Goal: Information Seeking & Learning: Find specific fact

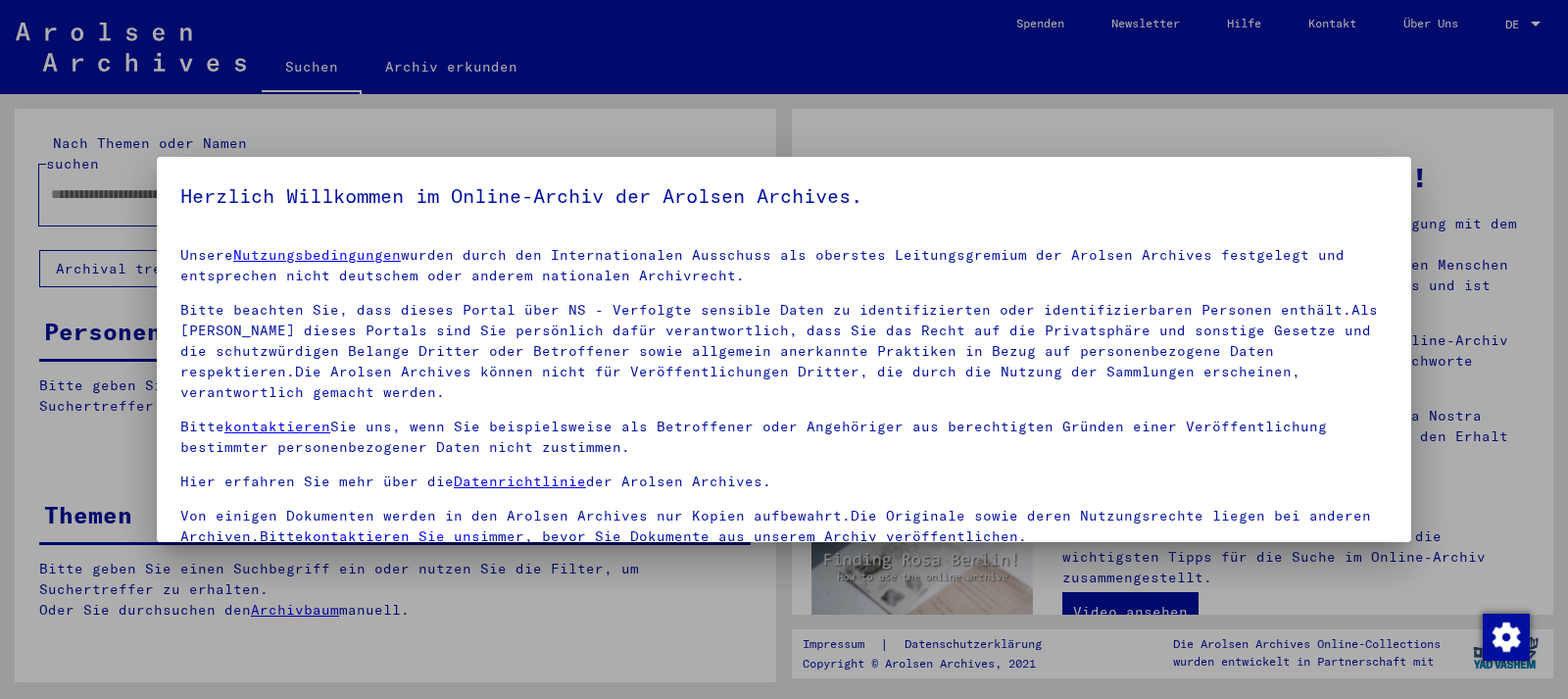
type input "**********"
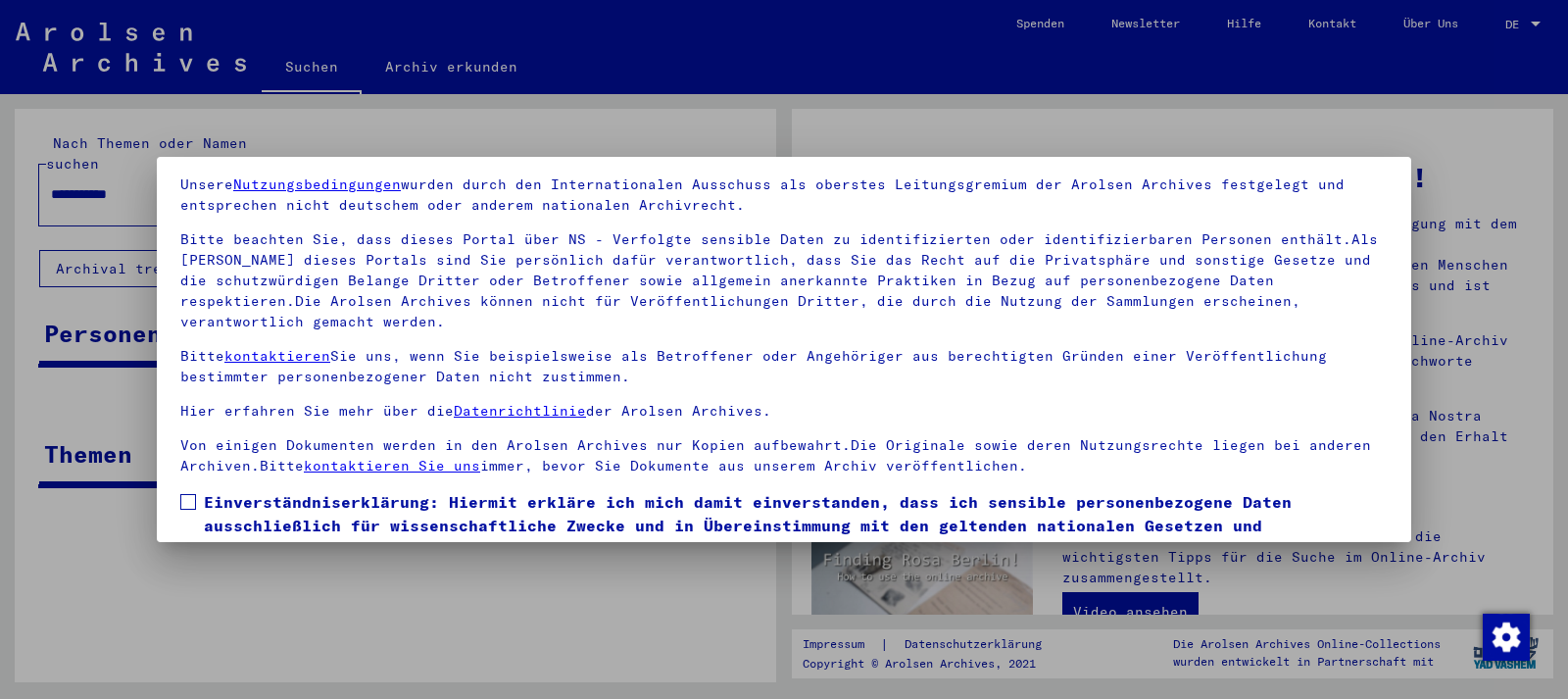
scroll to position [163, 0]
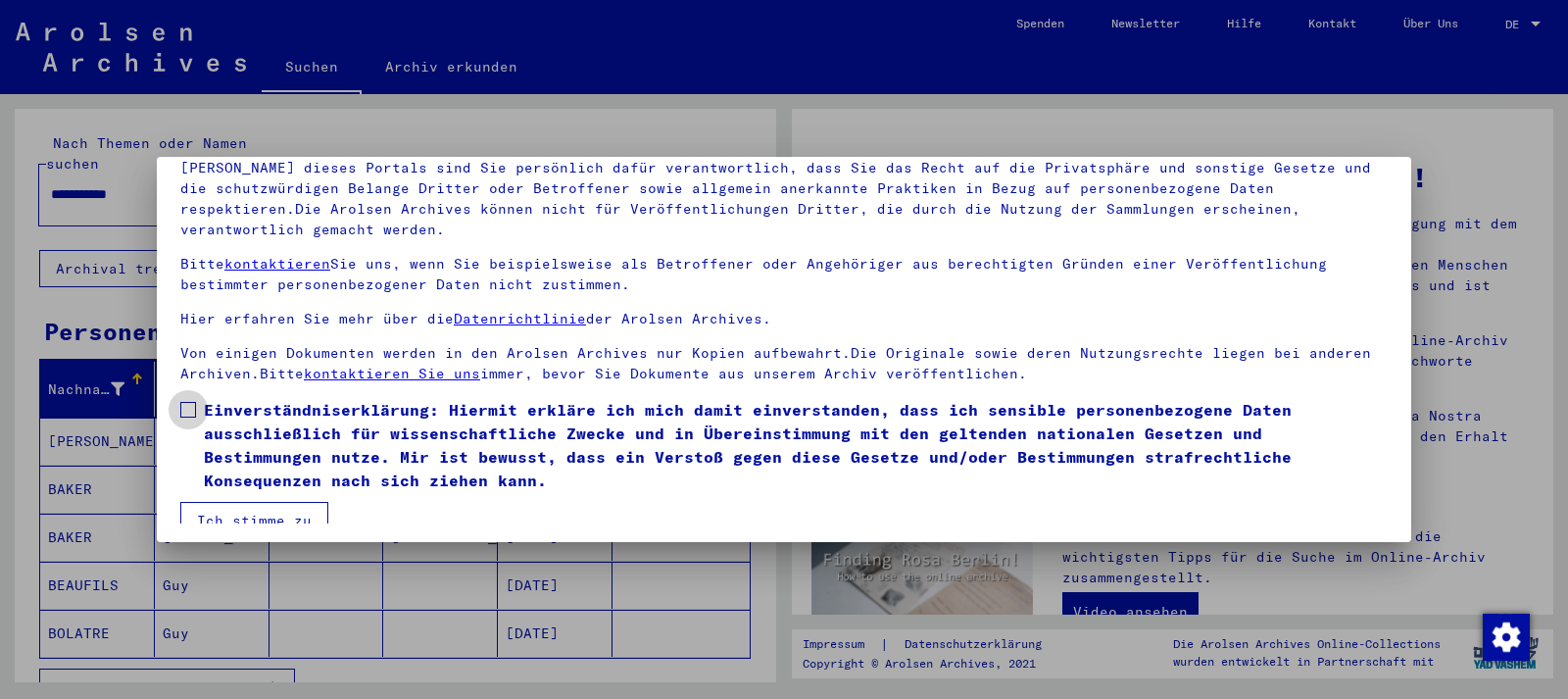
click at [187, 401] on span at bounding box center [189, 409] width 16 height 16
click at [237, 502] on button "Ich stimme zu" at bounding box center [255, 520] width 148 height 37
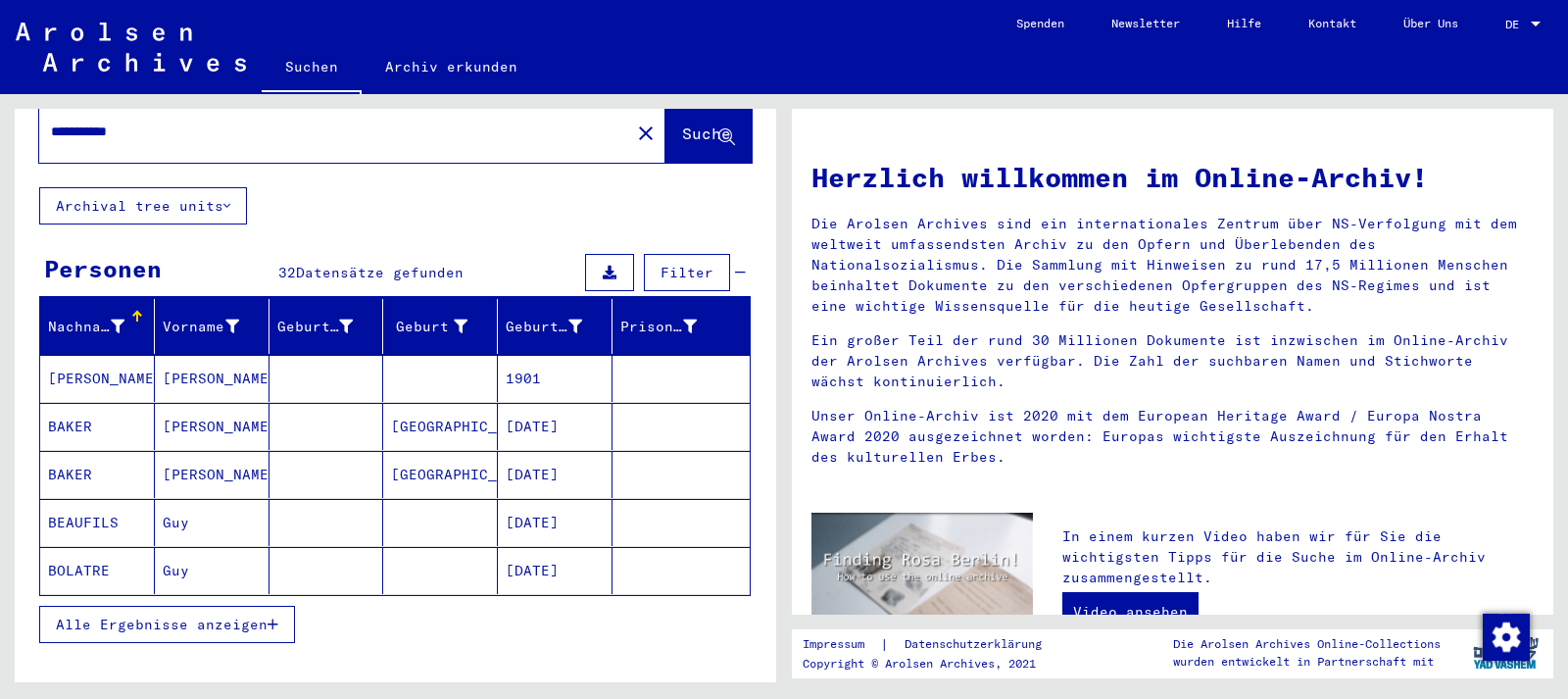
scroll to position [165, 0]
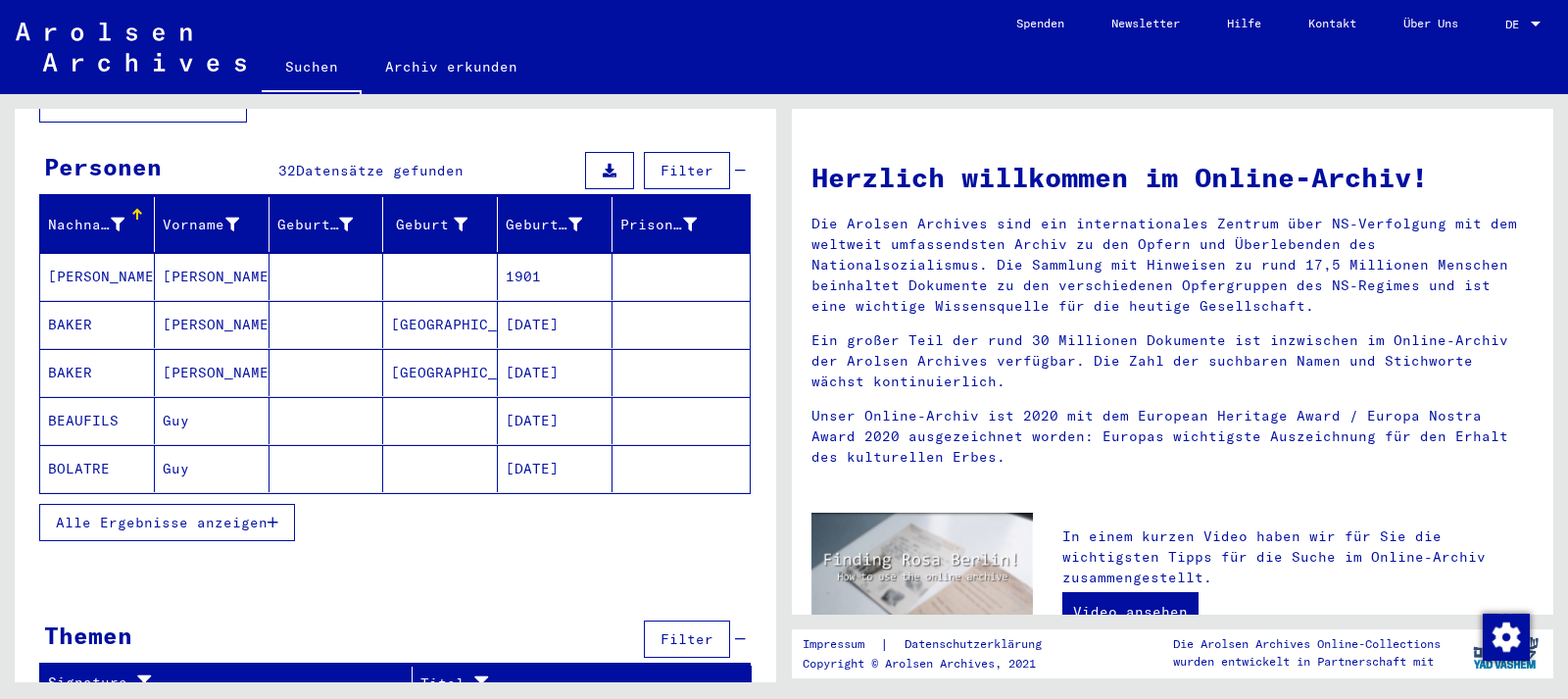
click at [546, 445] on mat-cell "[DATE]" at bounding box center [555, 468] width 115 height 47
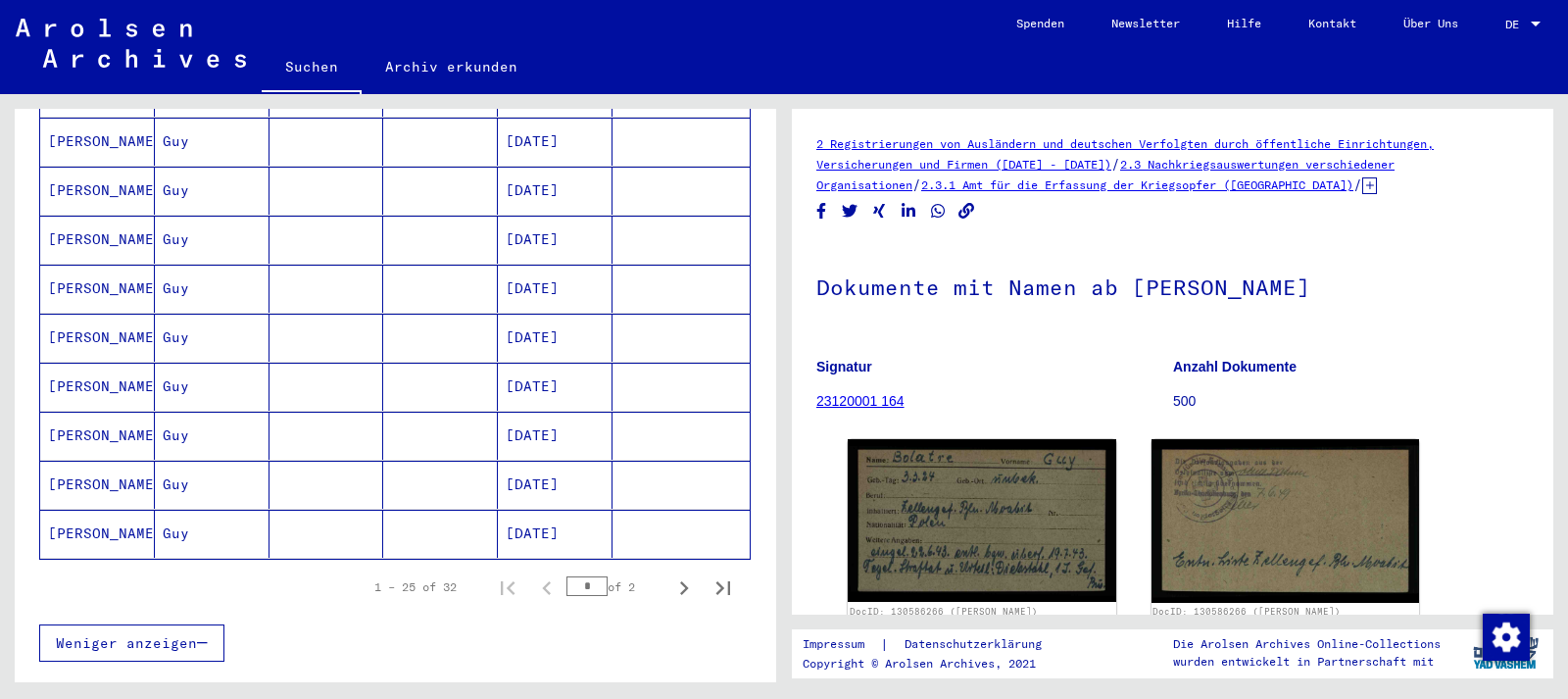
scroll to position [1117, 0]
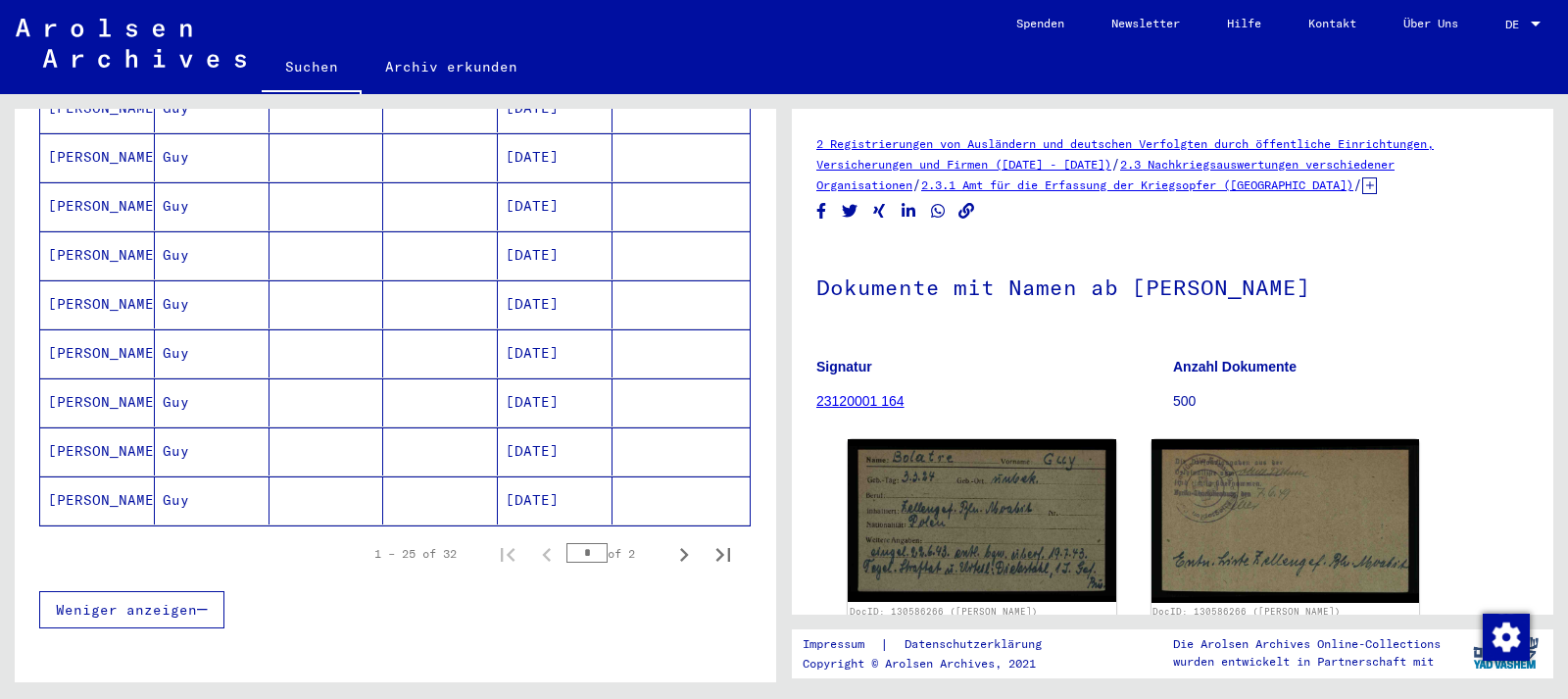
click at [552, 232] on mat-cell "[DATE]" at bounding box center [555, 256] width 115 height 48
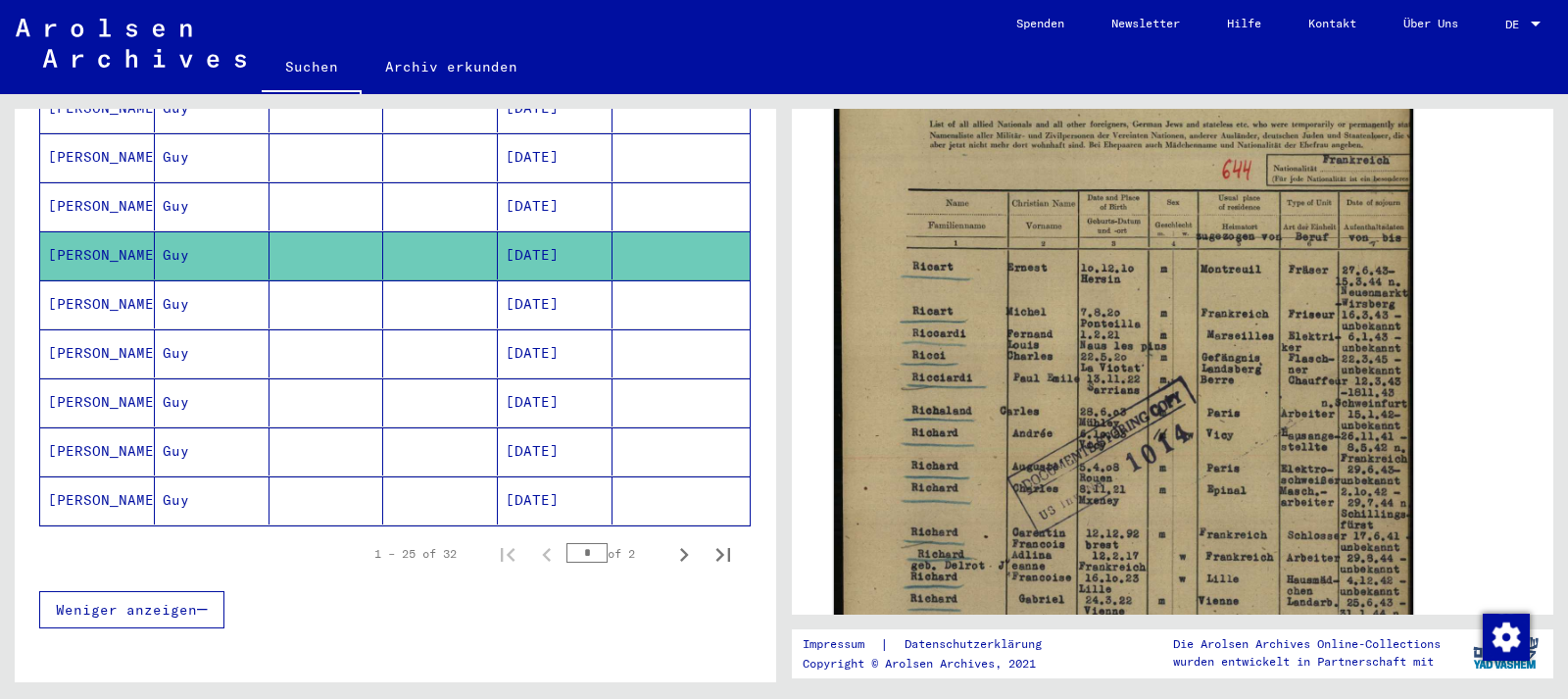
scroll to position [635, 0]
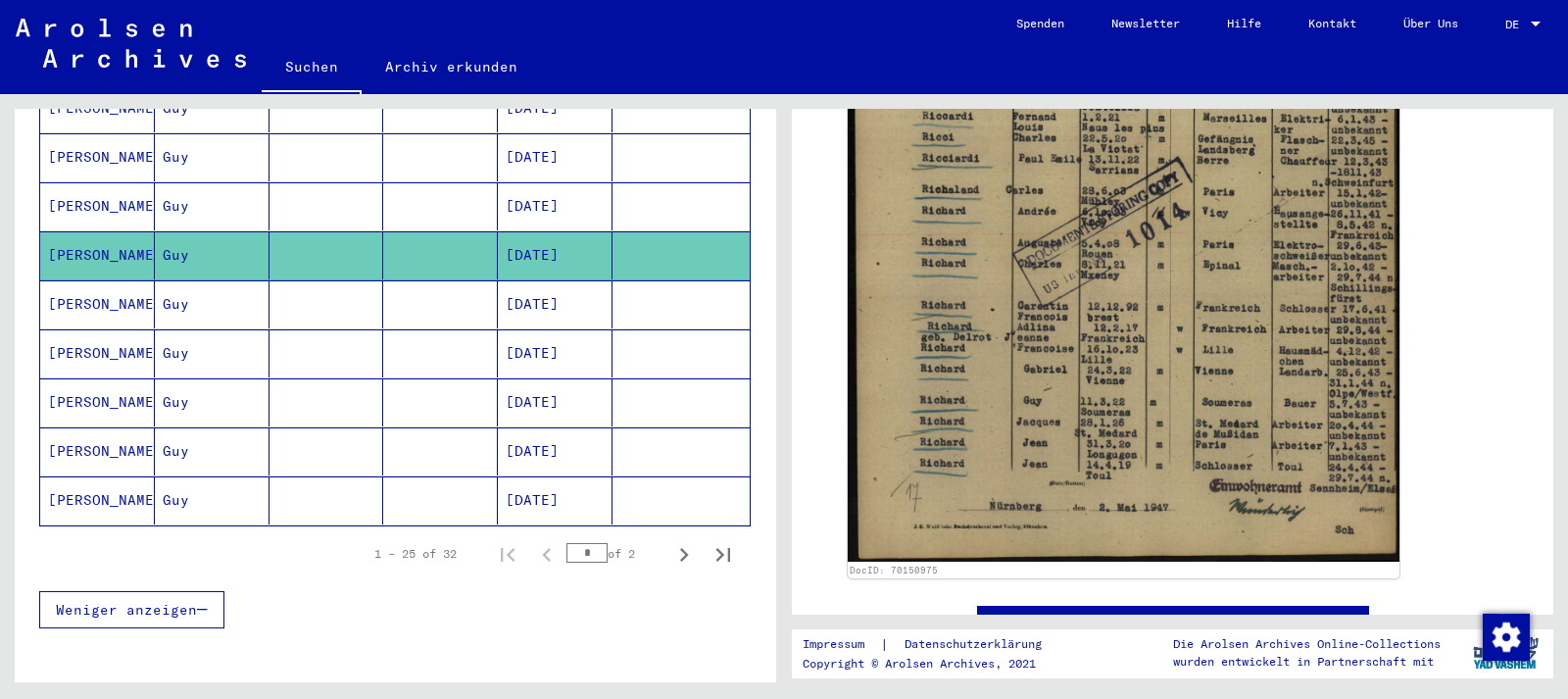
click at [576, 281] on mat-cell "[DATE]" at bounding box center [555, 305] width 115 height 48
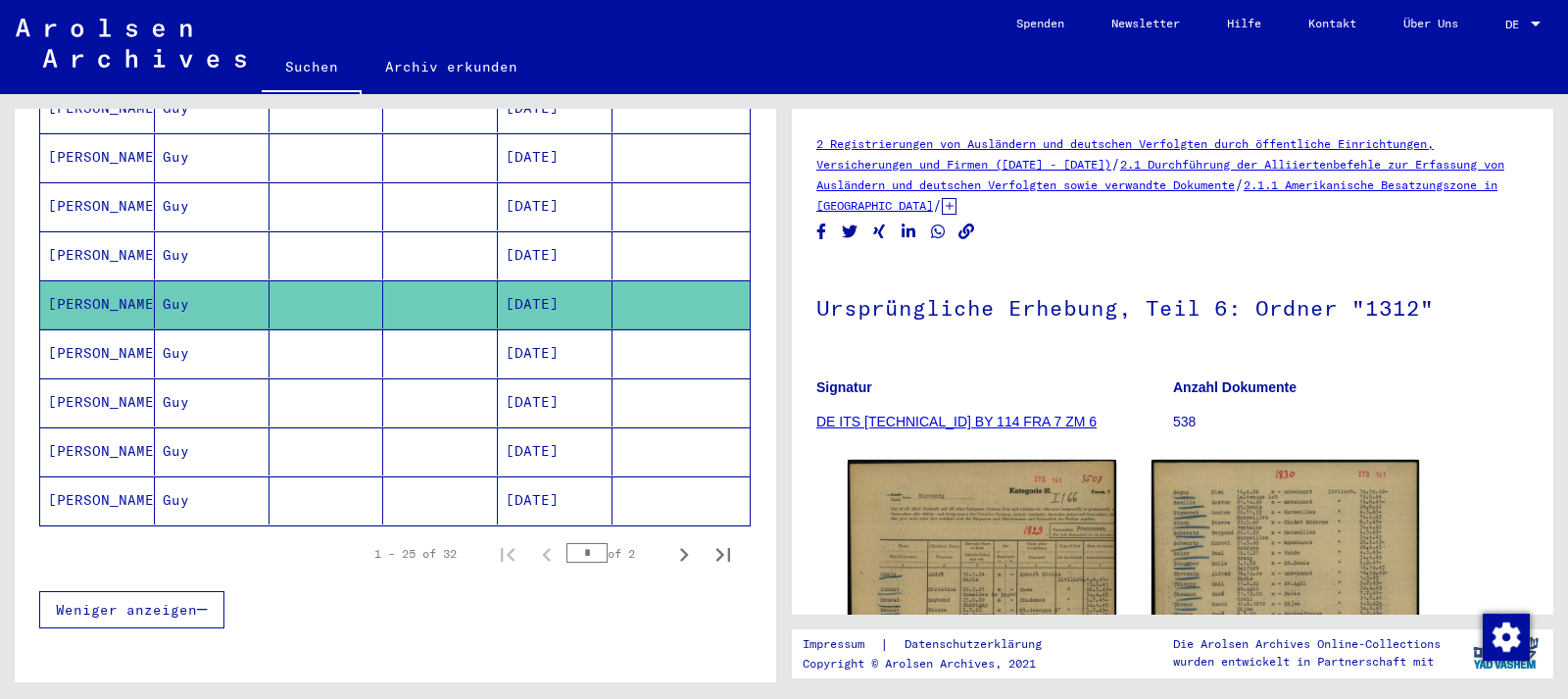
scroll to position [212, 0]
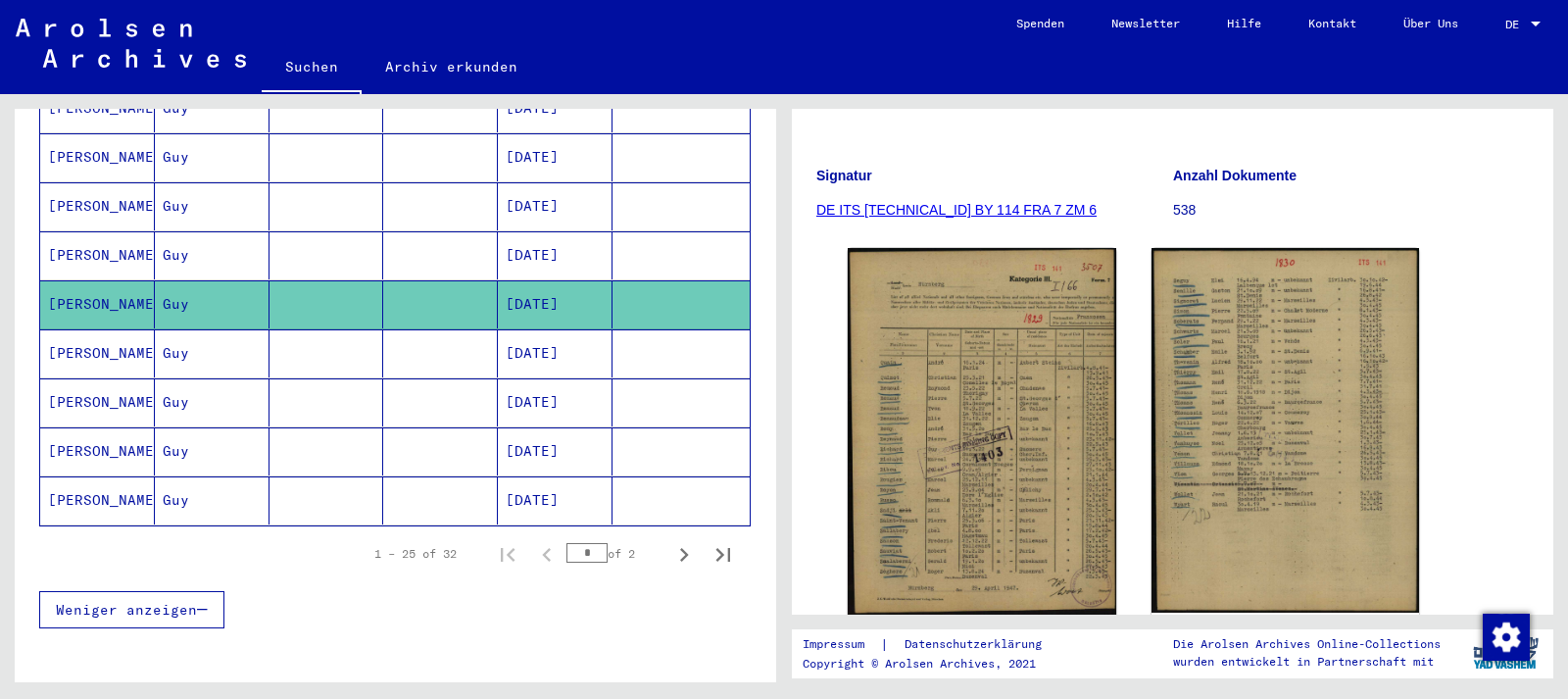
click at [559, 330] on mat-cell "[DATE]" at bounding box center [555, 353] width 115 height 48
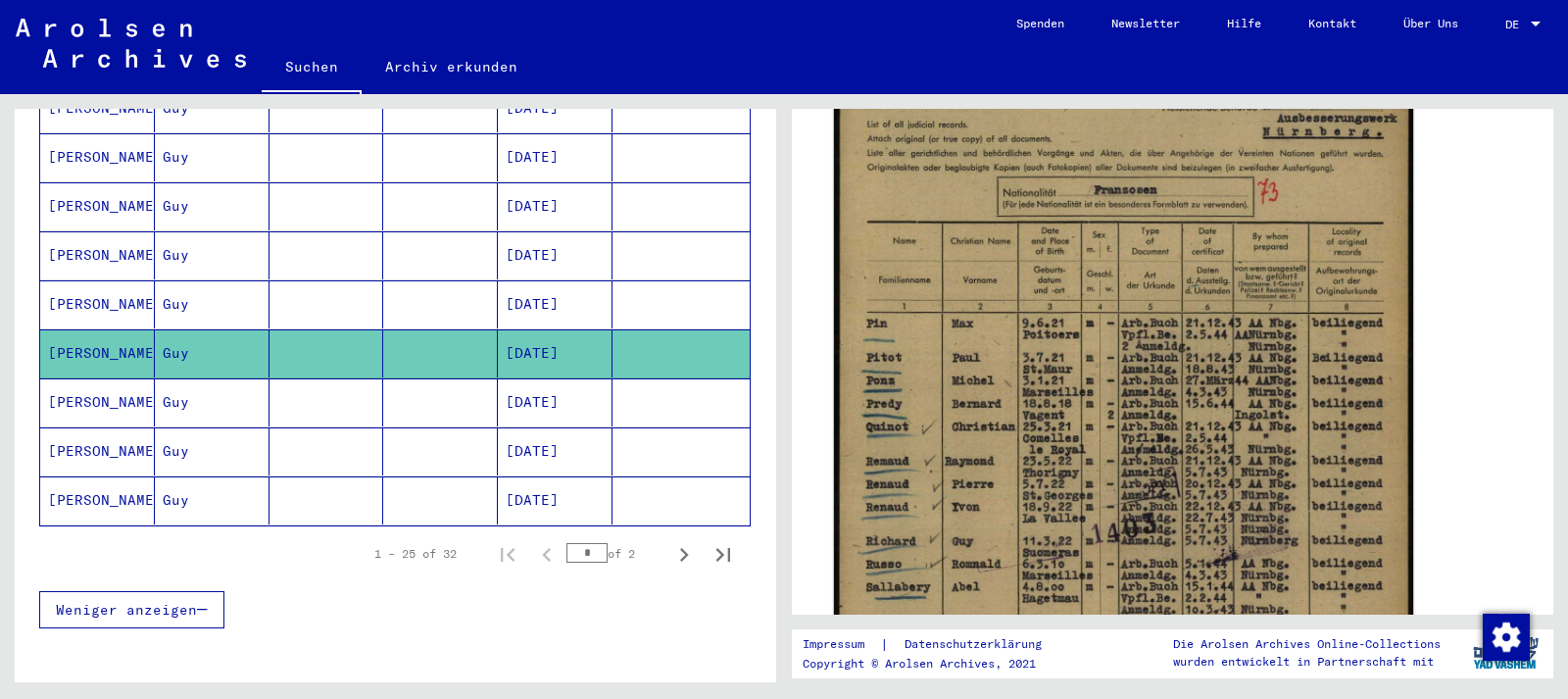
scroll to position [318, 0]
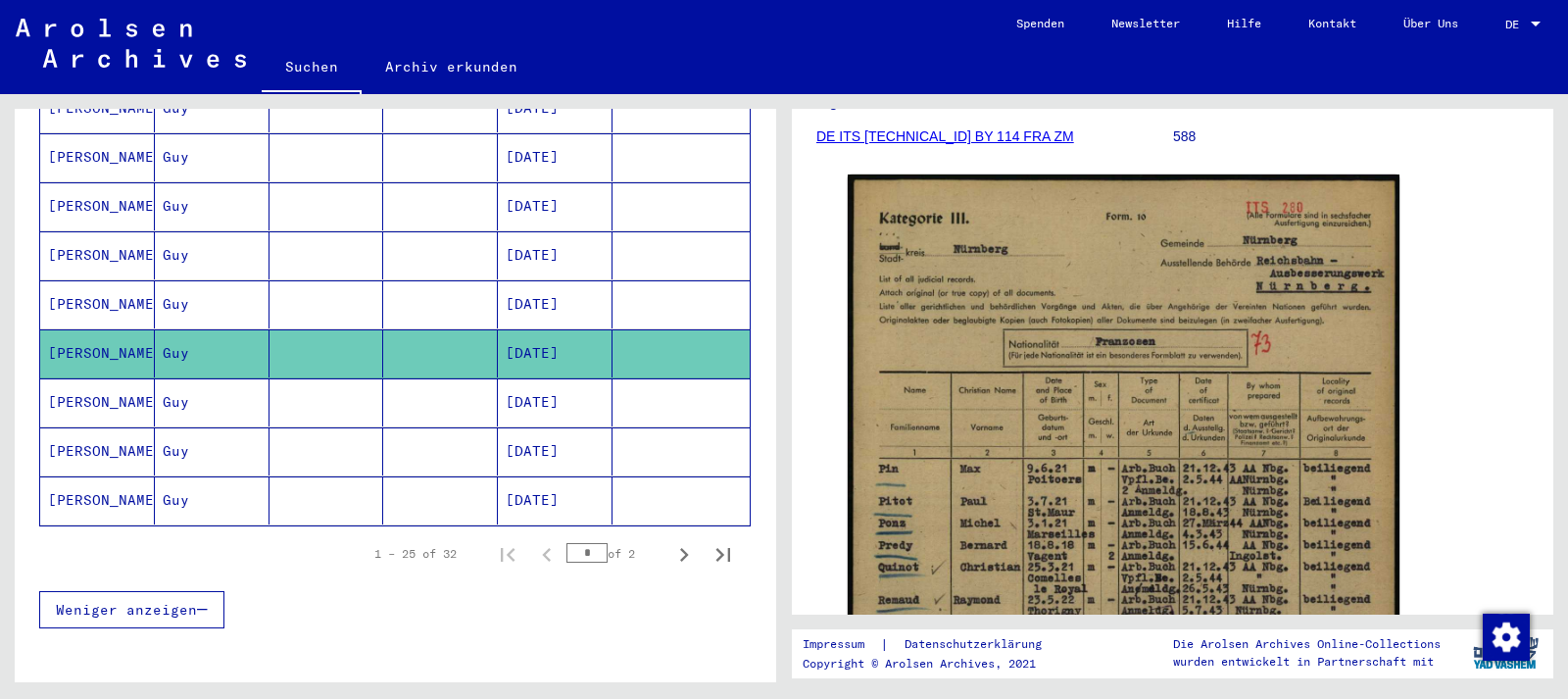
click at [572, 232] on mat-cell "[DATE]" at bounding box center [555, 256] width 115 height 48
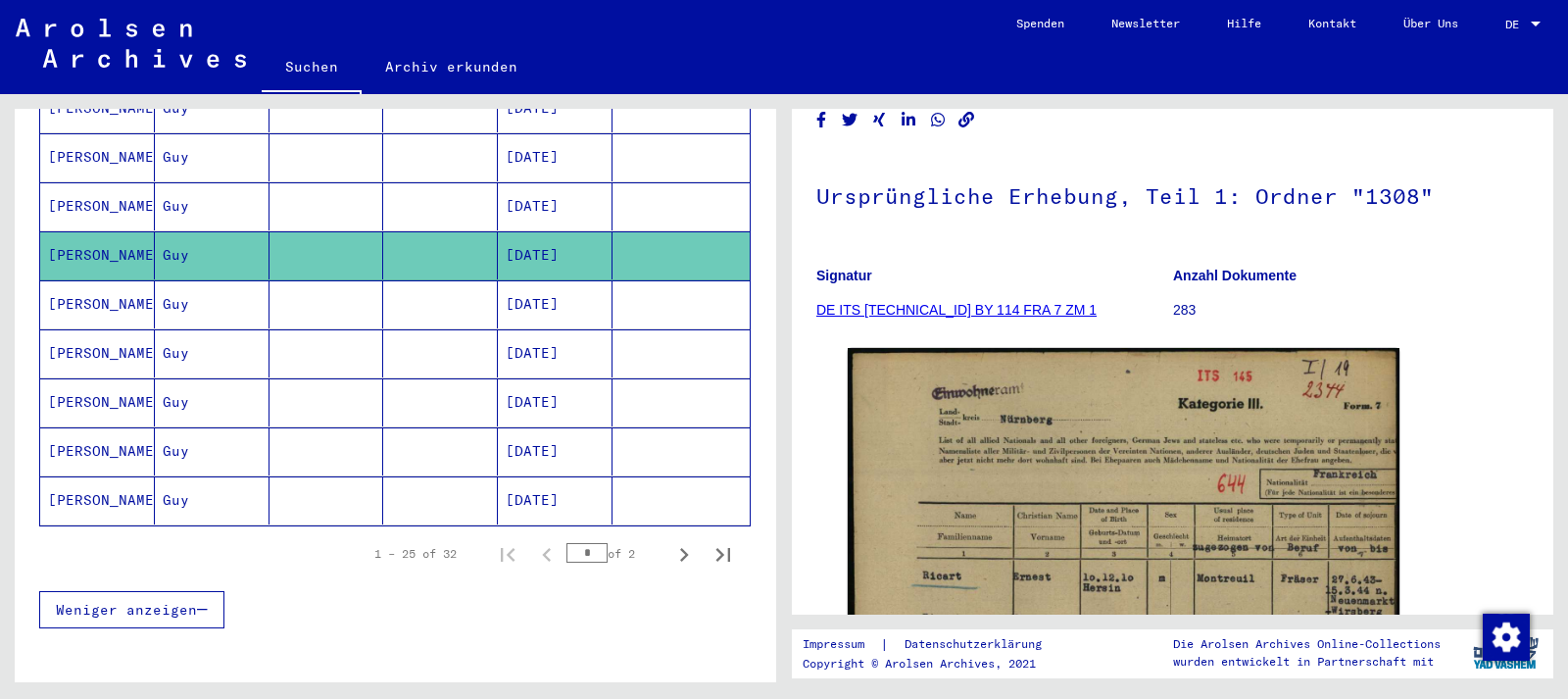
scroll to position [212, 0]
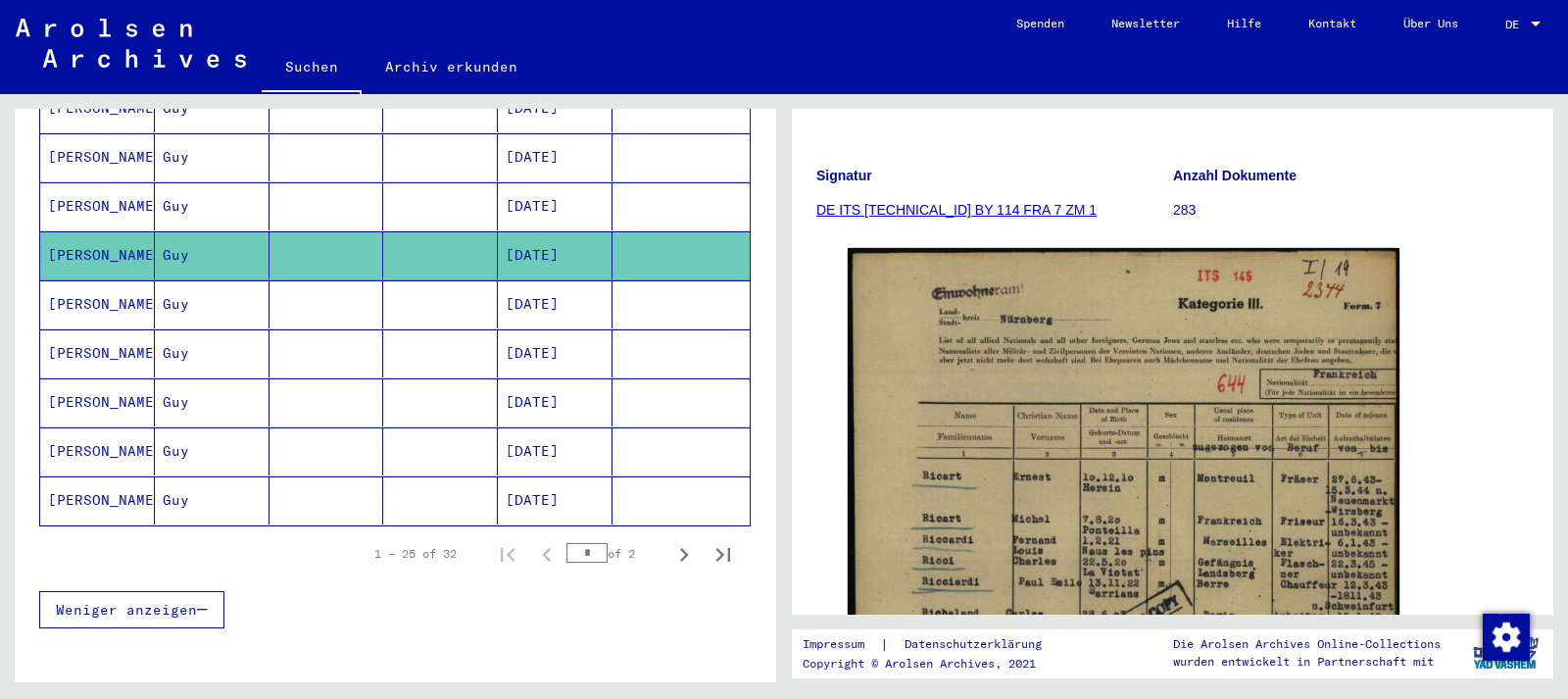
click at [569, 330] on mat-cell "[DATE]" at bounding box center [555, 353] width 115 height 48
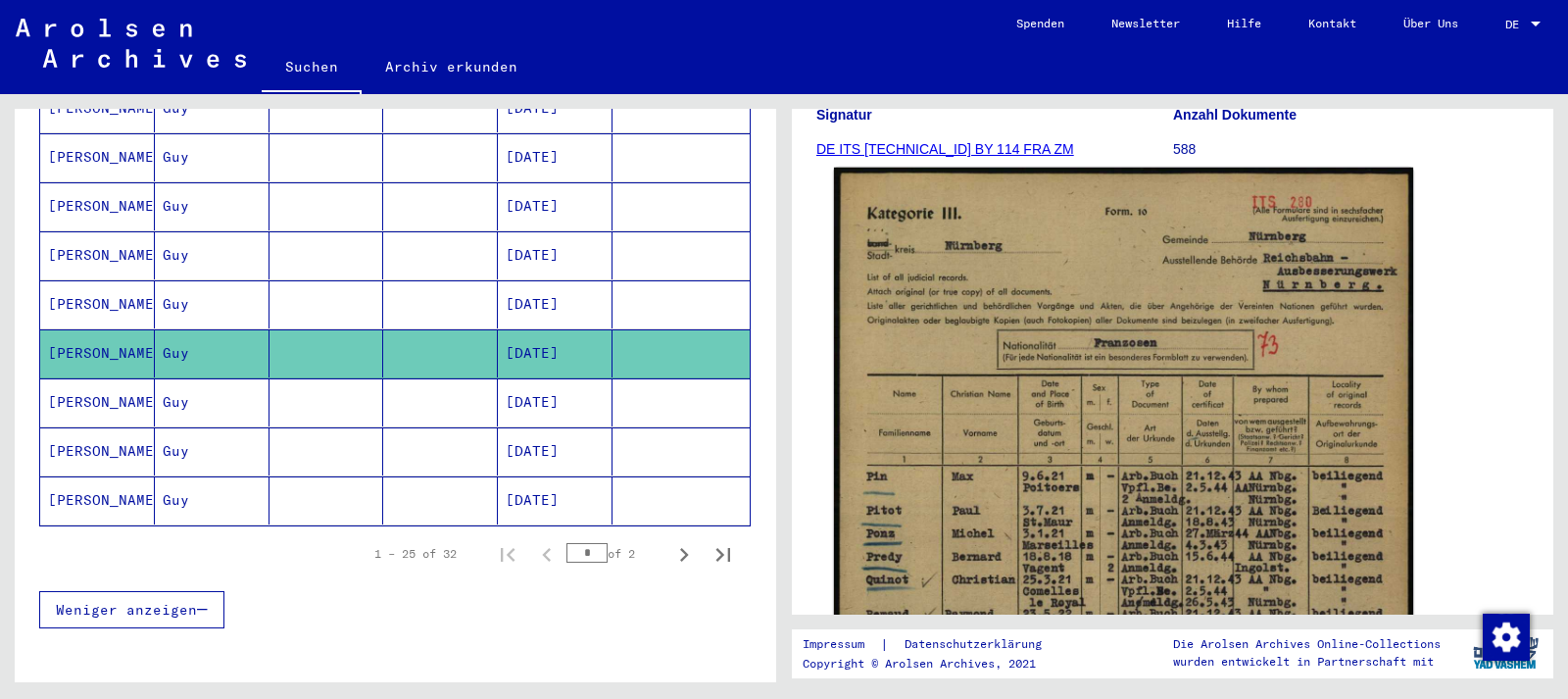
scroll to position [318, 0]
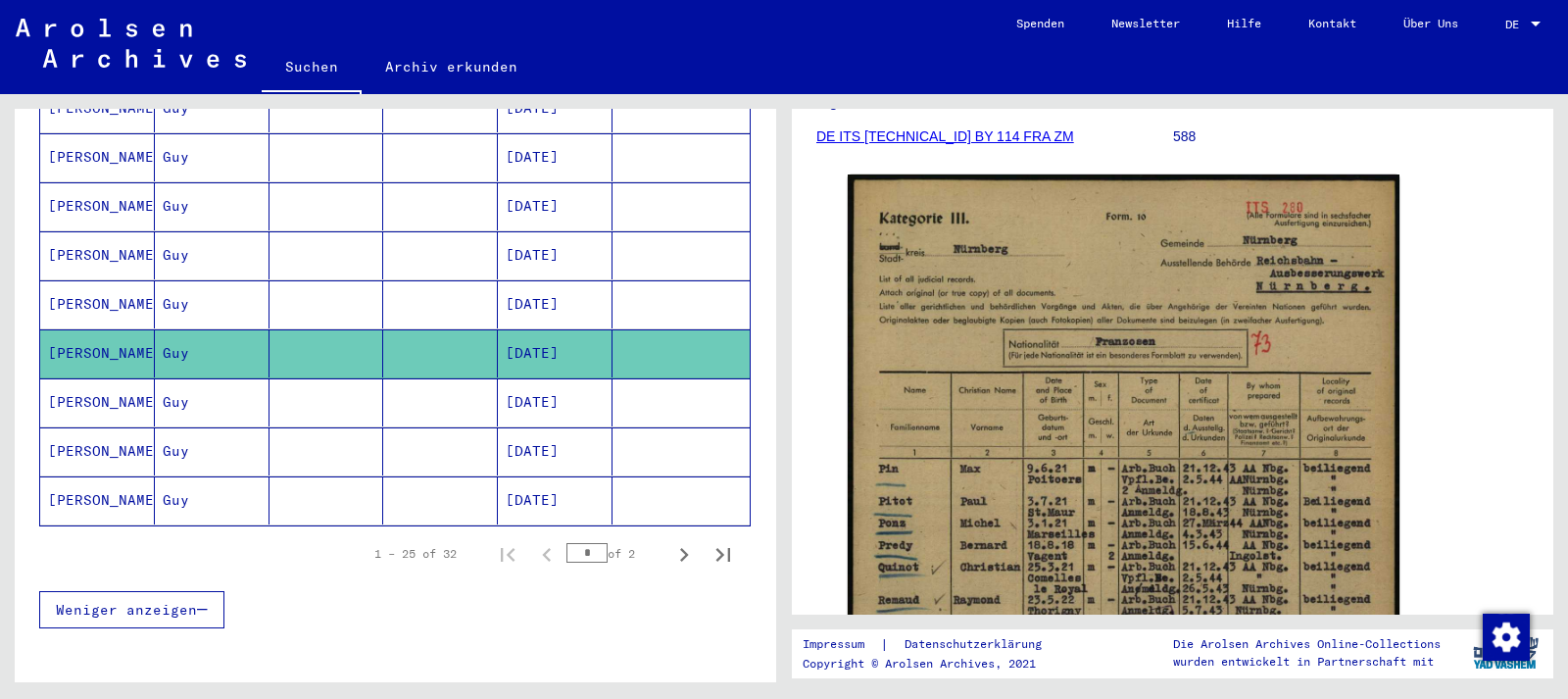
click at [585, 378] on mat-cell "[DATE]" at bounding box center [555, 402] width 115 height 48
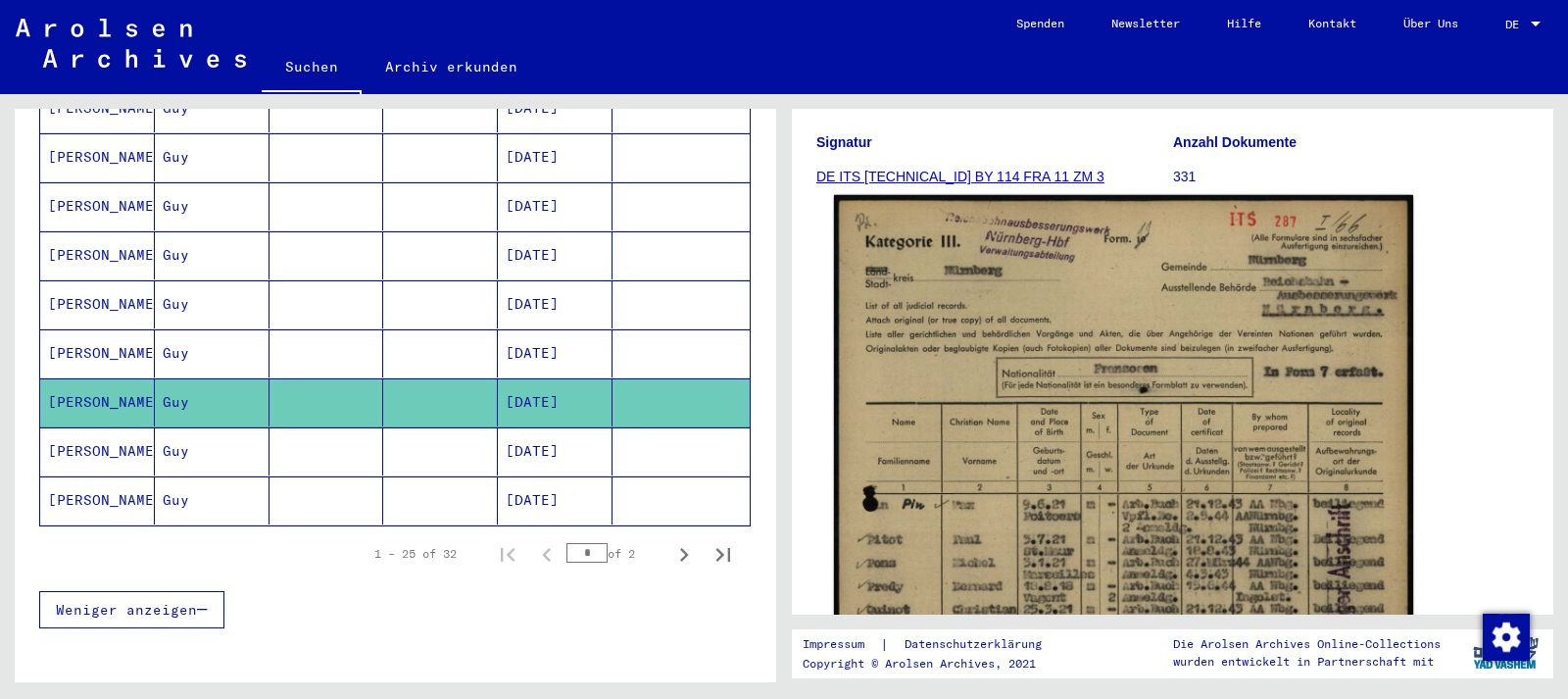
scroll to position [212, 0]
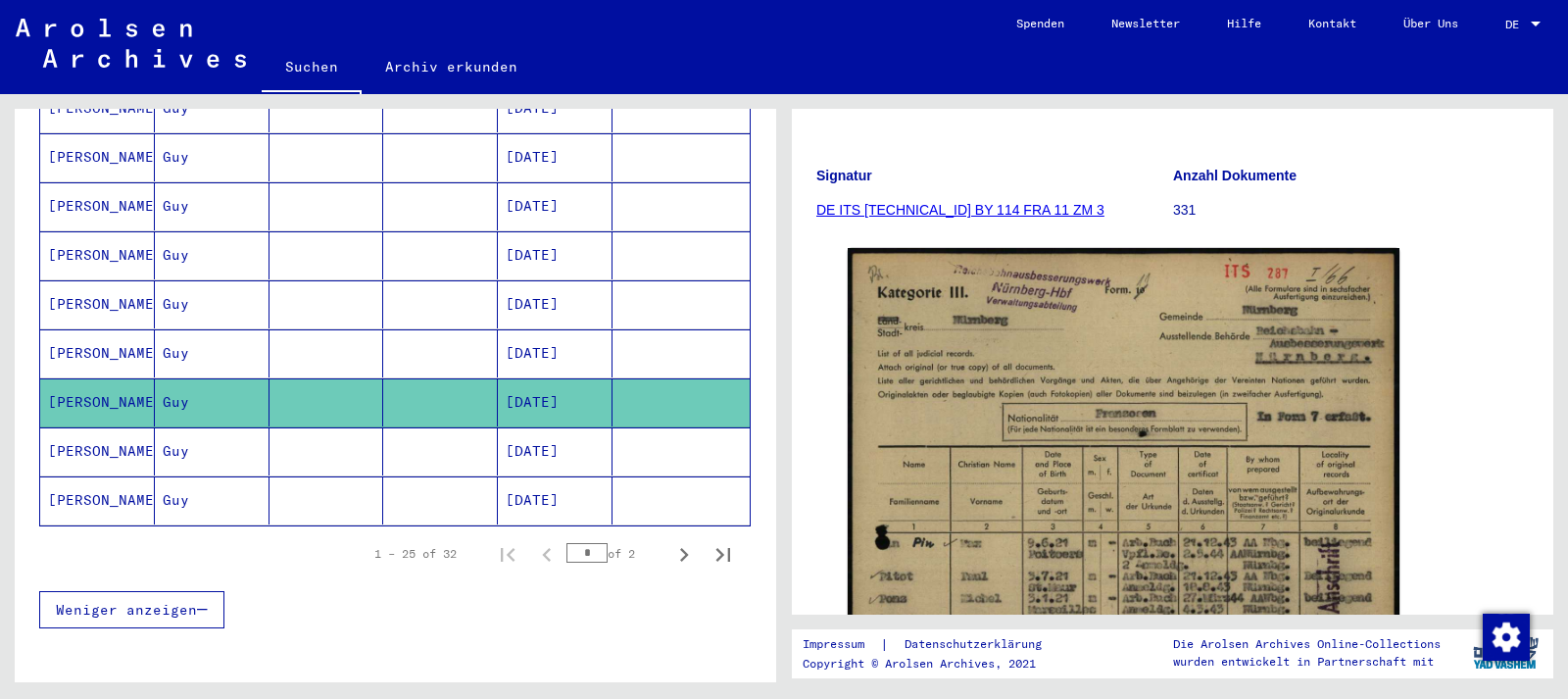
click at [580, 232] on mat-cell "[DATE]" at bounding box center [555, 256] width 115 height 48
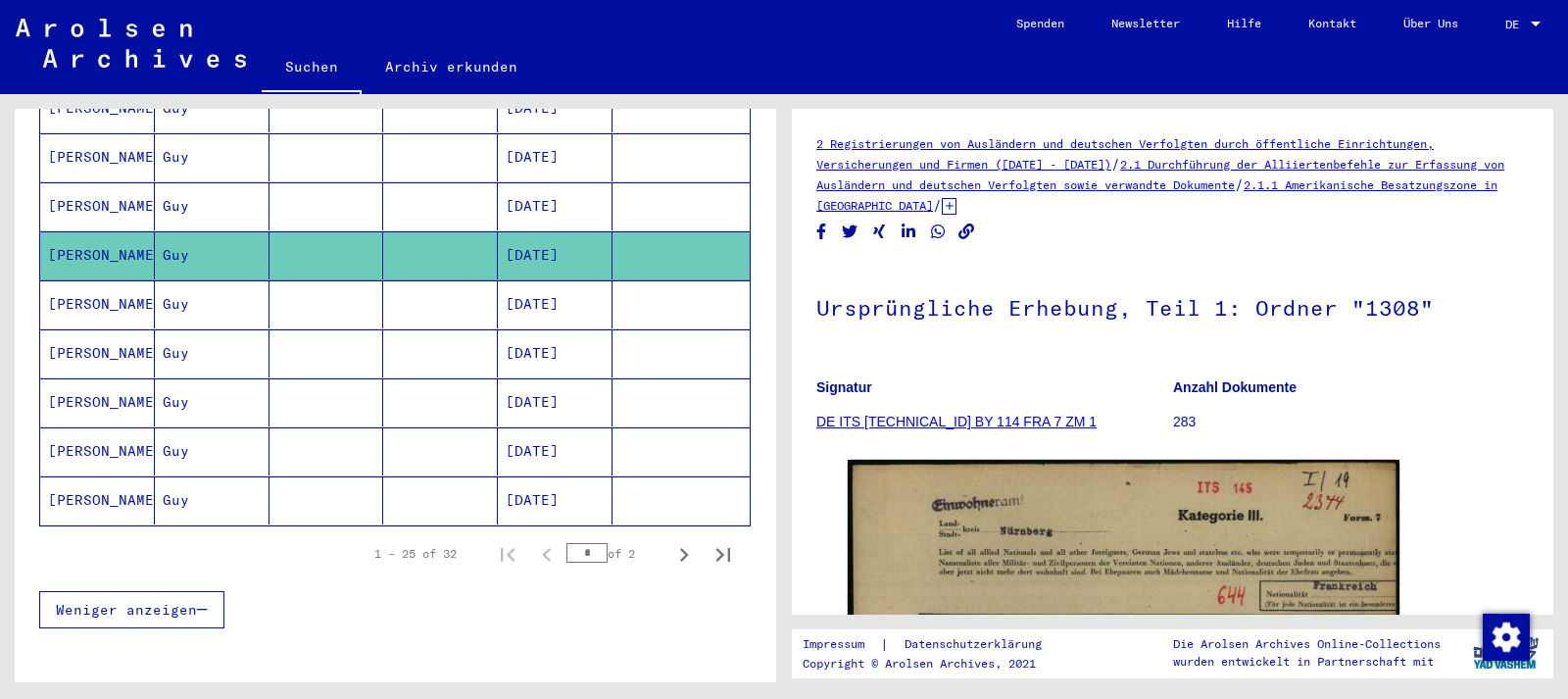
click at [557, 281] on mat-cell "[DATE]" at bounding box center [555, 305] width 115 height 48
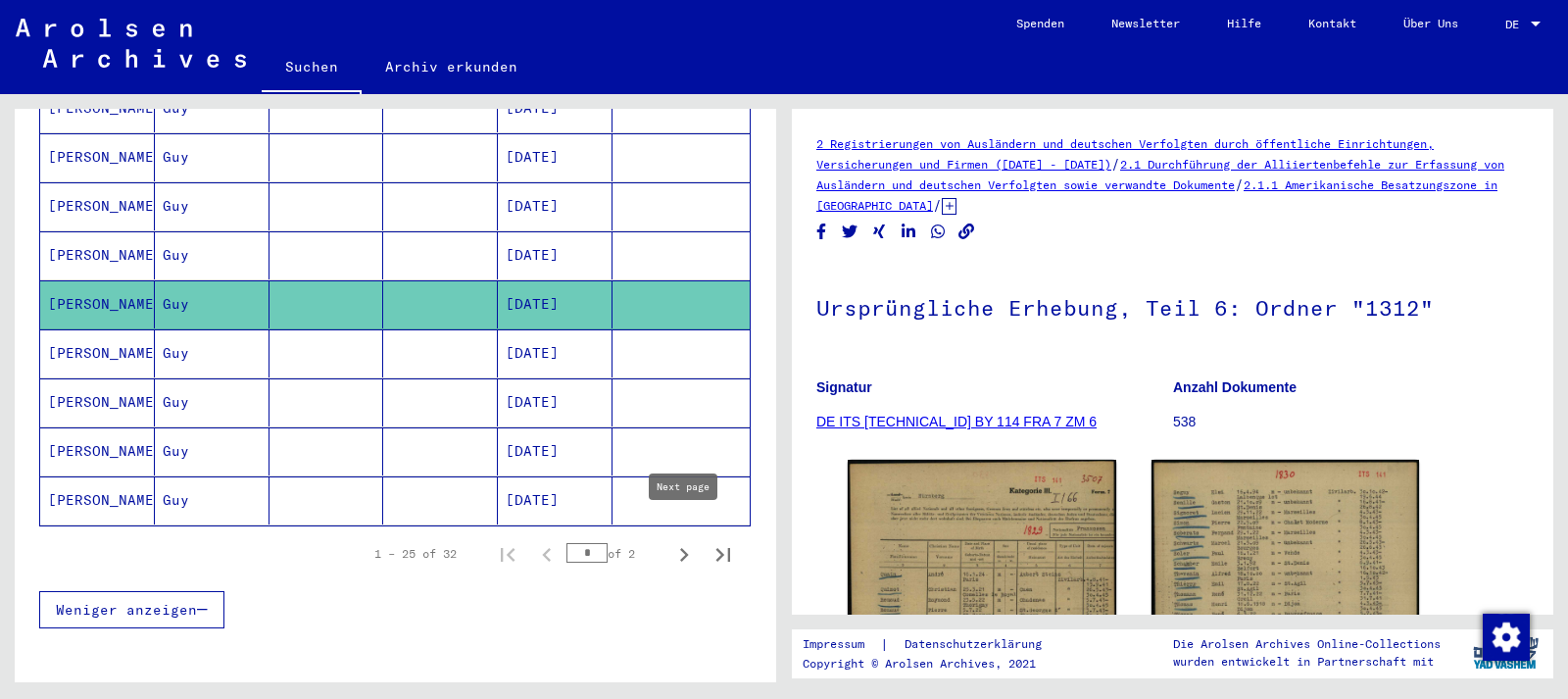
click at [679, 541] on icon "Next page" at bounding box center [683, 554] width 27 height 27
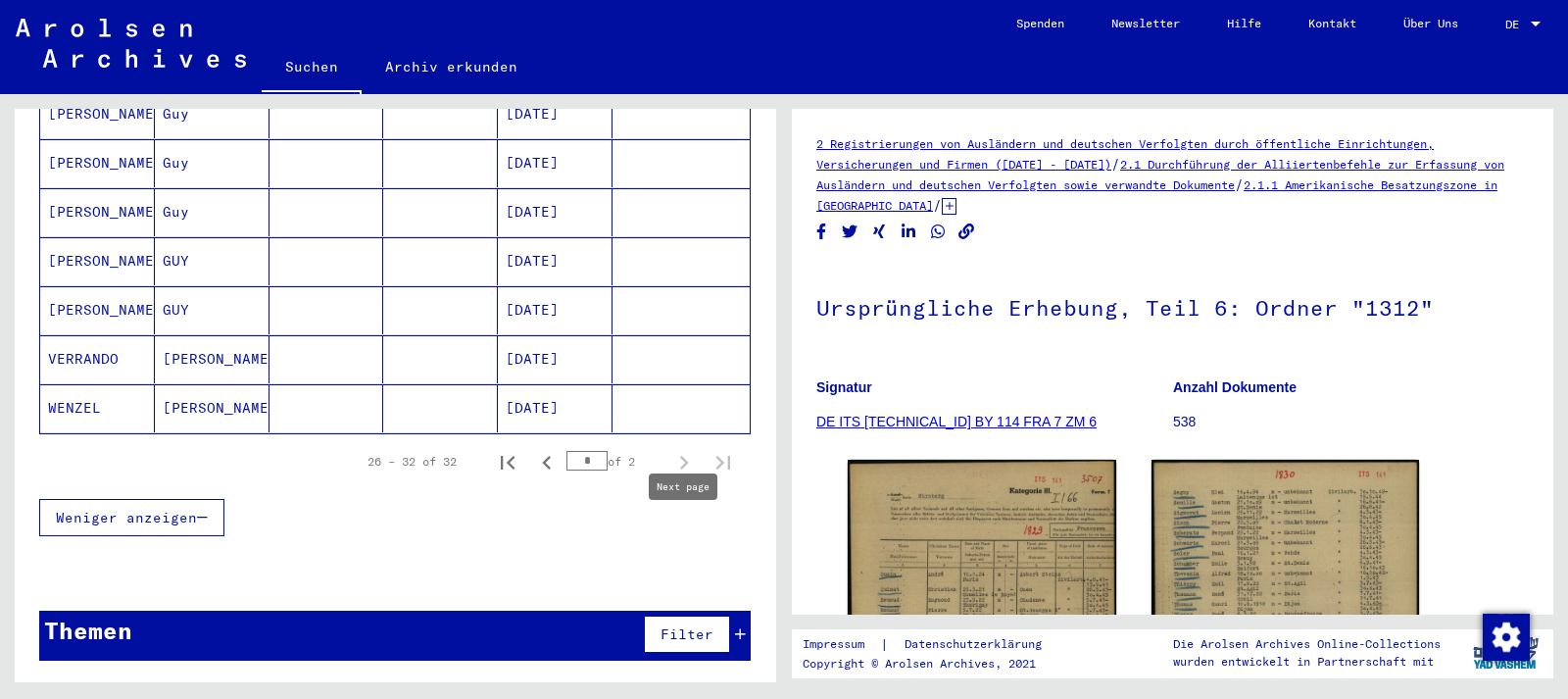
type input "*"
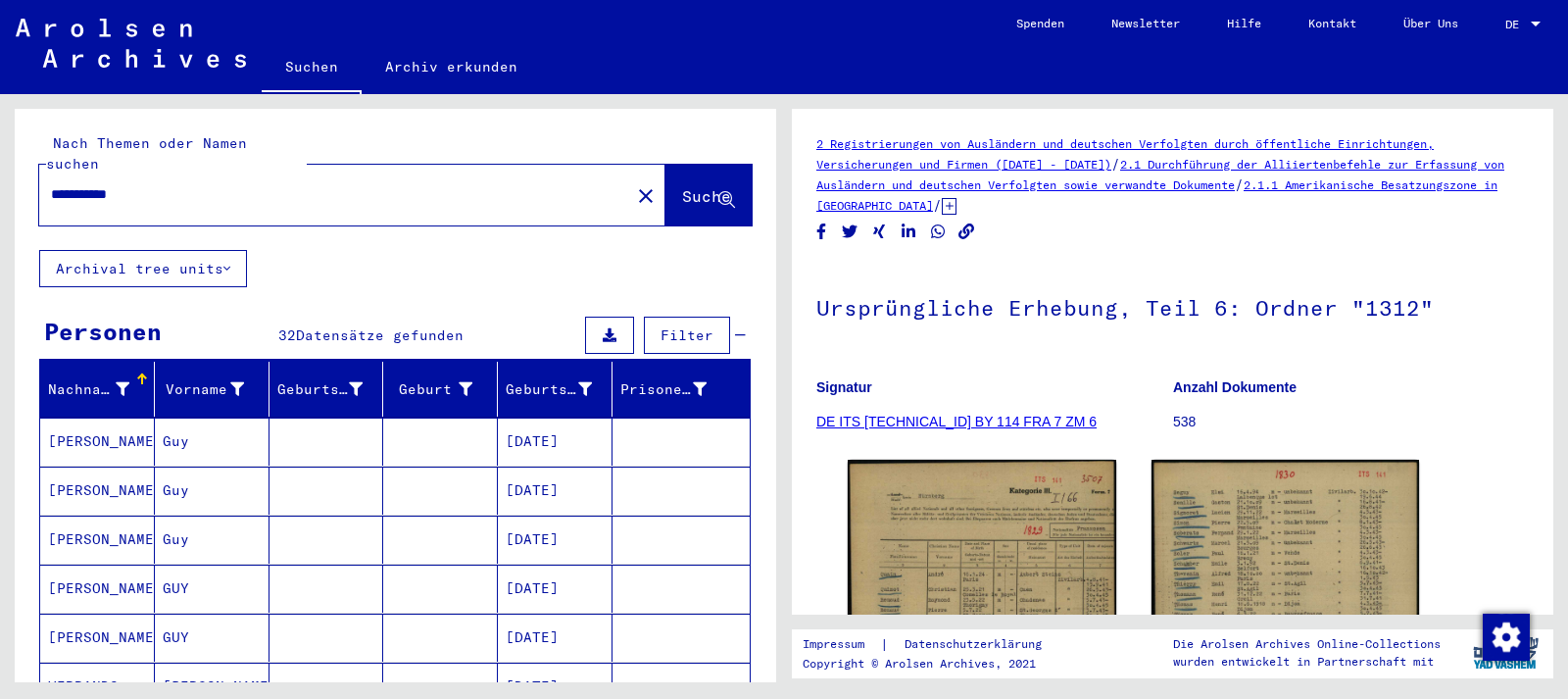
drag, startPoint x: 159, startPoint y: 176, endPoint x: 122, endPoint y: 179, distance: 37.1
click at [122, 185] on input "**********" at bounding box center [334, 195] width 567 height 21
type input "**********"
click at [682, 187] on span "Suche" at bounding box center [706, 197] width 49 height 20
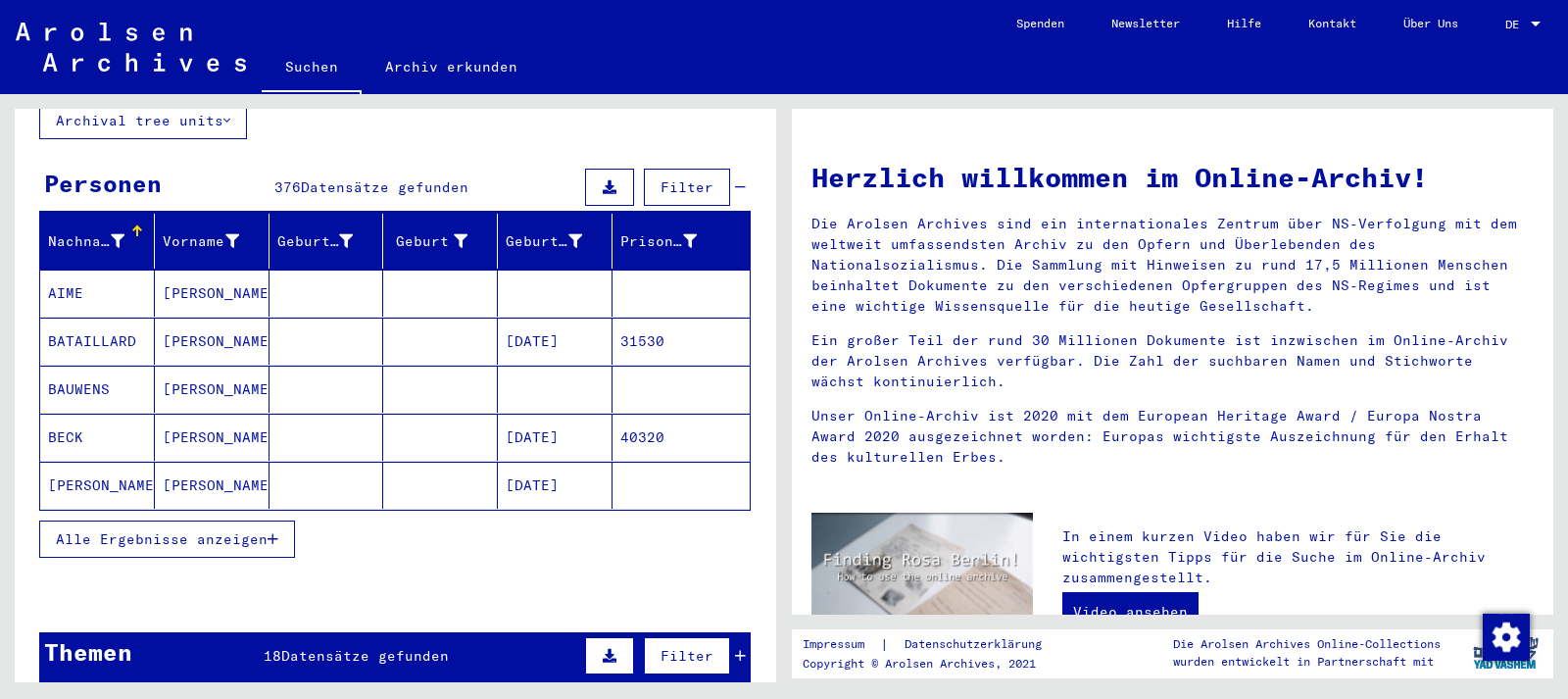
scroll to position [212, 0]
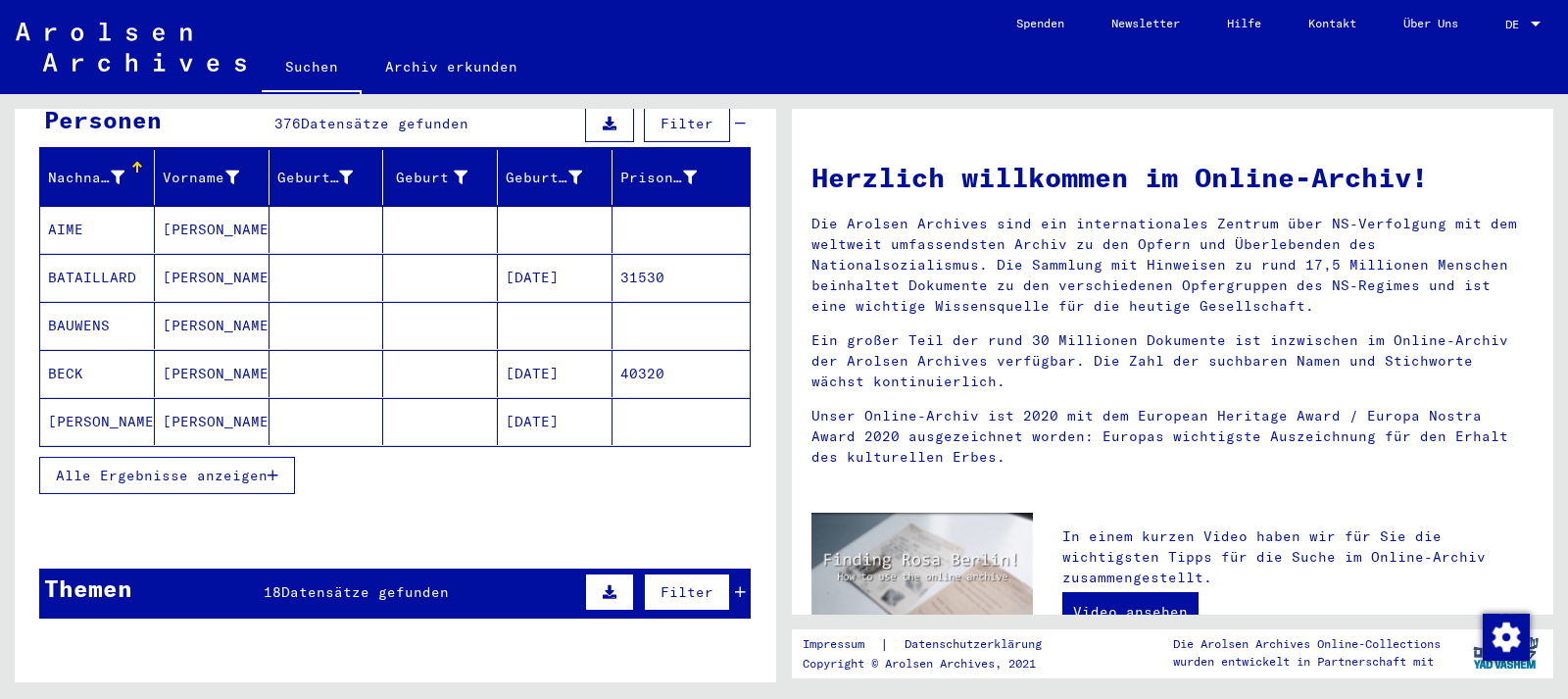
click at [591, 366] on mat-cell "[DATE]" at bounding box center [555, 372] width 115 height 47
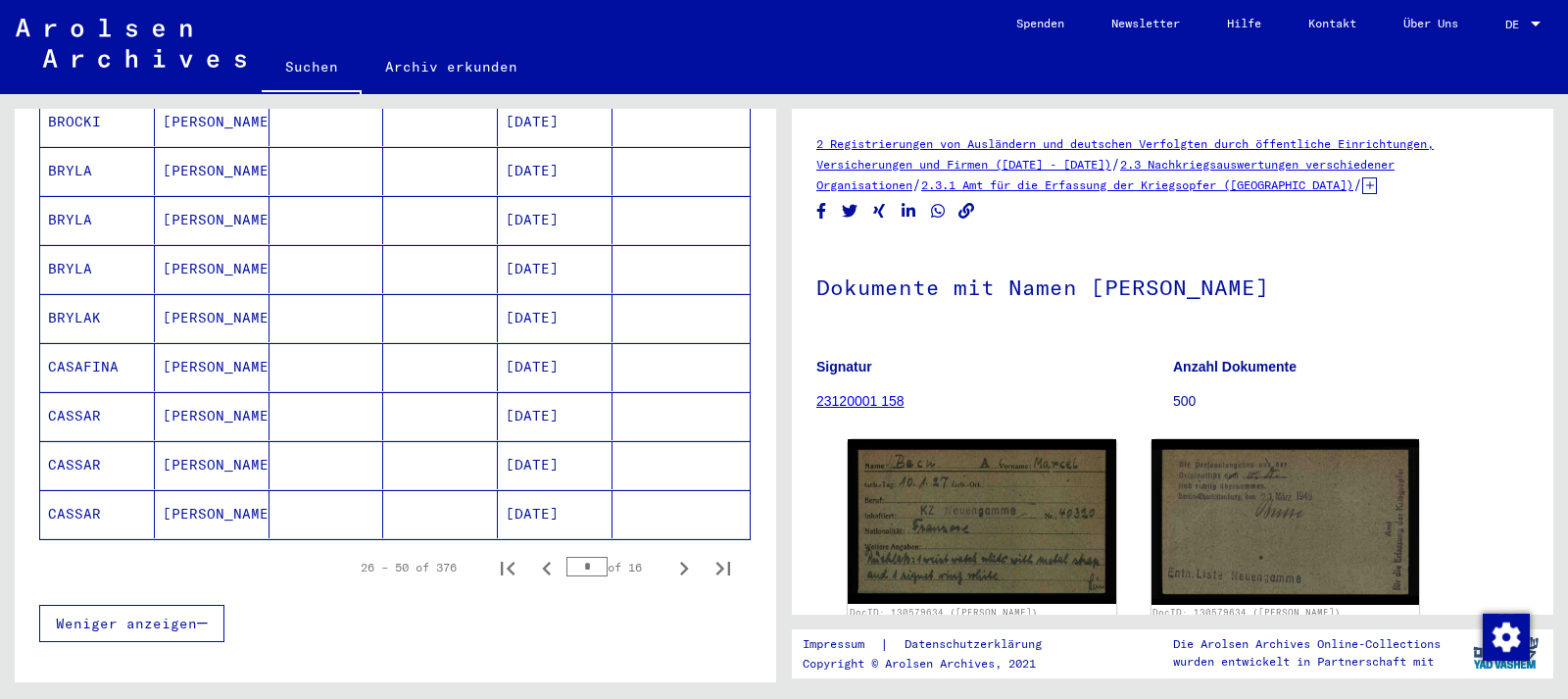
scroll to position [1164, 0]
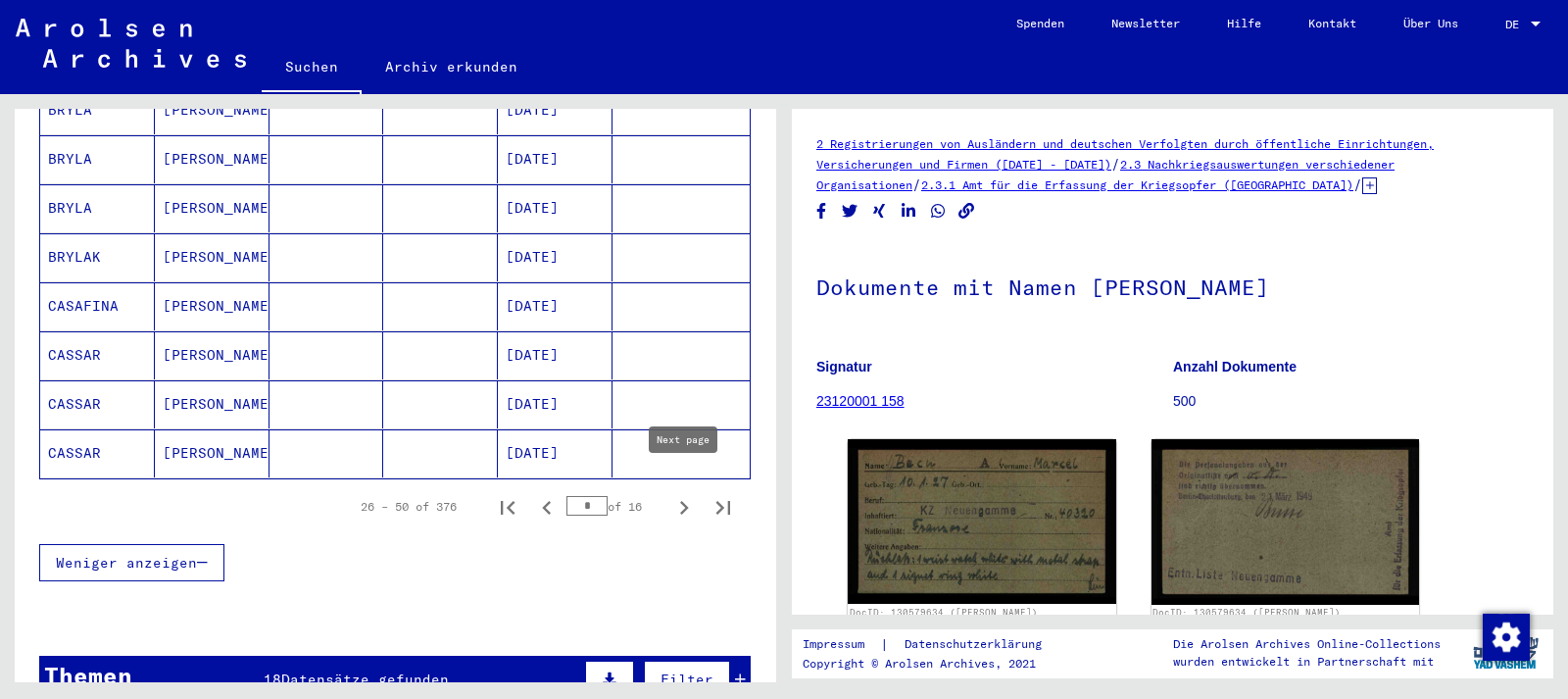
click at [686, 501] on icon "Next page" at bounding box center [684, 508] width 9 height 14
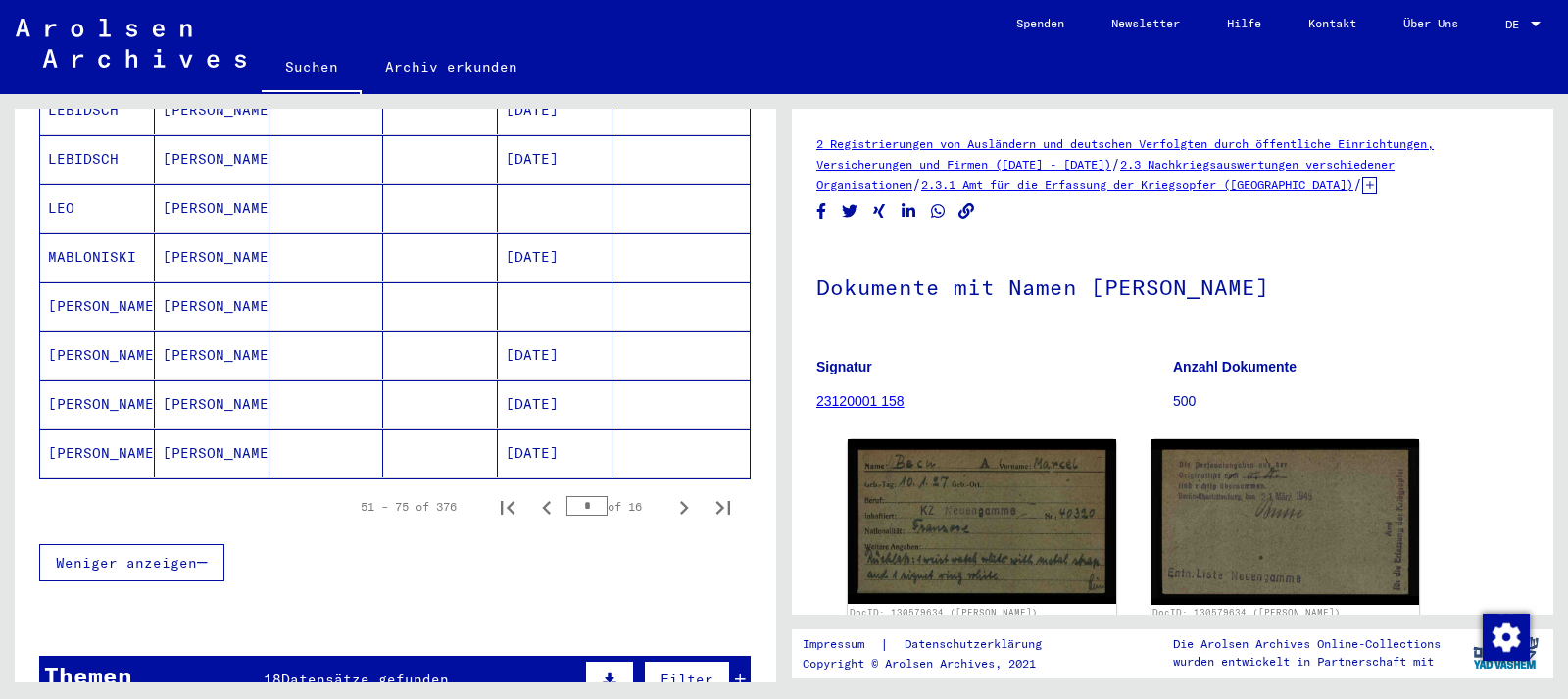
click at [686, 501] on icon "Next page" at bounding box center [684, 508] width 9 height 14
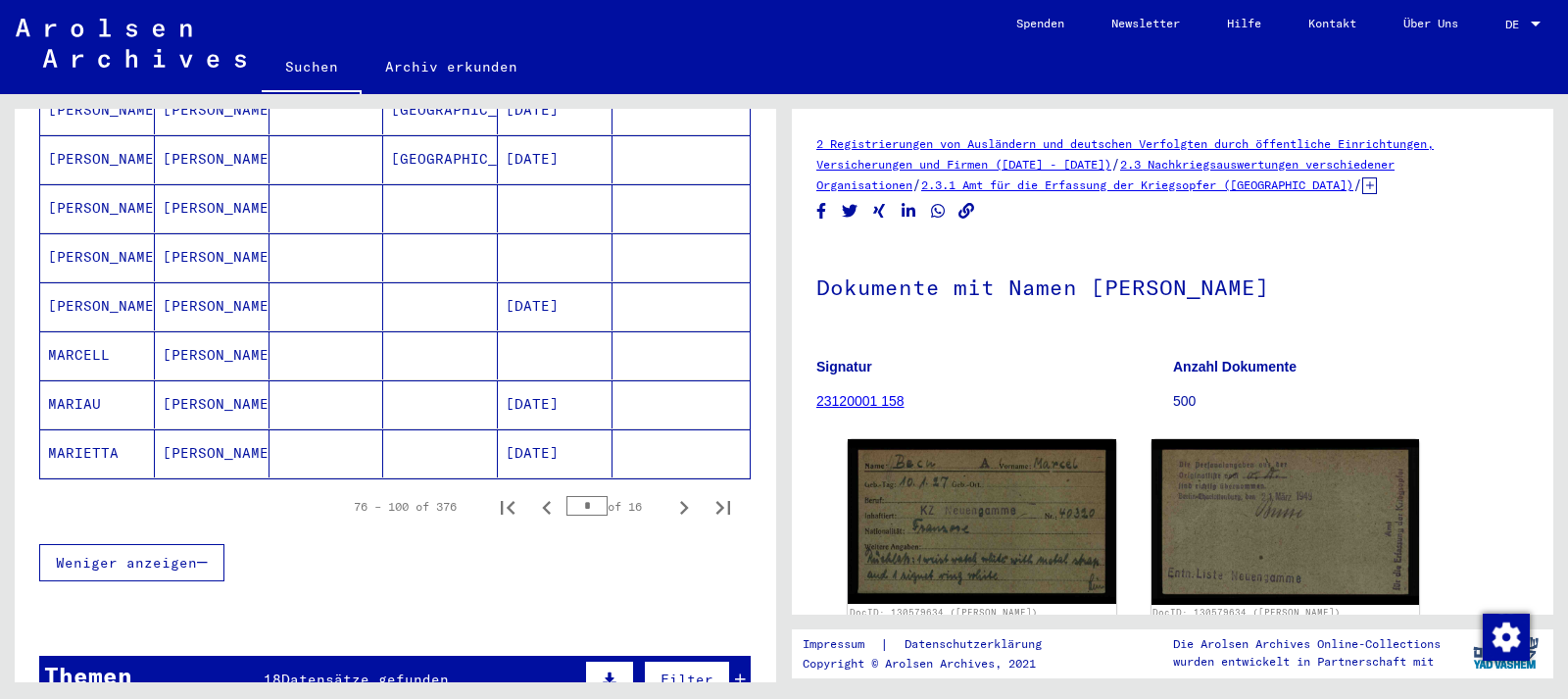
click at [686, 501] on icon "Next page" at bounding box center [684, 508] width 9 height 14
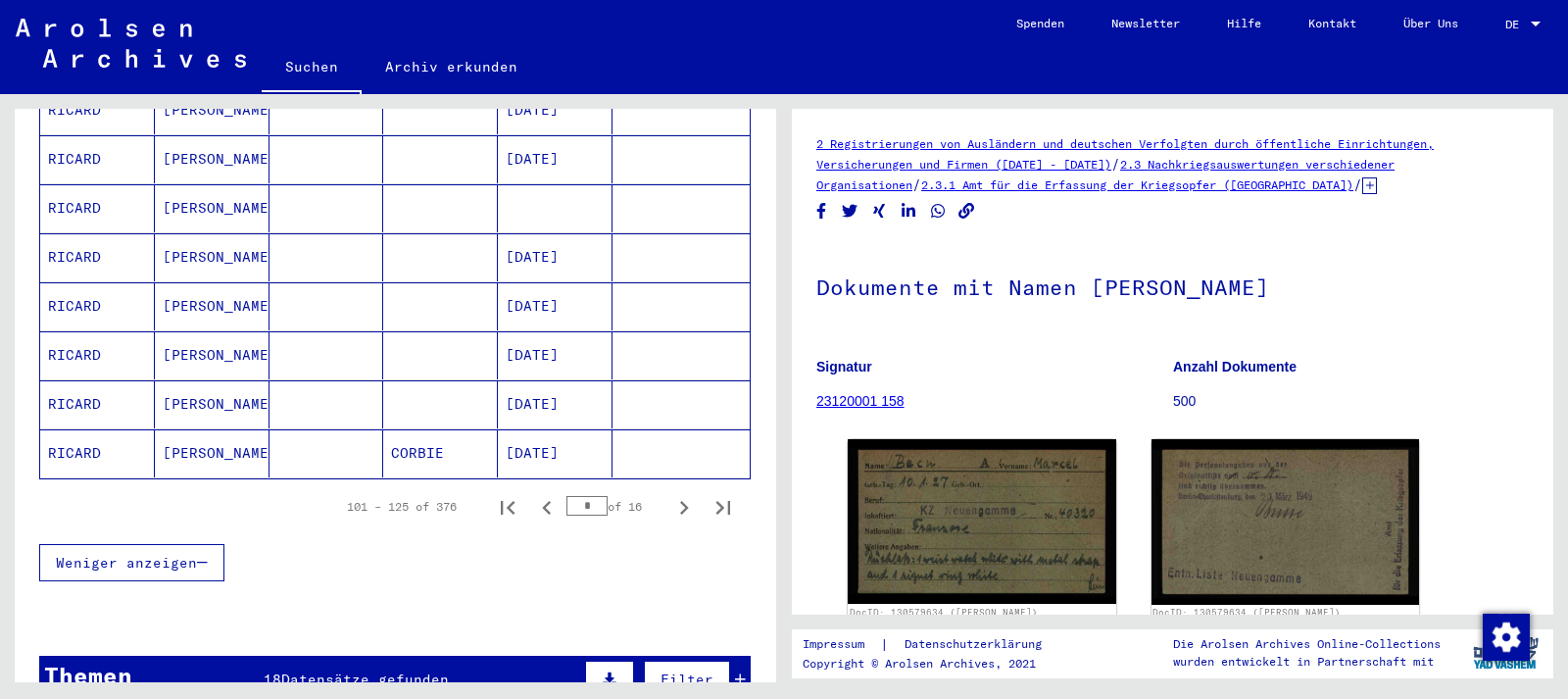
click at [686, 501] on icon "Next page" at bounding box center [684, 508] width 9 height 14
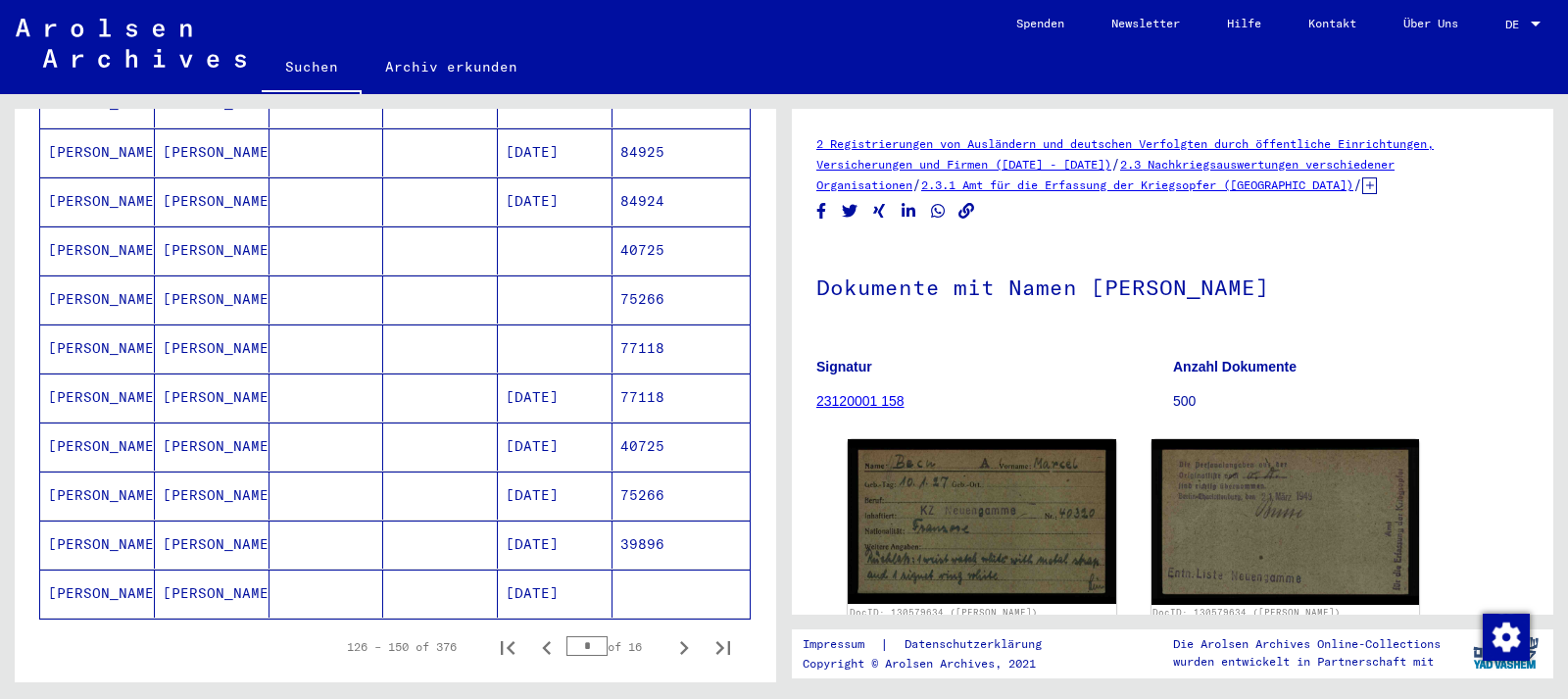
scroll to position [1058, 0]
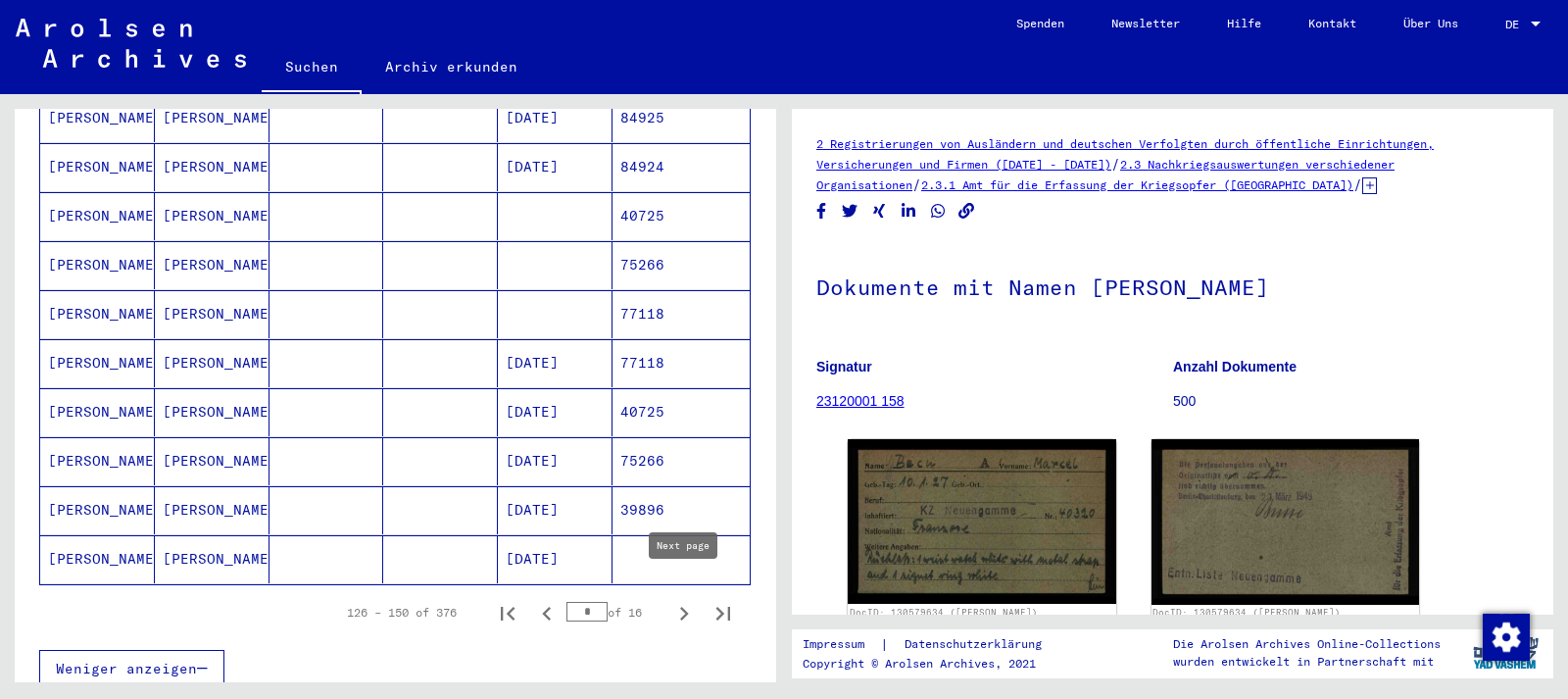
click at [686, 600] on icon "Next page" at bounding box center [683, 613] width 27 height 27
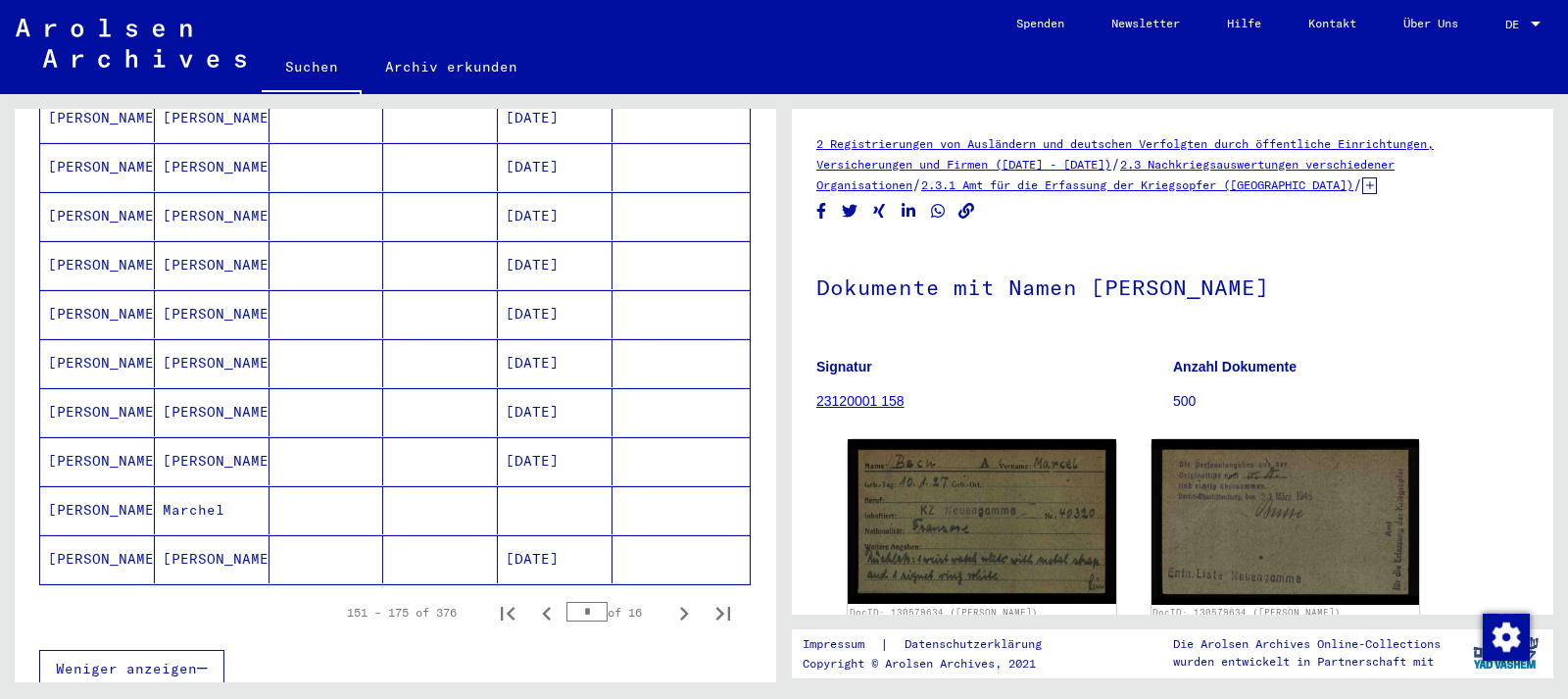
scroll to position [1164, 0]
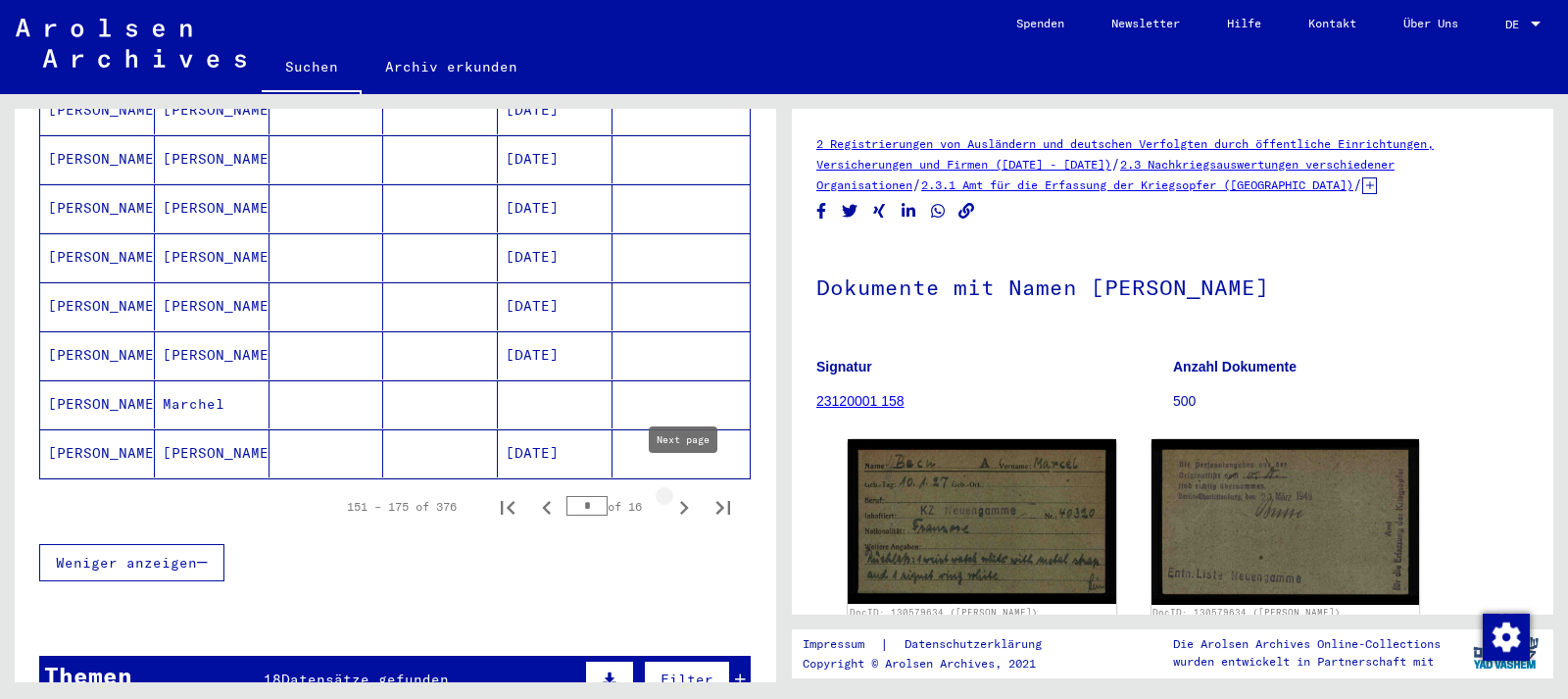
click at [686, 501] on icon "Next page" at bounding box center [684, 508] width 9 height 14
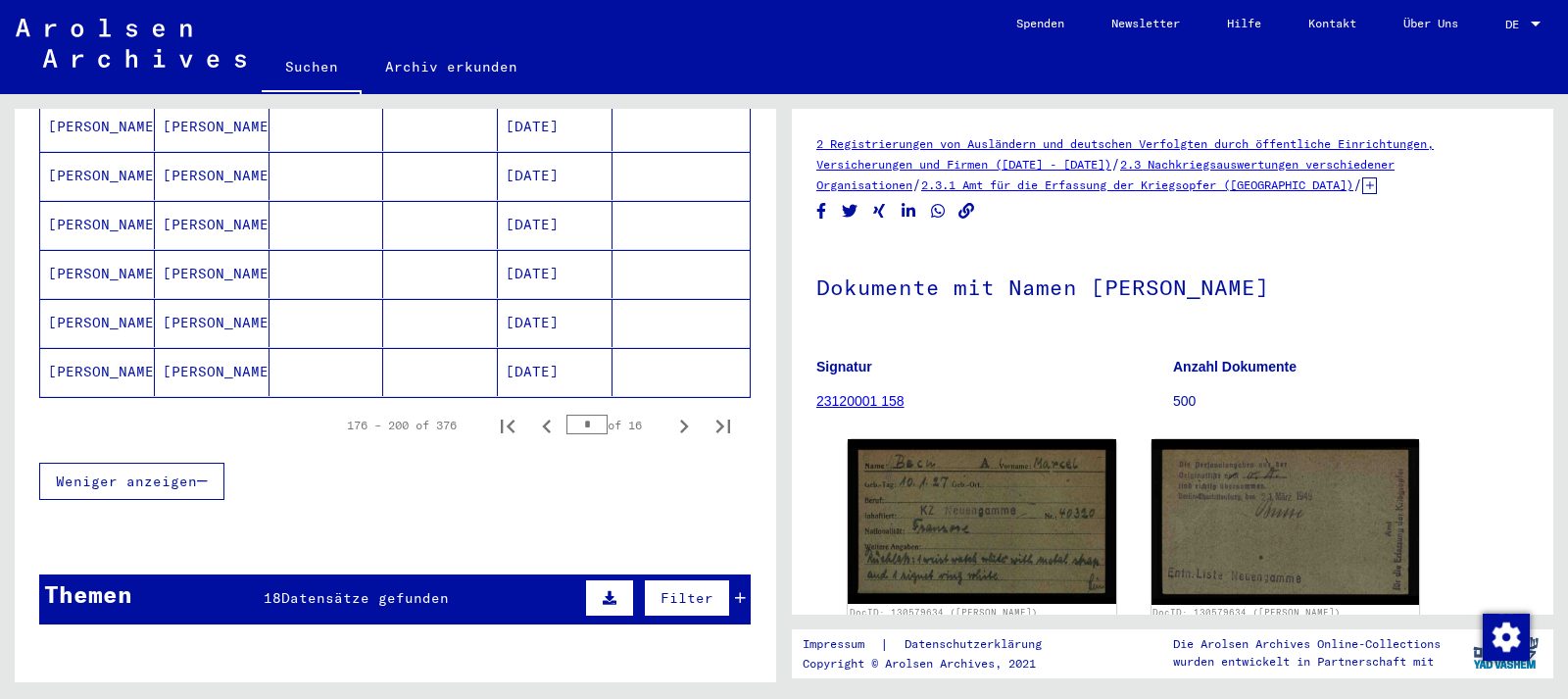
scroll to position [1270, 0]
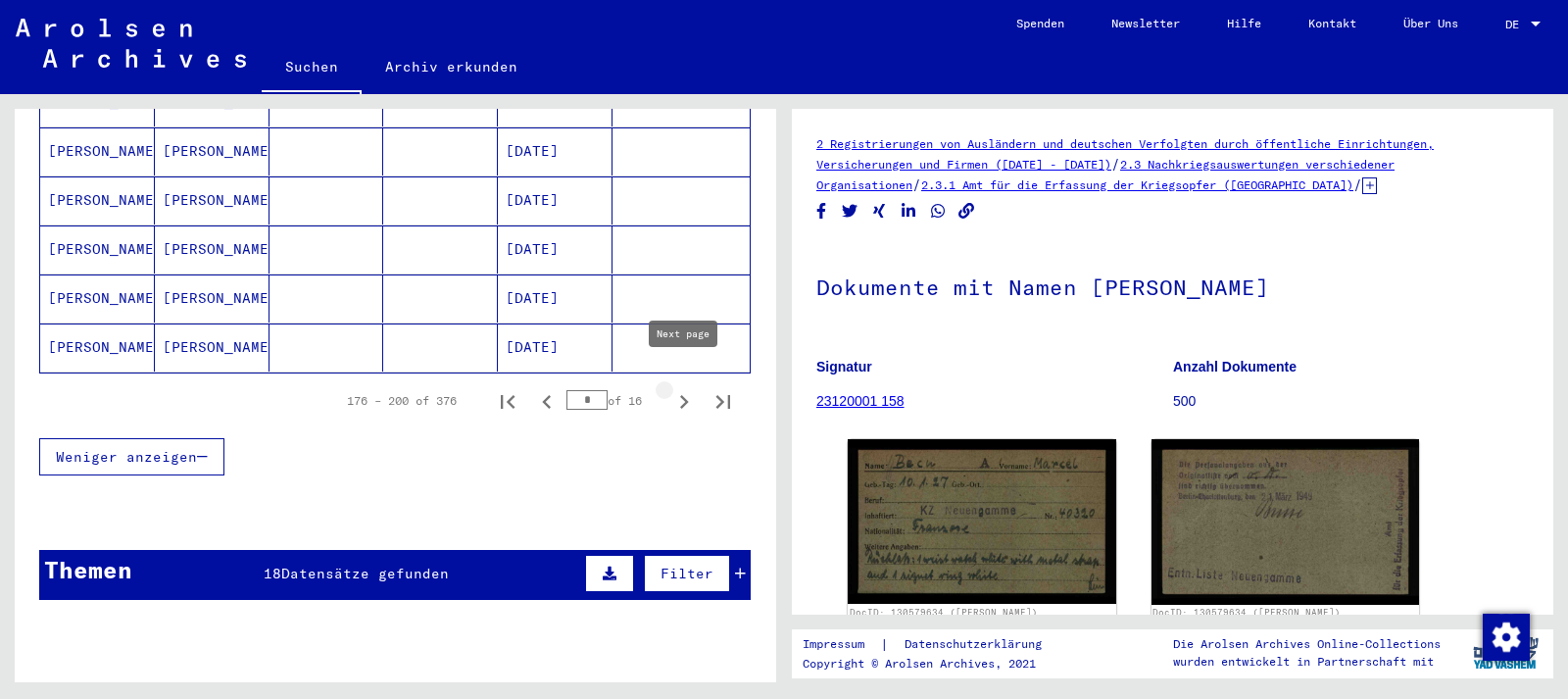
click at [688, 388] on icon "Next page" at bounding box center [683, 401] width 27 height 27
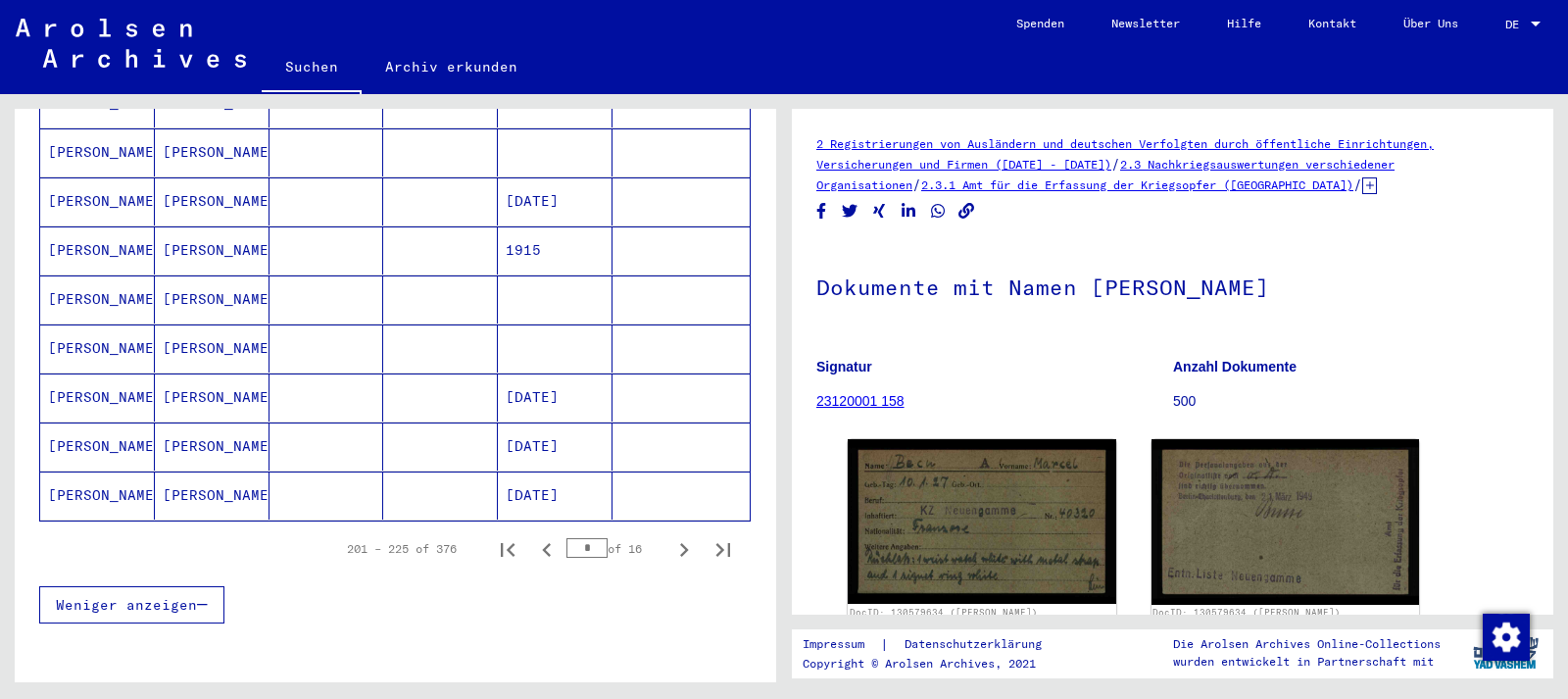
scroll to position [1164, 0]
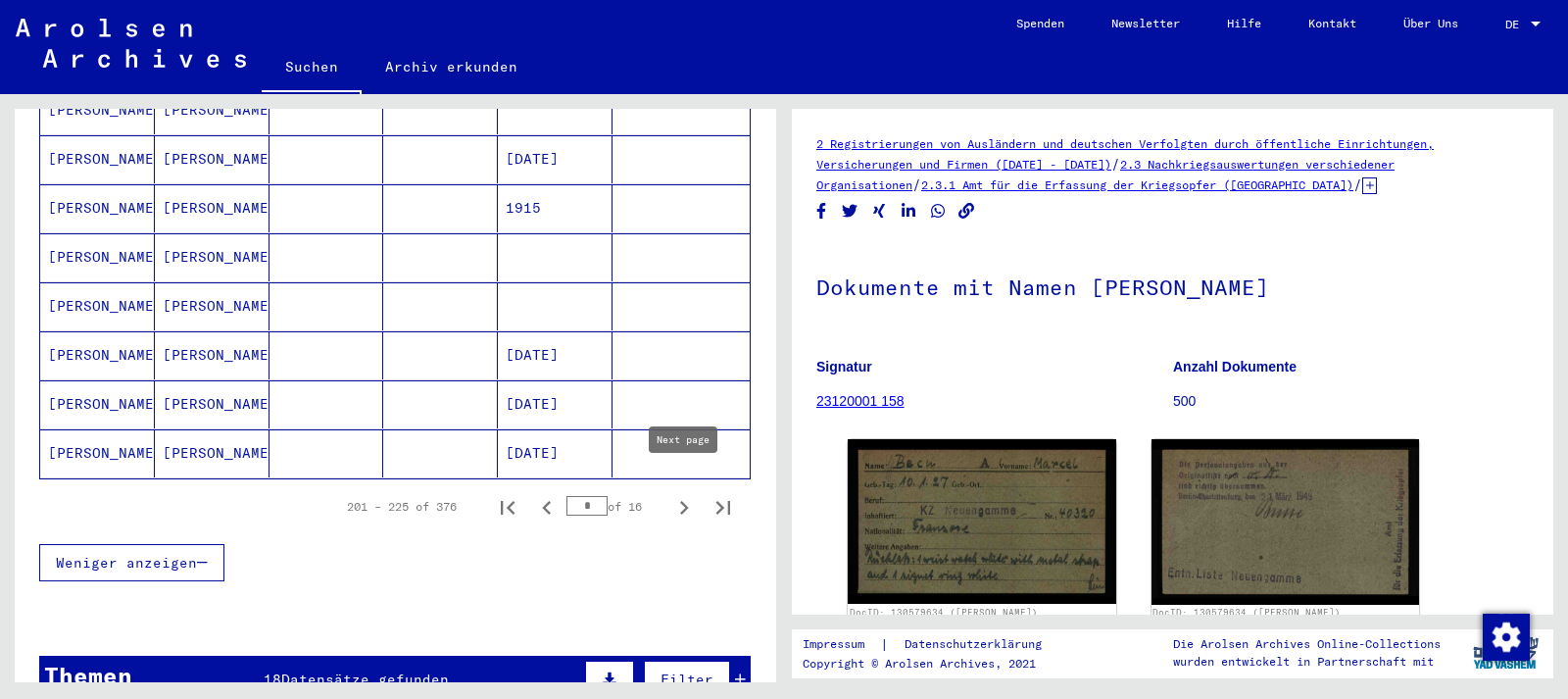
click at [687, 501] on icon "Next page" at bounding box center [684, 508] width 9 height 14
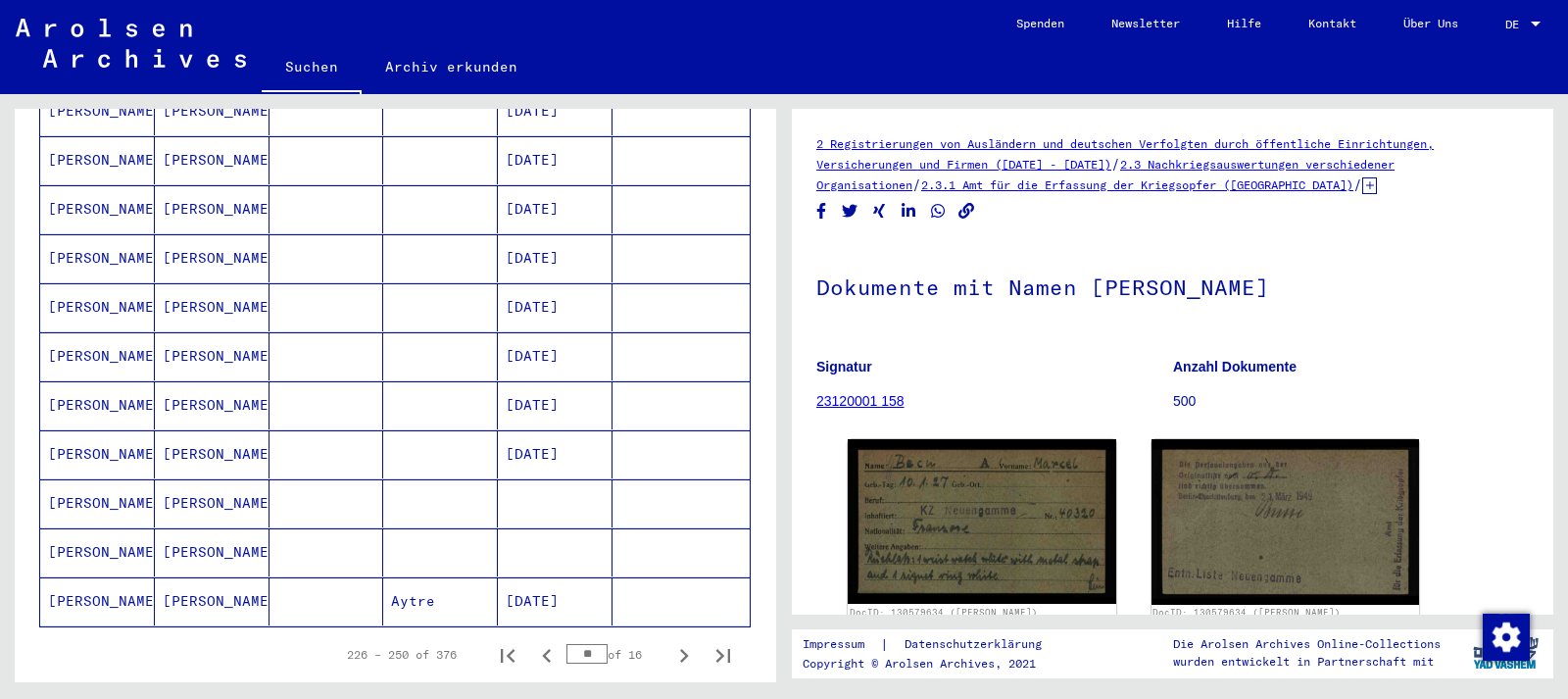
scroll to position [953, 0]
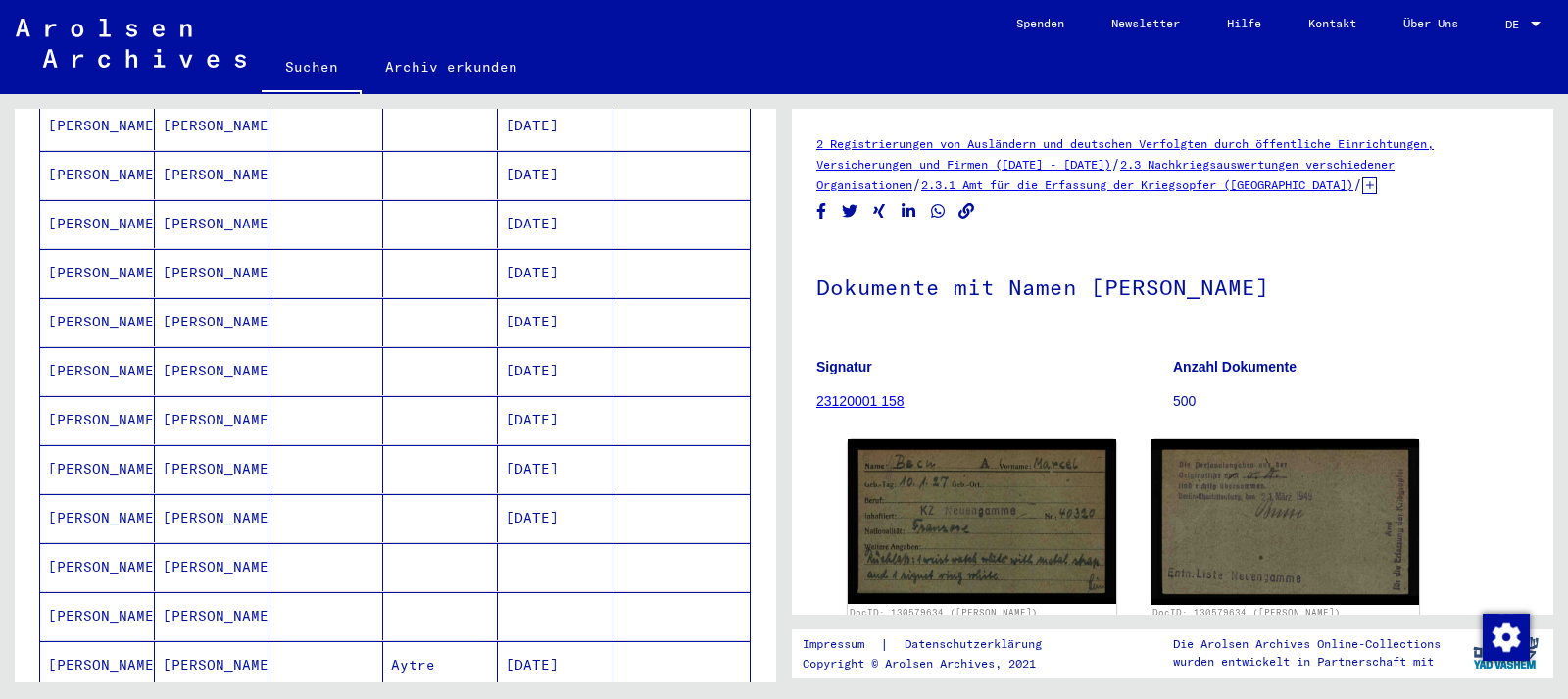
click at [546, 641] on mat-cell "[DATE]" at bounding box center [555, 665] width 115 height 48
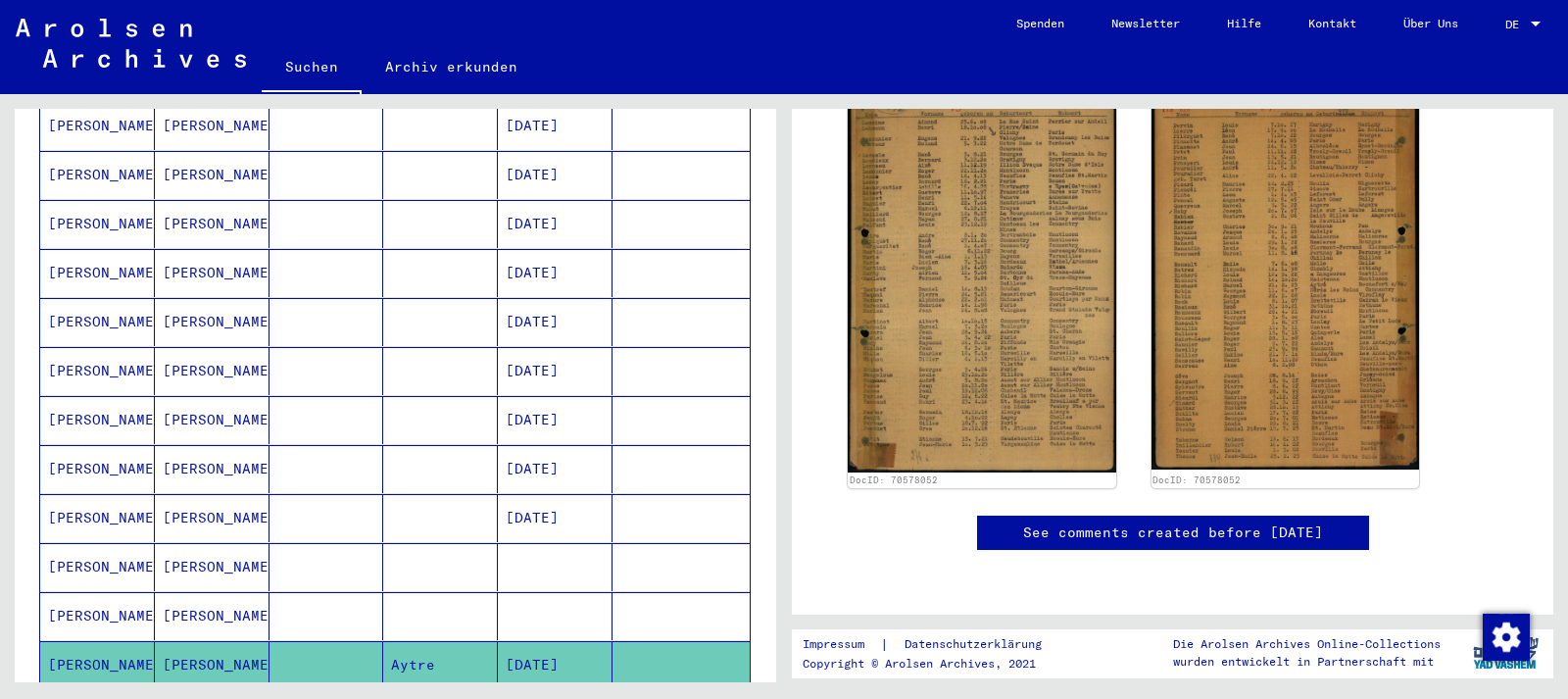
scroll to position [847, 0]
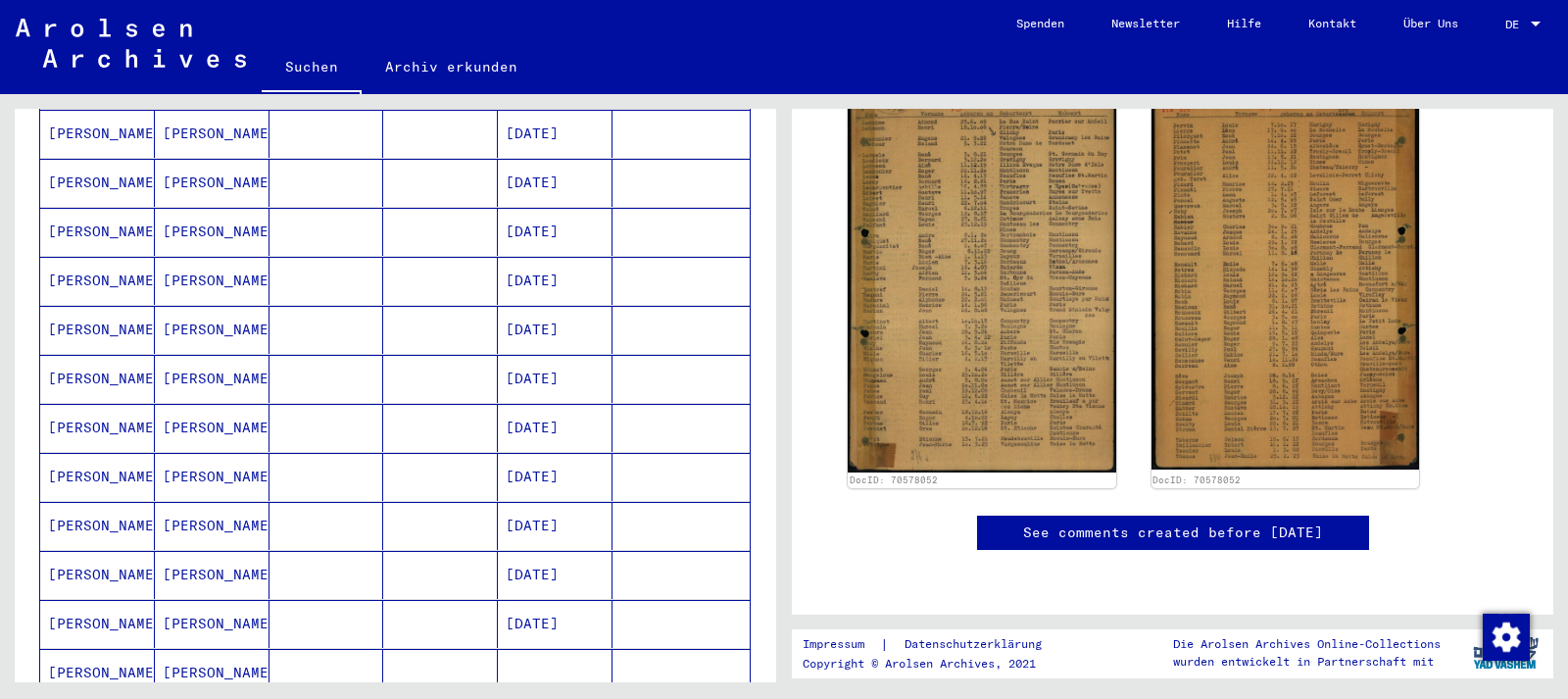
click at [567, 258] on mat-cell "[DATE]" at bounding box center [555, 281] width 115 height 48
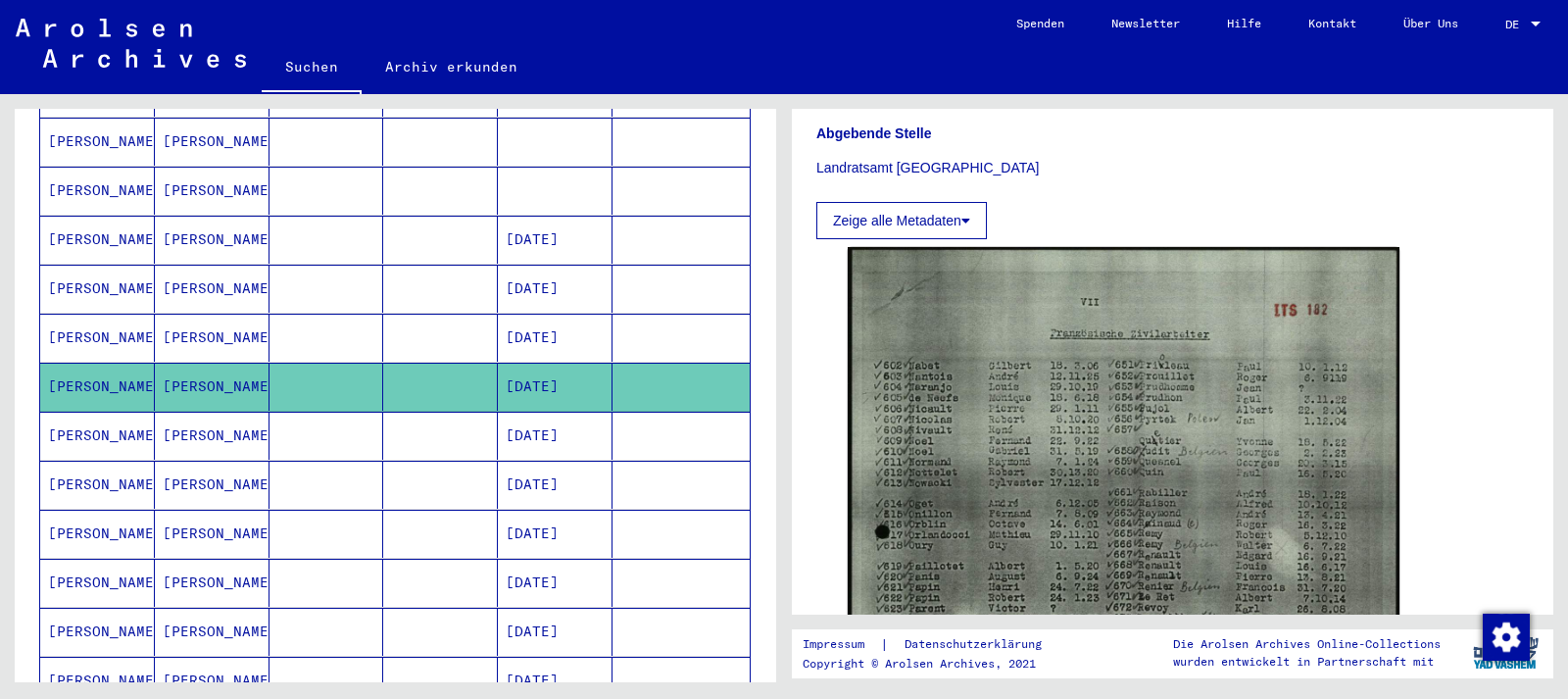
scroll to position [635, 0]
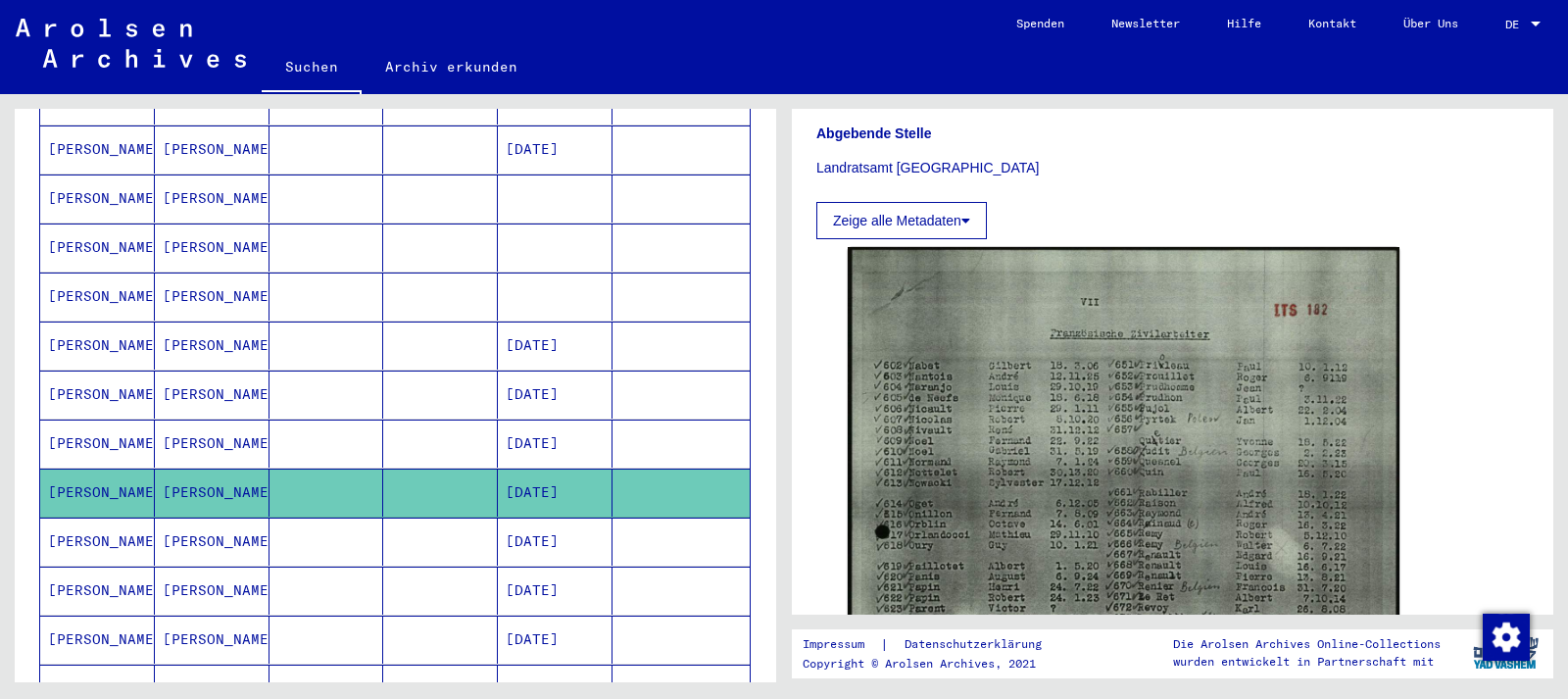
click at [553, 322] on mat-cell "[DATE]" at bounding box center [555, 346] width 115 height 48
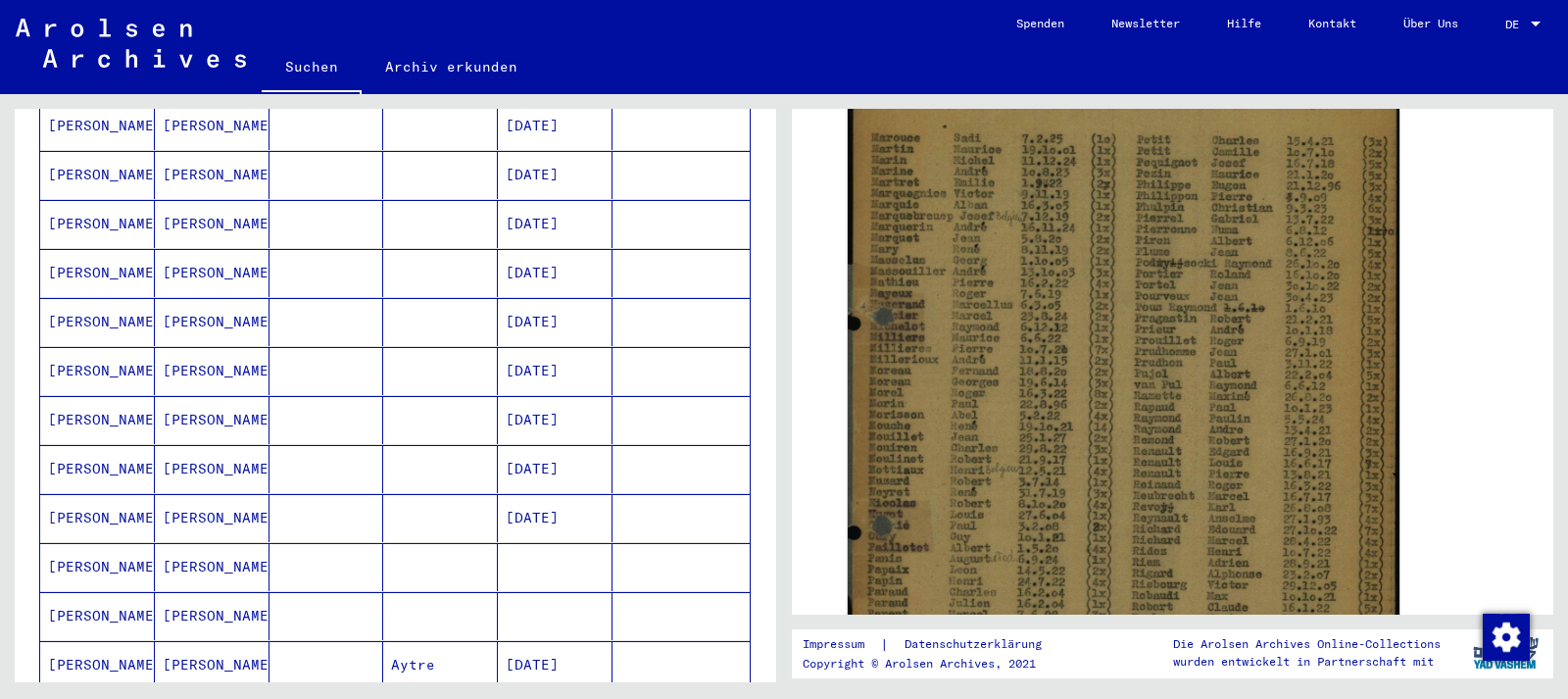
scroll to position [1376, 0]
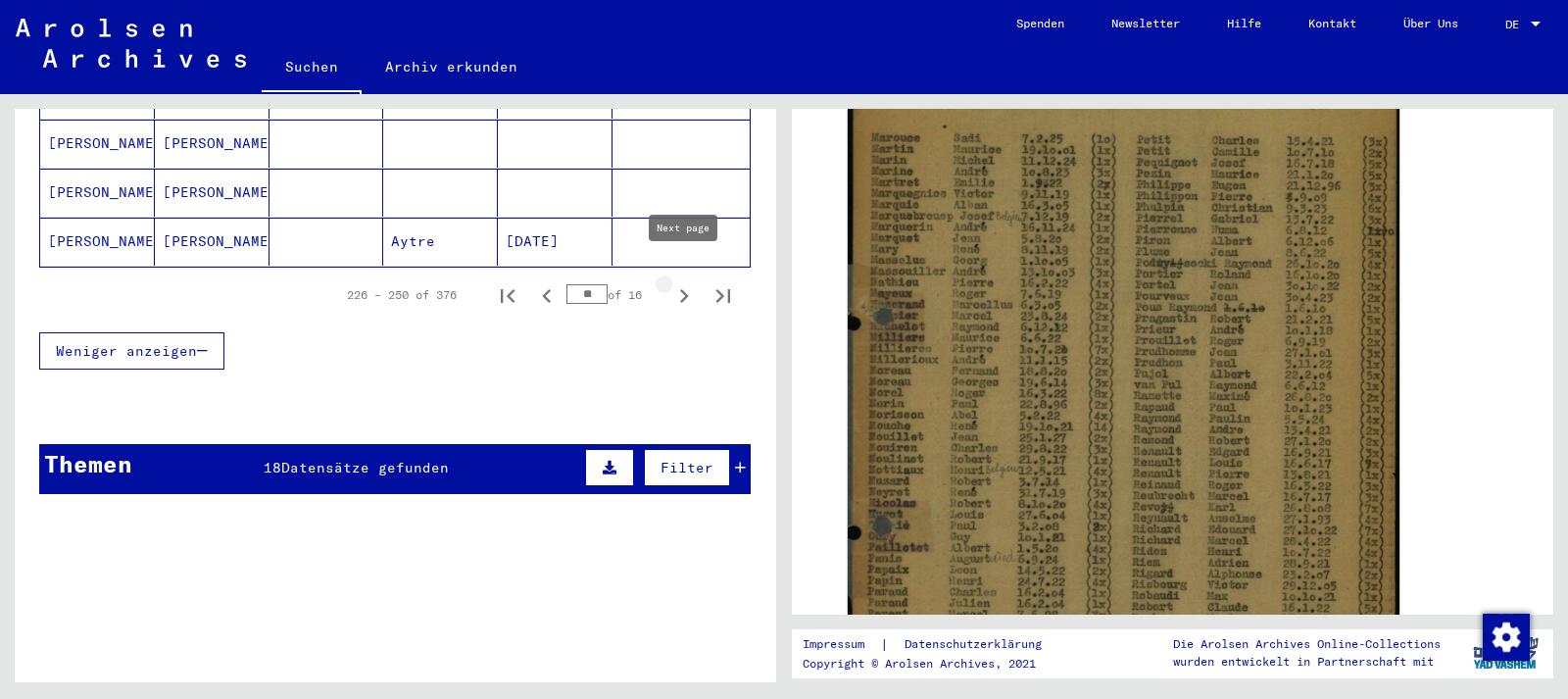
click at [686, 283] on icon "Next page" at bounding box center [683, 296] width 27 height 27
click at [687, 290] on icon "Next page" at bounding box center [684, 297] width 9 height 14
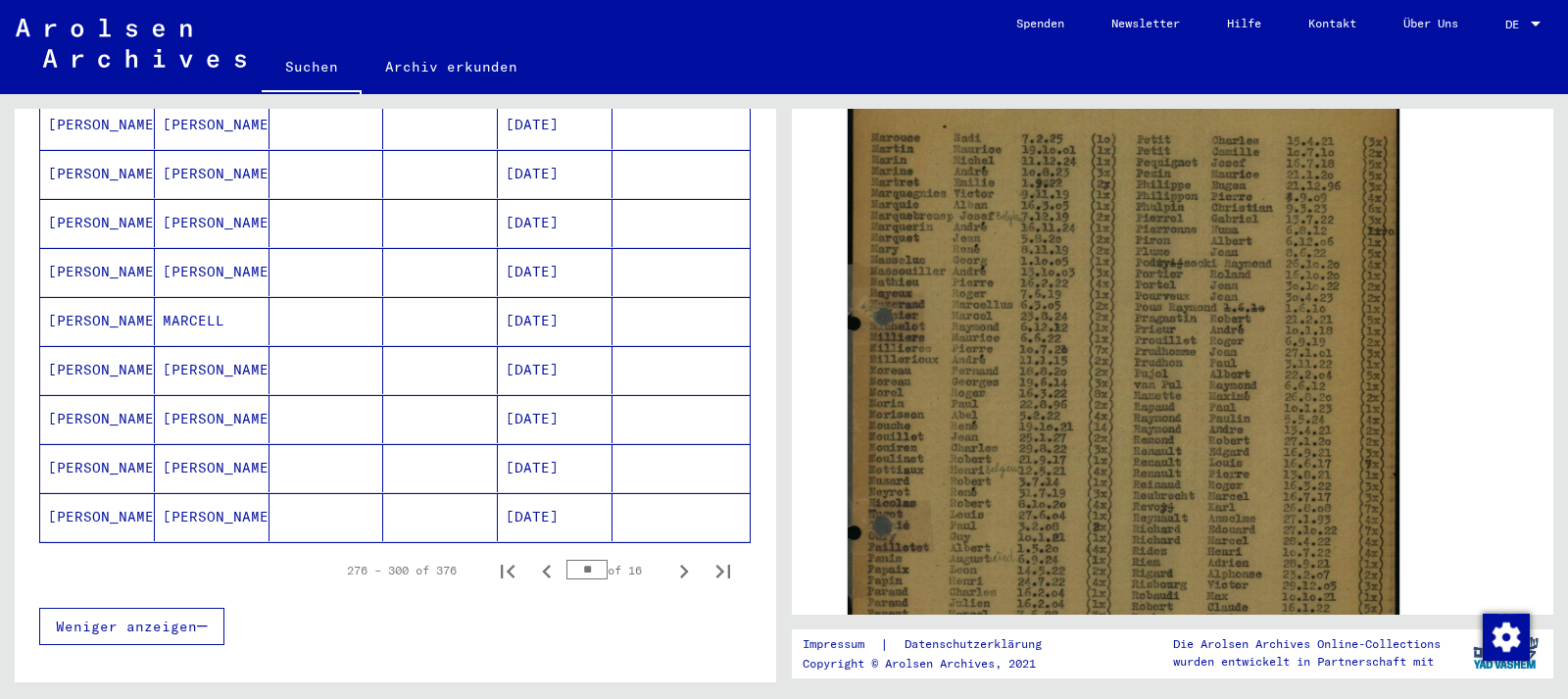
scroll to position [1058, 0]
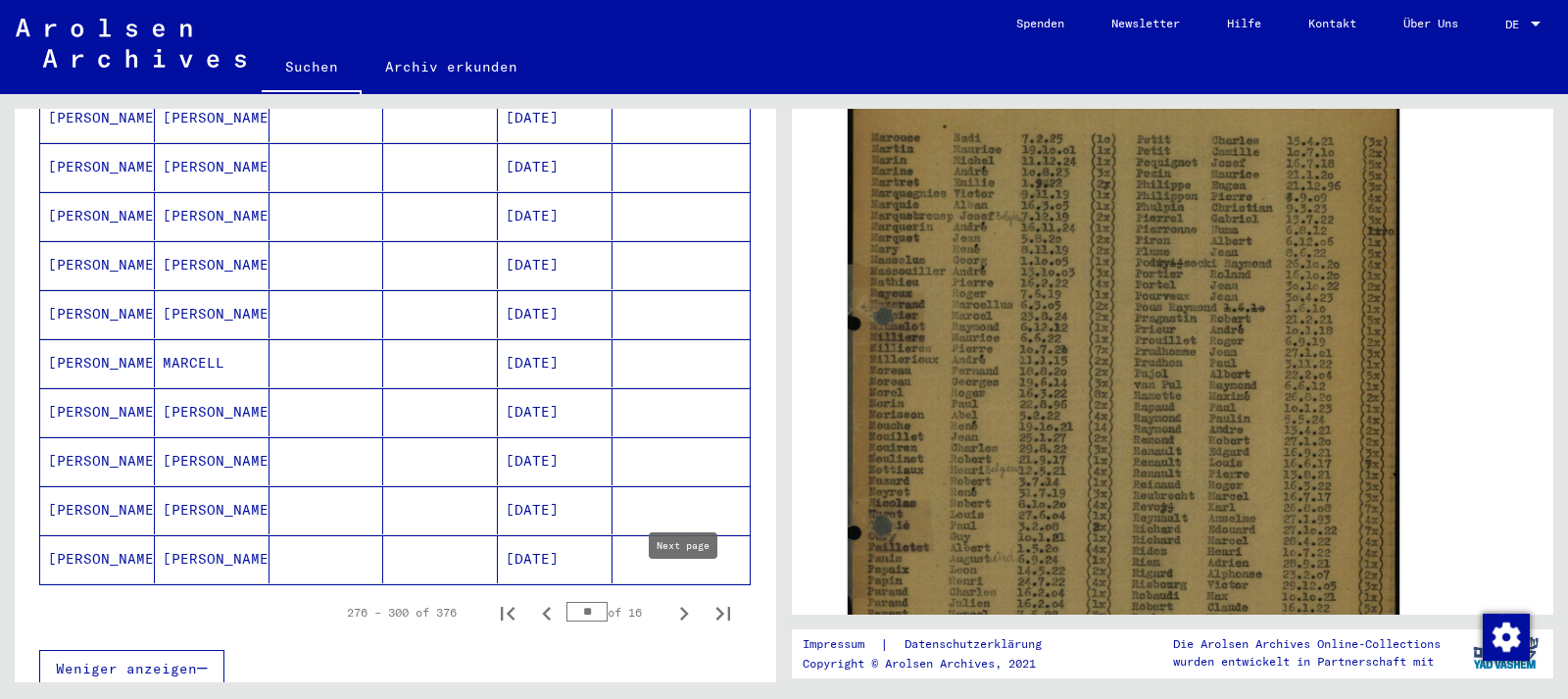
click at [688, 600] on icon "Next page" at bounding box center [683, 613] width 27 height 27
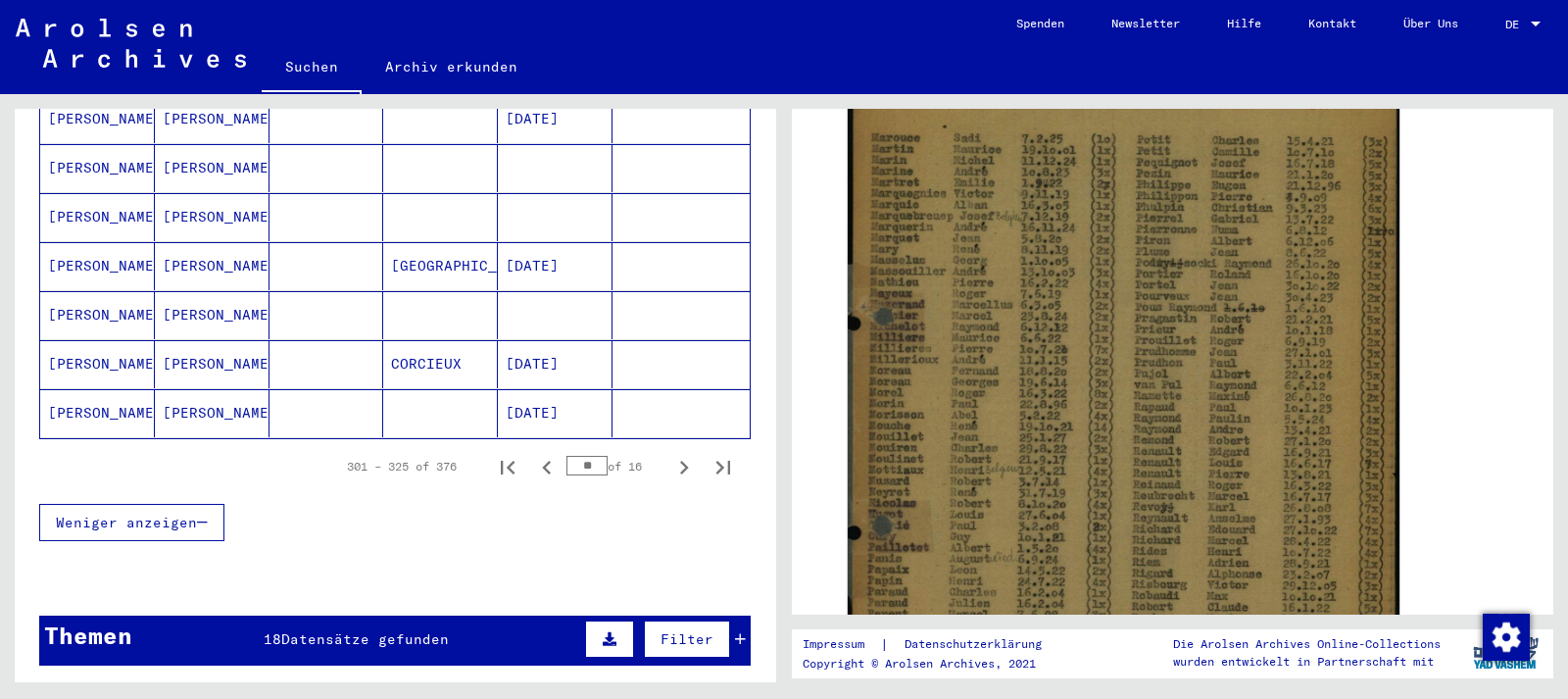
scroll to position [1270, 0]
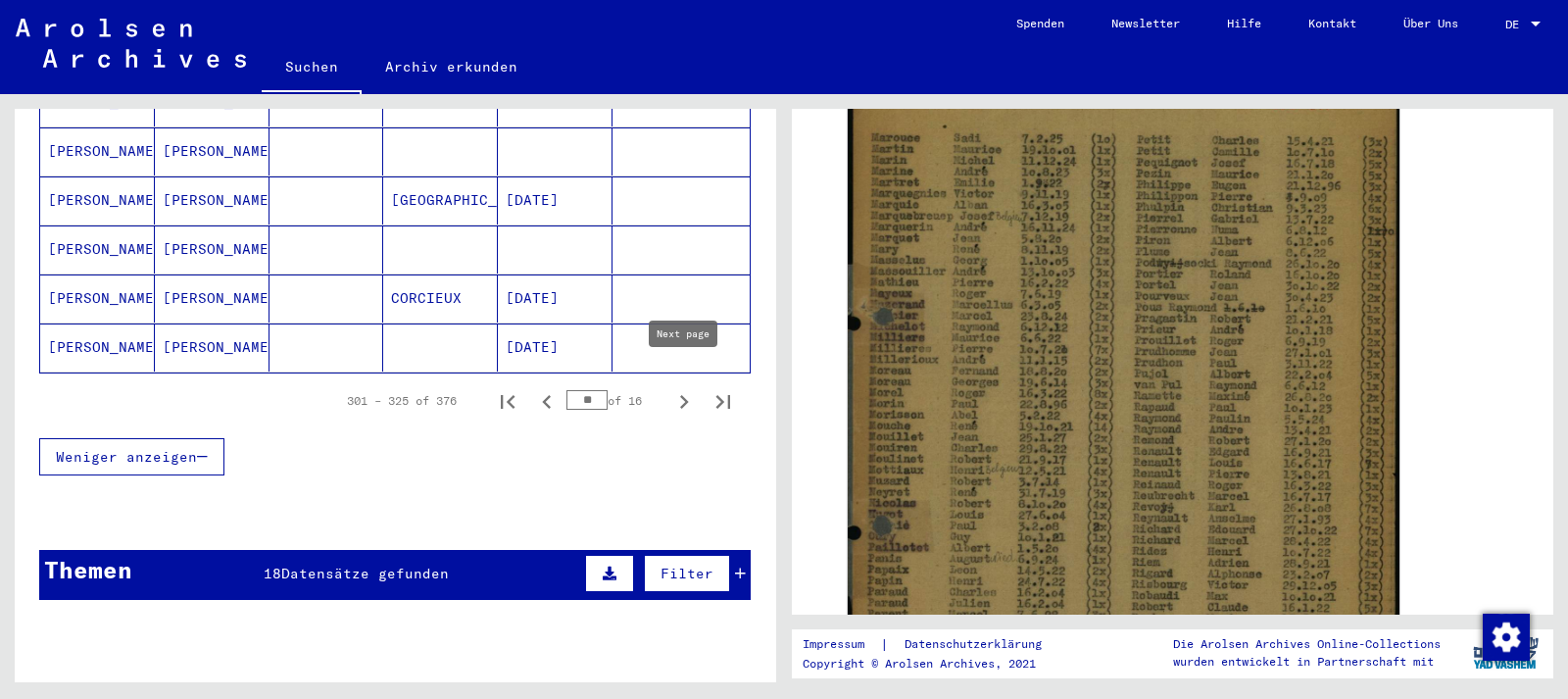
click at [685, 395] on icon "Next page" at bounding box center [684, 402] width 9 height 14
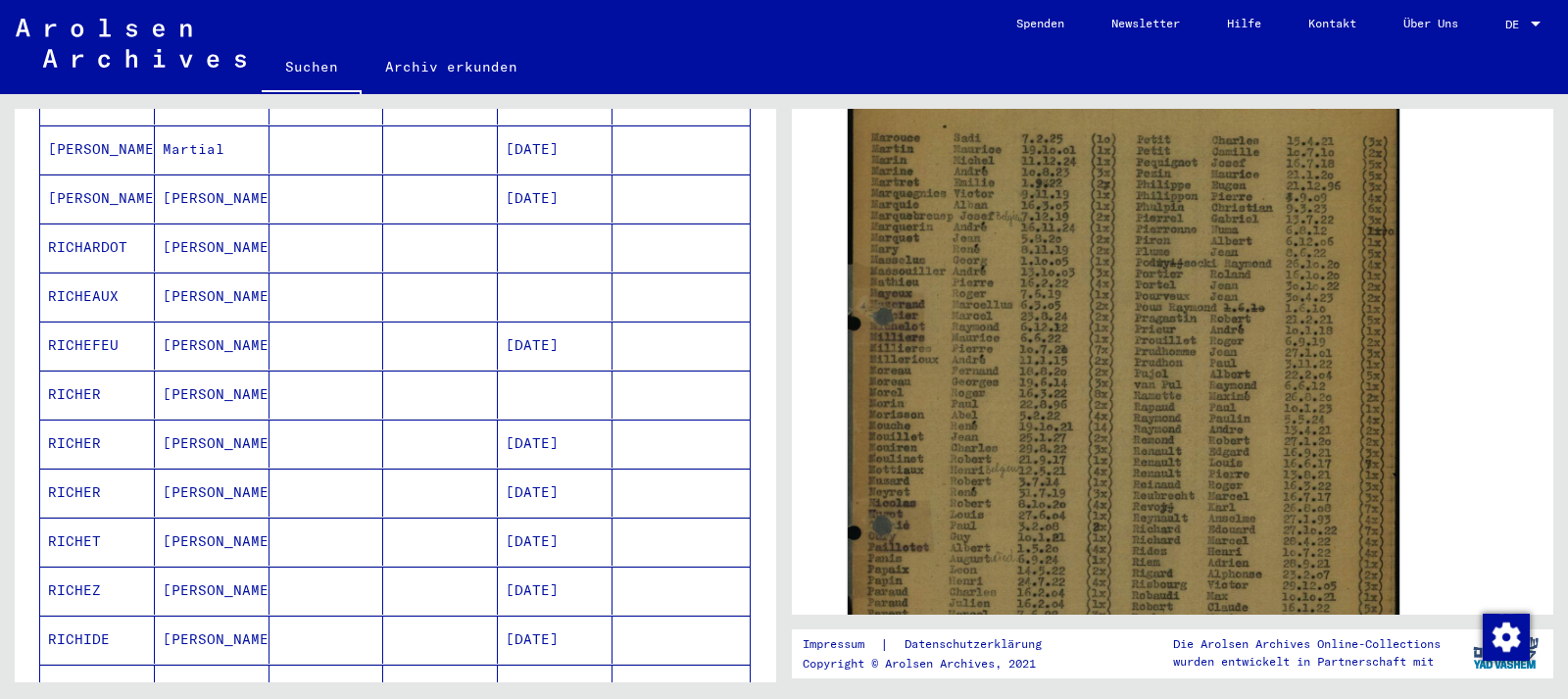
scroll to position [529, 0]
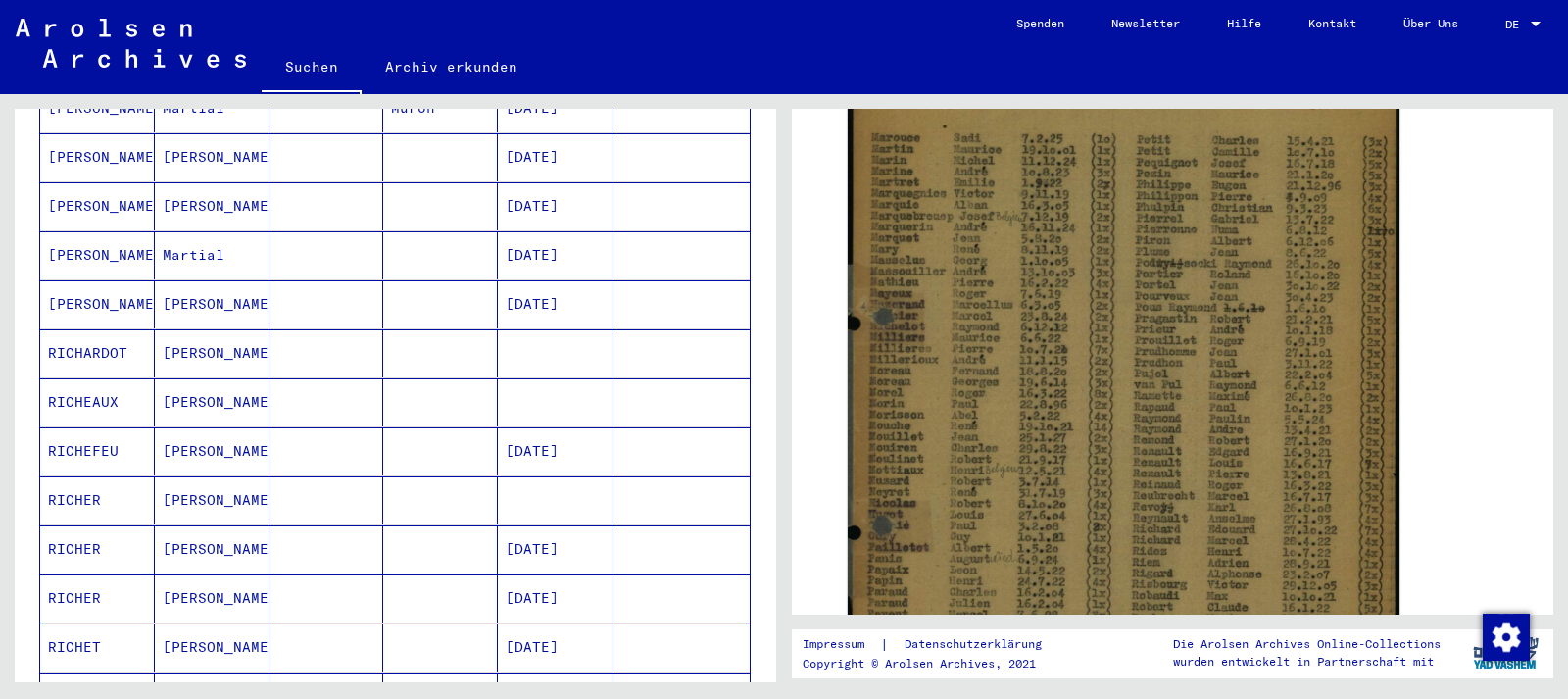
click at [582, 183] on mat-cell "[DATE]" at bounding box center [555, 207] width 115 height 48
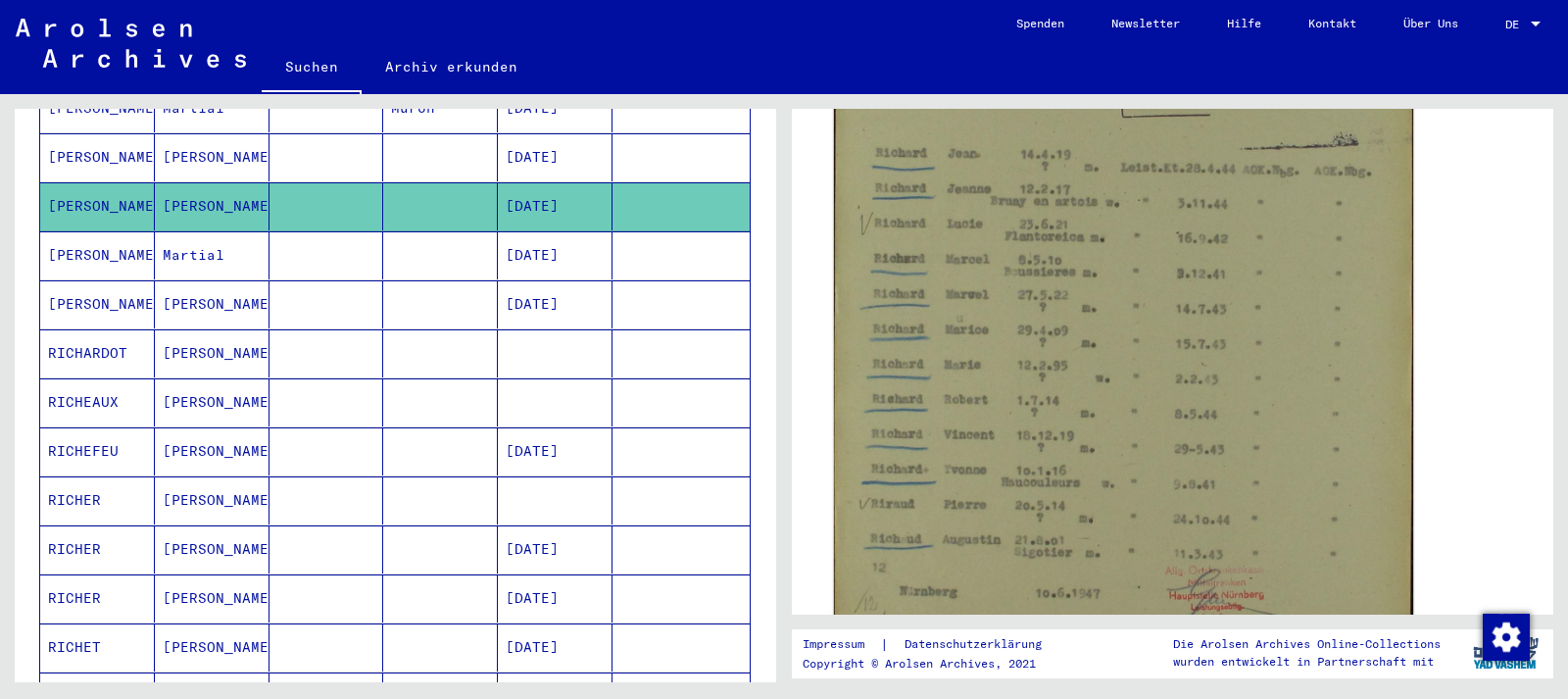
scroll to position [529, 0]
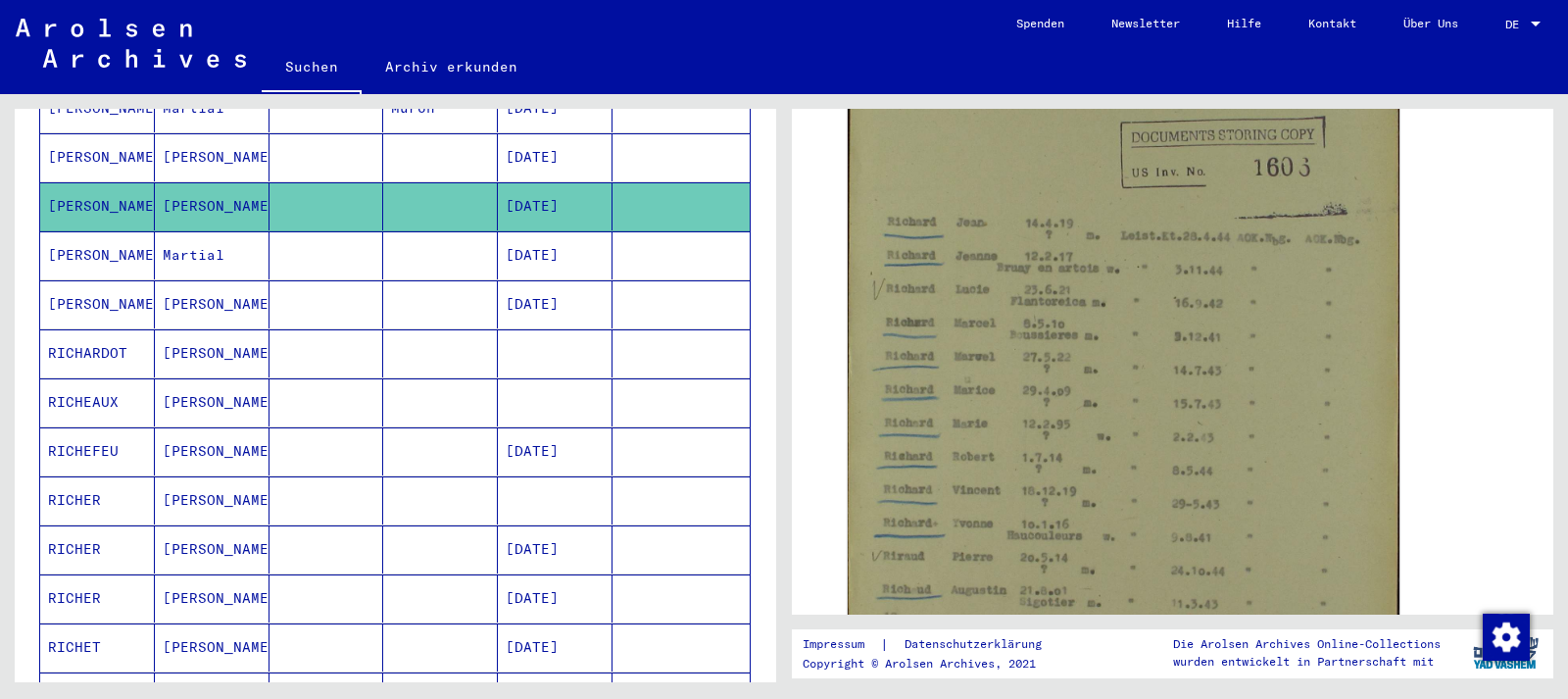
click at [588, 330] on mat-cell at bounding box center [555, 353] width 115 height 48
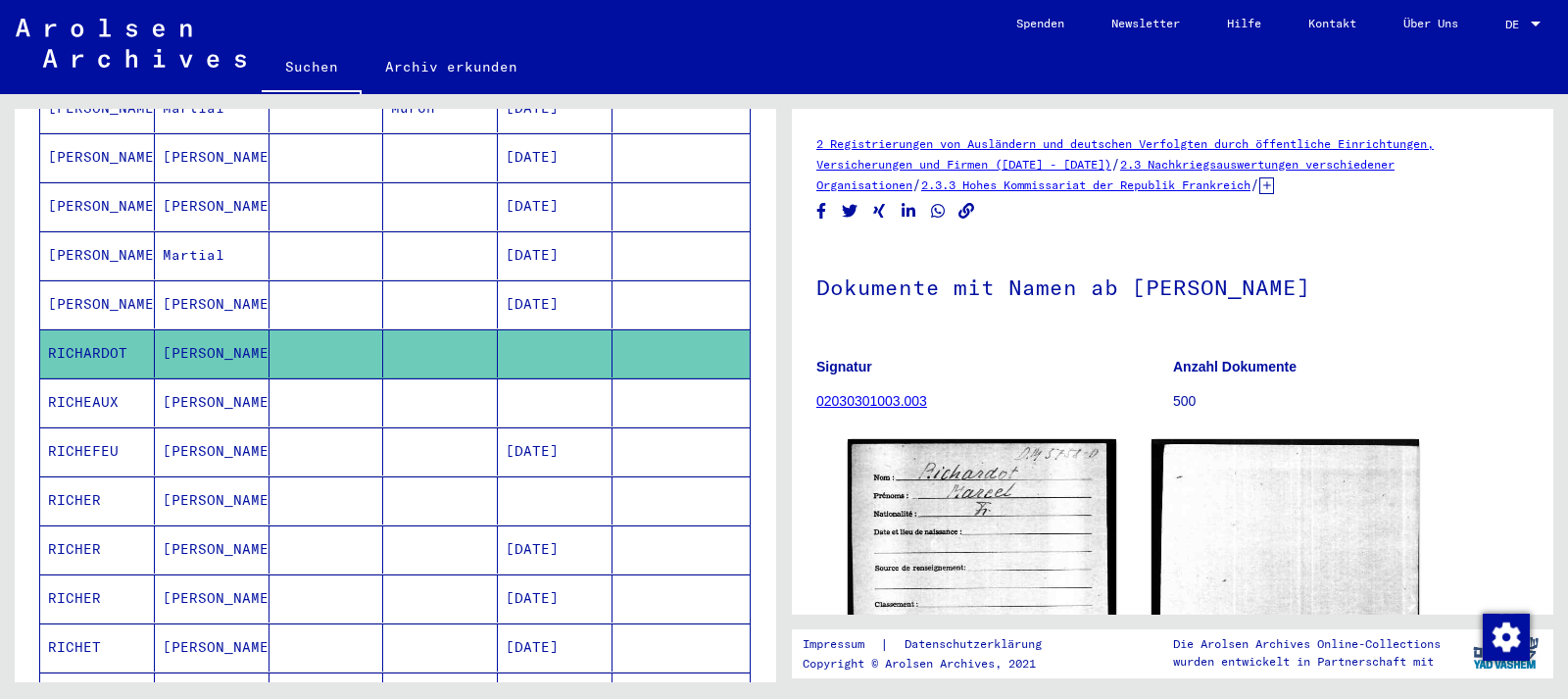
scroll to position [635, 0]
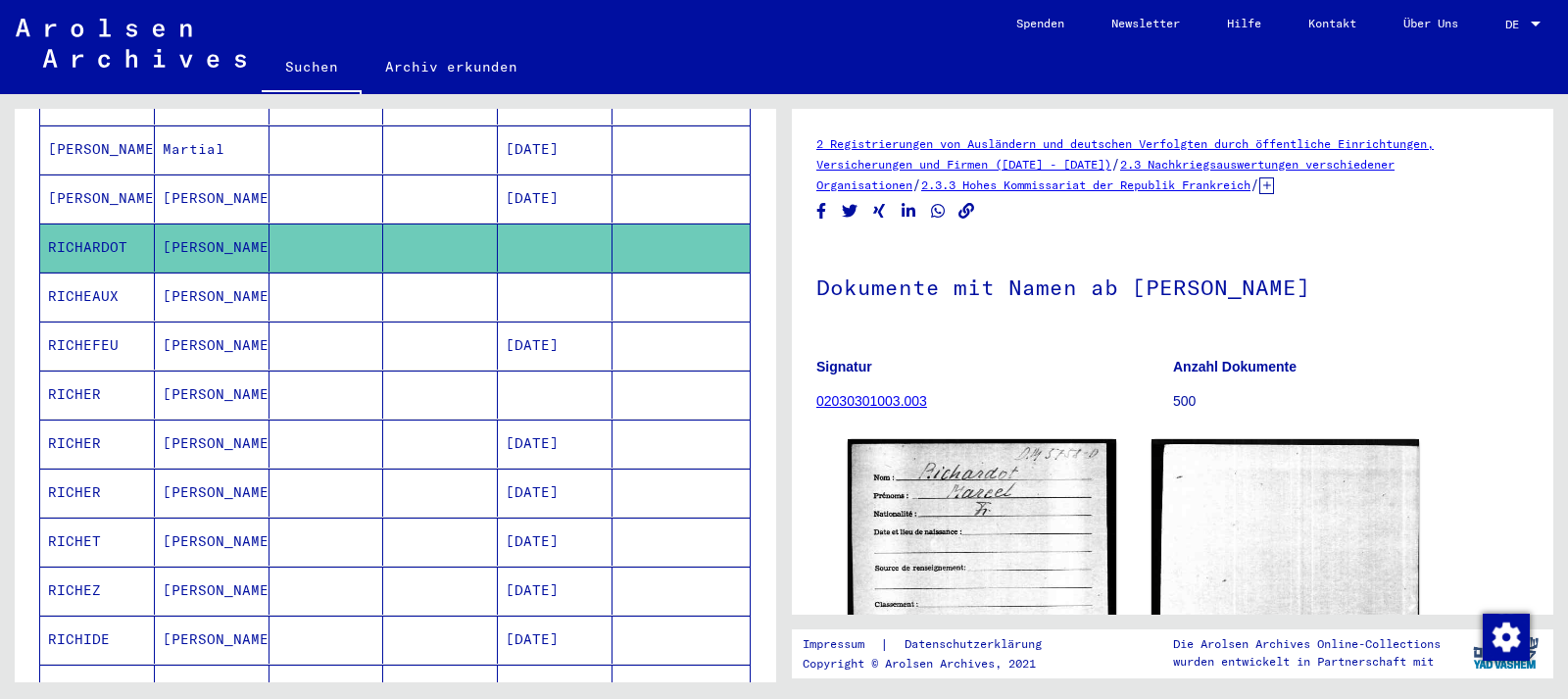
click at [561, 273] on mat-cell at bounding box center [555, 297] width 115 height 48
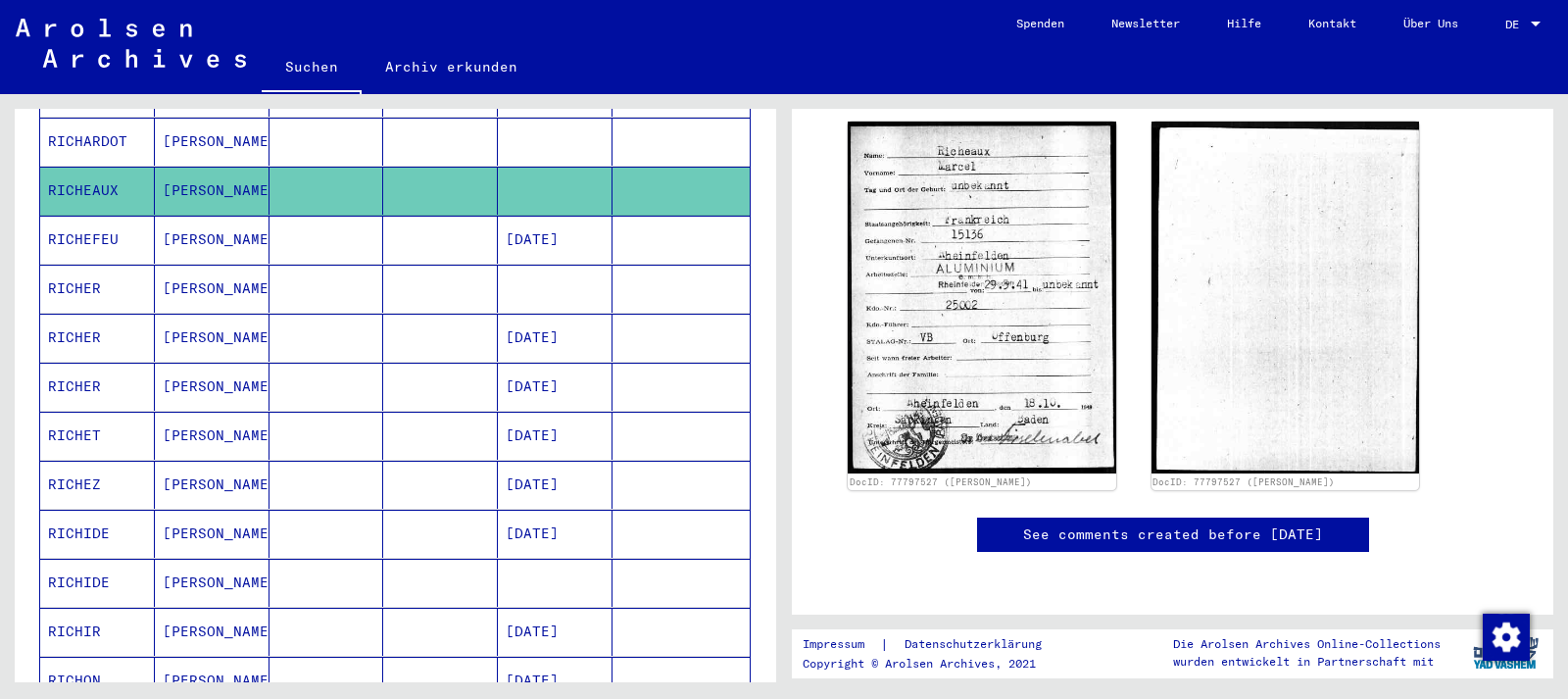
scroll to position [847, 0]
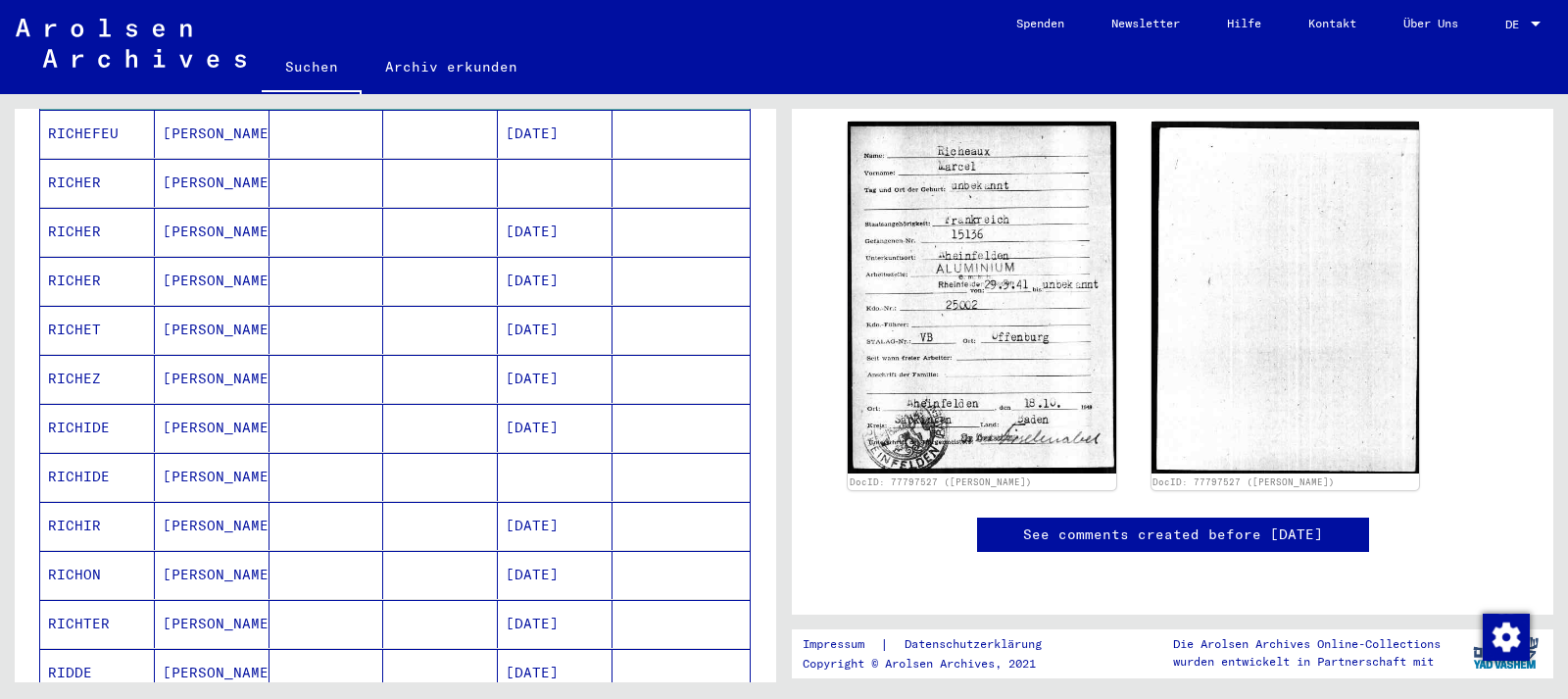
click at [560, 453] on mat-cell at bounding box center [555, 477] width 115 height 48
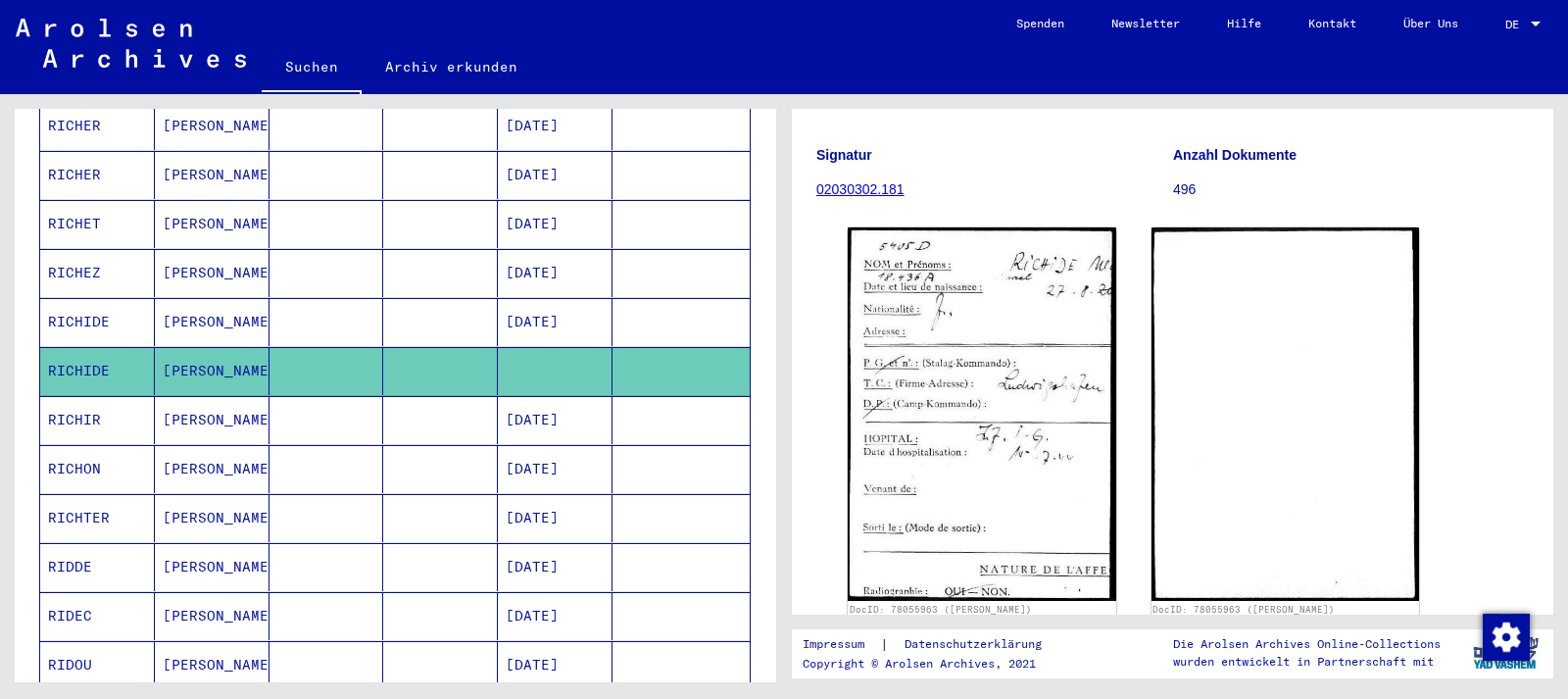
scroll to position [1058, 0]
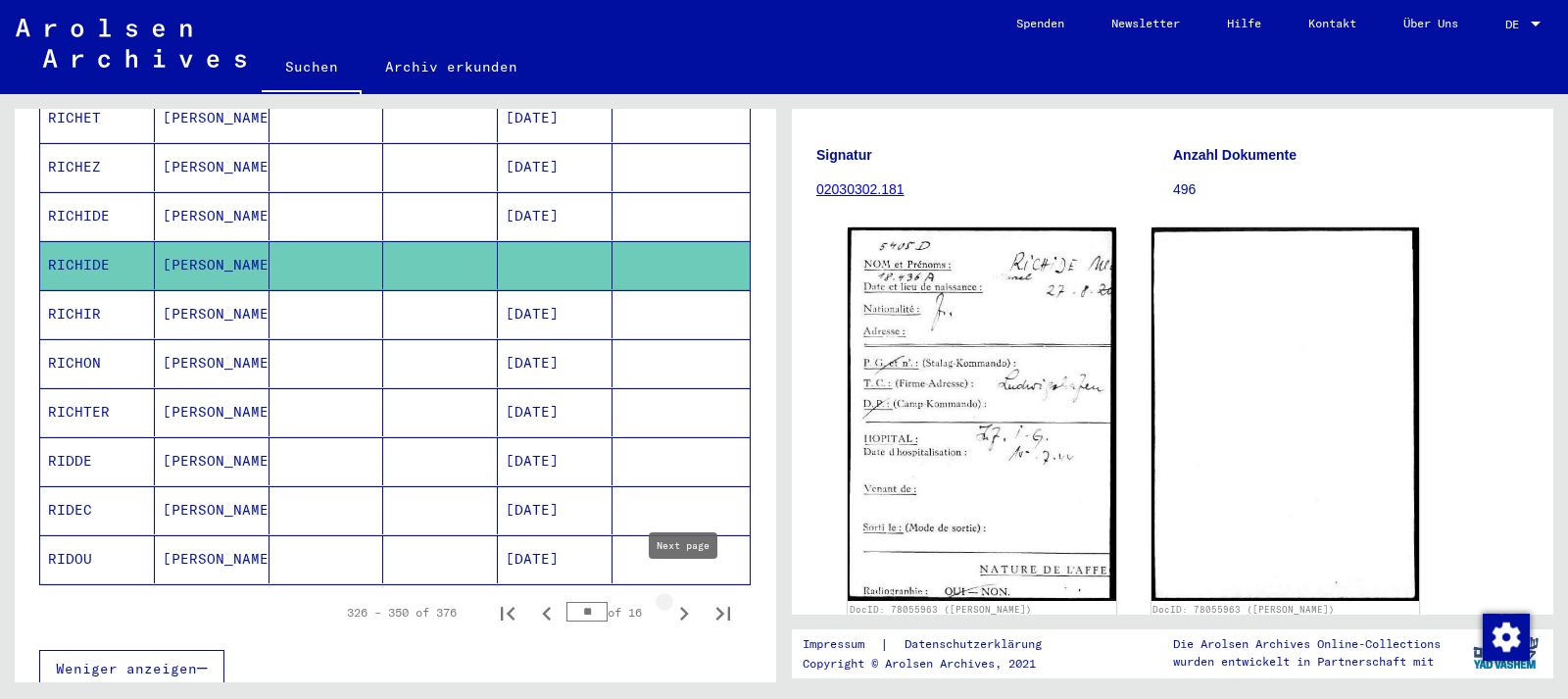
click at [684, 607] on icon "Next page" at bounding box center [684, 614] width 9 height 14
type input "**"
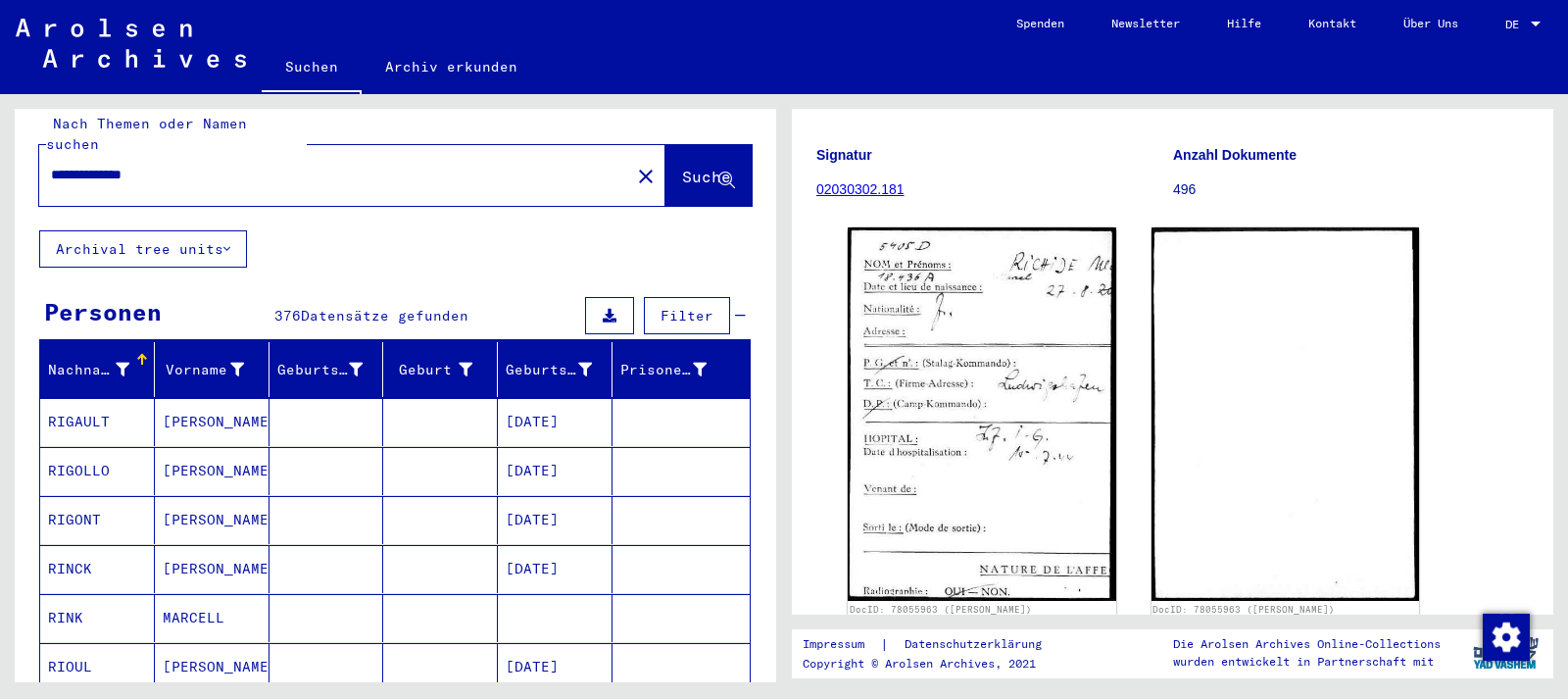
scroll to position [0, 0]
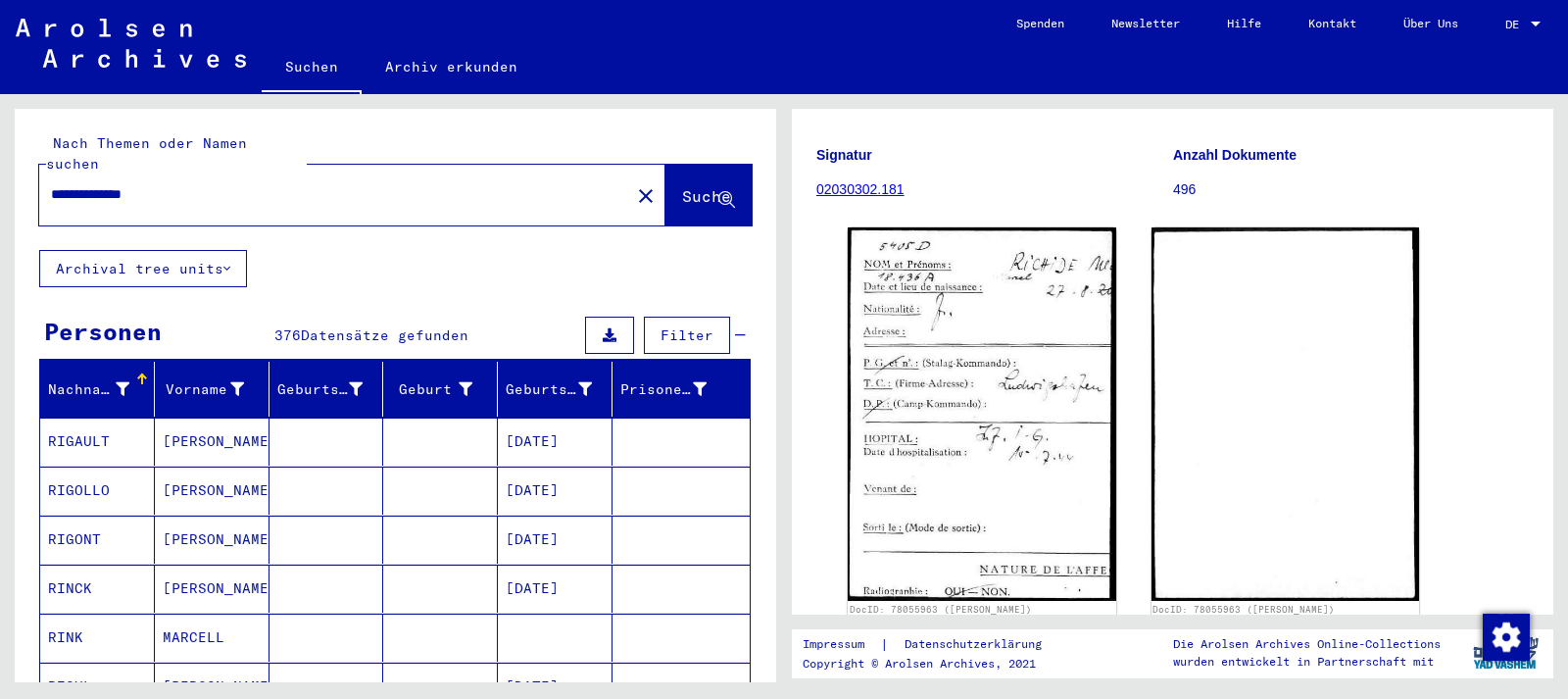
click at [190, 185] on input "**********" at bounding box center [334, 195] width 567 height 21
type input "**********"
click at [672, 165] on button "Suche" at bounding box center [709, 195] width 86 height 61
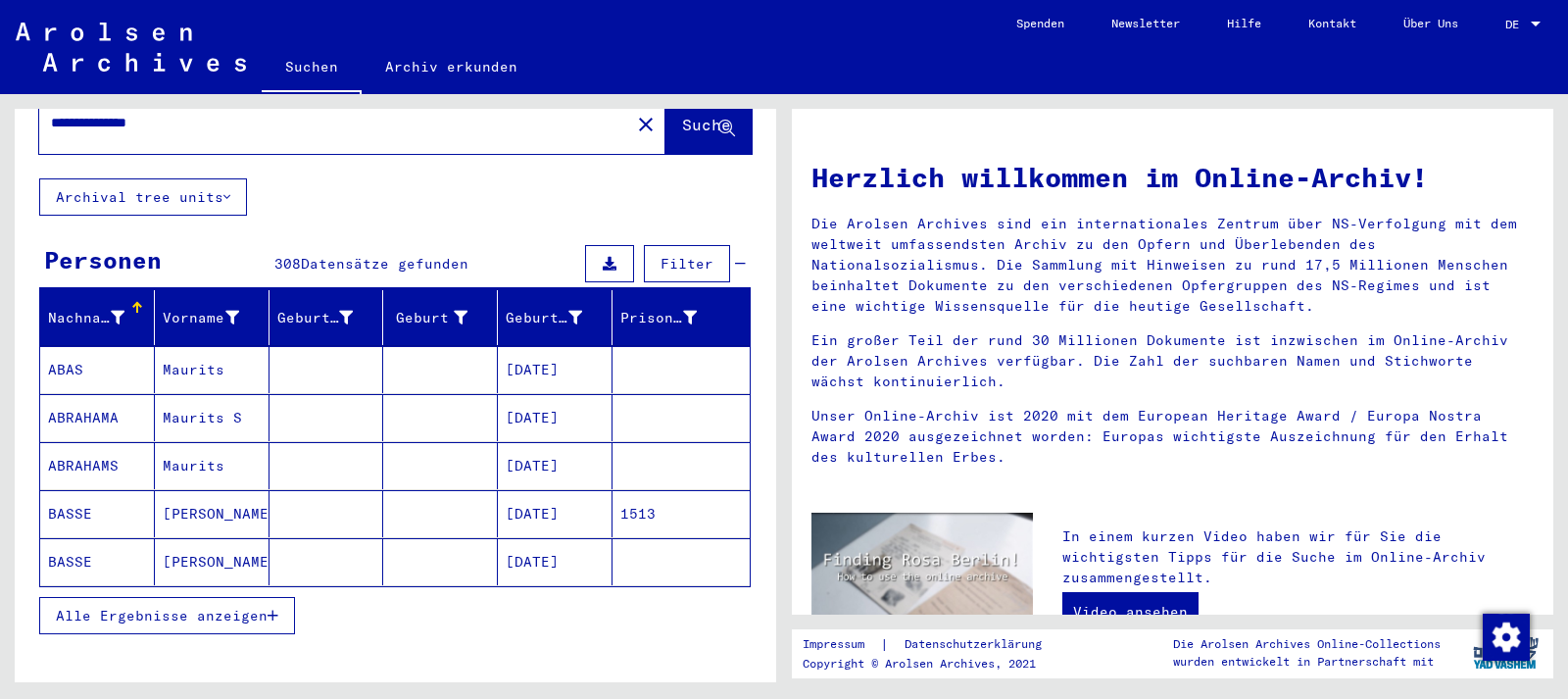
scroll to position [106, 0]
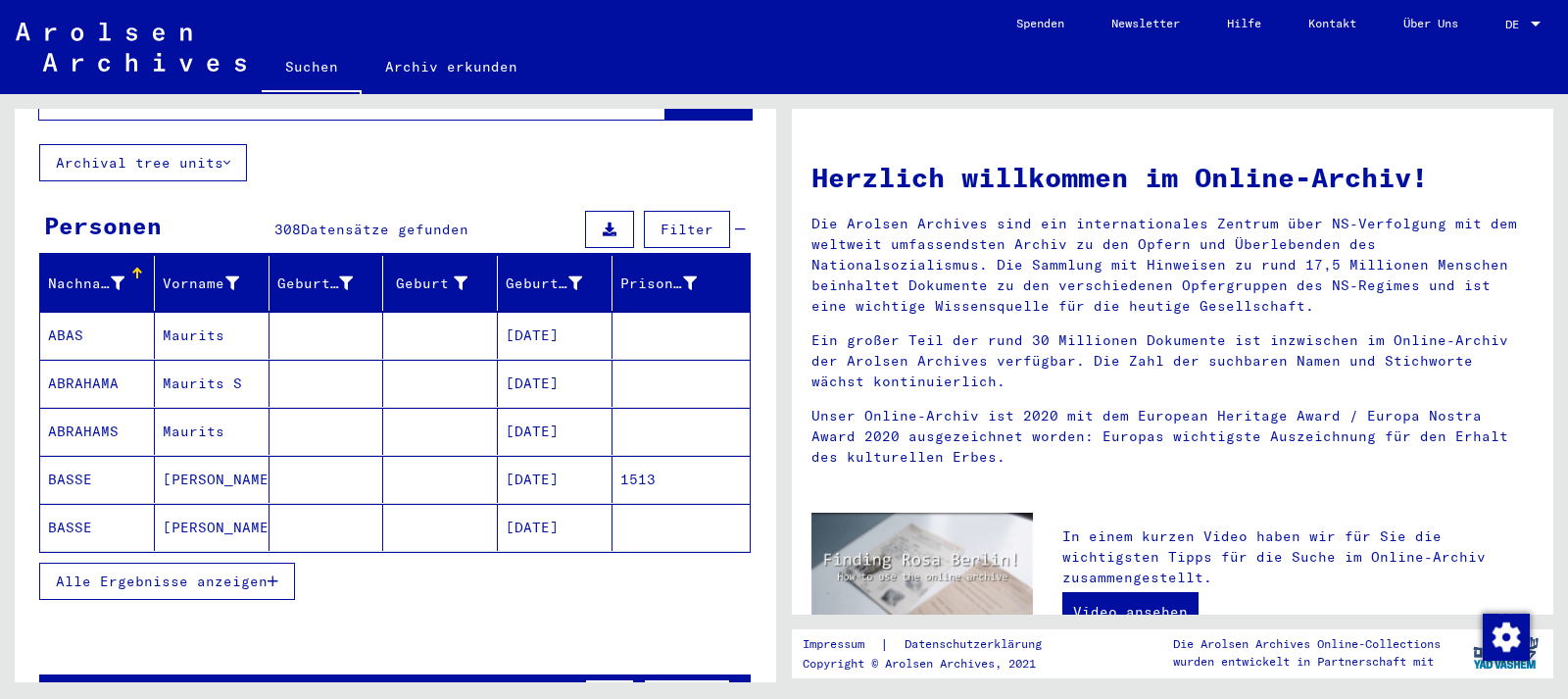
click at [456, 504] on mat-cell at bounding box center [440, 527] width 115 height 47
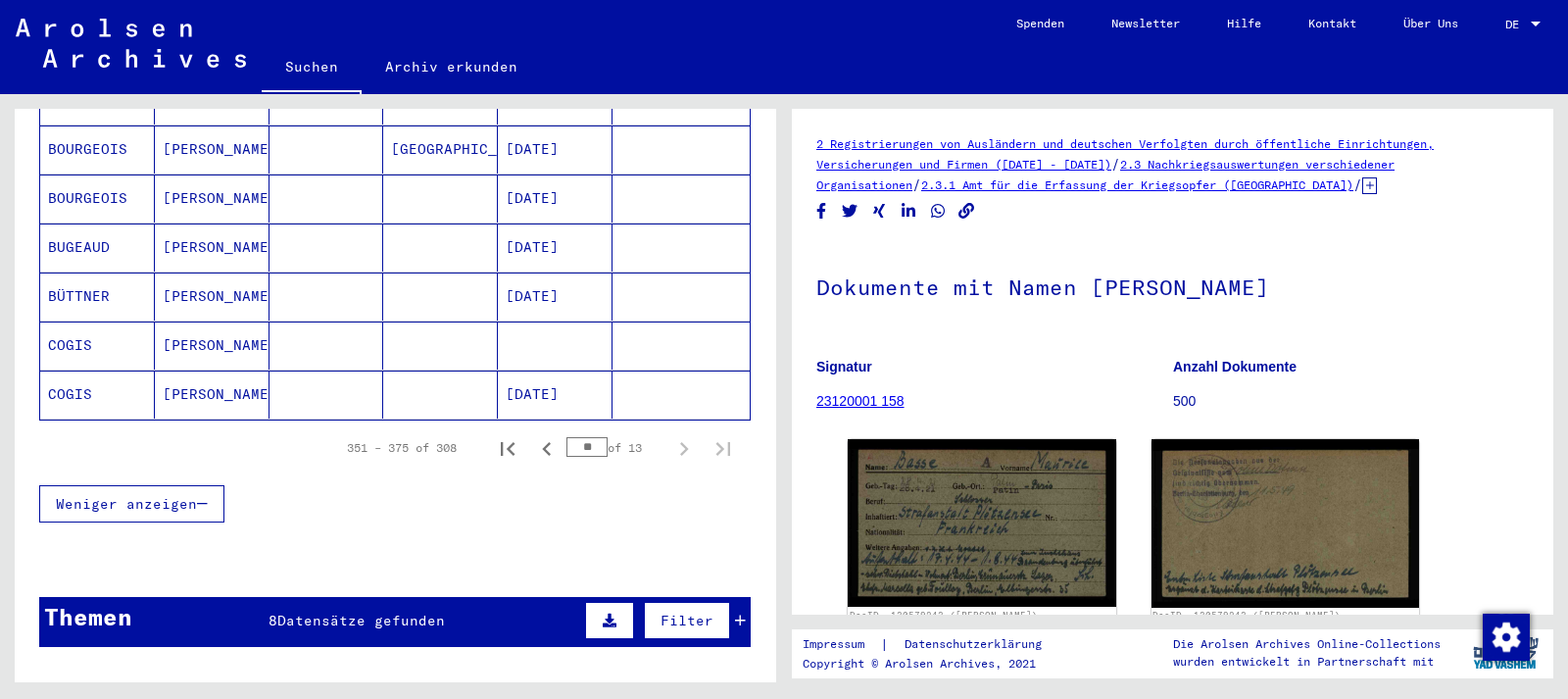
scroll to position [1270, 0]
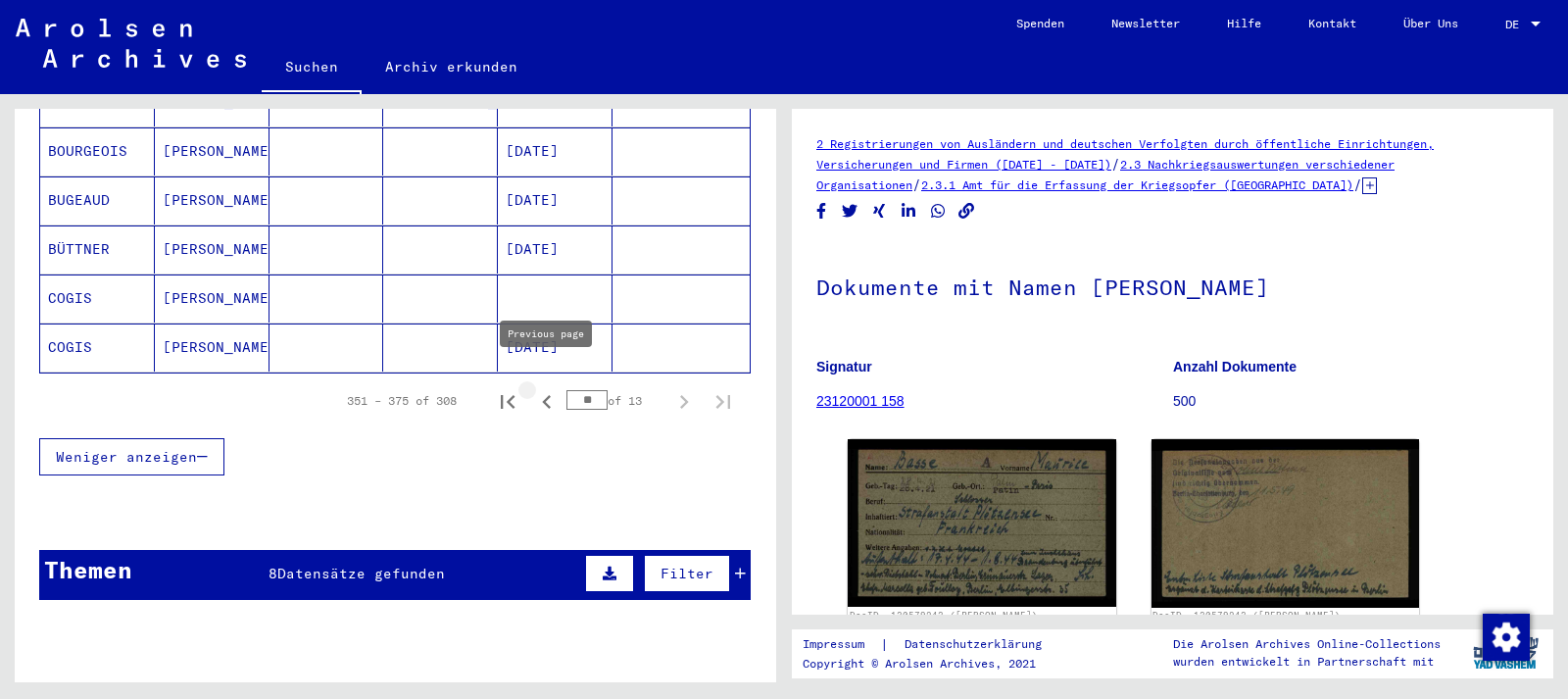
click at [543, 388] on icon "Previous page" at bounding box center [546, 401] width 27 height 27
type input "**"
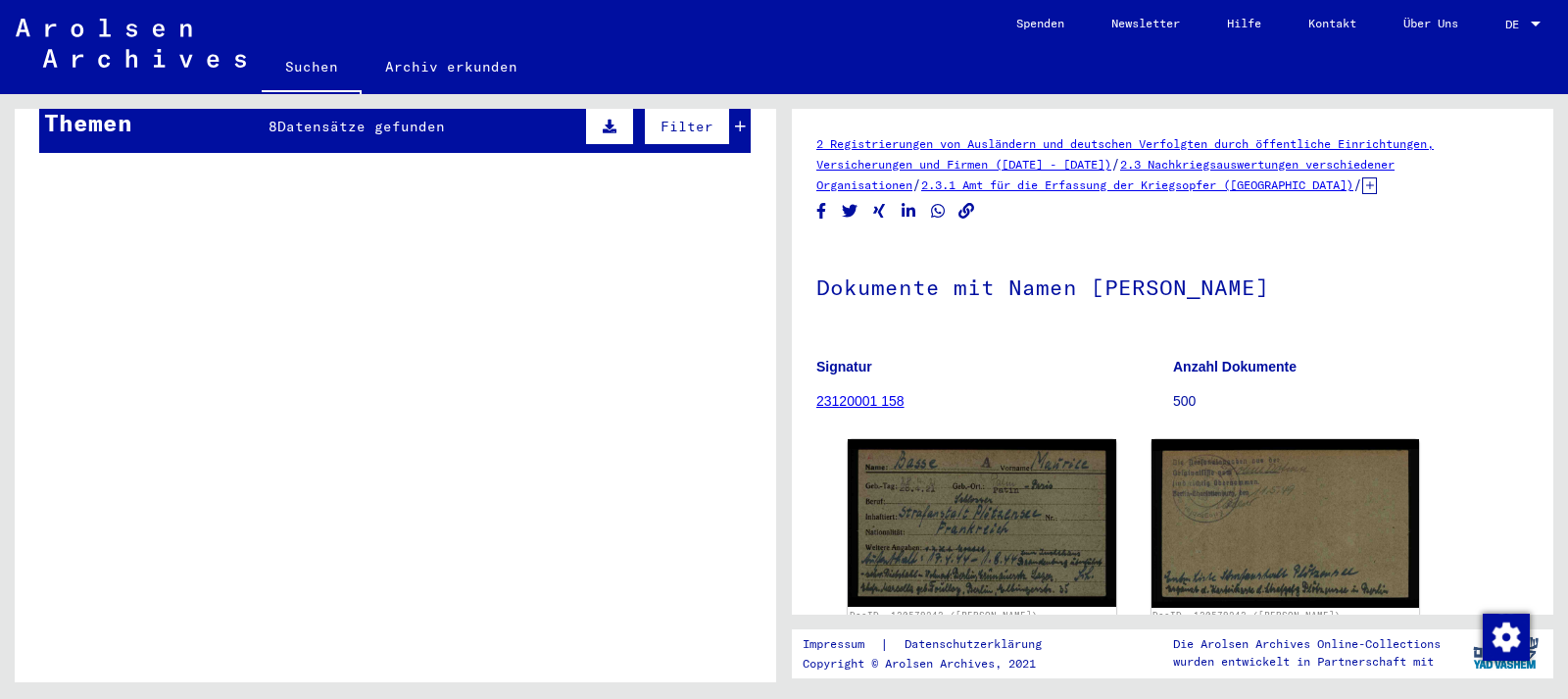
scroll to position [0, 0]
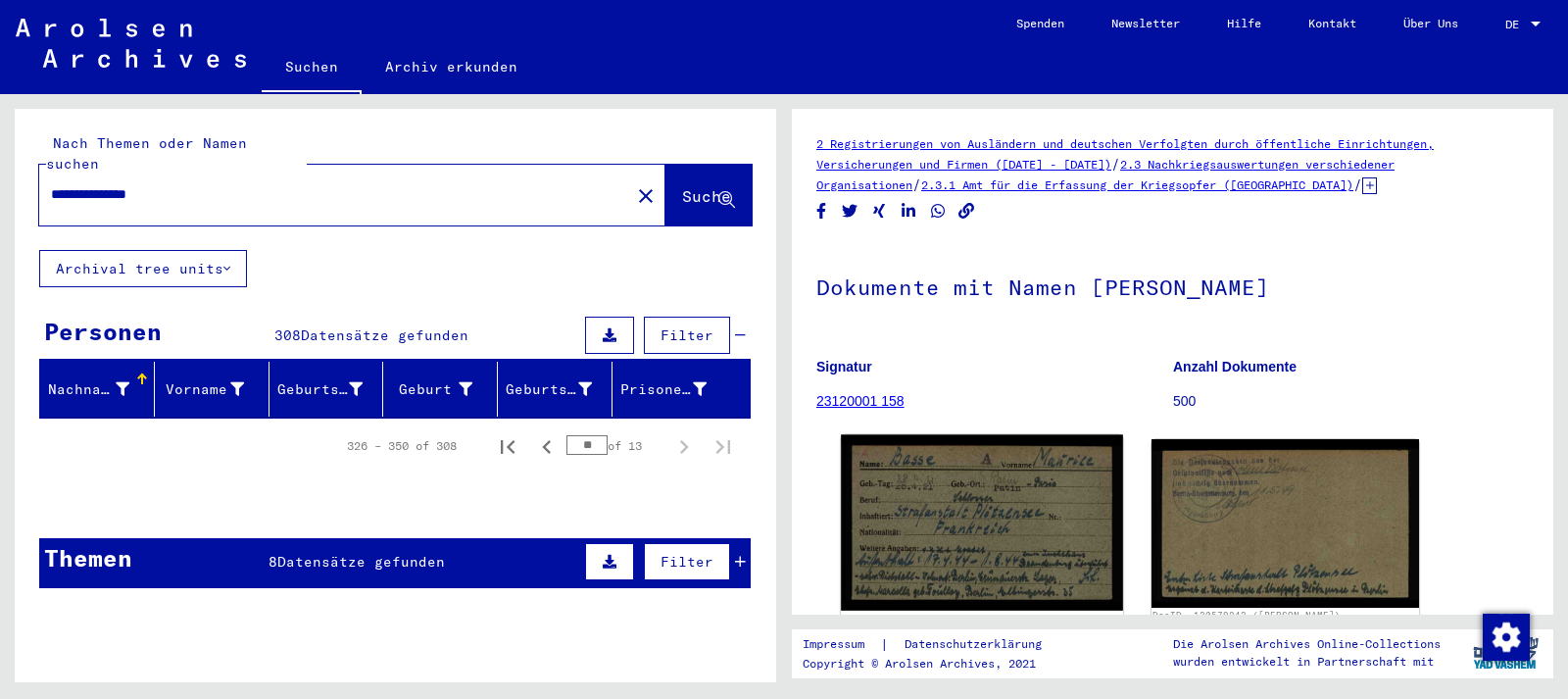
click at [952, 507] on img at bounding box center [981, 523] width 281 height 177
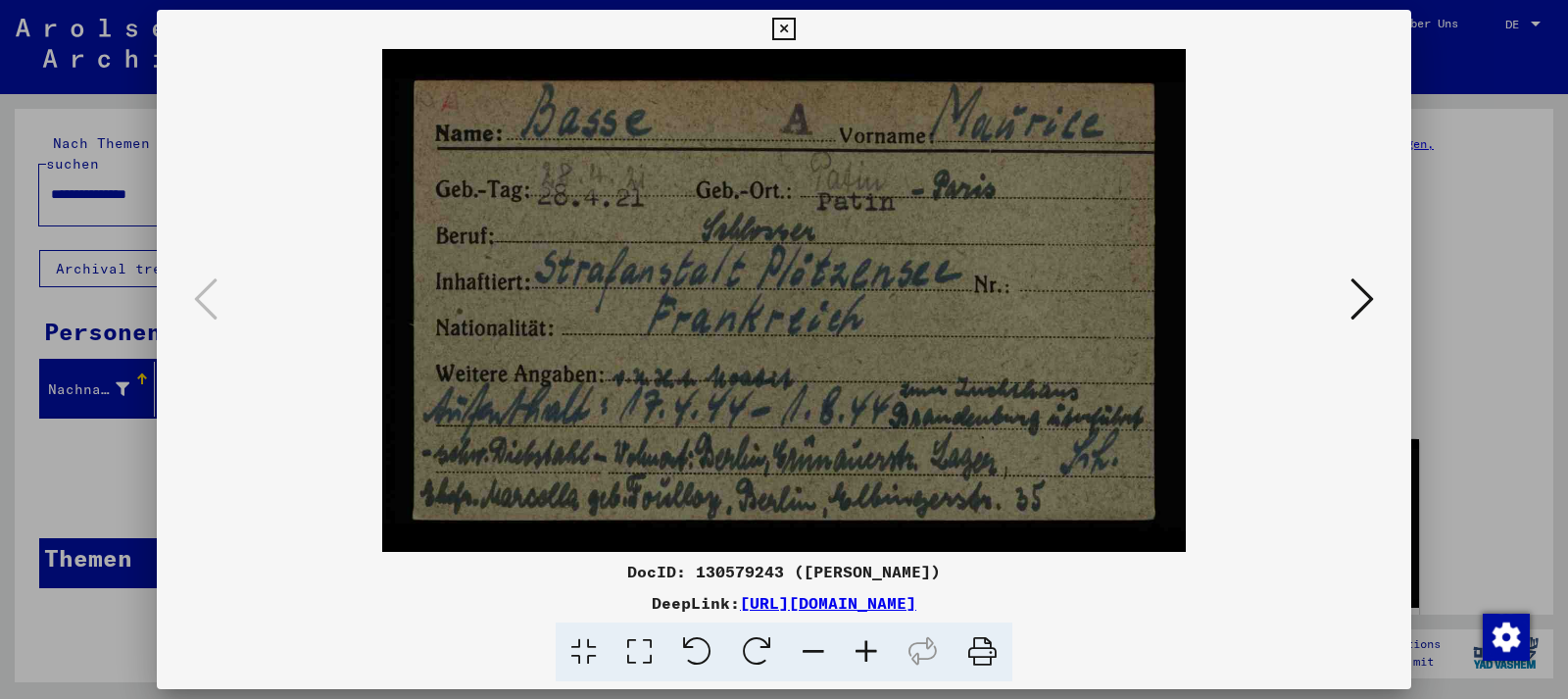
click at [794, 26] on icon at bounding box center [784, 30] width 23 height 24
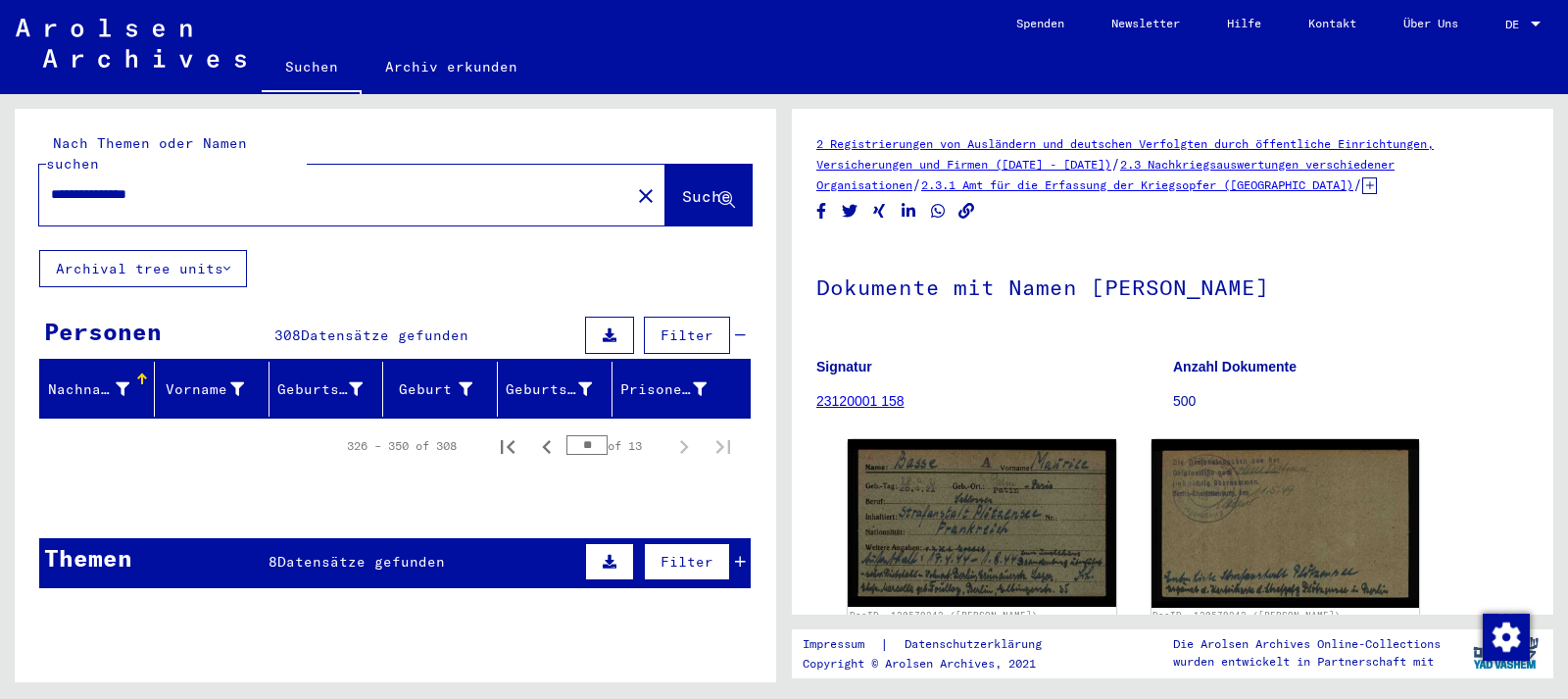
click at [202, 185] on input "**********" at bounding box center [334, 195] width 567 height 21
click at [684, 187] on span "Suche" at bounding box center [706, 197] width 49 height 20
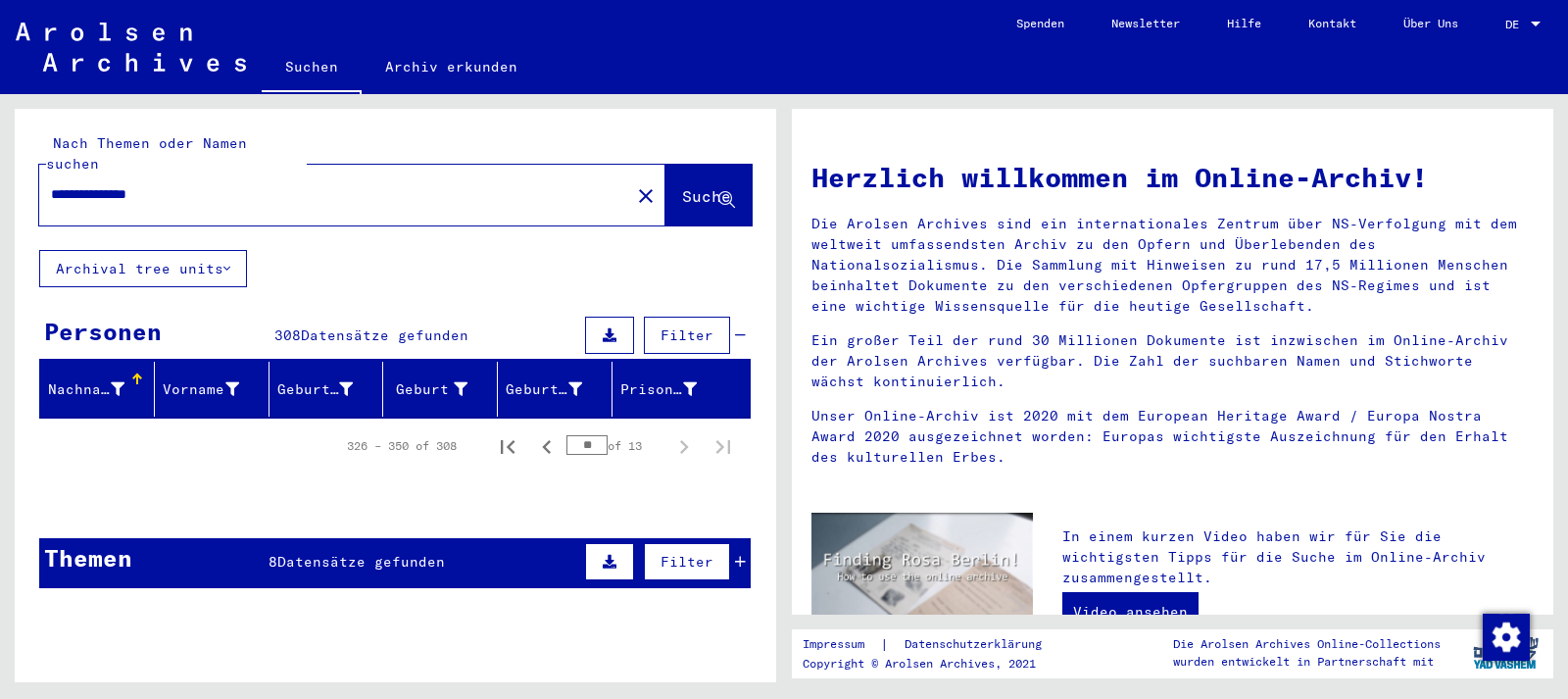
drag, startPoint x: 193, startPoint y: 176, endPoint x: 117, endPoint y: 177, distance: 76.0
click at [117, 185] on input "**********" at bounding box center [328, 195] width 556 height 21
click at [126, 185] on input "**********" at bounding box center [328, 195] width 556 height 21
click at [176, 185] on input "**********" at bounding box center [328, 195] width 556 height 21
click at [705, 165] on button "Suche" at bounding box center [709, 195] width 86 height 61
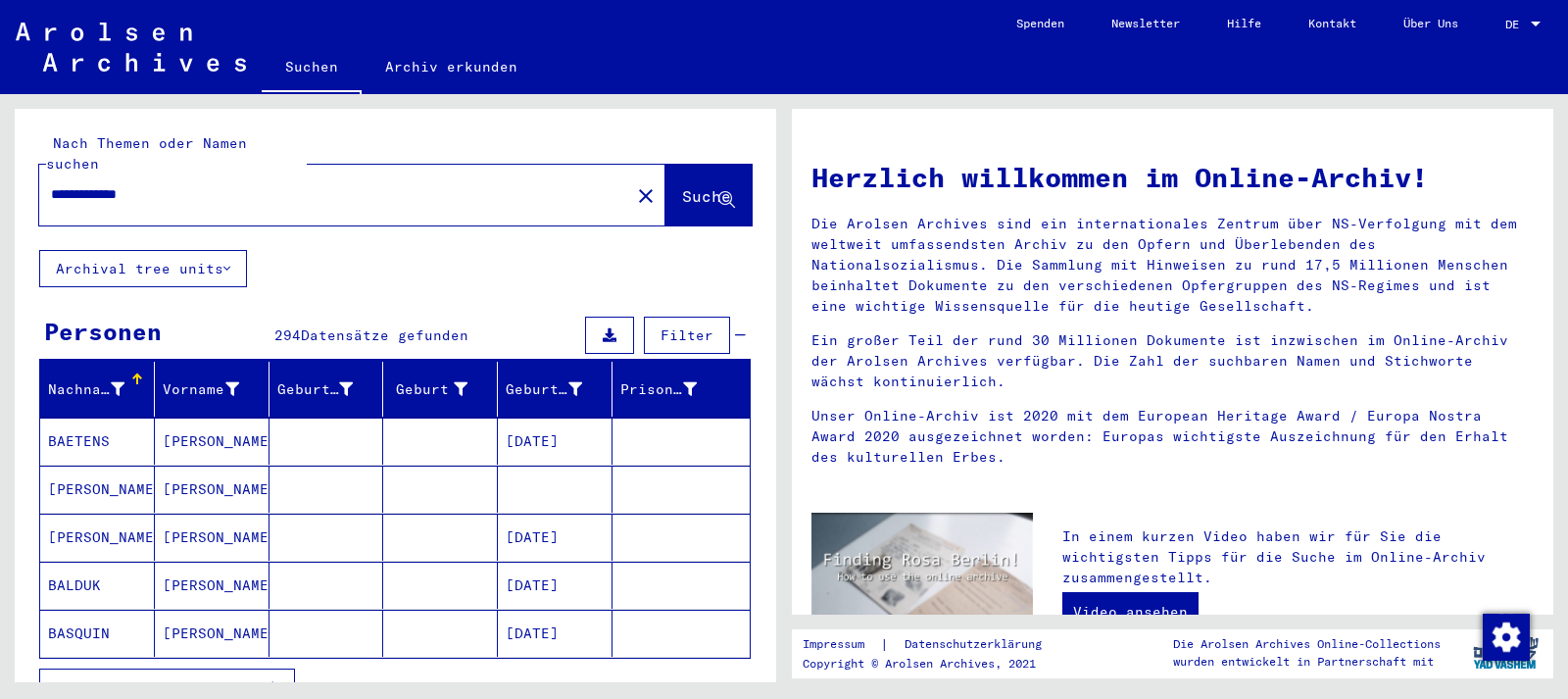
click at [616, 586] on mat-cell at bounding box center [681, 584] width 137 height 47
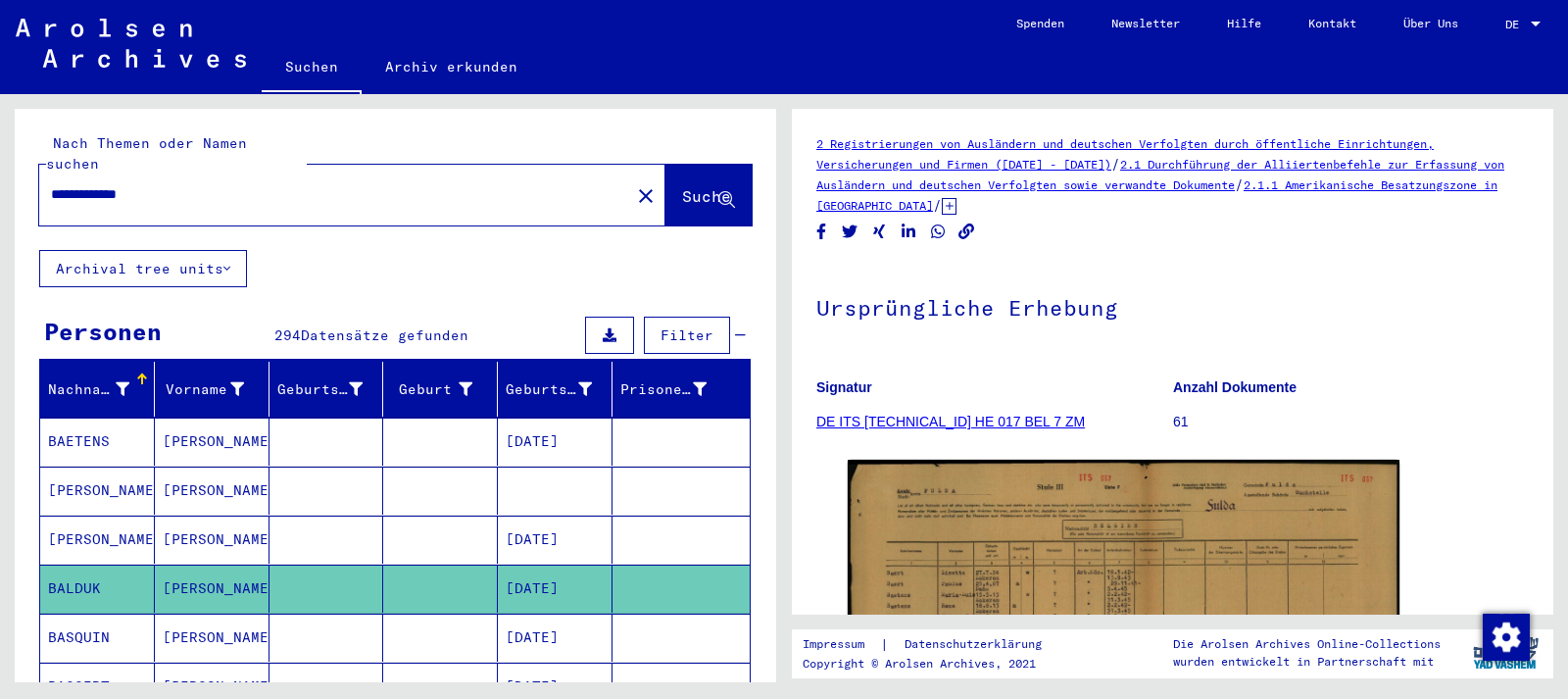
drag, startPoint x: 166, startPoint y: 175, endPoint x: 118, endPoint y: 175, distance: 48.0
click at [118, 185] on input "**********" at bounding box center [334, 195] width 567 height 21
click at [668, 165] on button "Suche" at bounding box center [709, 195] width 86 height 61
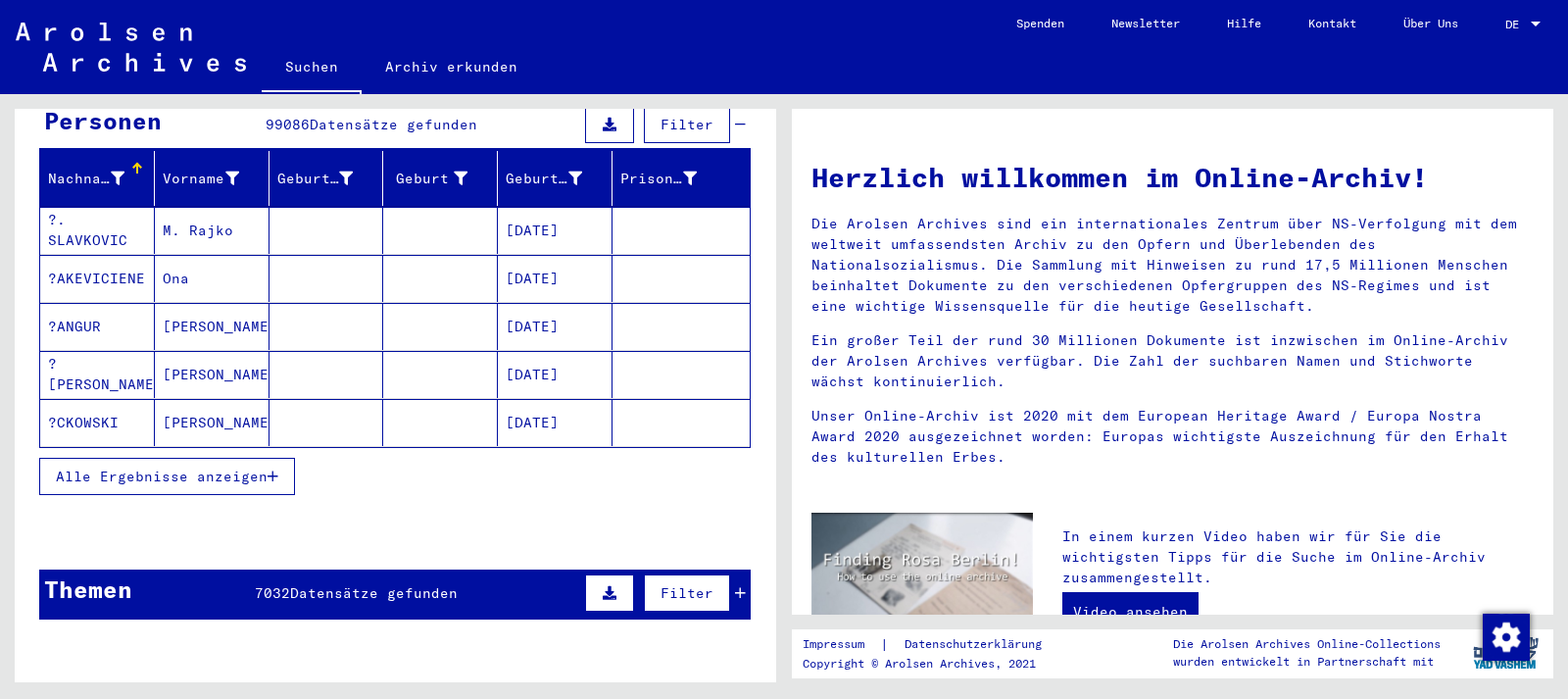
scroll to position [212, 0]
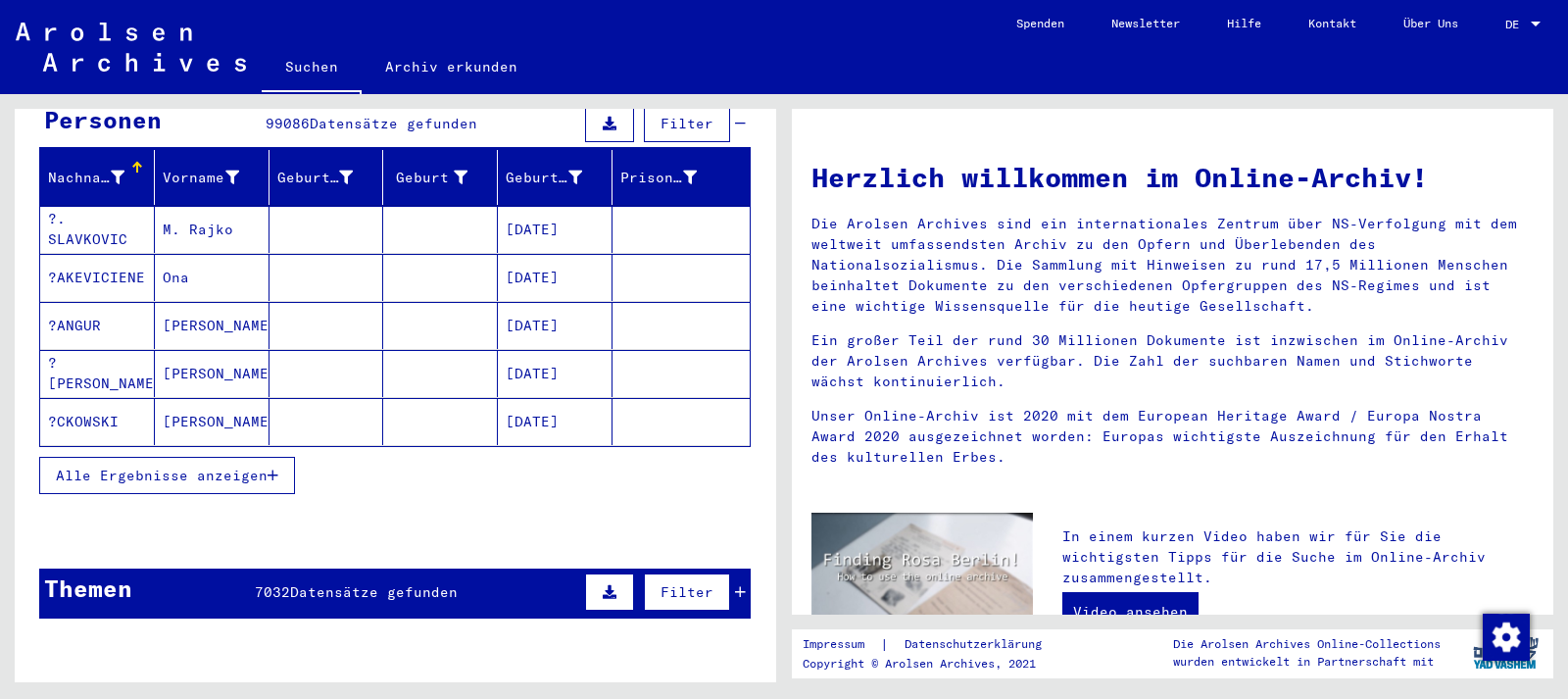
click at [618, 361] on mat-cell at bounding box center [681, 372] width 137 height 47
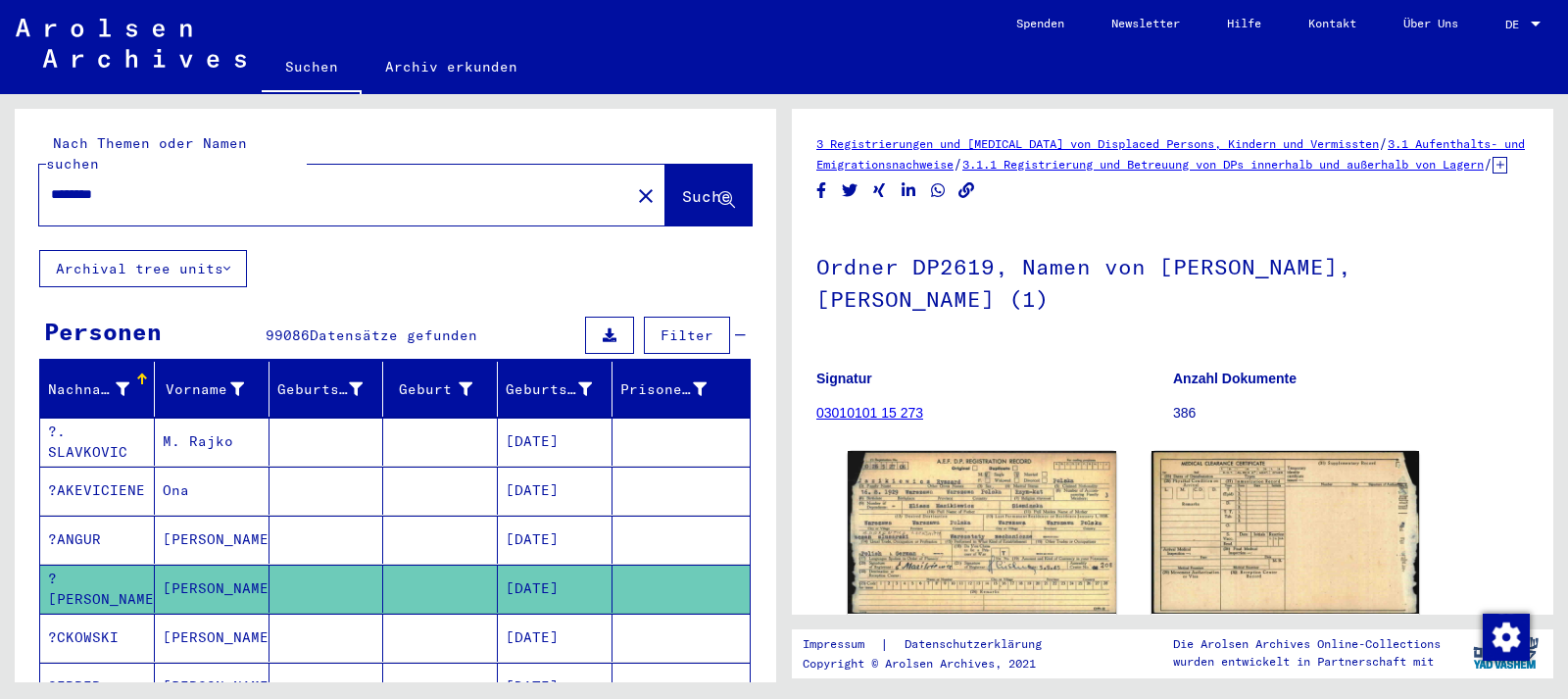
click at [113, 185] on input "*******" at bounding box center [334, 195] width 567 height 21
type input "********"
click at [666, 165] on button "Suche" at bounding box center [709, 195] width 86 height 61
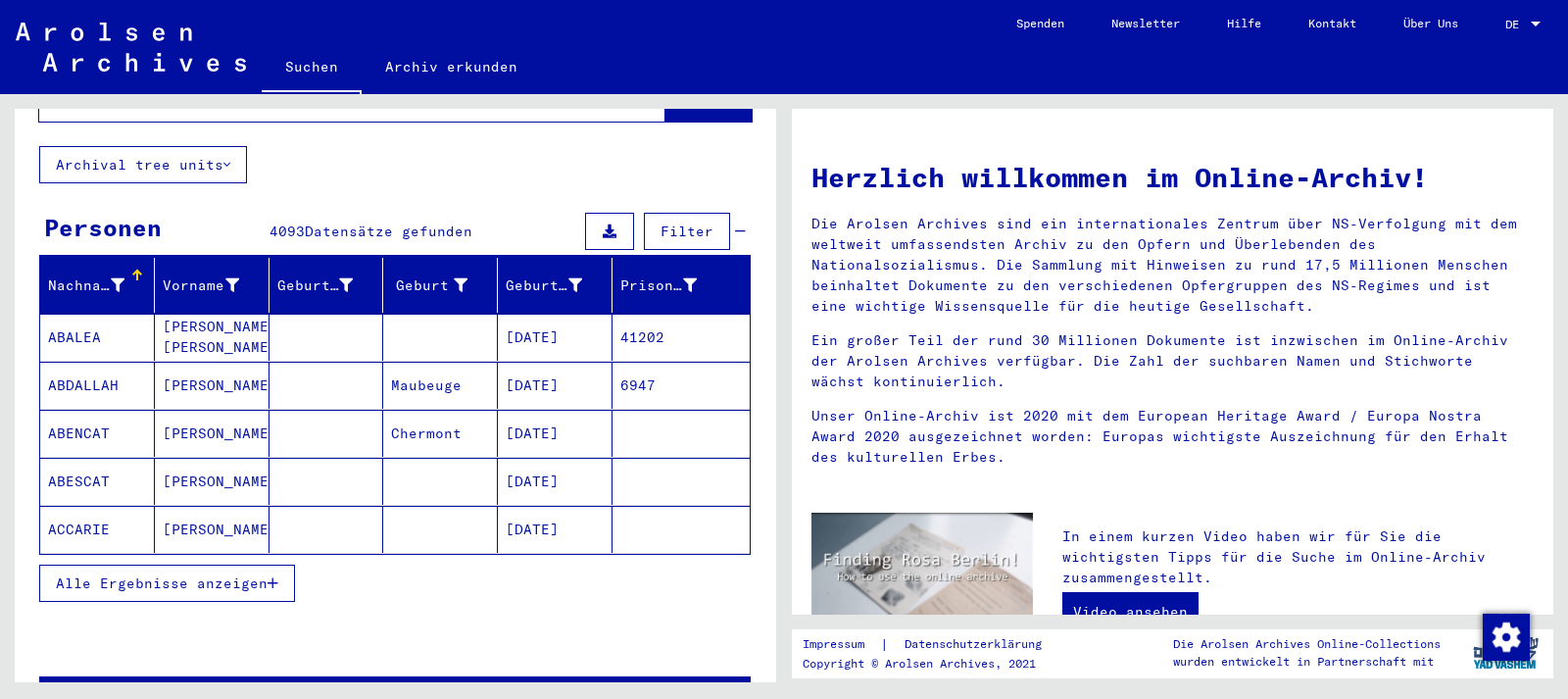
scroll to position [106, 0]
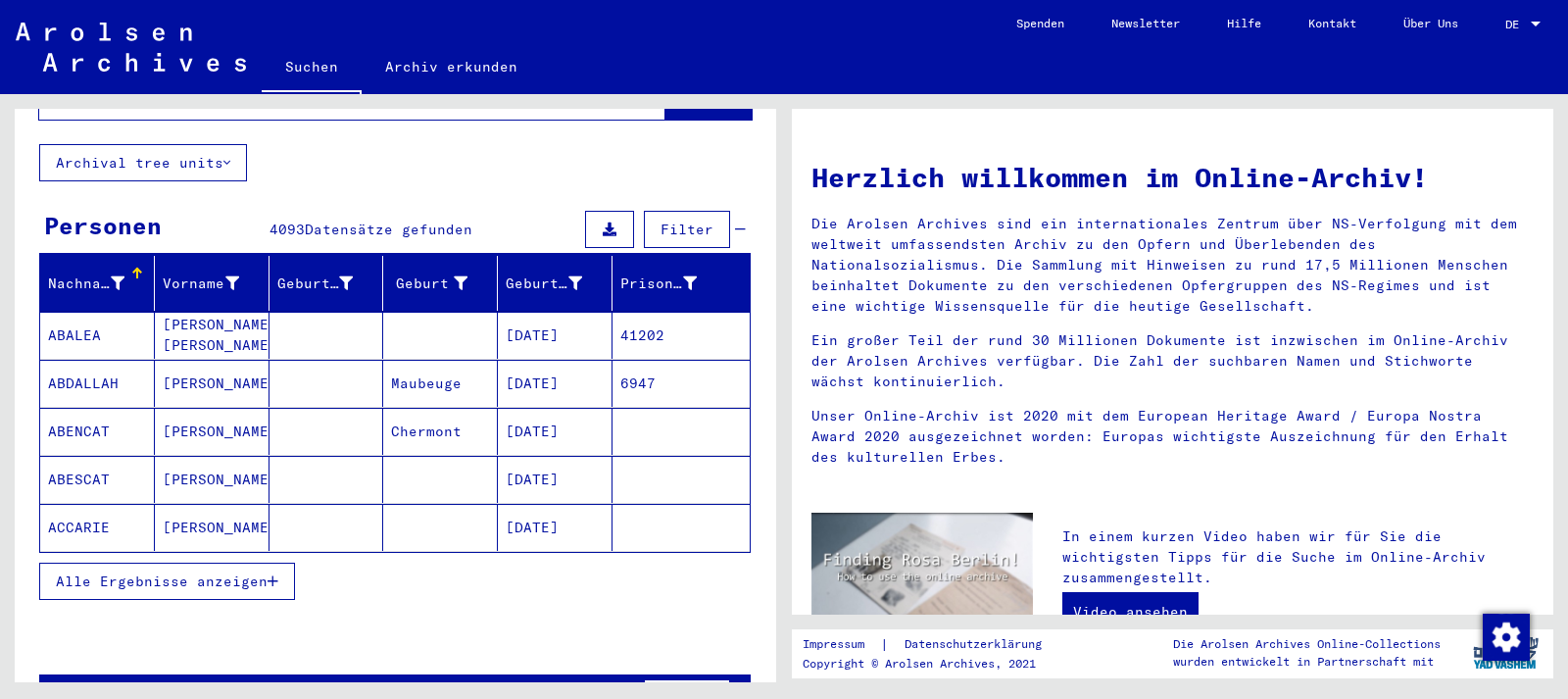
click at [540, 504] on mat-cell "[DATE]" at bounding box center [555, 527] width 115 height 47
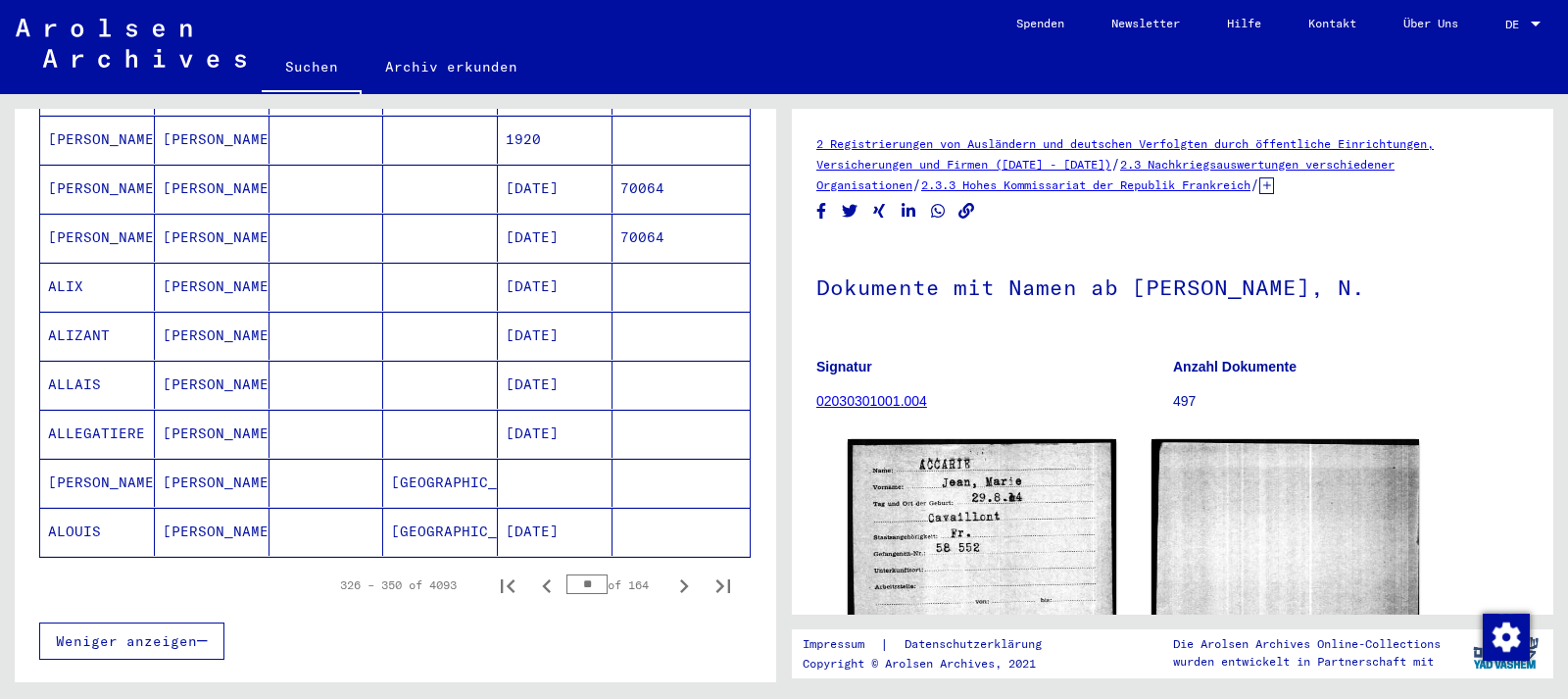
scroll to position [1164, 0]
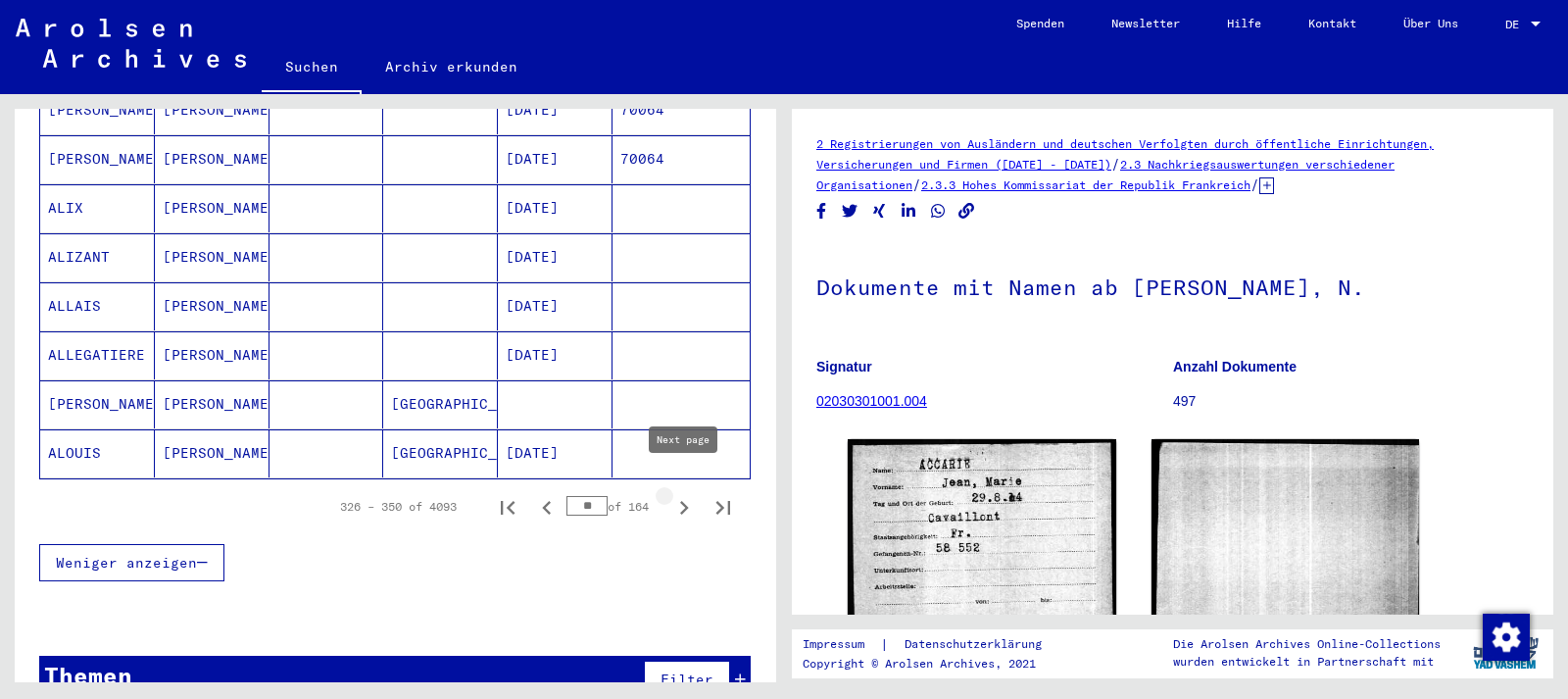
click at [686, 501] on icon "Next page" at bounding box center [684, 508] width 9 height 14
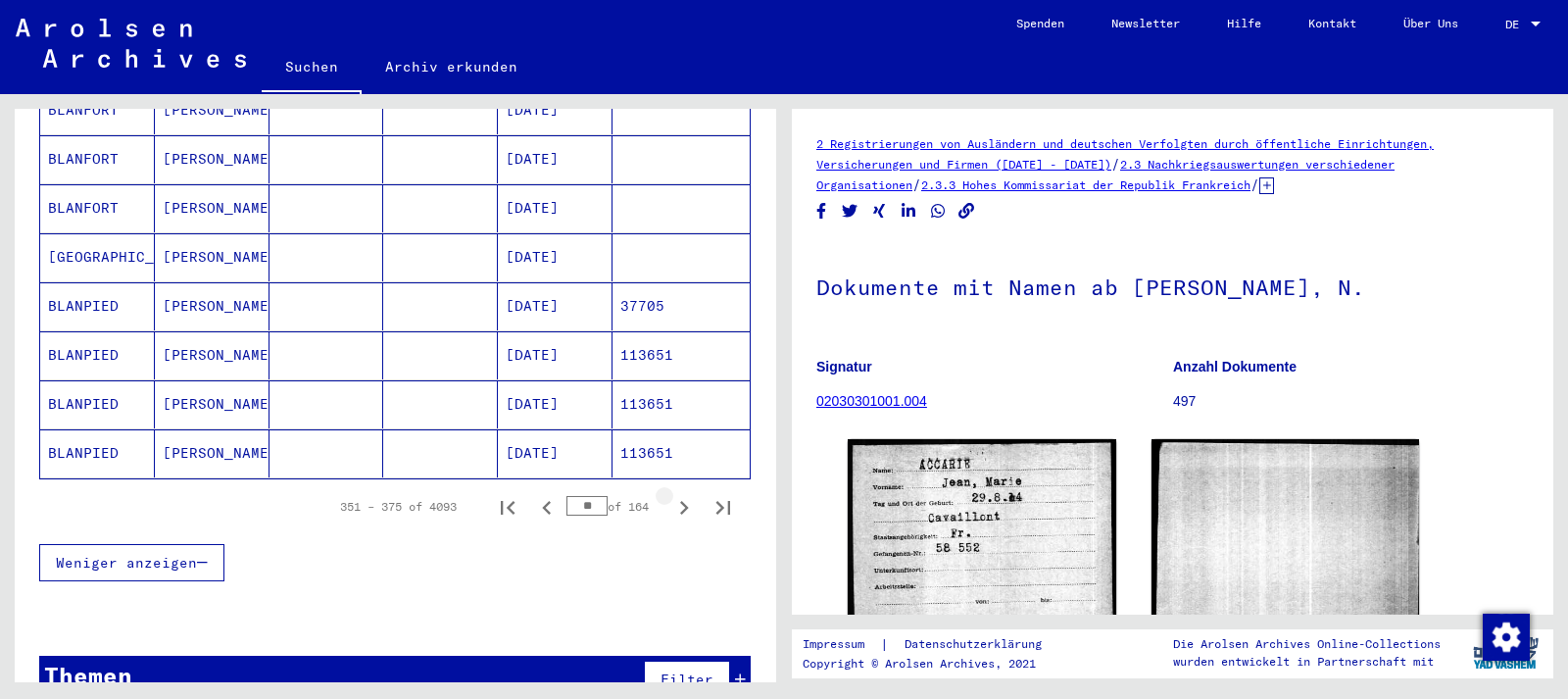
click at [686, 501] on icon "Next page" at bounding box center [684, 508] width 9 height 14
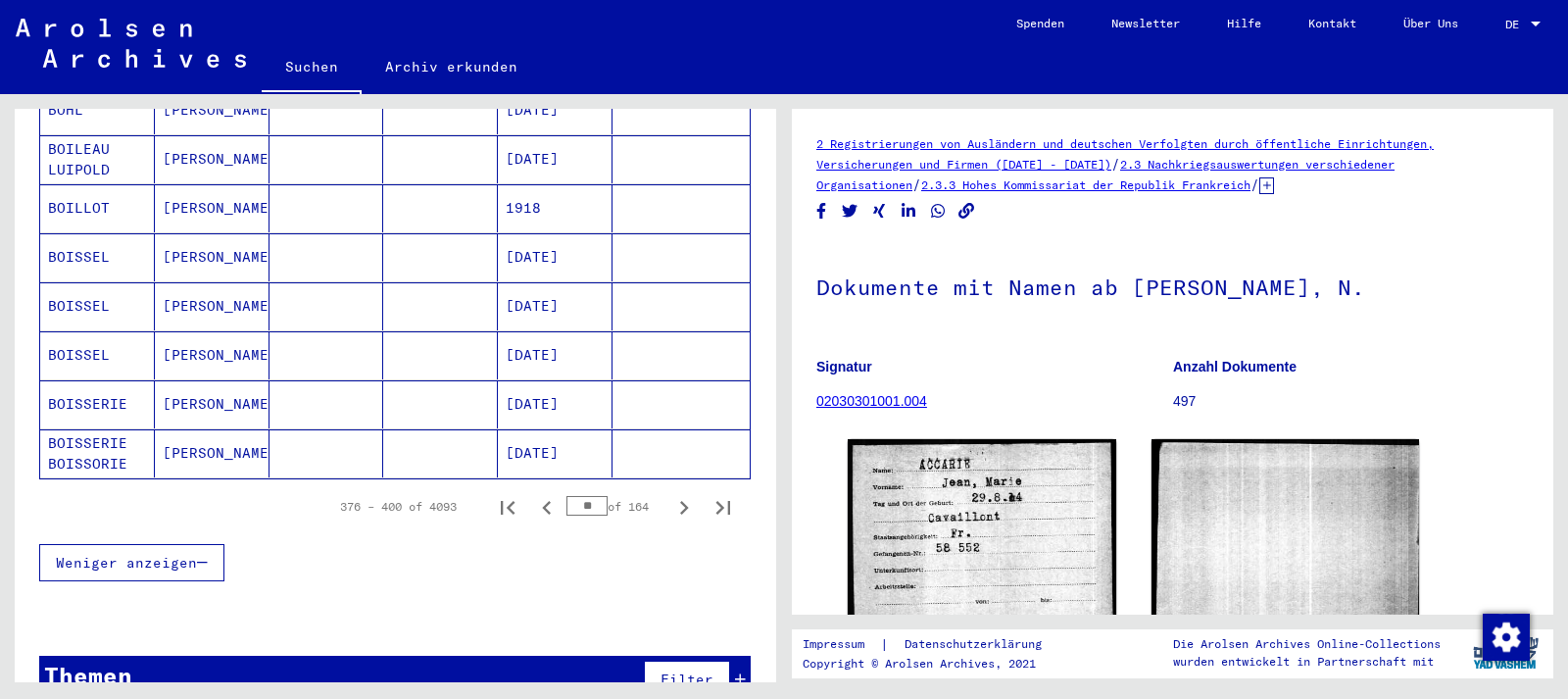
click at [686, 501] on icon "Next page" at bounding box center [684, 508] width 9 height 14
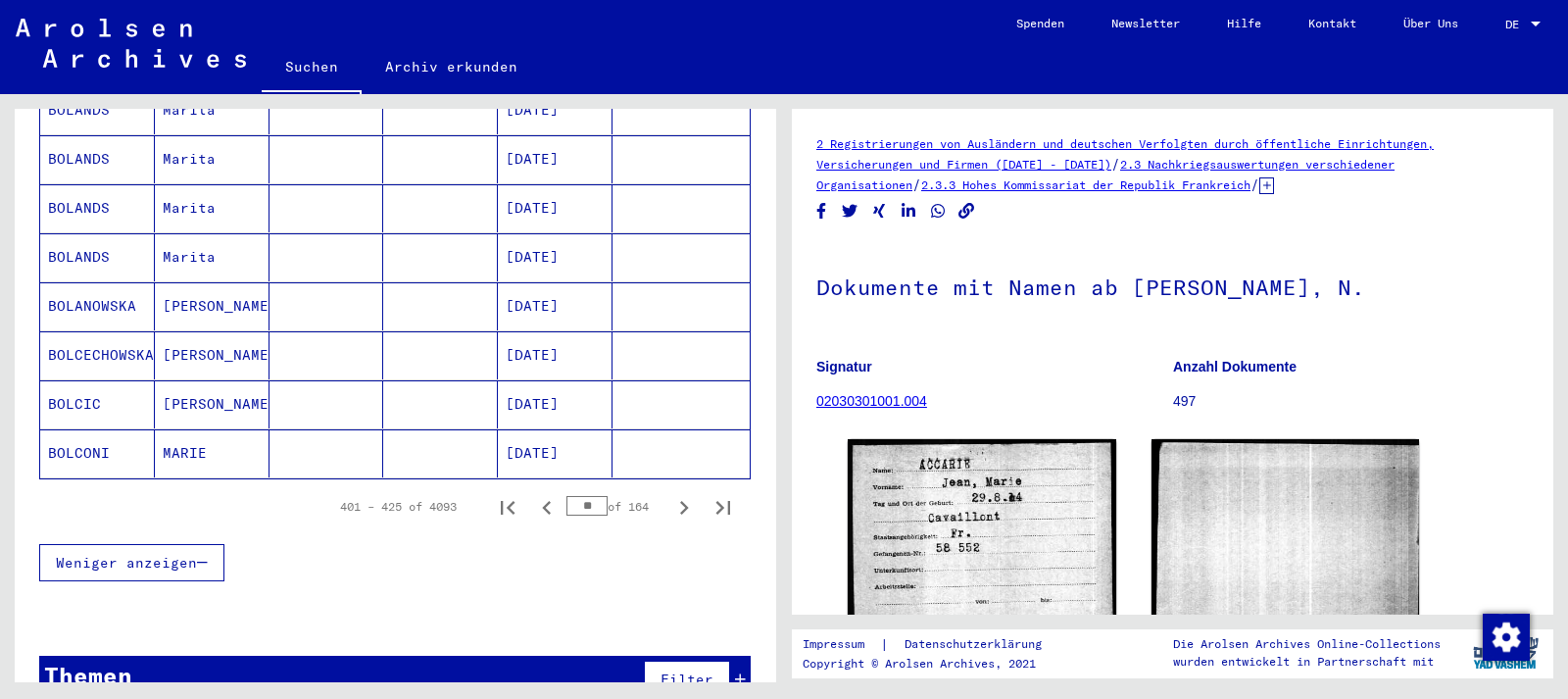
click at [686, 501] on icon "Next page" at bounding box center [684, 508] width 9 height 14
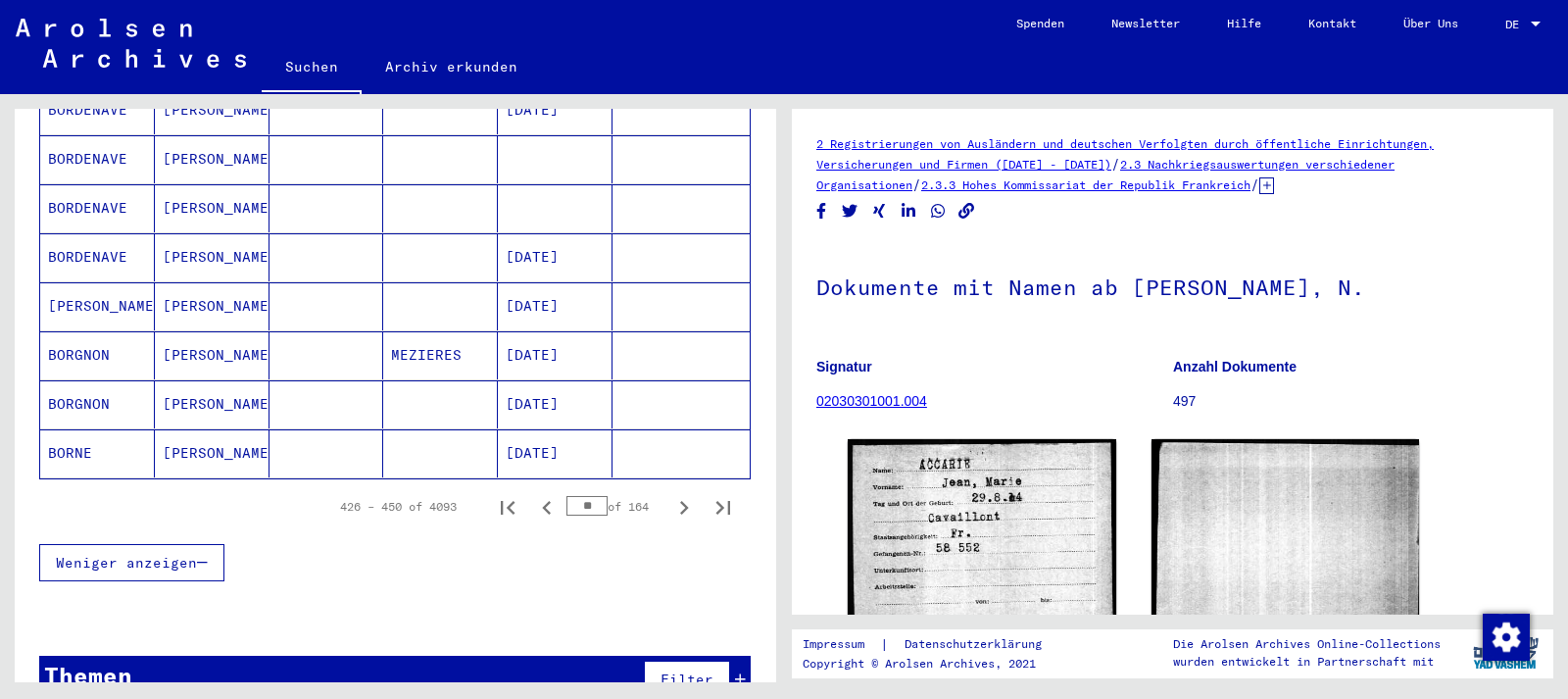
click at [686, 501] on icon "Next page" at bounding box center [684, 508] width 9 height 14
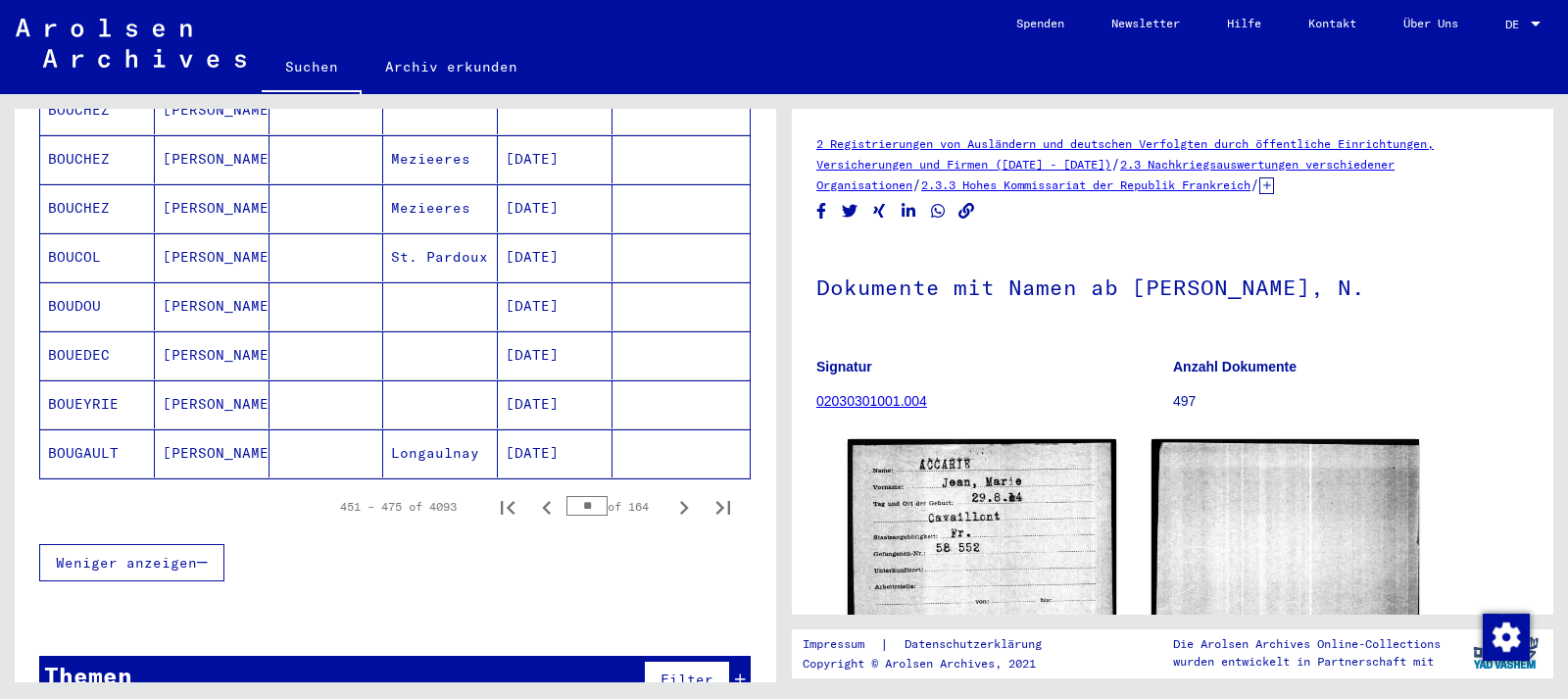
click at [686, 501] on icon "Next page" at bounding box center [684, 508] width 9 height 14
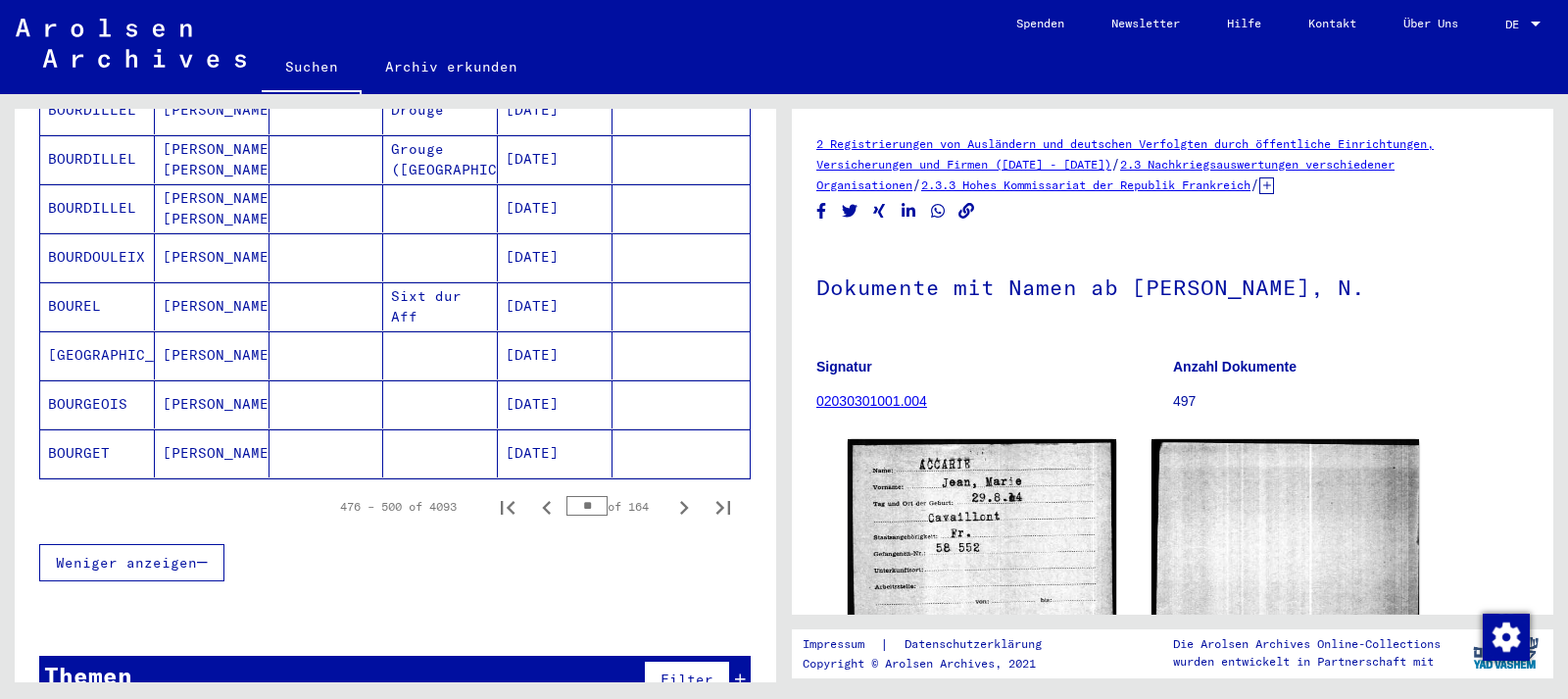
click at [686, 501] on icon "Next page" at bounding box center [684, 508] width 9 height 14
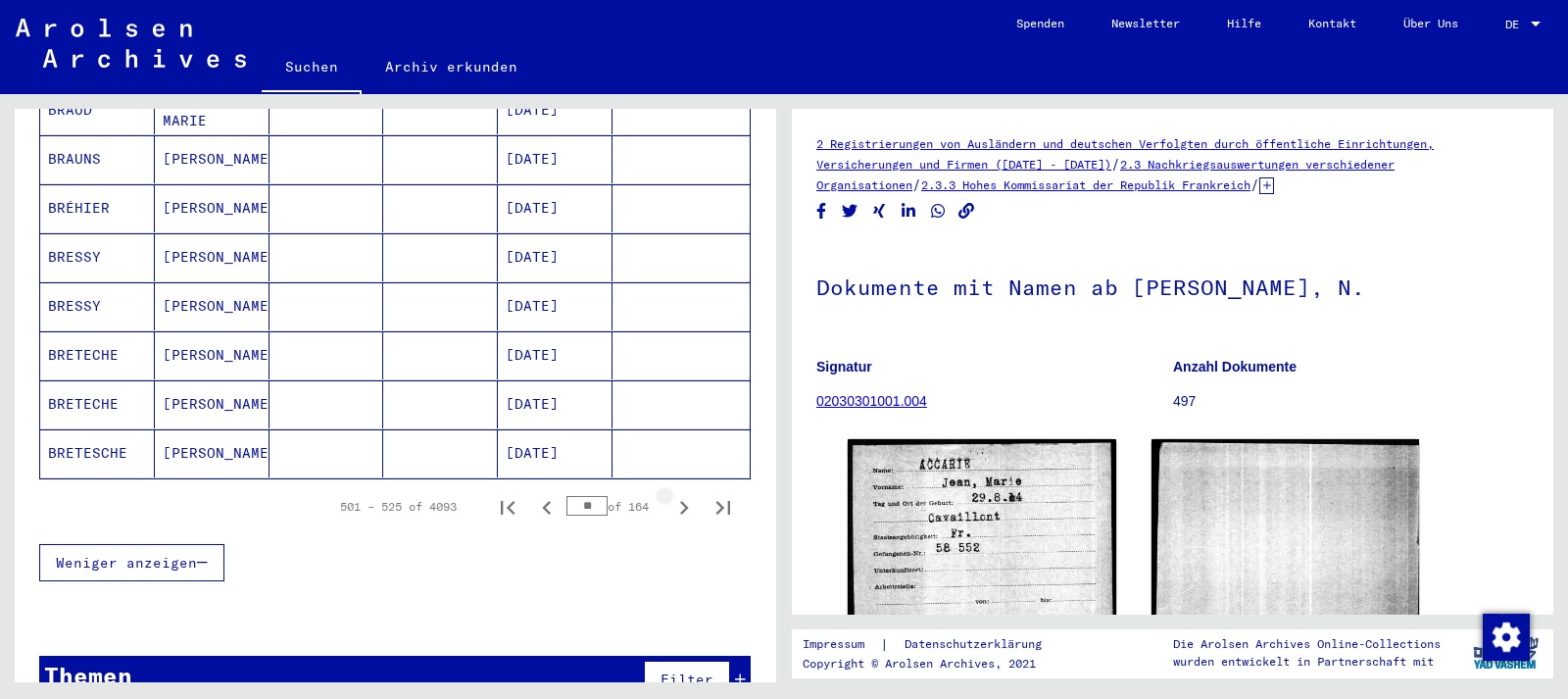
click at [686, 501] on icon "Next page" at bounding box center [684, 508] width 9 height 14
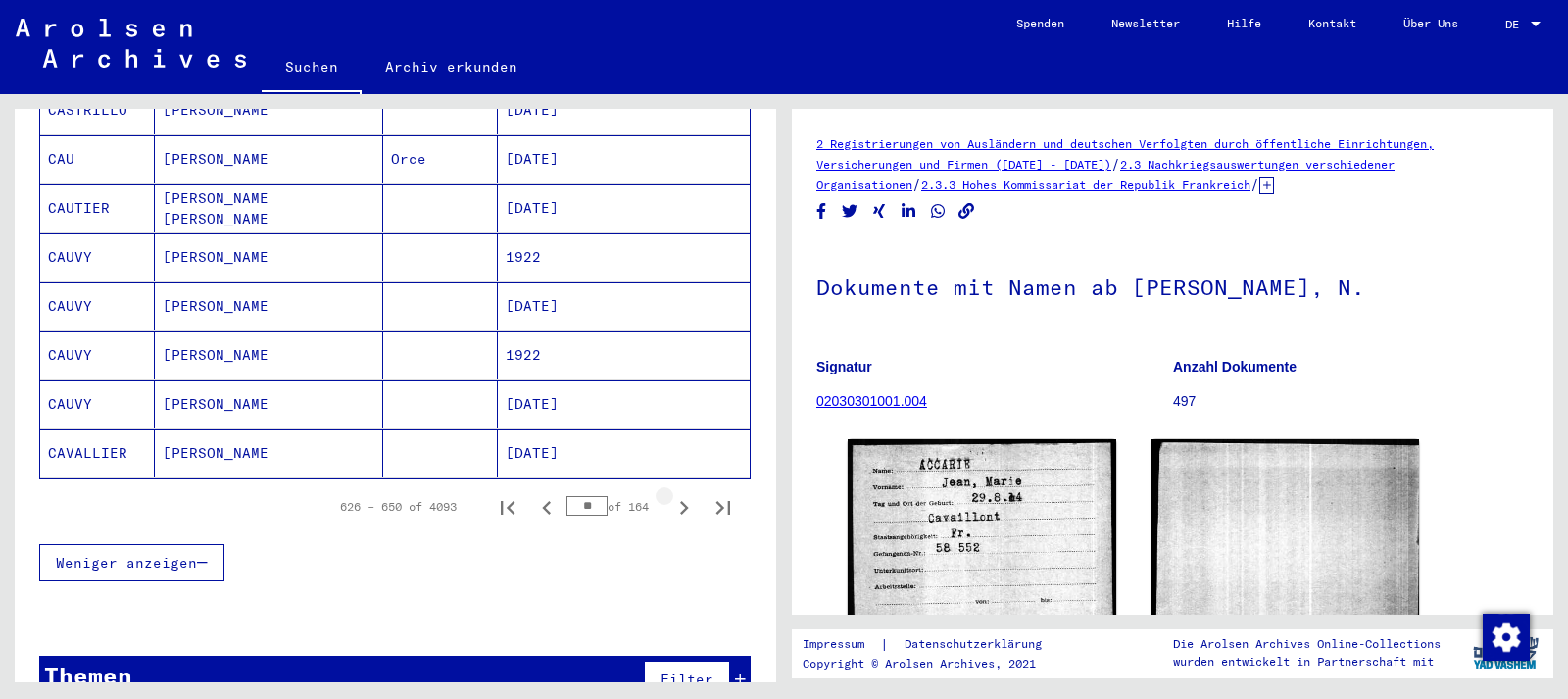
click at [686, 501] on icon "Next page" at bounding box center [684, 508] width 9 height 14
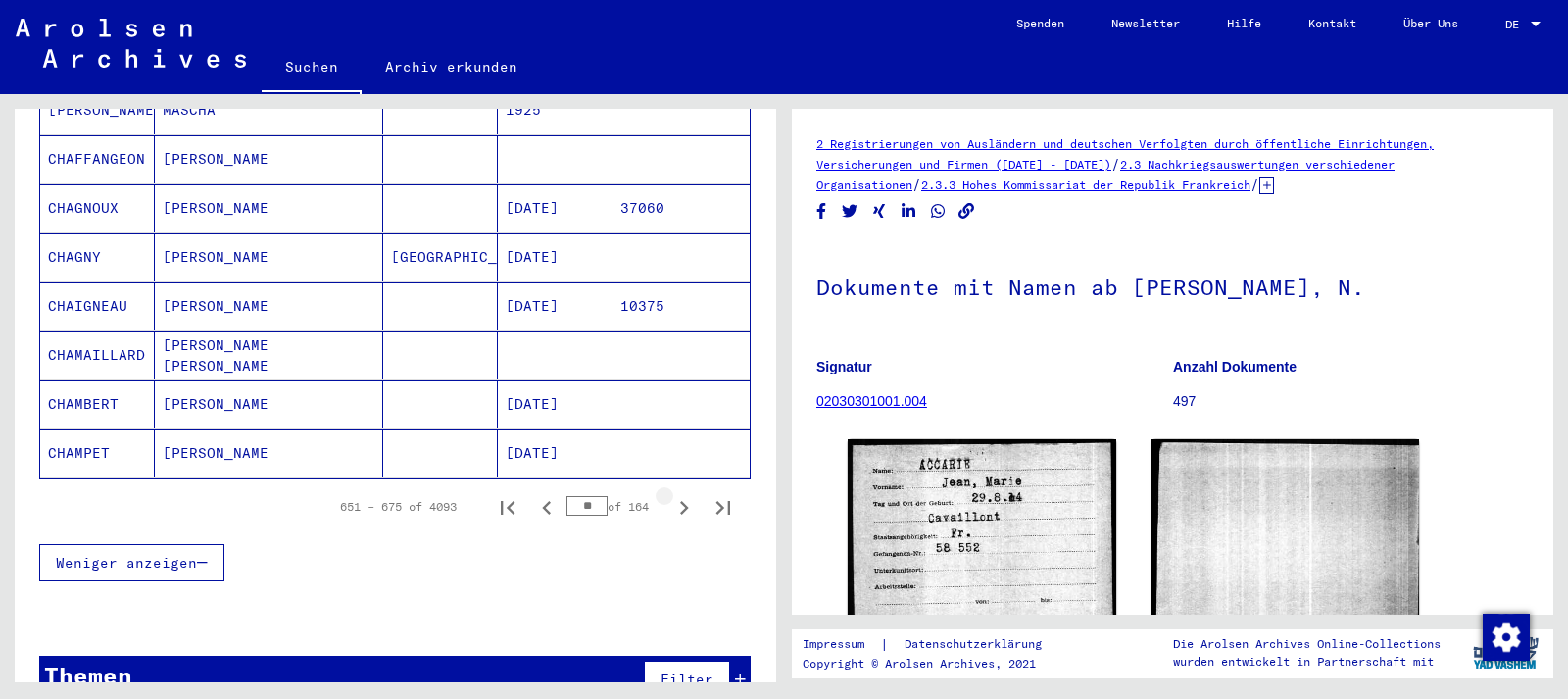
click at [686, 501] on icon "Next page" at bounding box center [684, 508] width 9 height 14
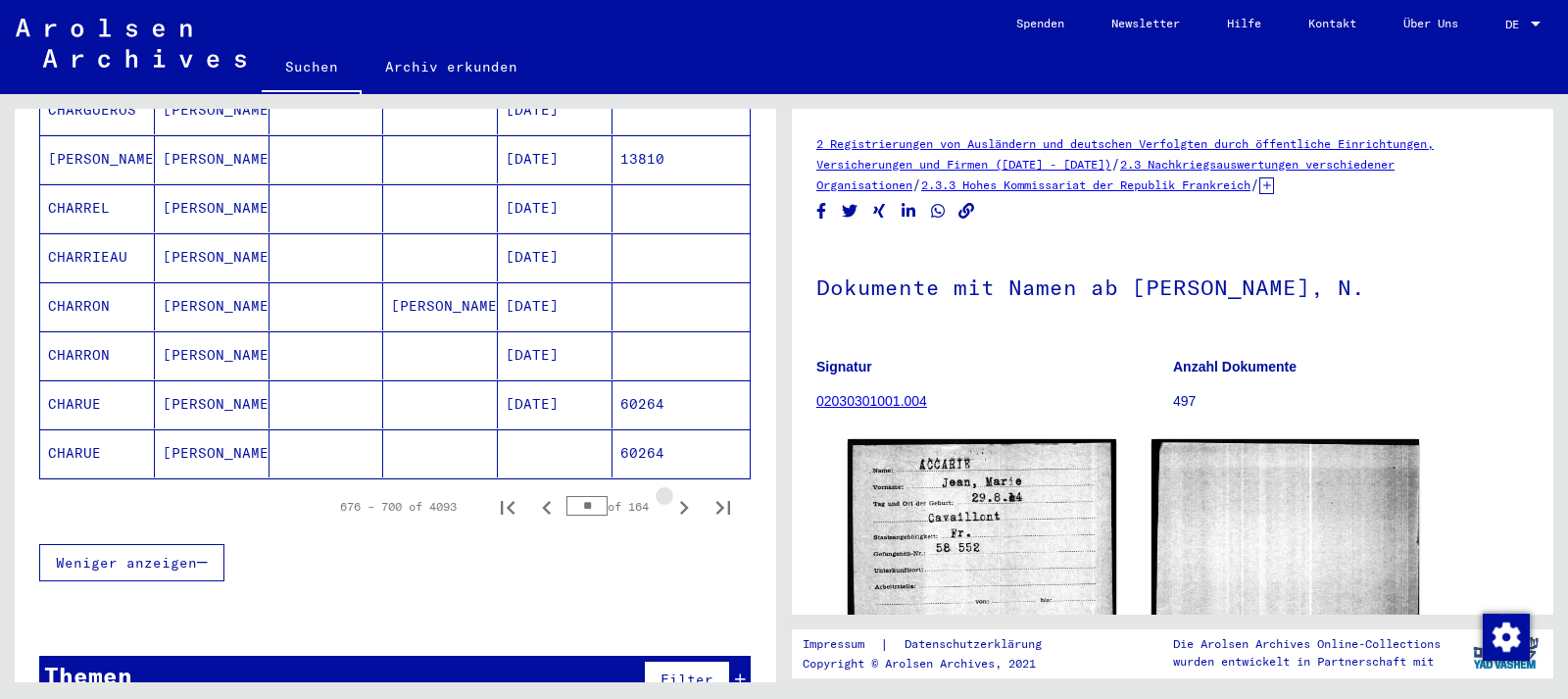
click at [686, 501] on icon "Next page" at bounding box center [684, 508] width 9 height 14
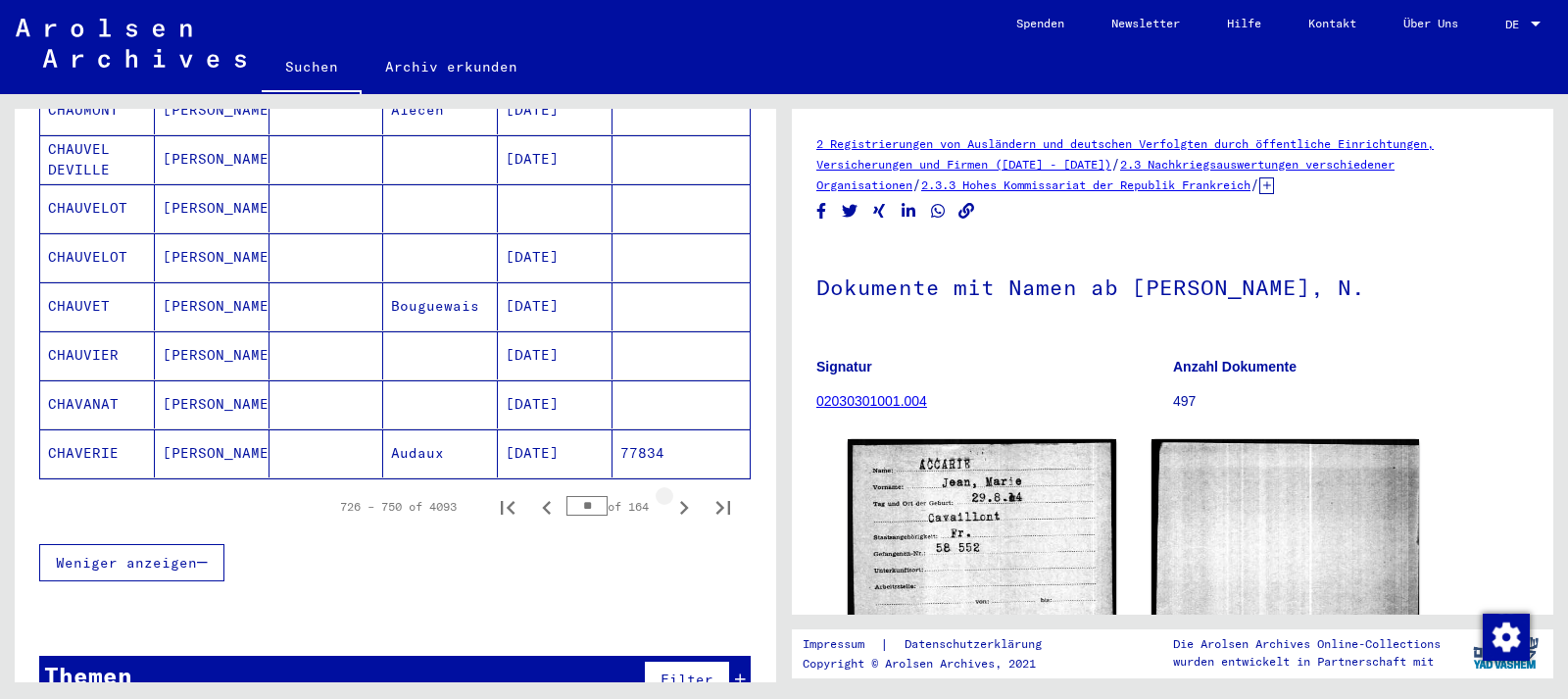
click at [686, 501] on icon "Next page" at bounding box center [684, 508] width 9 height 14
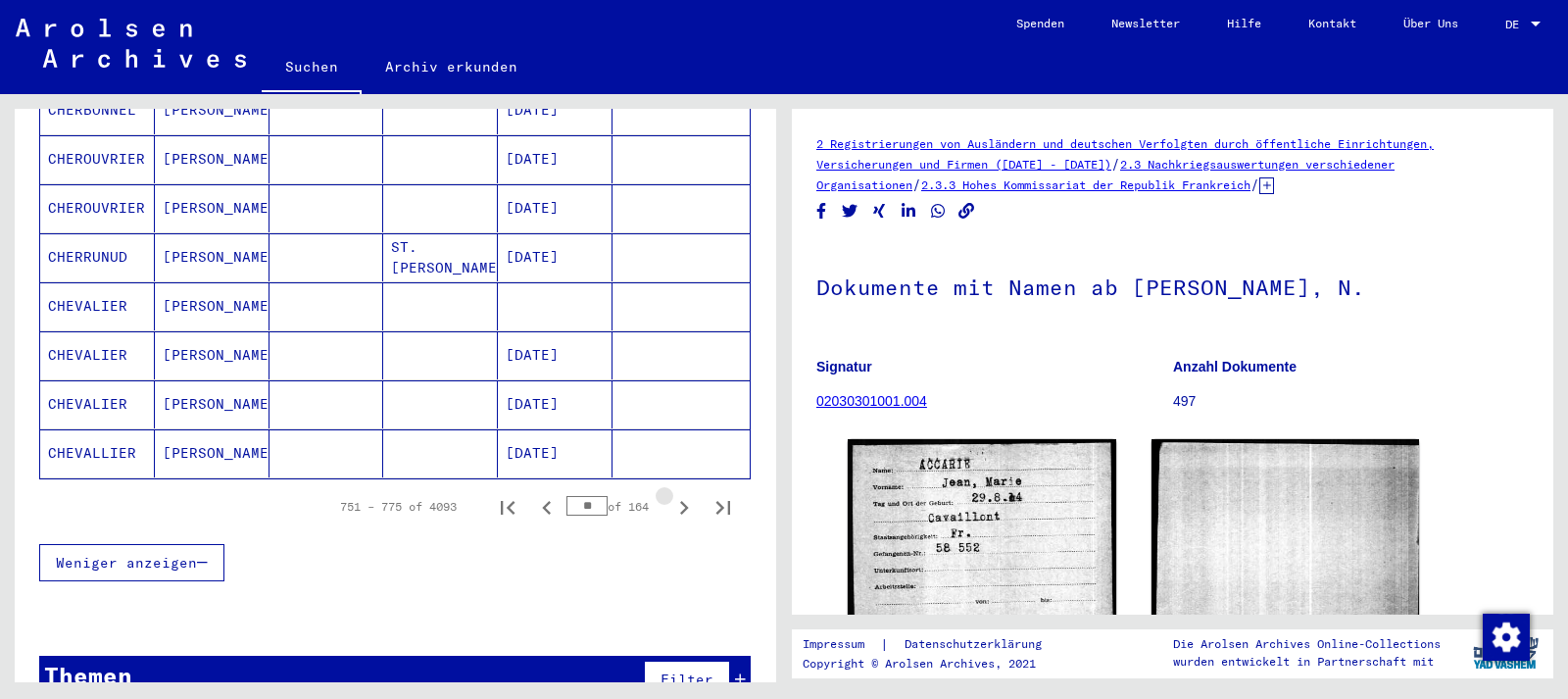
click at [686, 501] on icon "Next page" at bounding box center [684, 508] width 9 height 14
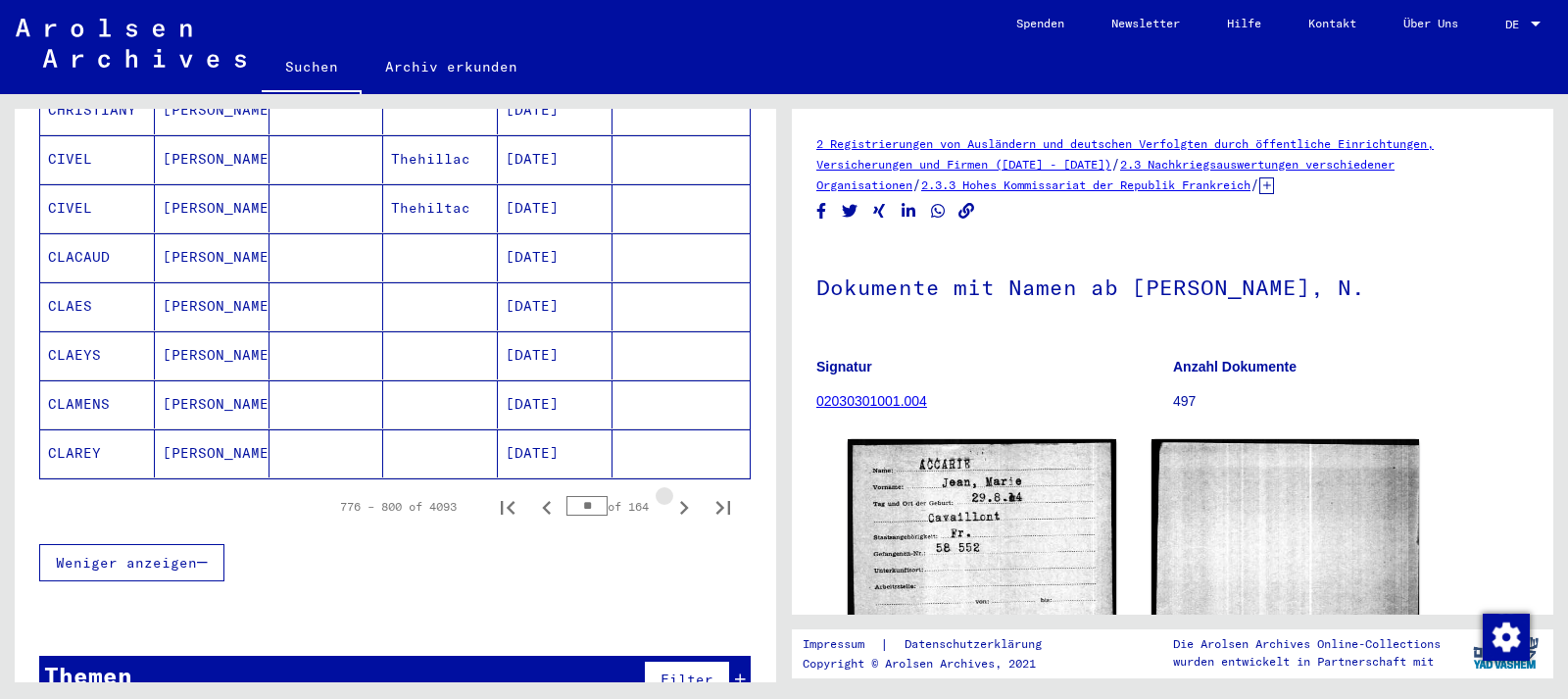
click at [686, 501] on icon "Next page" at bounding box center [684, 508] width 9 height 14
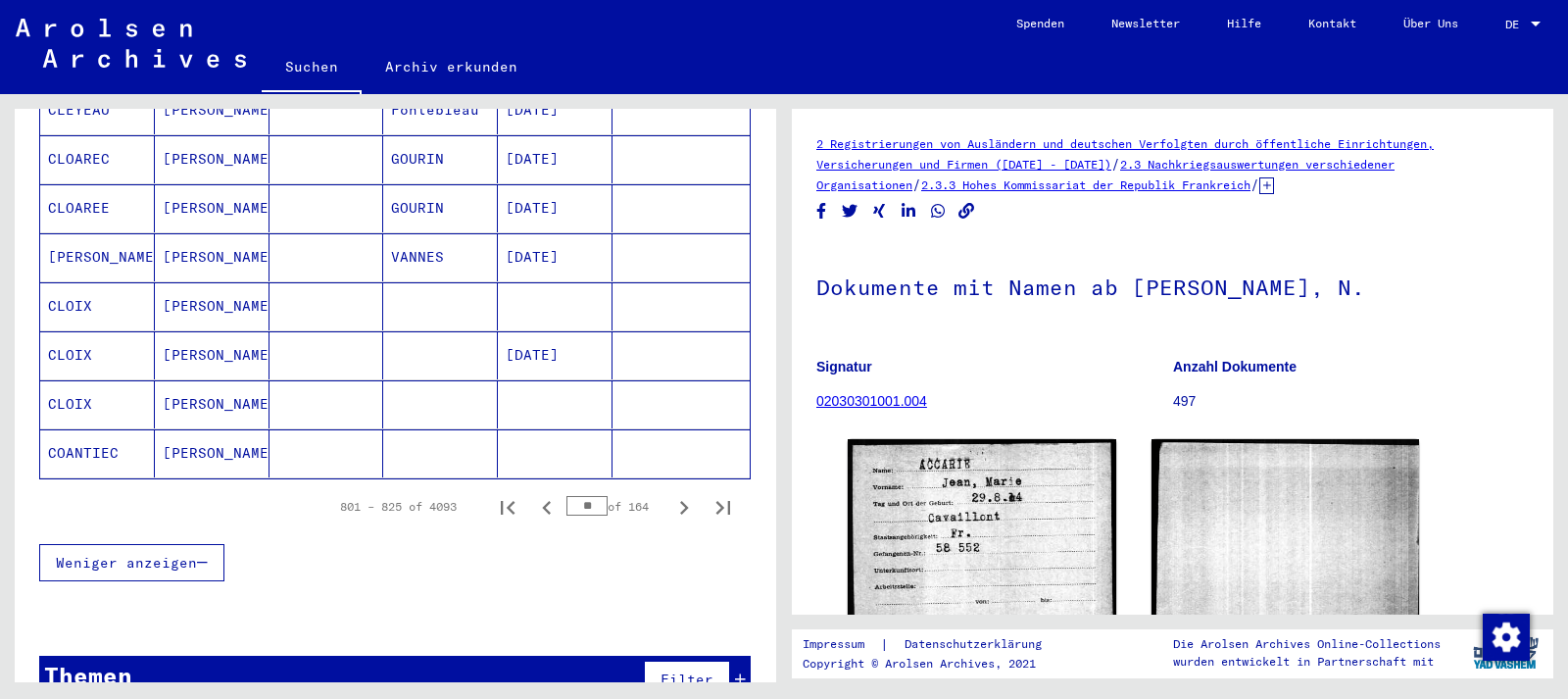
click at [686, 501] on icon "Next page" at bounding box center [684, 508] width 9 height 14
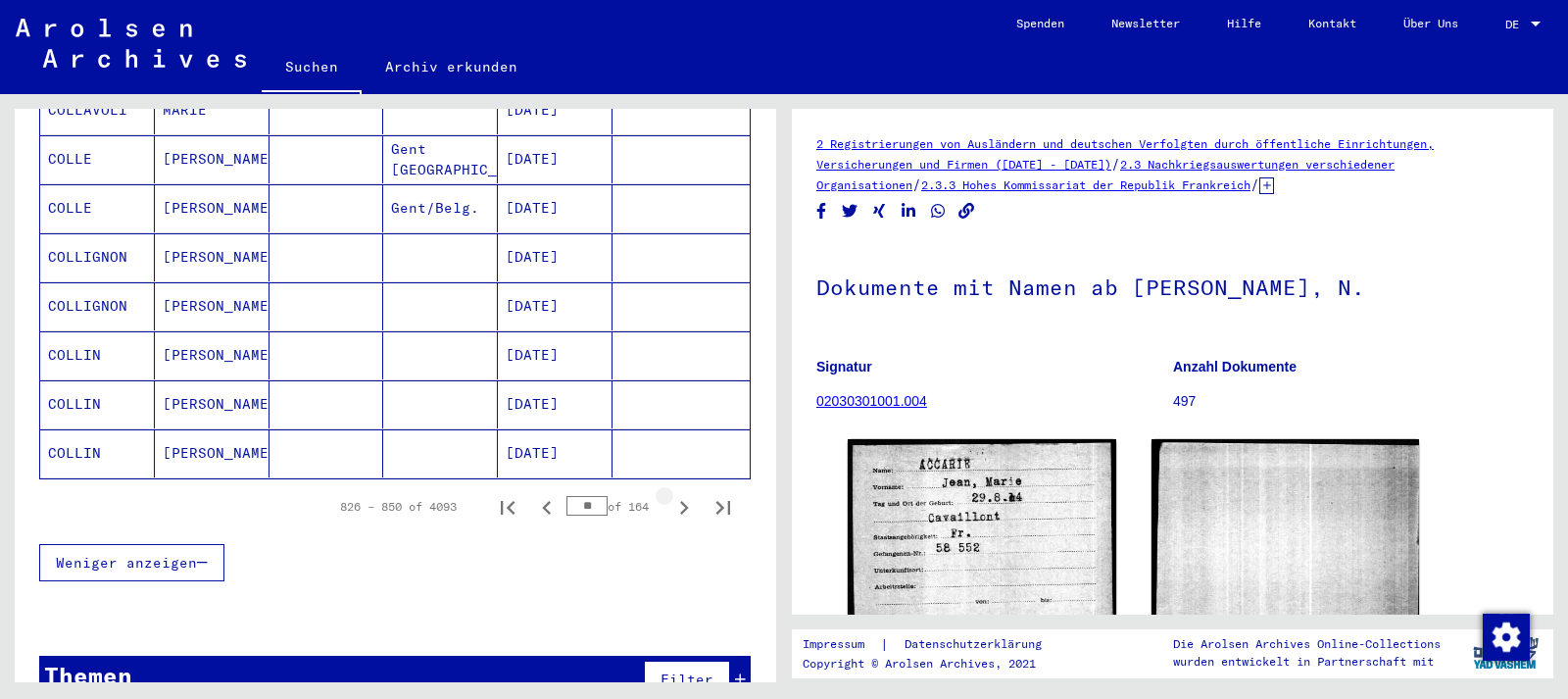
click at [686, 501] on icon "Next page" at bounding box center [684, 508] width 9 height 14
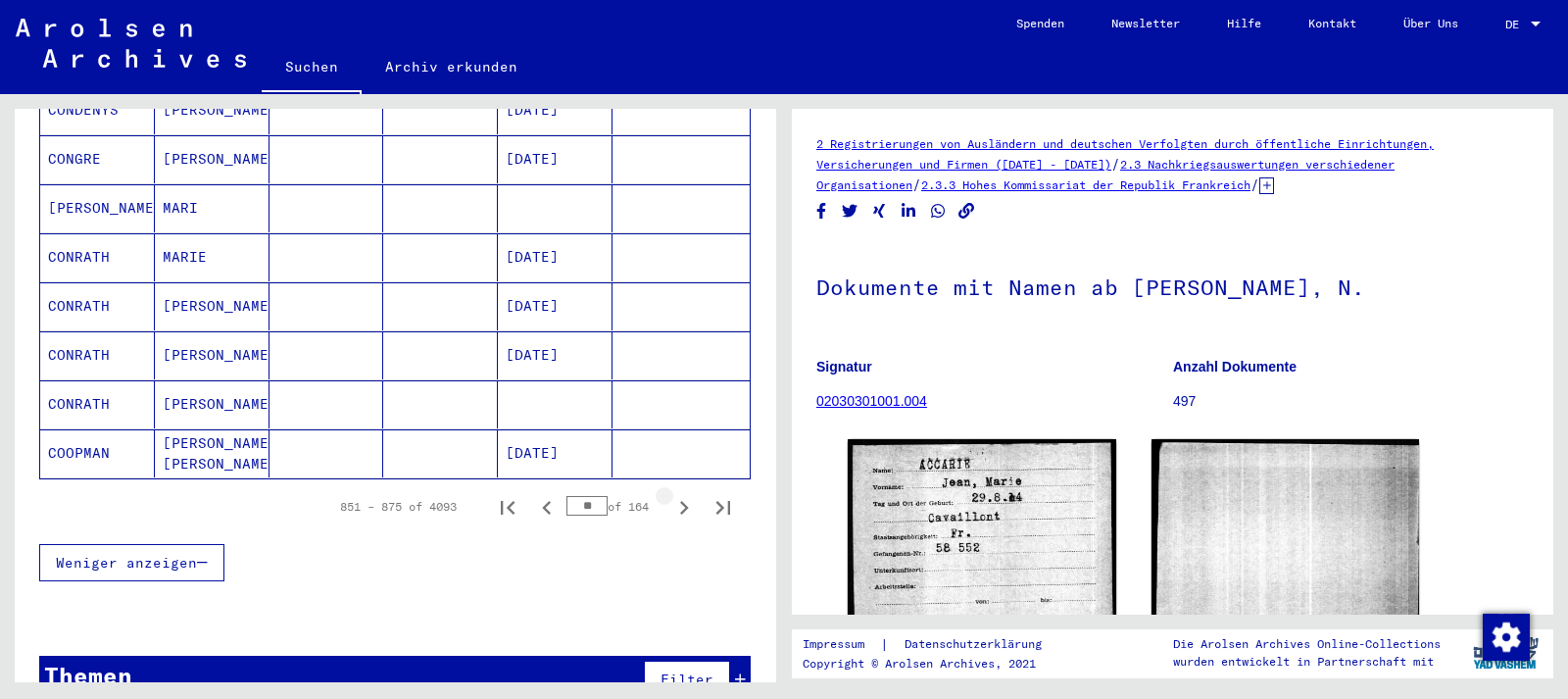
click at [686, 501] on icon "Next page" at bounding box center [684, 508] width 9 height 14
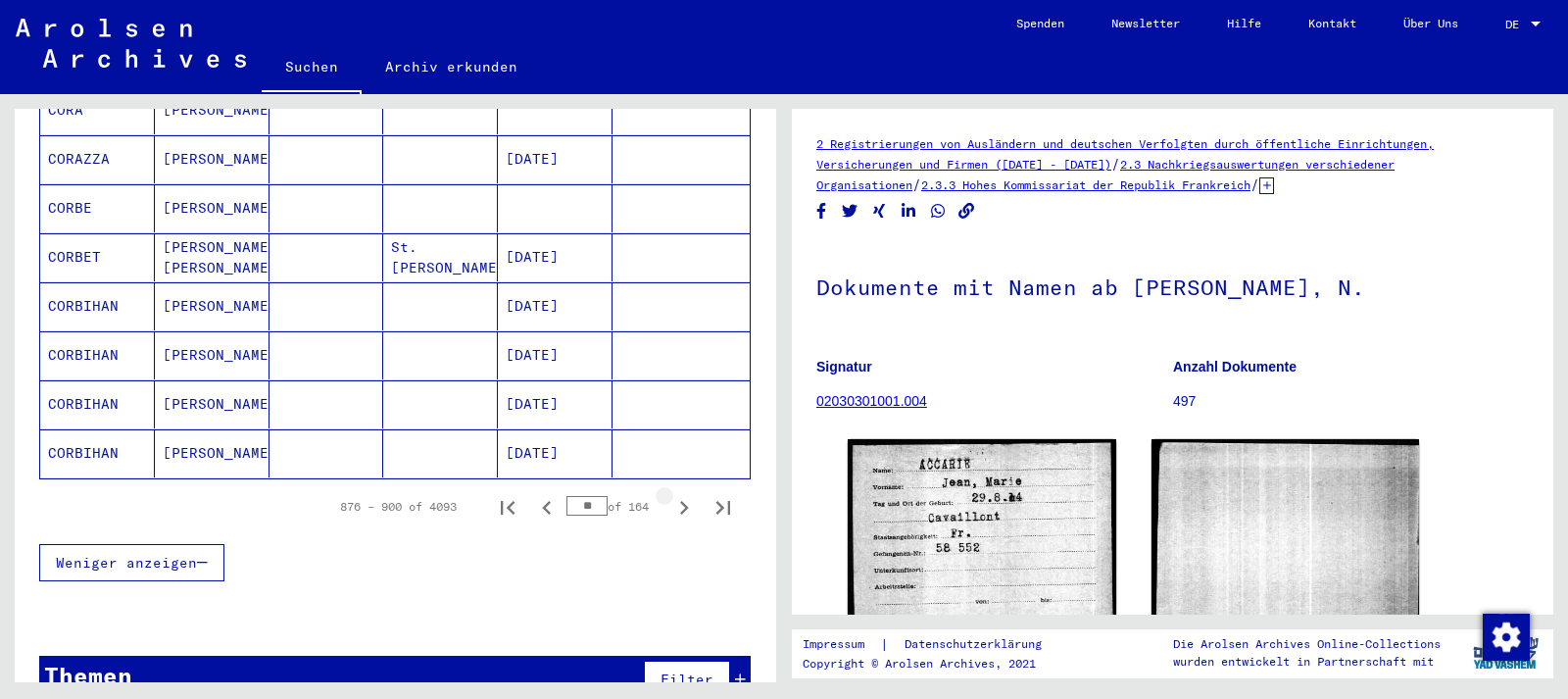
click at [686, 501] on icon "Next page" at bounding box center [684, 508] width 9 height 14
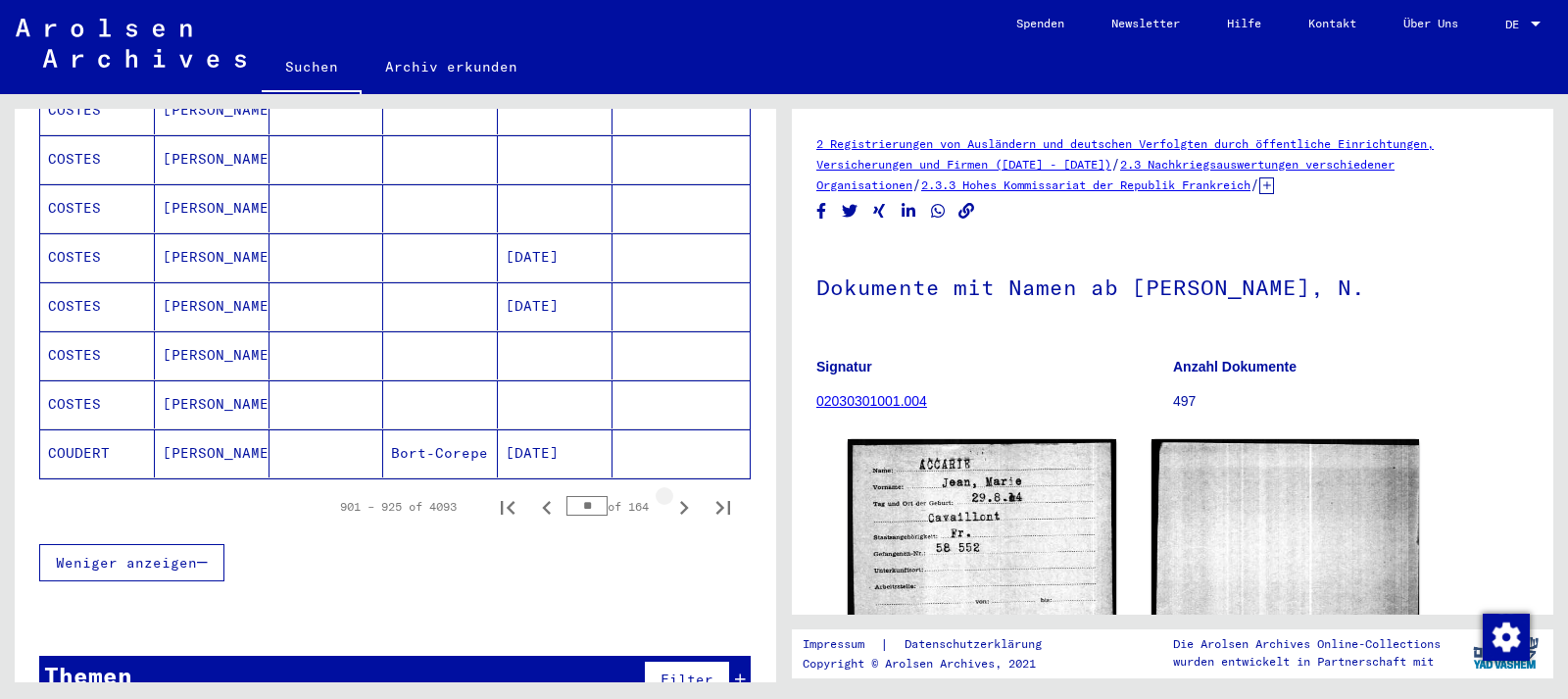
click at [686, 501] on icon "Next page" at bounding box center [684, 508] width 9 height 14
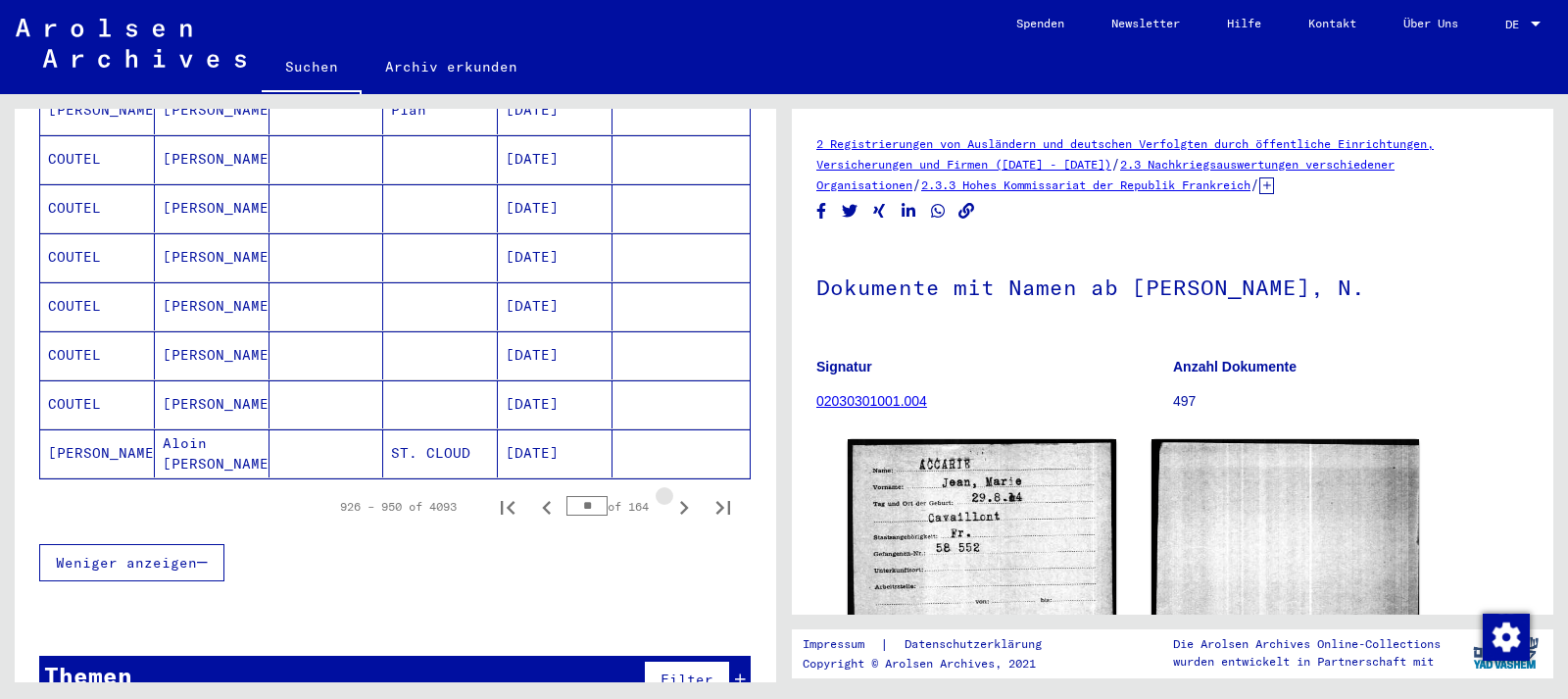
click at [686, 501] on icon "Next page" at bounding box center [684, 508] width 9 height 14
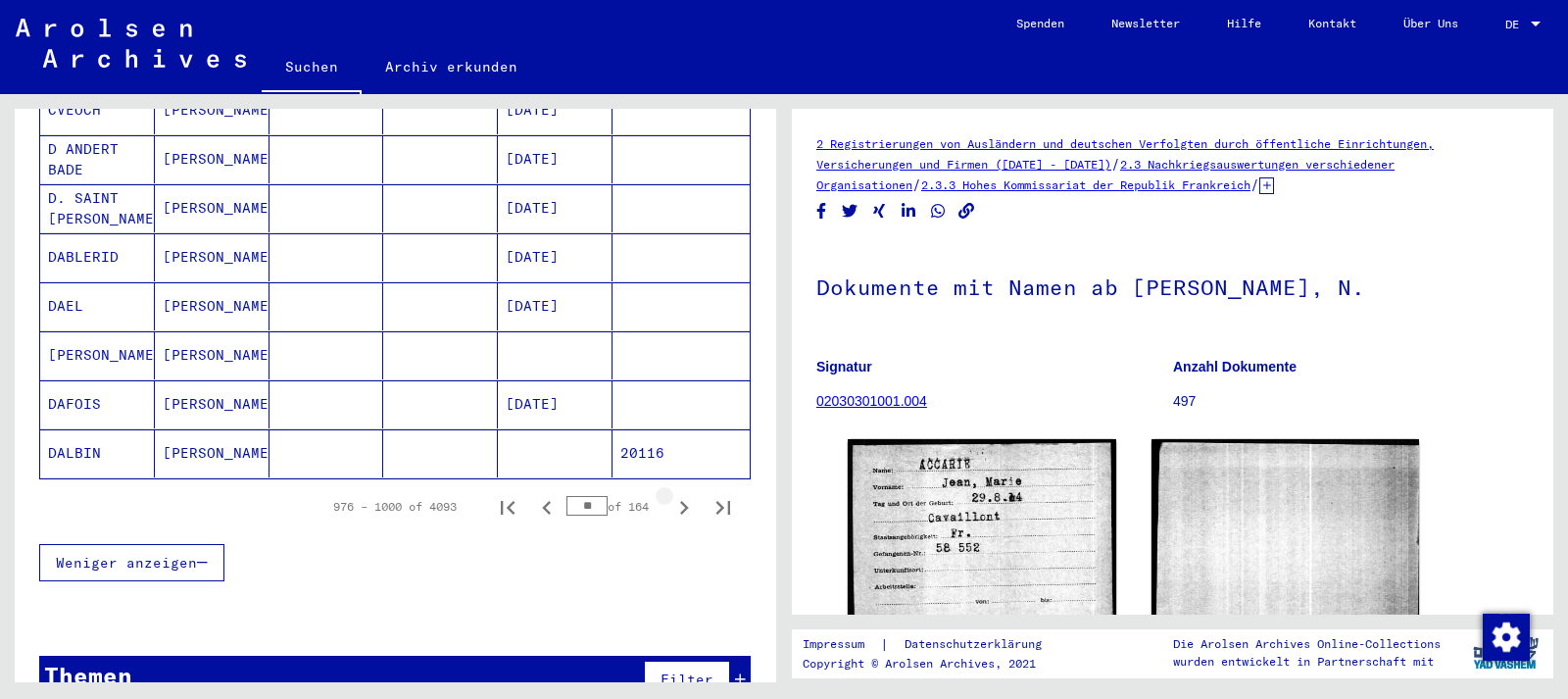
click at [686, 501] on icon "Next page" at bounding box center [684, 508] width 9 height 14
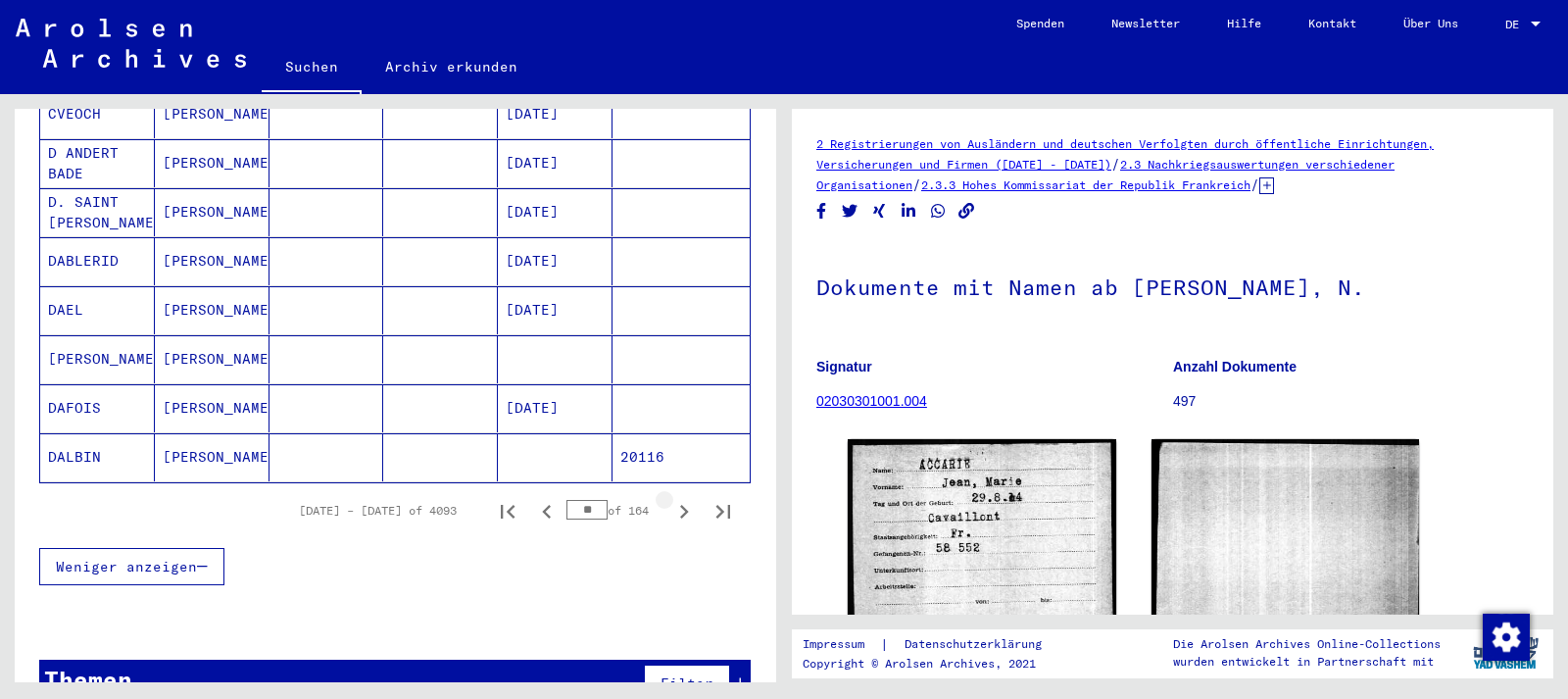
scroll to position [1168, 0]
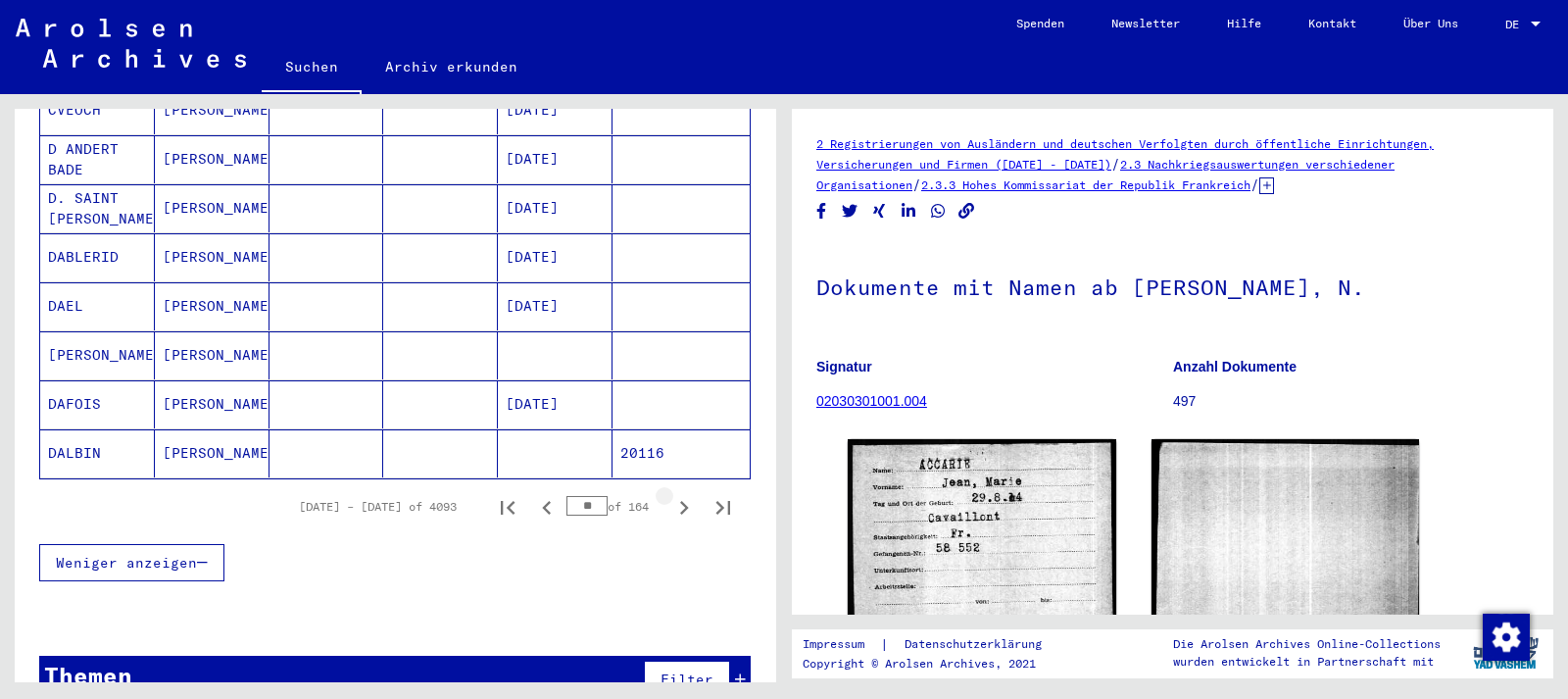
click at [686, 501] on icon "Next page" at bounding box center [684, 508] width 9 height 14
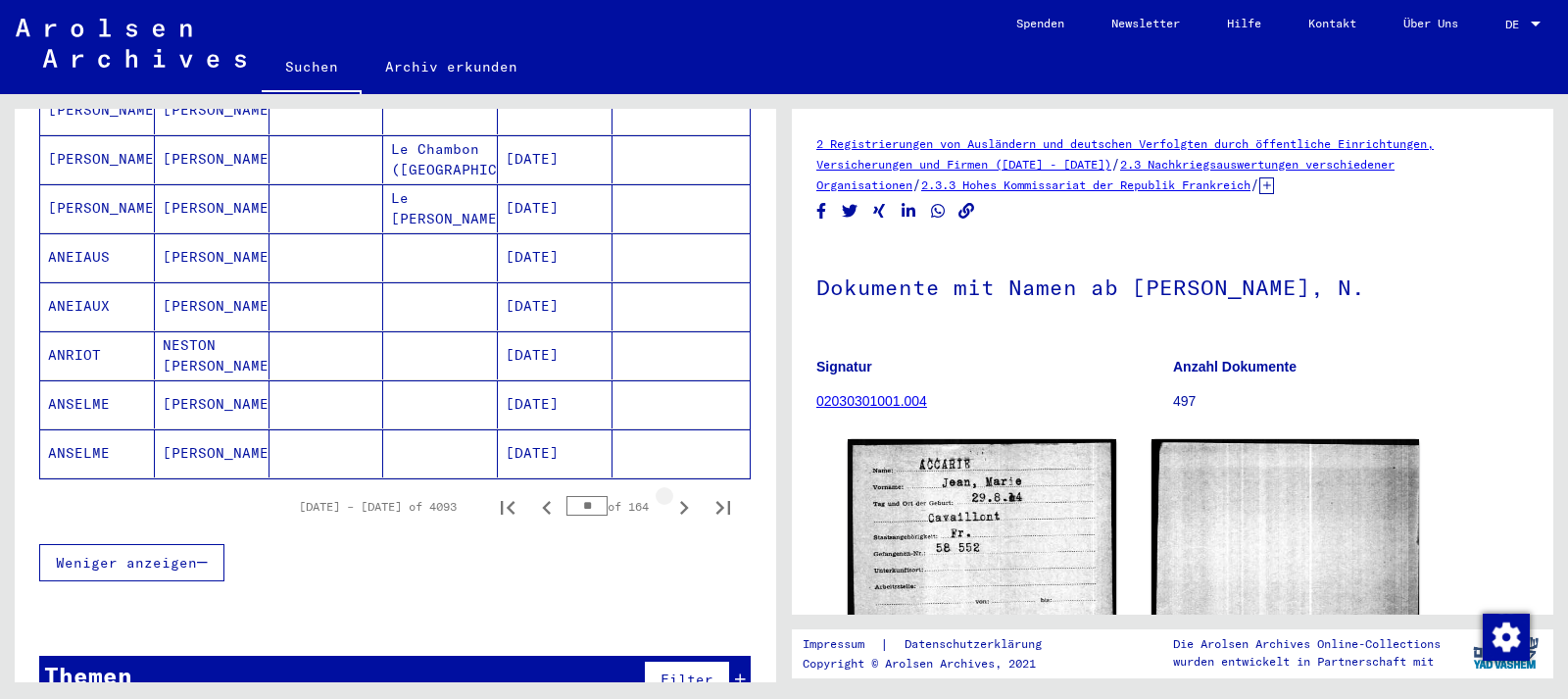
click at [686, 501] on icon "Next page" at bounding box center [684, 508] width 9 height 14
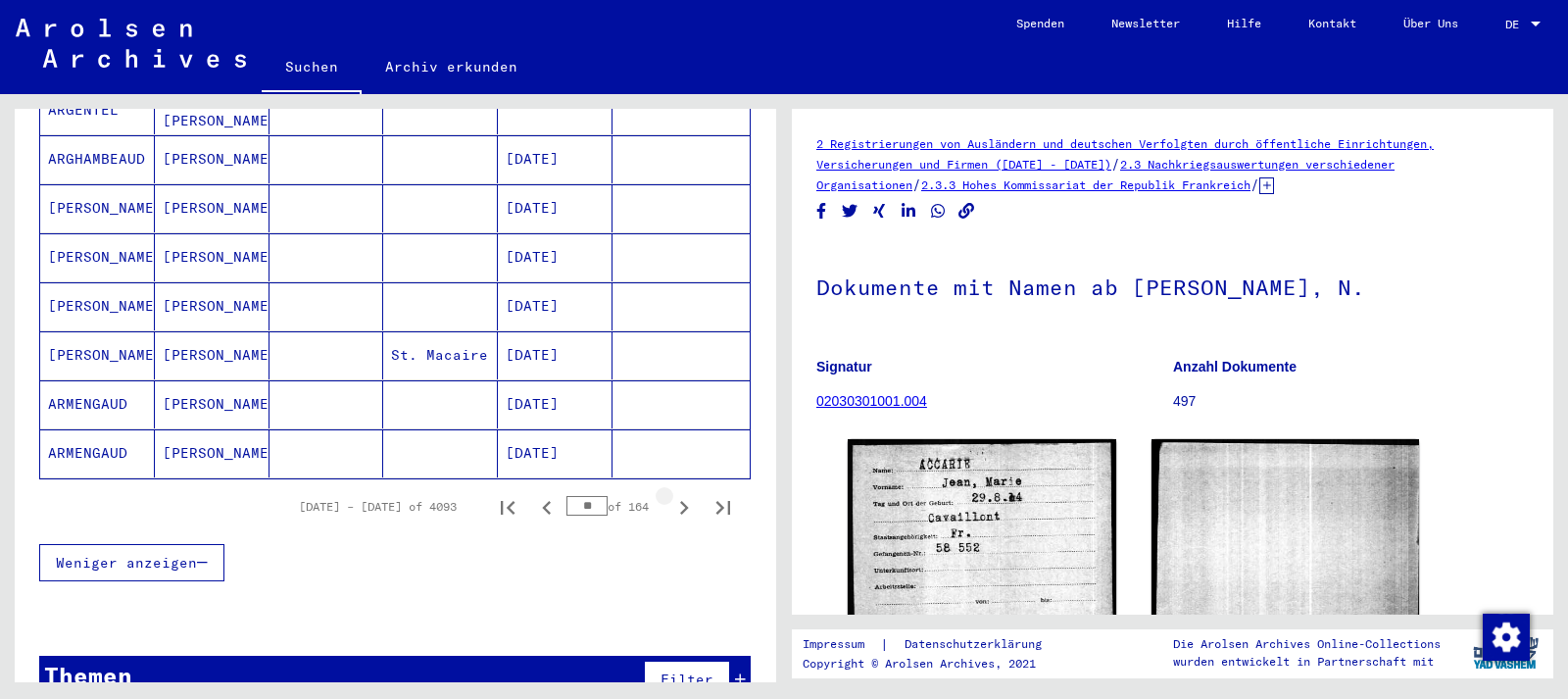
click at [686, 501] on icon "Next page" at bounding box center [684, 508] width 9 height 14
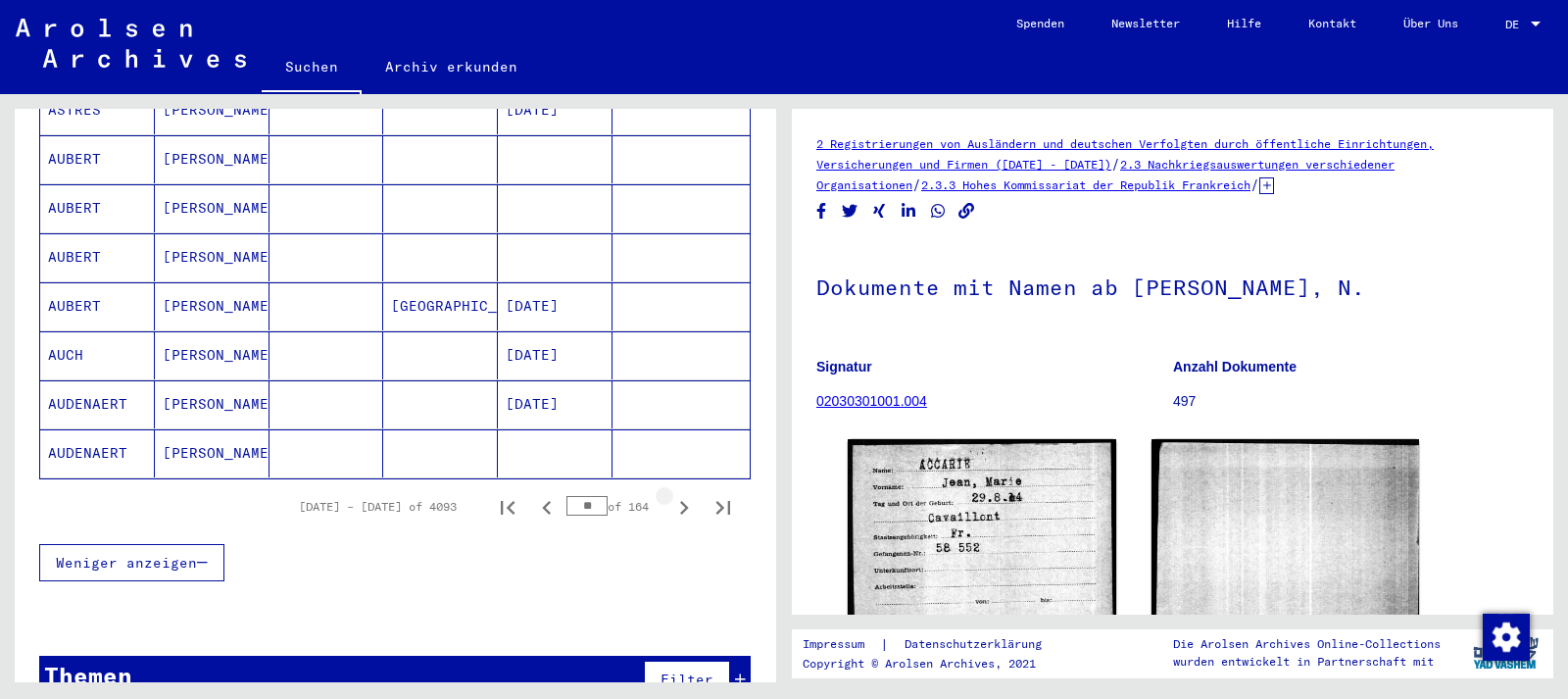
click at [686, 501] on icon "Next page" at bounding box center [684, 508] width 9 height 14
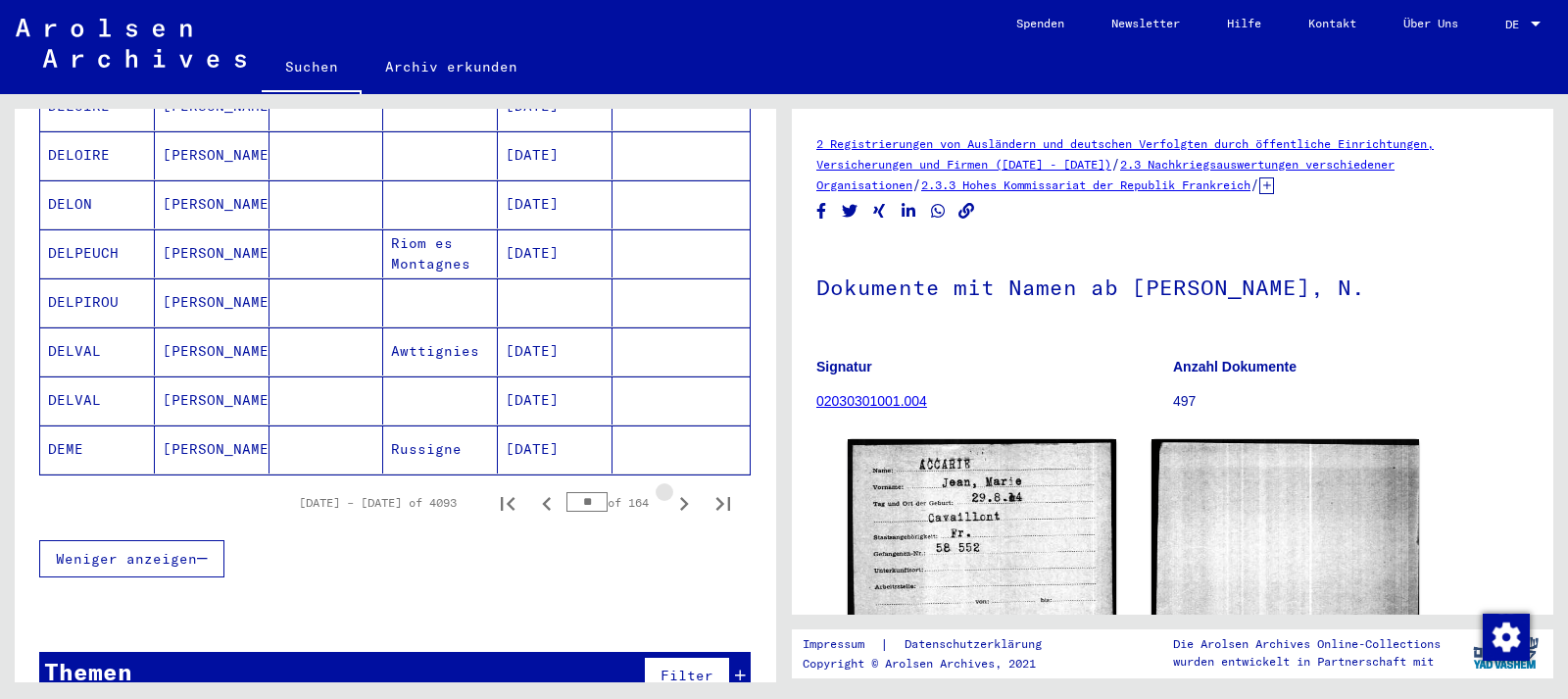
click at [686, 497] on icon "Next page" at bounding box center [684, 504] width 9 height 14
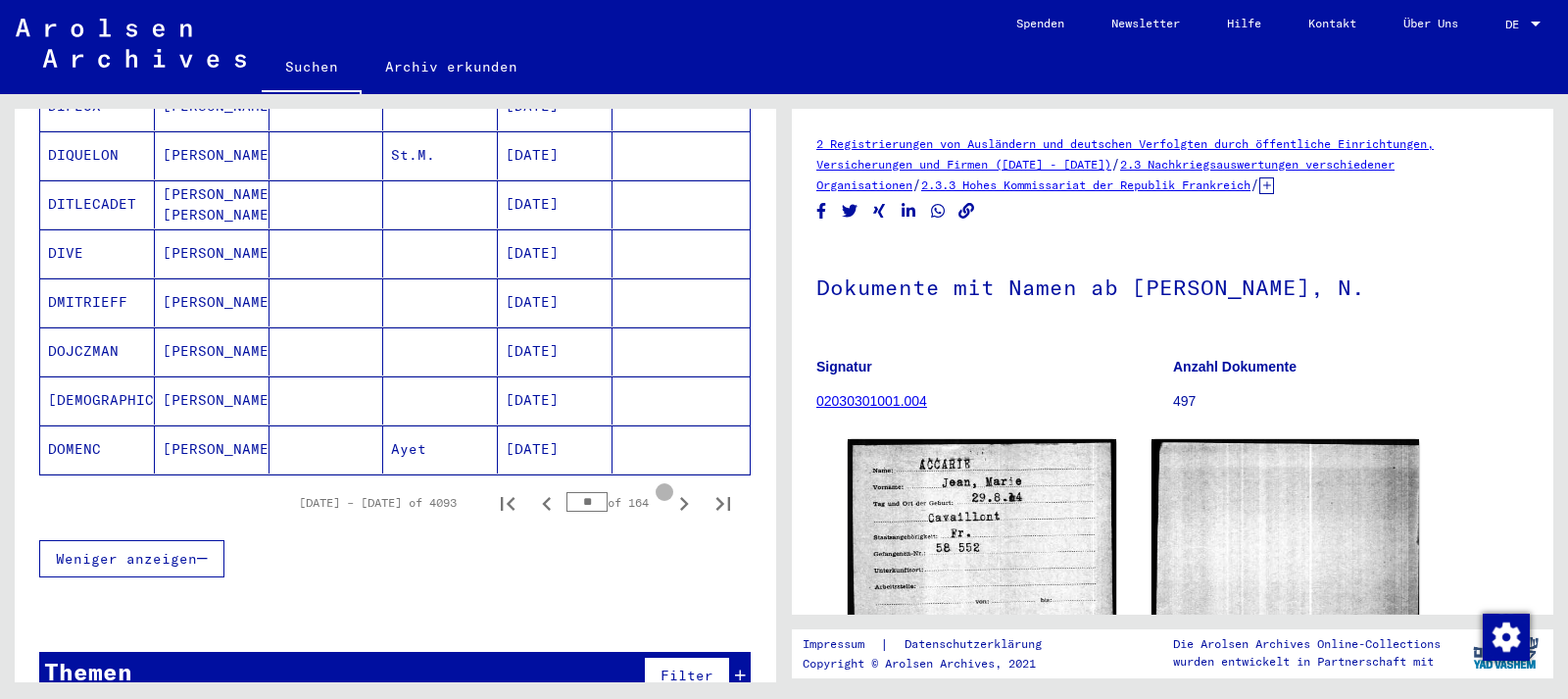
click at [686, 497] on icon "Next page" at bounding box center [684, 504] width 9 height 14
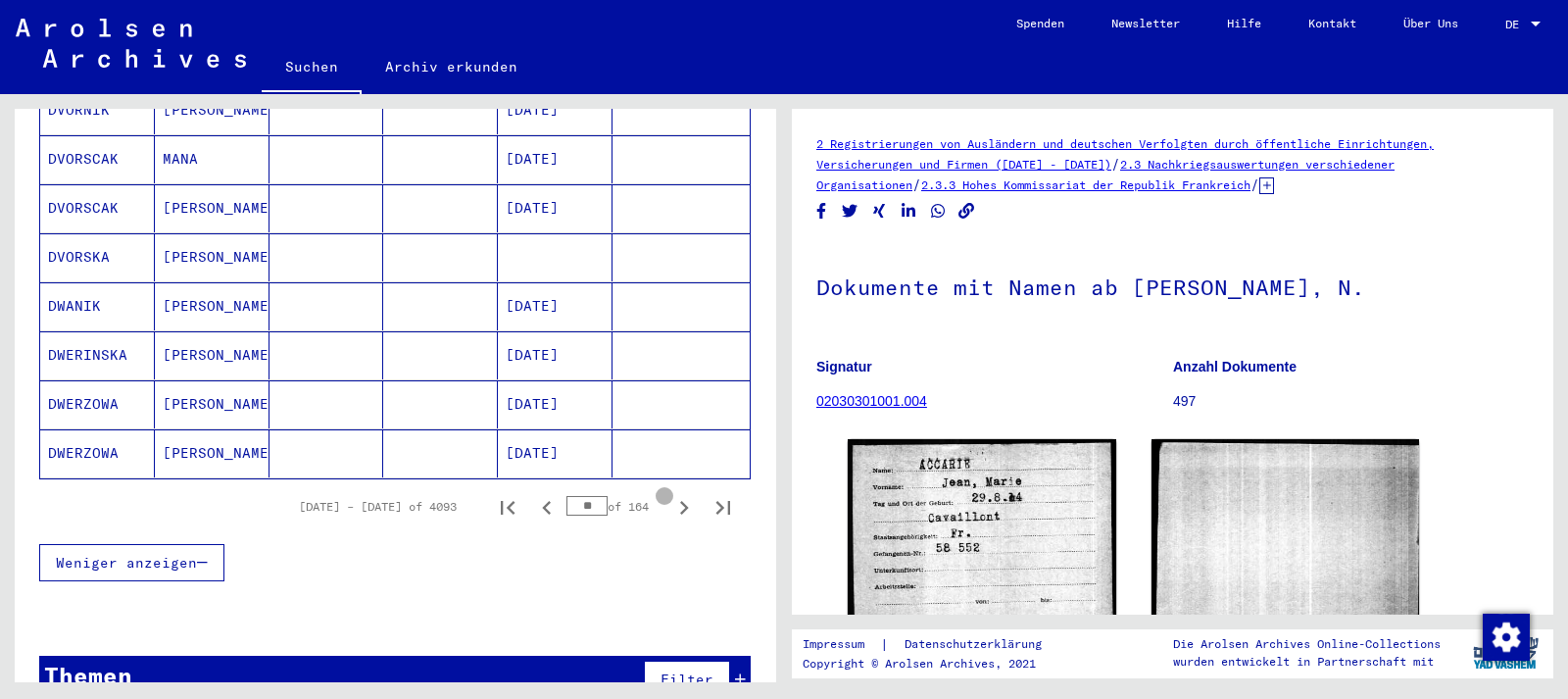
click at [686, 501] on icon "Next page" at bounding box center [684, 508] width 9 height 14
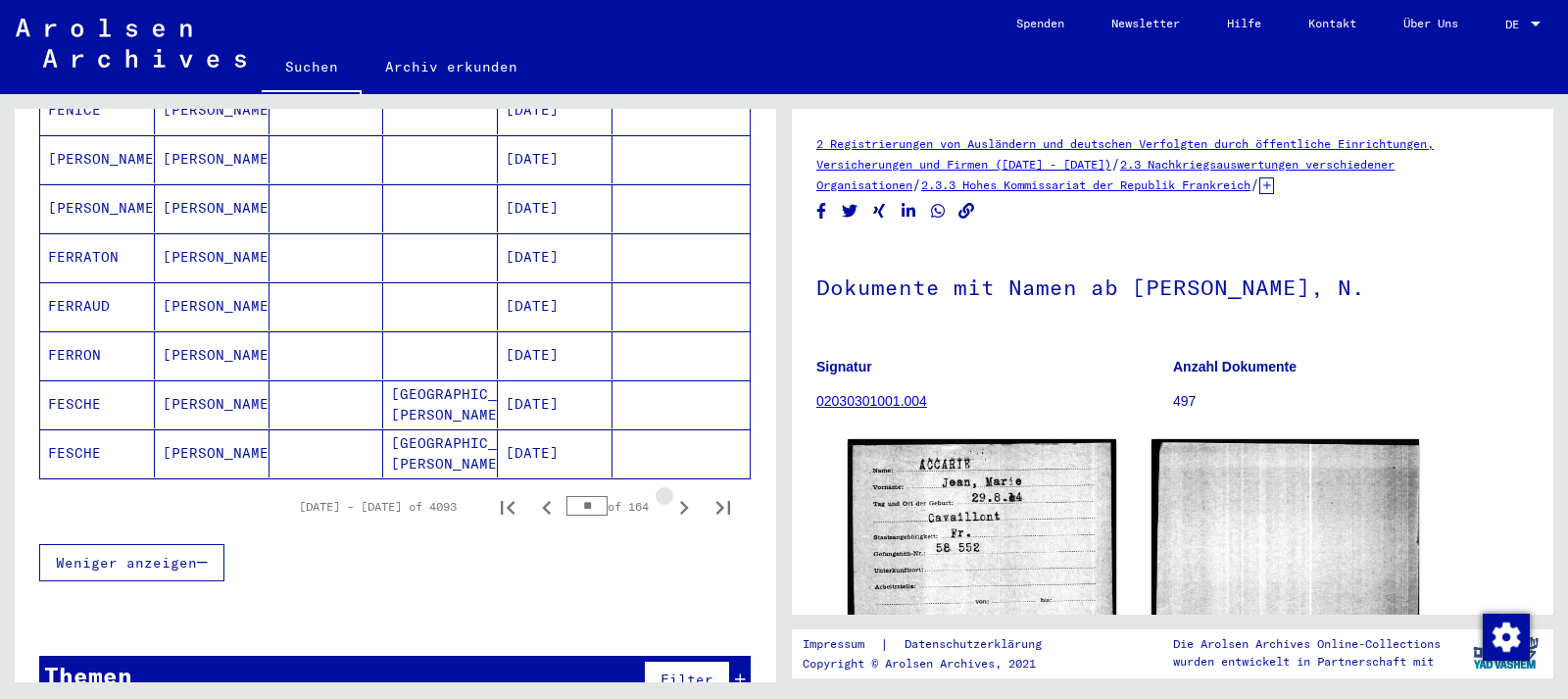
click at [686, 501] on icon "Next page" at bounding box center [684, 508] width 9 height 14
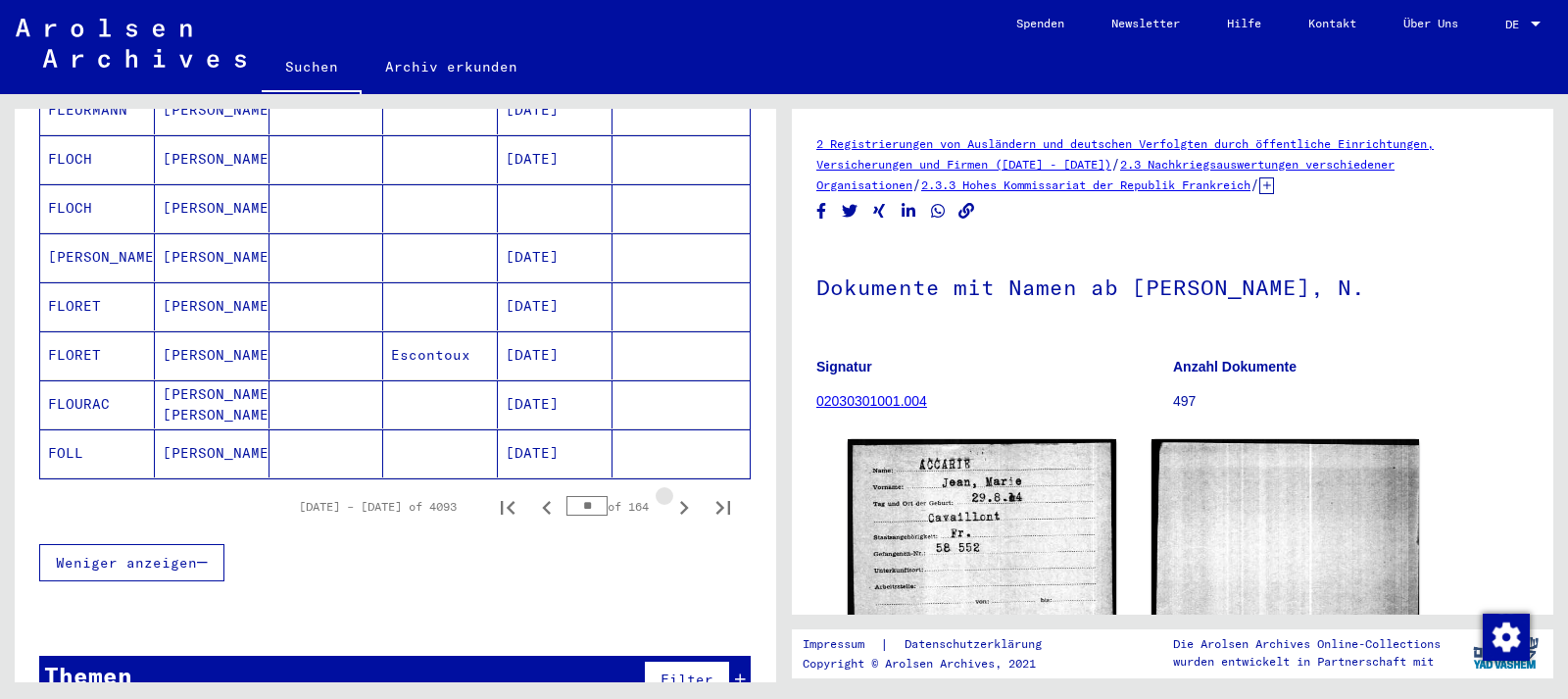
click at [686, 501] on icon "Next page" at bounding box center [684, 508] width 9 height 14
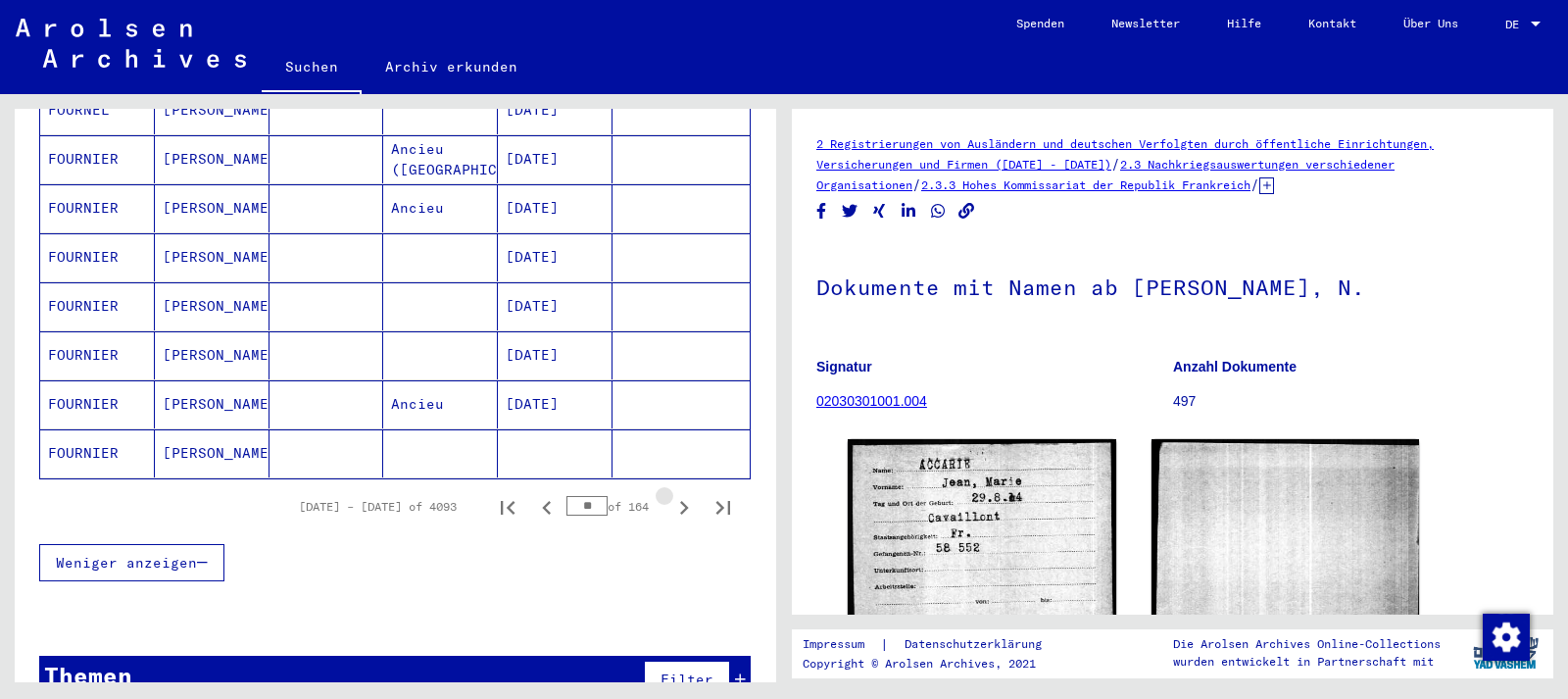
click at [686, 501] on icon "Next page" at bounding box center [684, 508] width 9 height 14
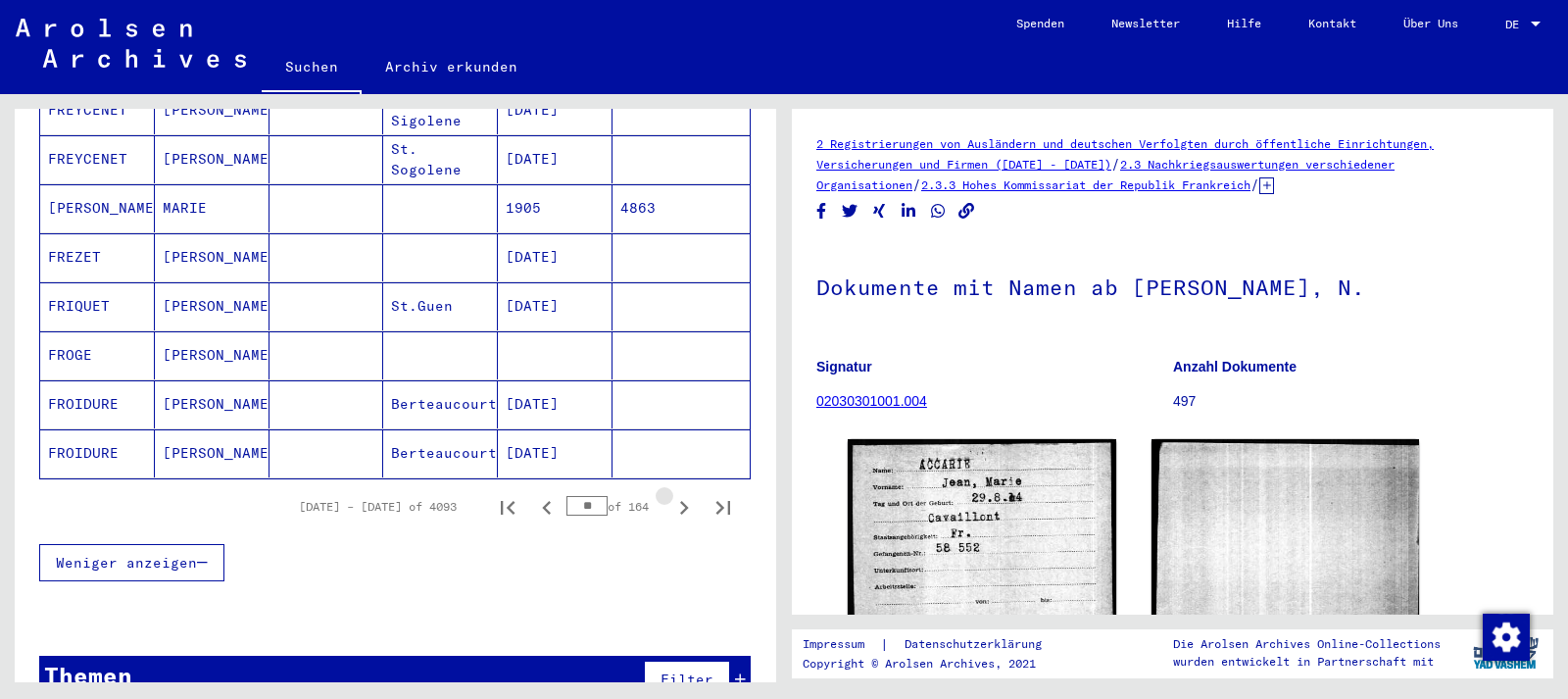
click at [686, 501] on icon "Next page" at bounding box center [684, 508] width 9 height 14
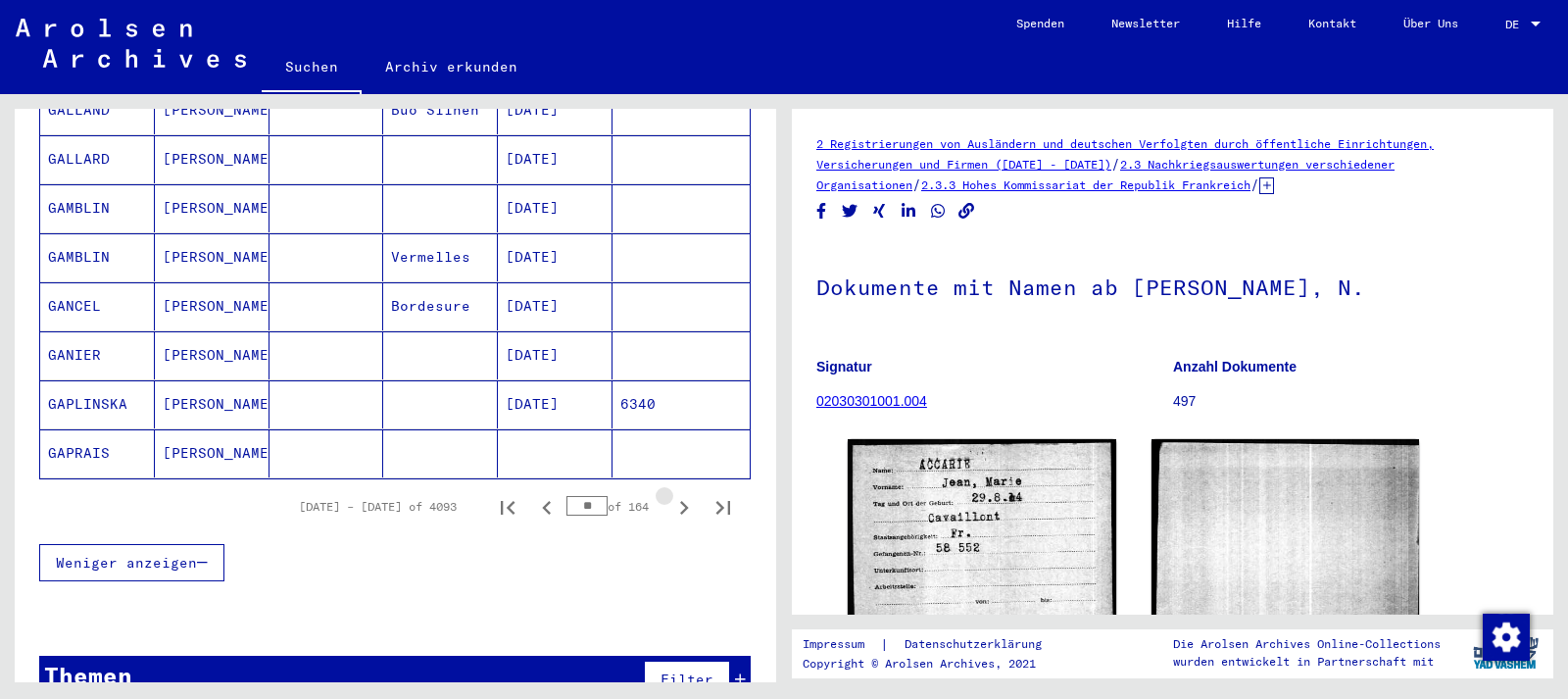
click at [686, 501] on icon "Next page" at bounding box center [684, 508] width 9 height 14
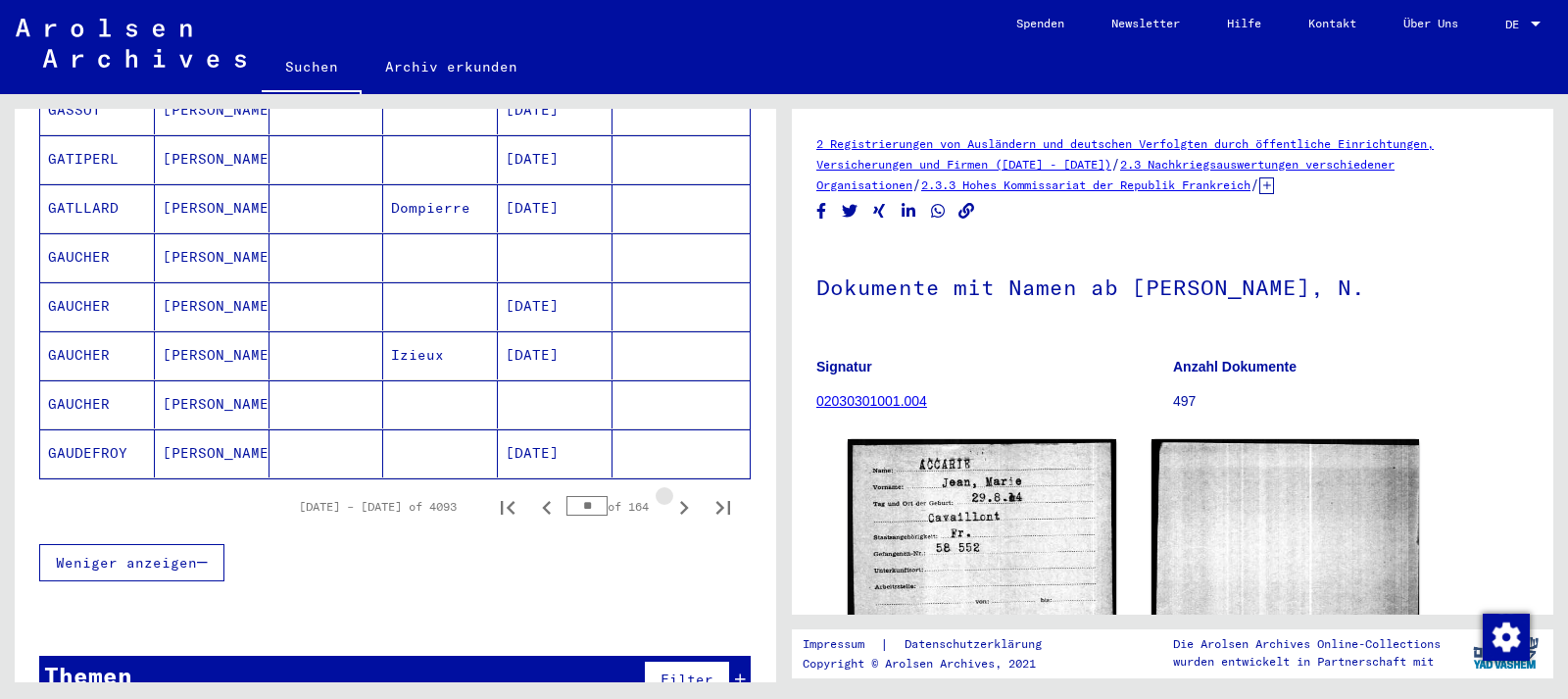
click at [686, 501] on icon "Next page" at bounding box center [684, 508] width 9 height 14
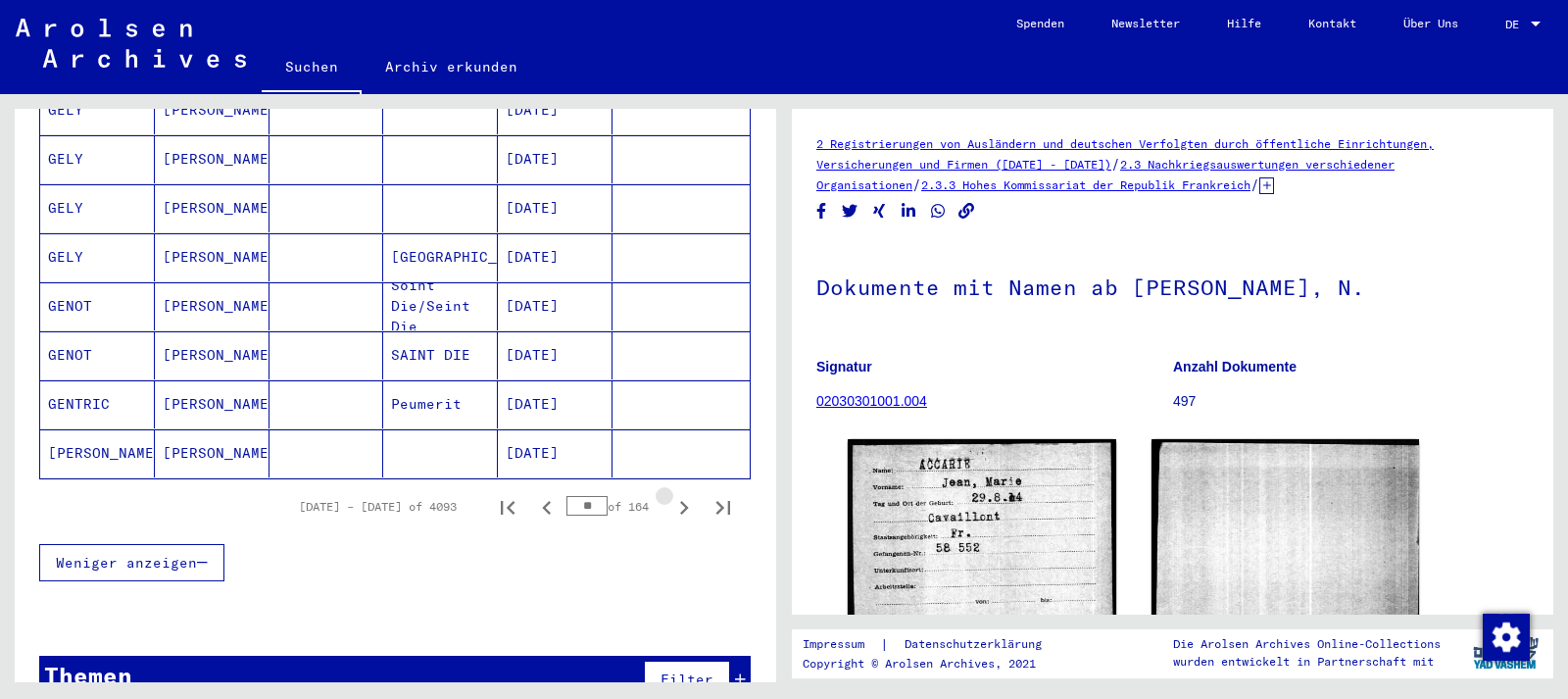
click at [686, 501] on icon "Next page" at bounding box center [684, 508] width 9 height 14
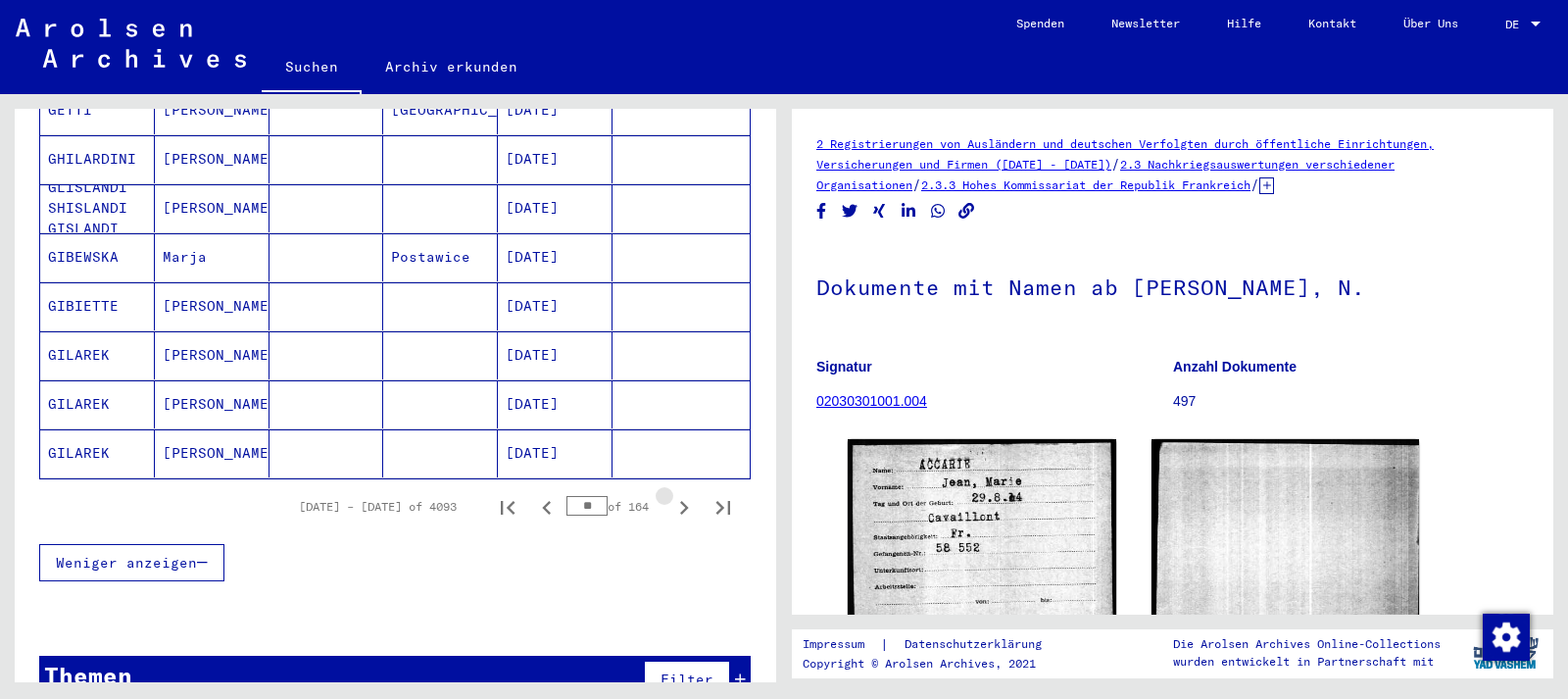
click at [686, 501] on icon "Next page" at bounding box center [684, 508] width 9 height 14
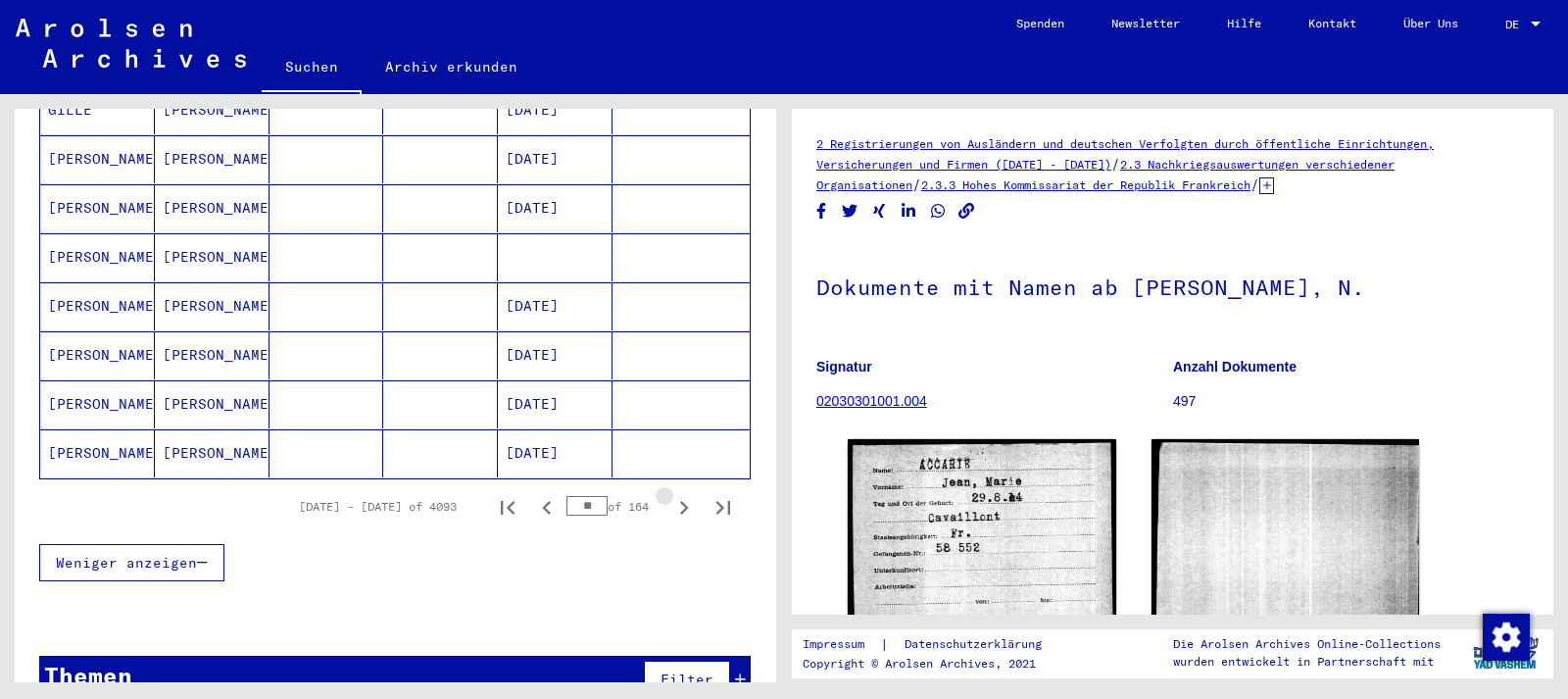
click at [686, 501] on icon "Next page" at bounding box center [684, 508] width 9 height 14
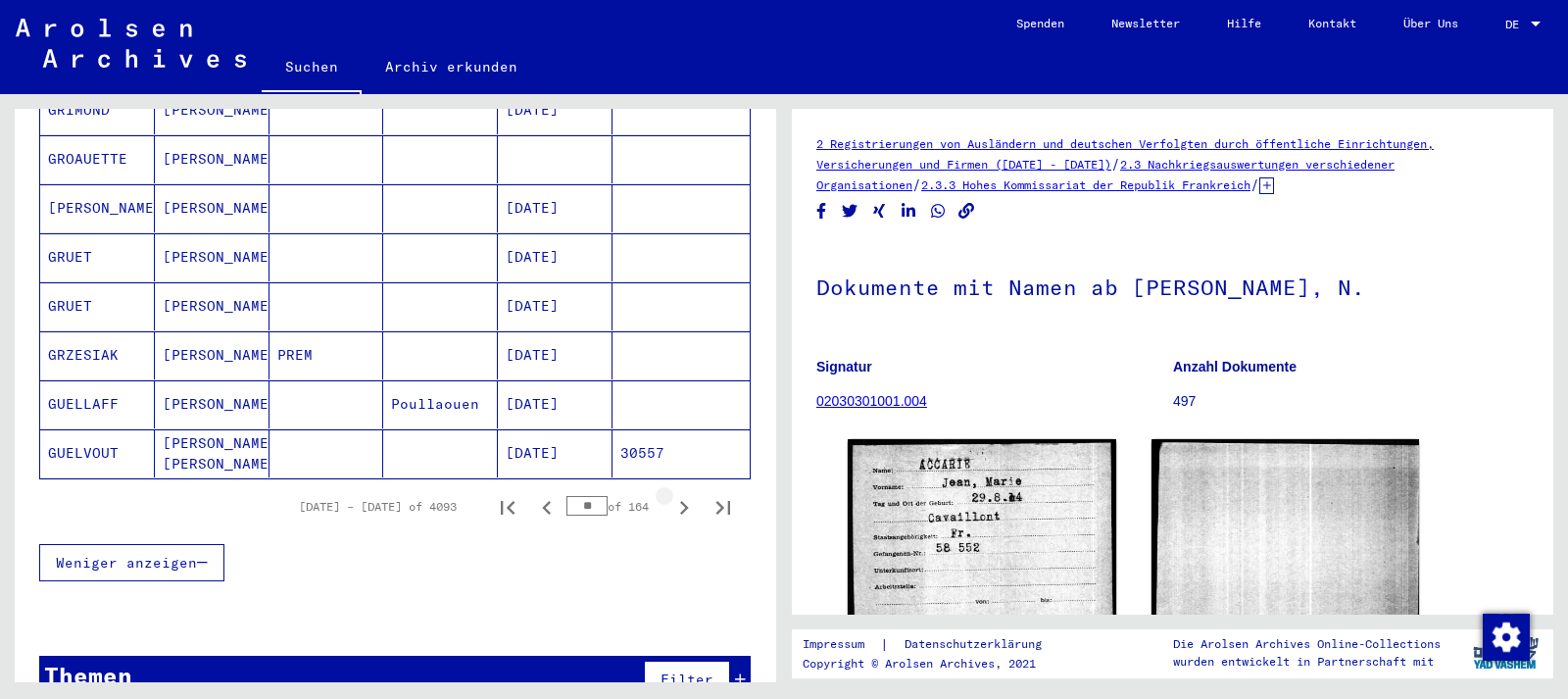
click at [686, 501] on icon "Next page" at bounding box center [684, 508] width 9 height 14
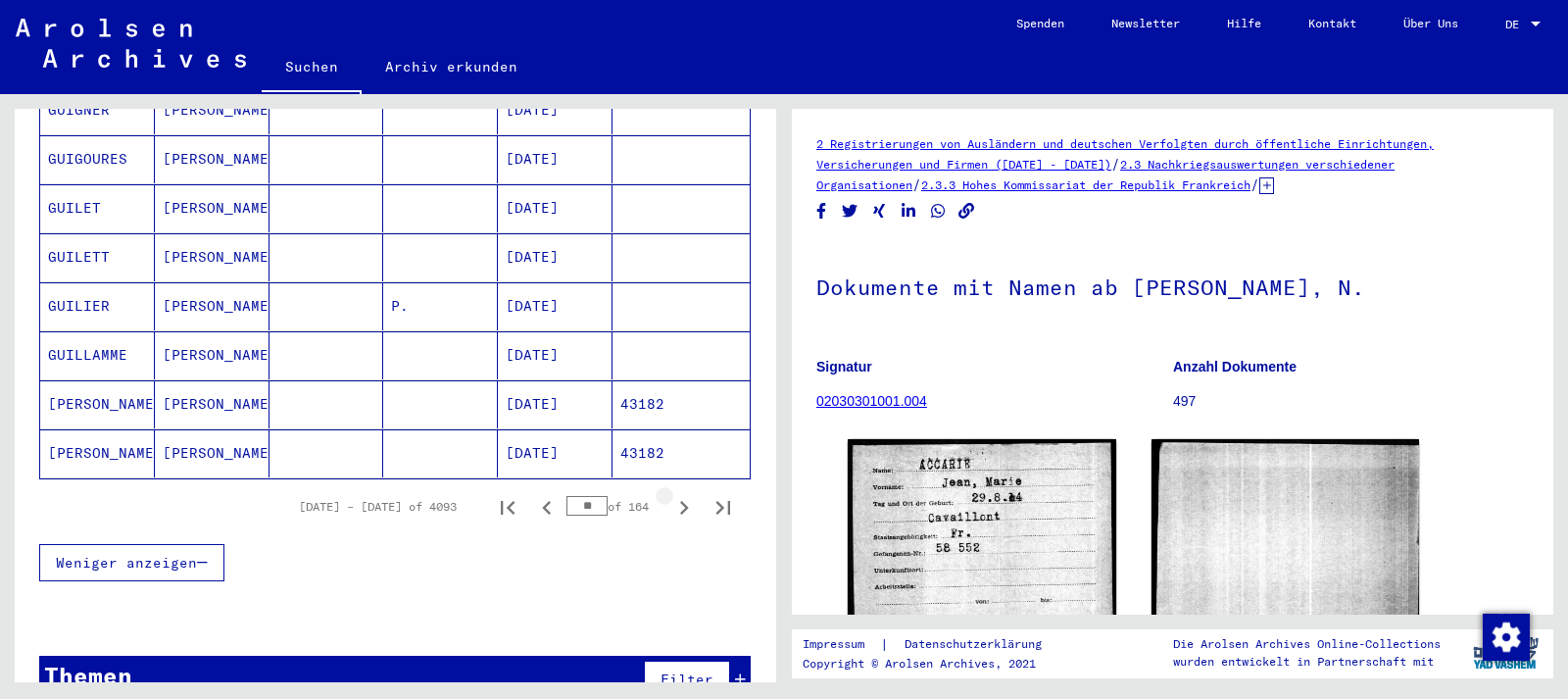
click at [686, 501] on icon "Next page" at bounding box center [684, 508] width 9 height 14
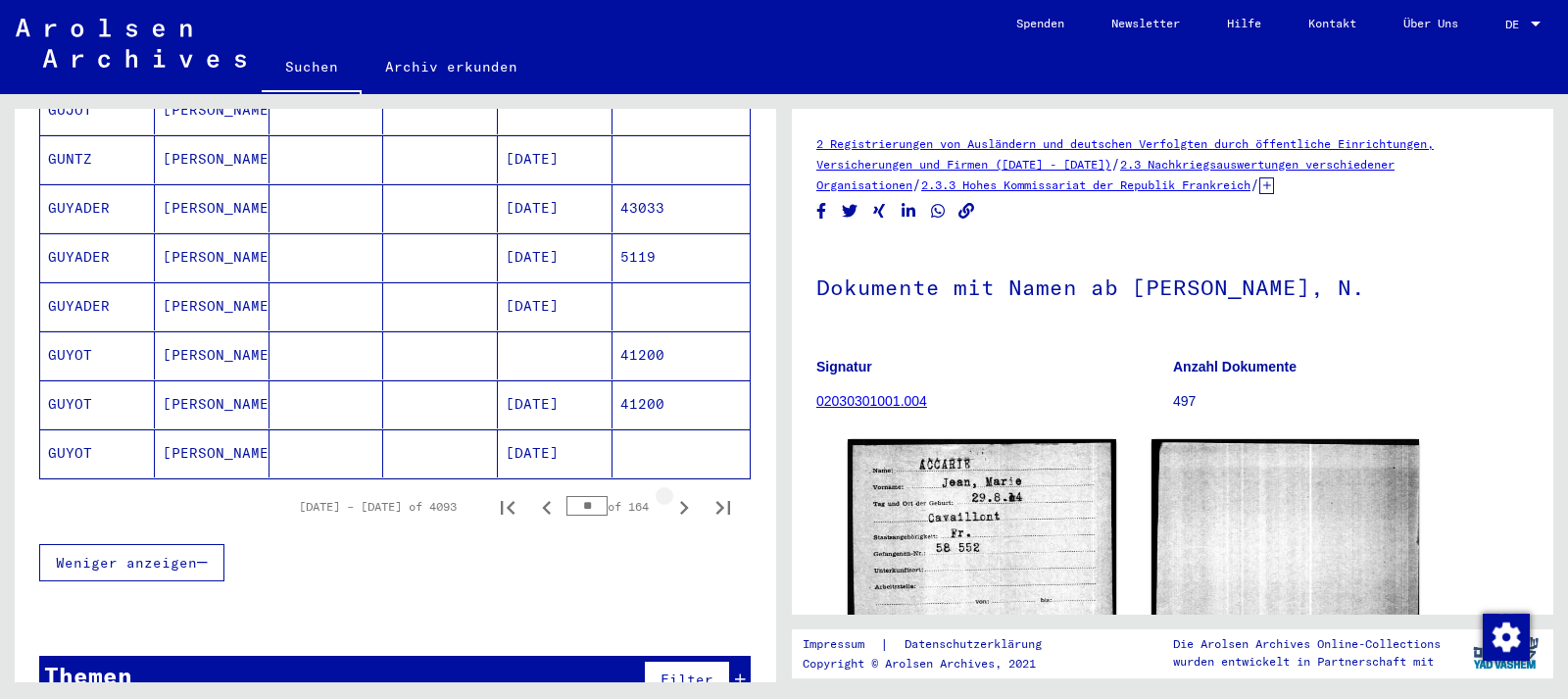
click at [686, 501] on icon "Next page" at bounding box center [684, 508] width 9 height 14
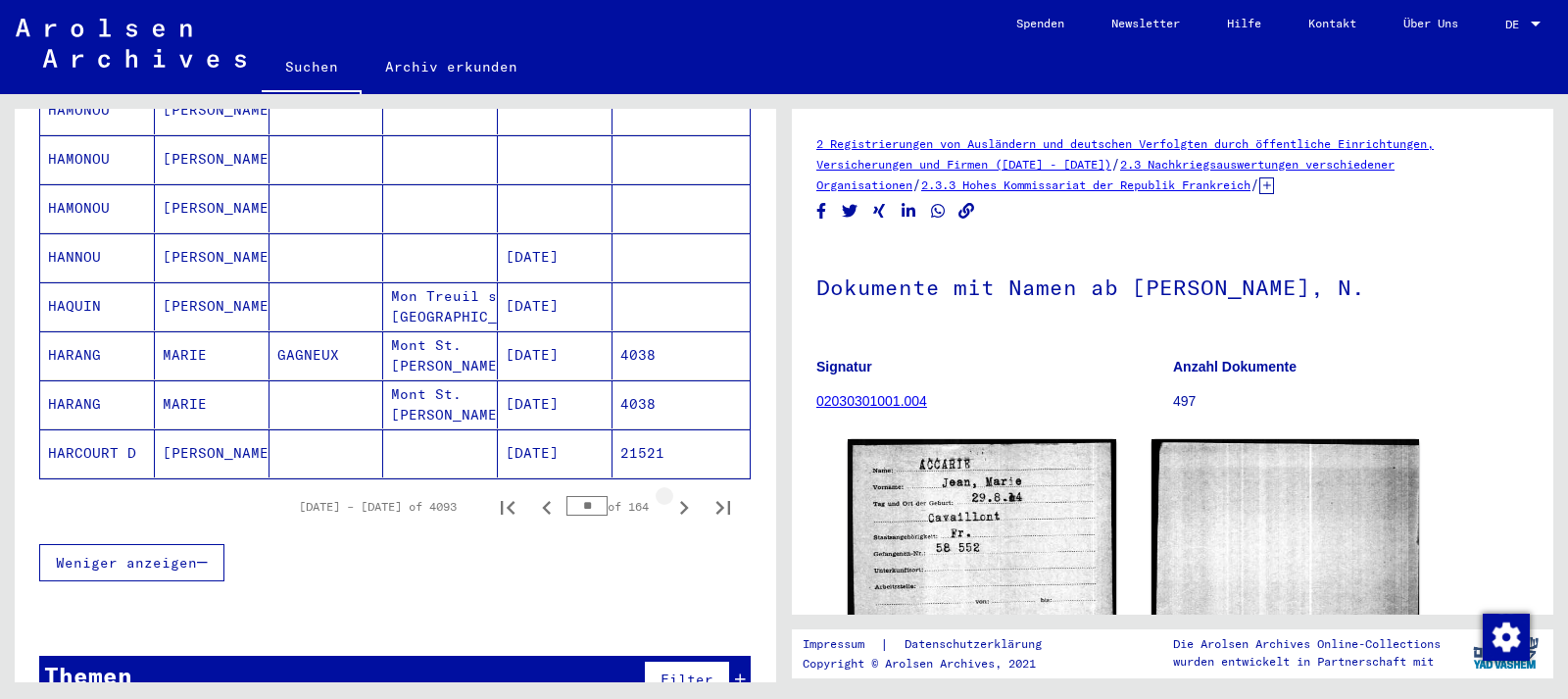
click at [686, 501] on icon "Next page" at bounding box center [684, 508] width 9 height 14
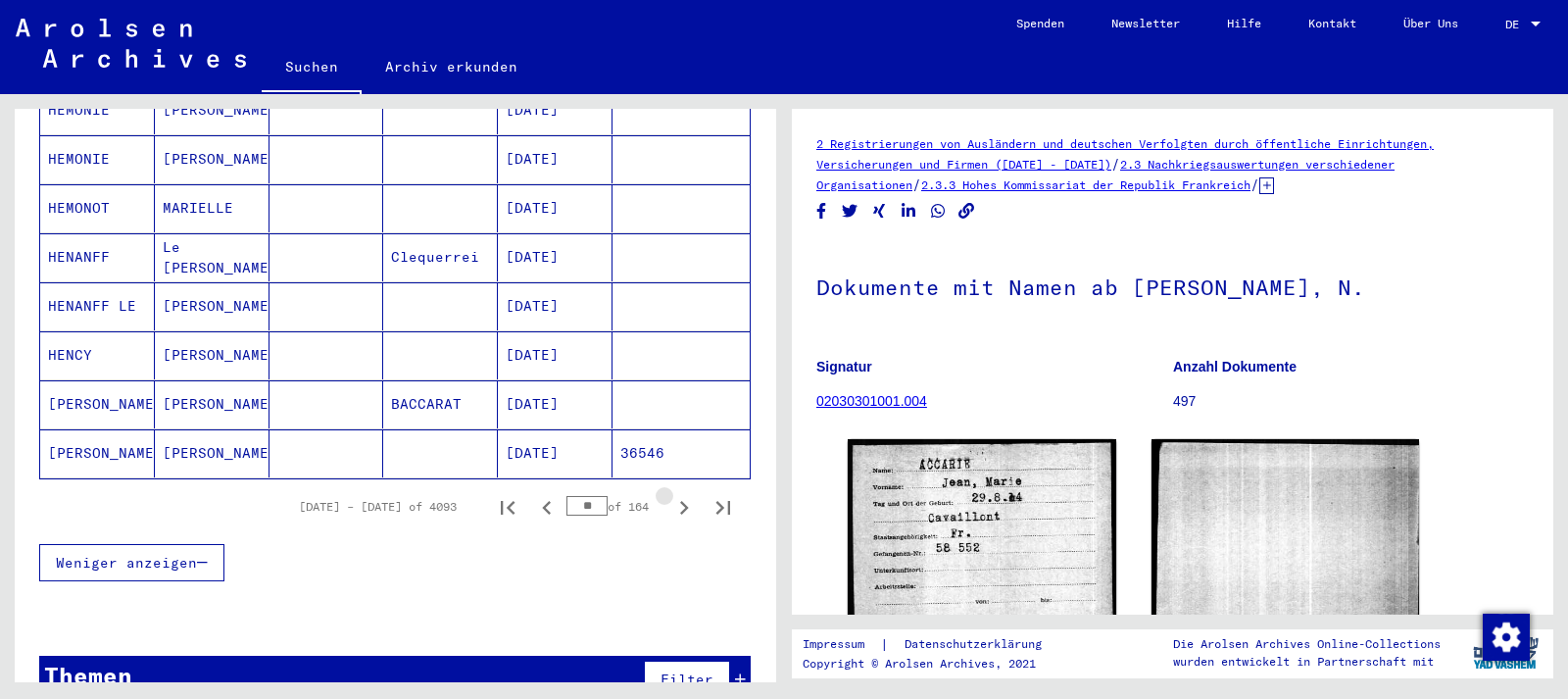
click at [686, 501] on icon "Next page" at bounding box center [684, 508] width 9 height 14
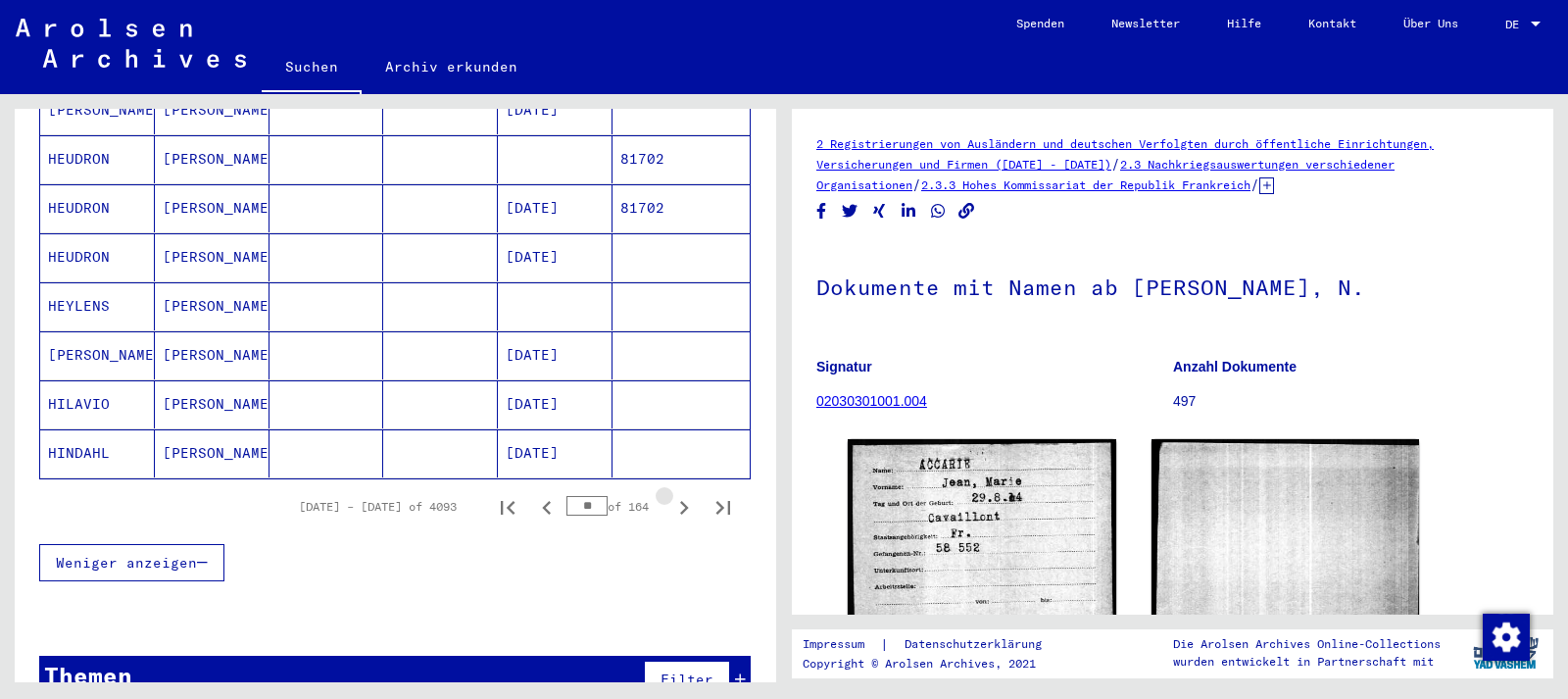
click at [686, 501] on icon "Next page" at bounding box center [684, 508] width 9 height 14
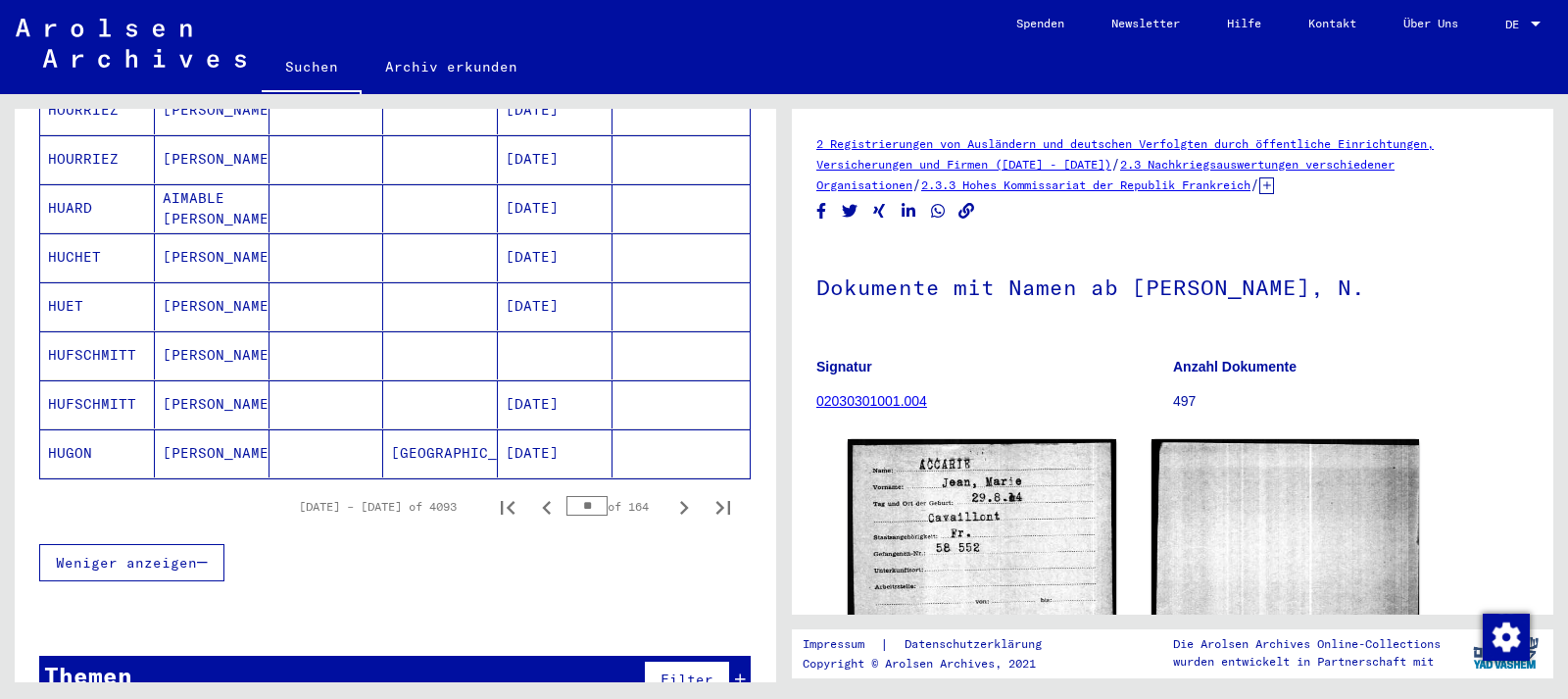
click at [686, 501] on icon "Next page" at bounding box center [684, 508] width 9 height 14
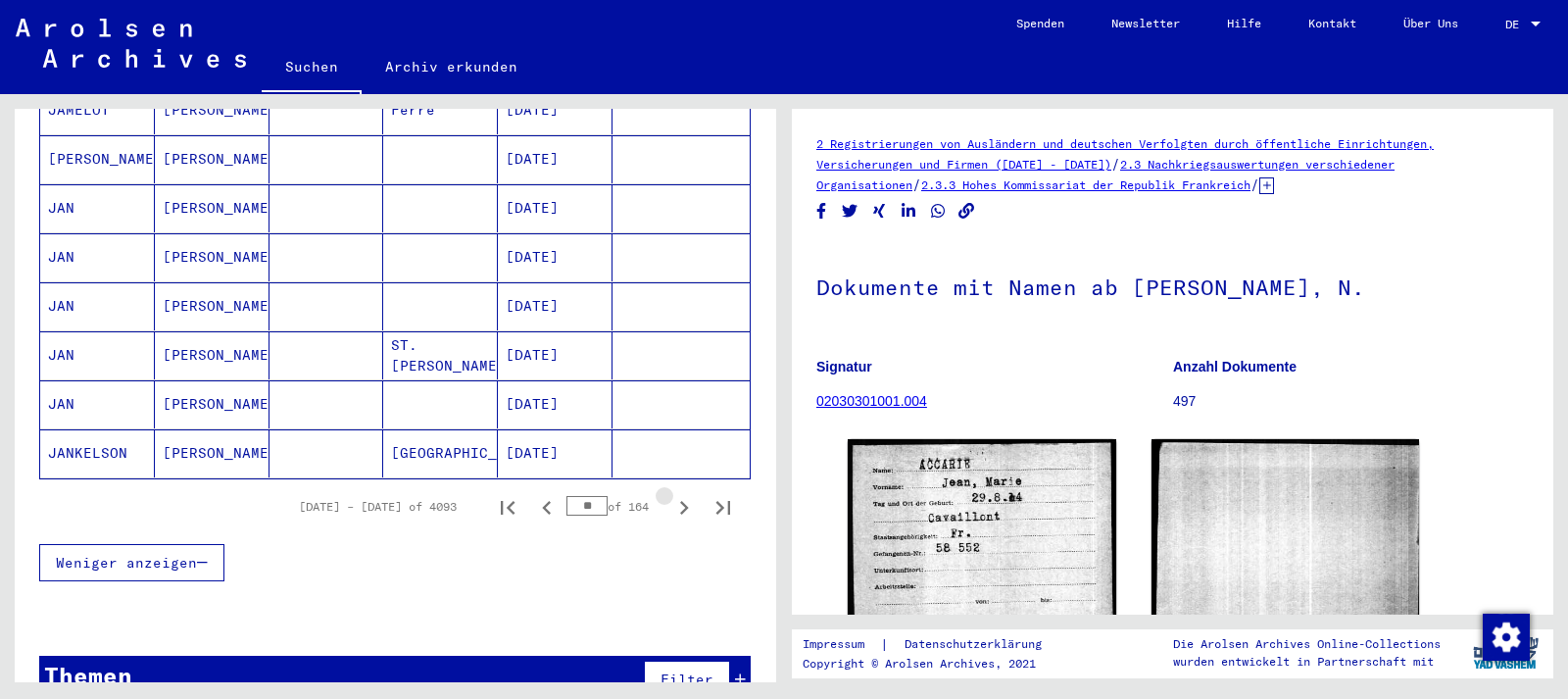
click at [686, 501] on icon "Next page" at bounding box center [684, 508] width 9 height 14
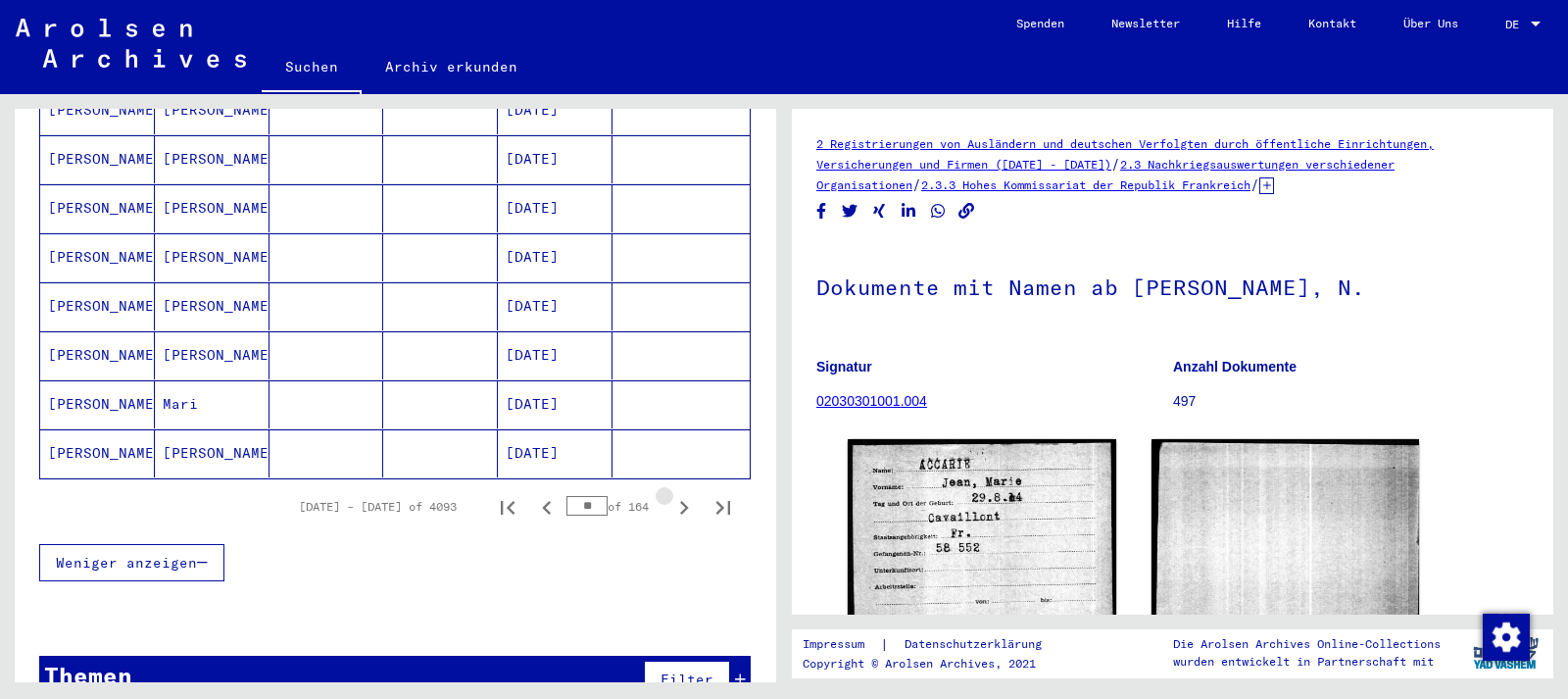
click at [686, 501] on icon "Next page" at bounding box center [684, 508] width 9 height 14
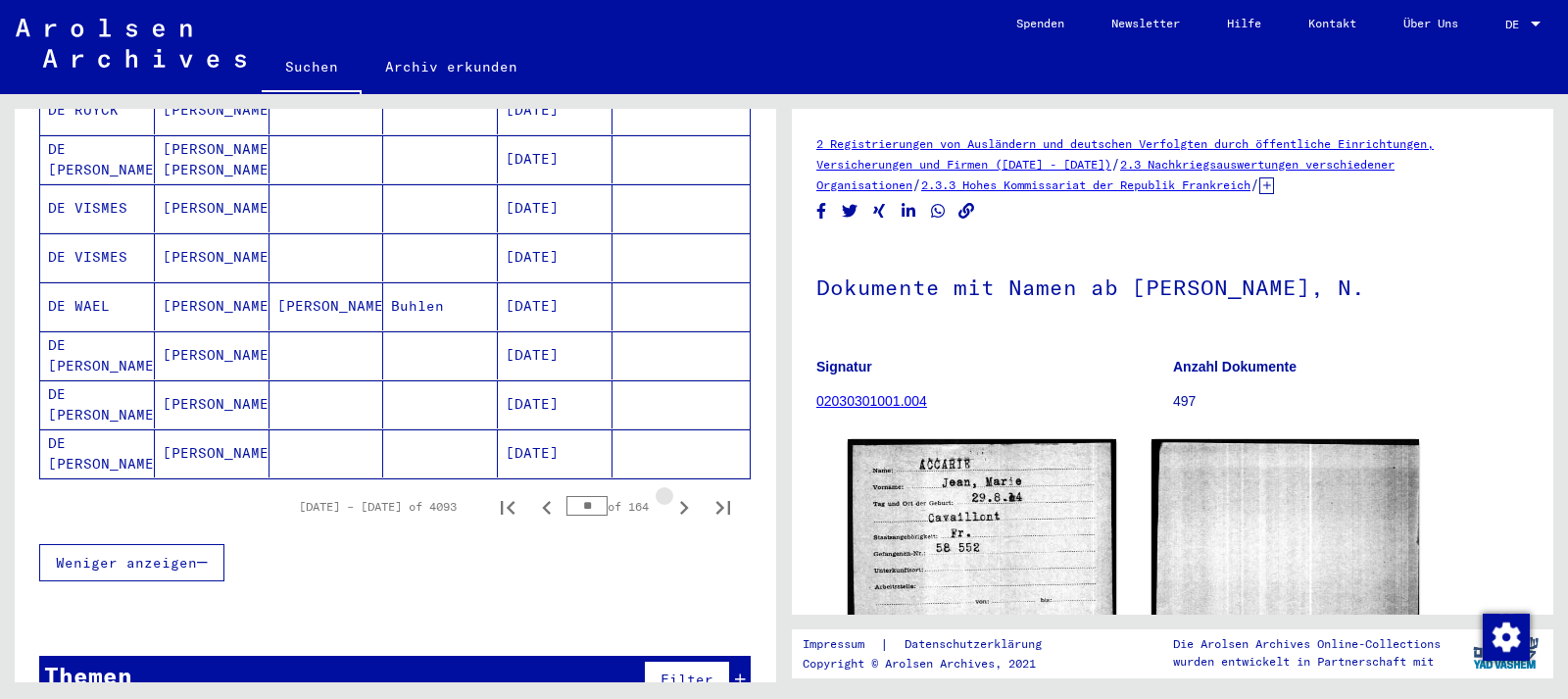
click at [686, 501] on icon "Next page" at bounding box center [684, 508] width 9 height 14
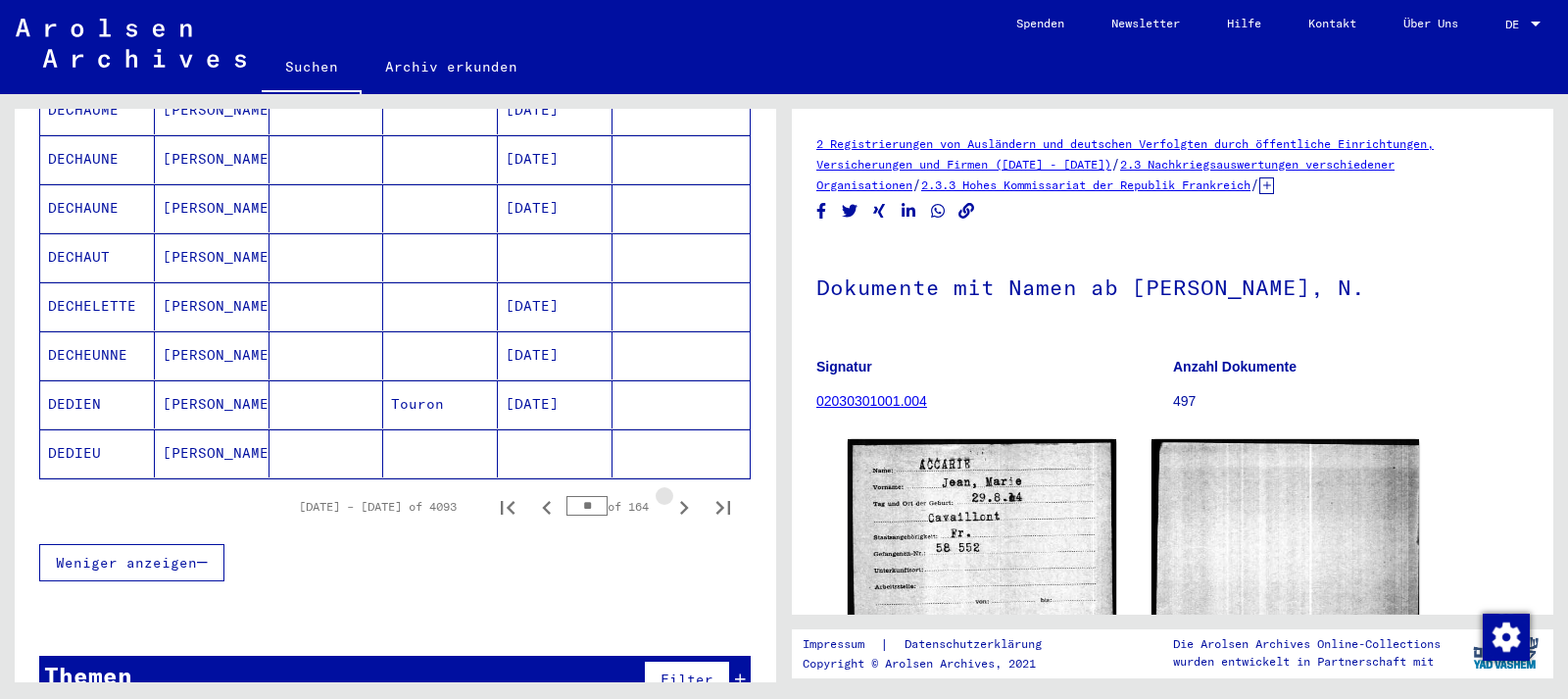
click at [686, 501] on icon "Next page" at bounding box center [684, 508] width 9 height 14
click at [686, 494] on icon "Next page" at bounding box center [683, 507] width 27 height 27
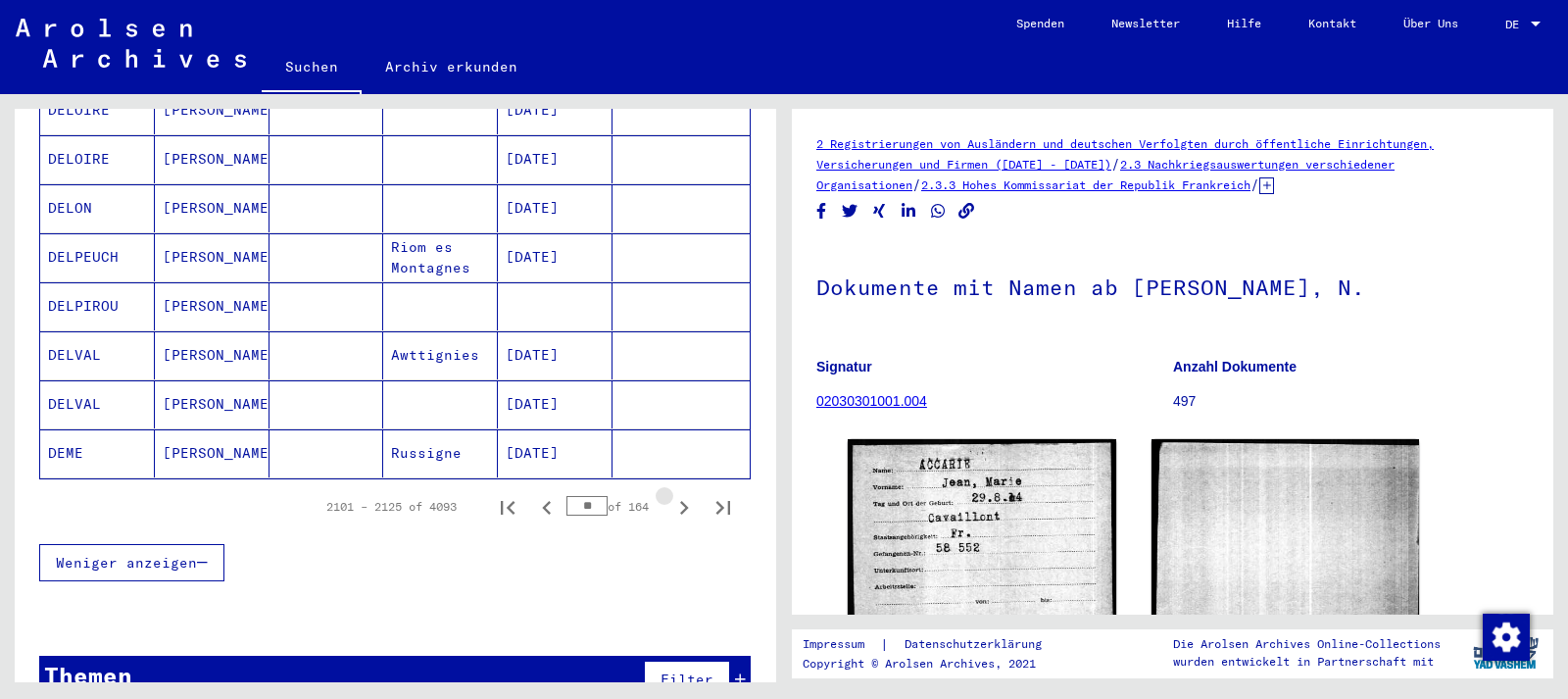
click at [686, 494] on icon "Next page" at bounding box center [683, 507] width 27 height 27
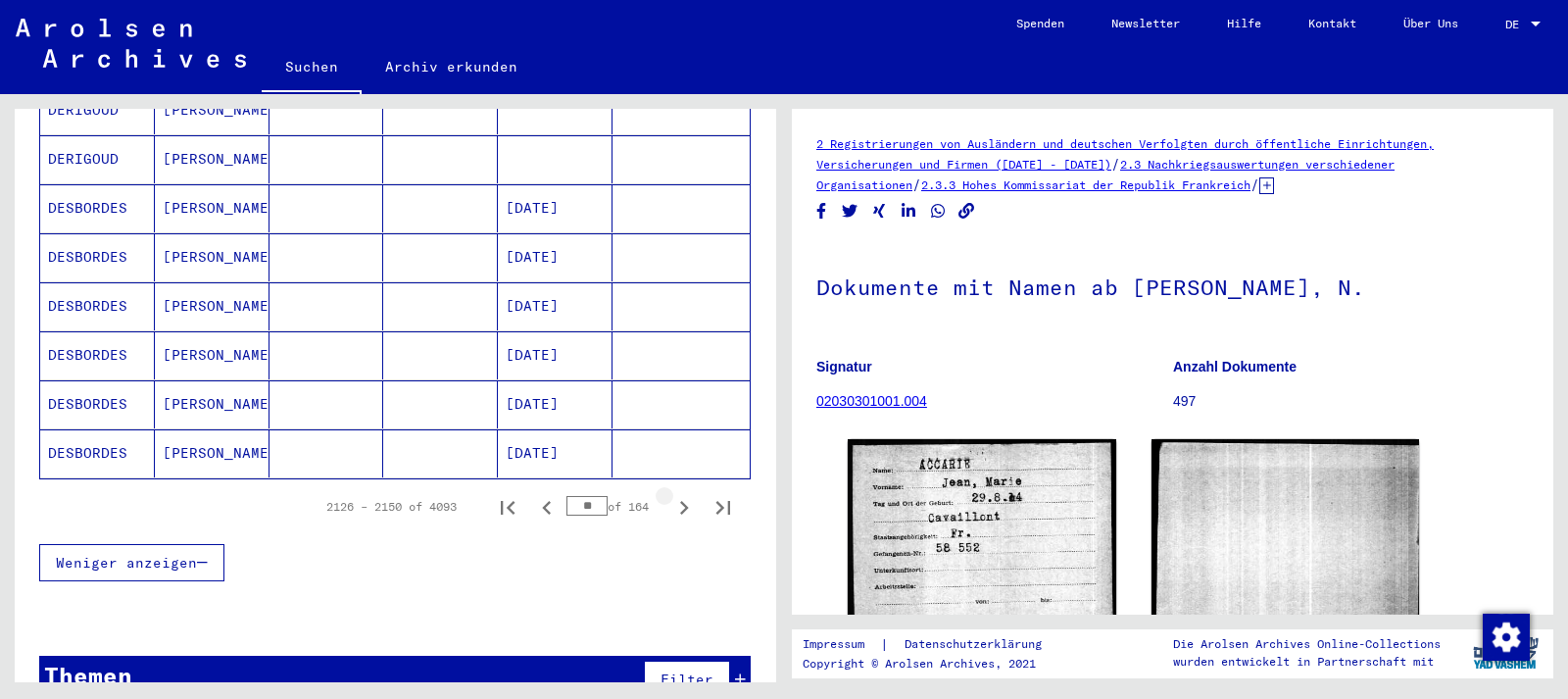
click at [686, 494] on icon "Next page" at bounding box center [683, 507] width 27 height 27
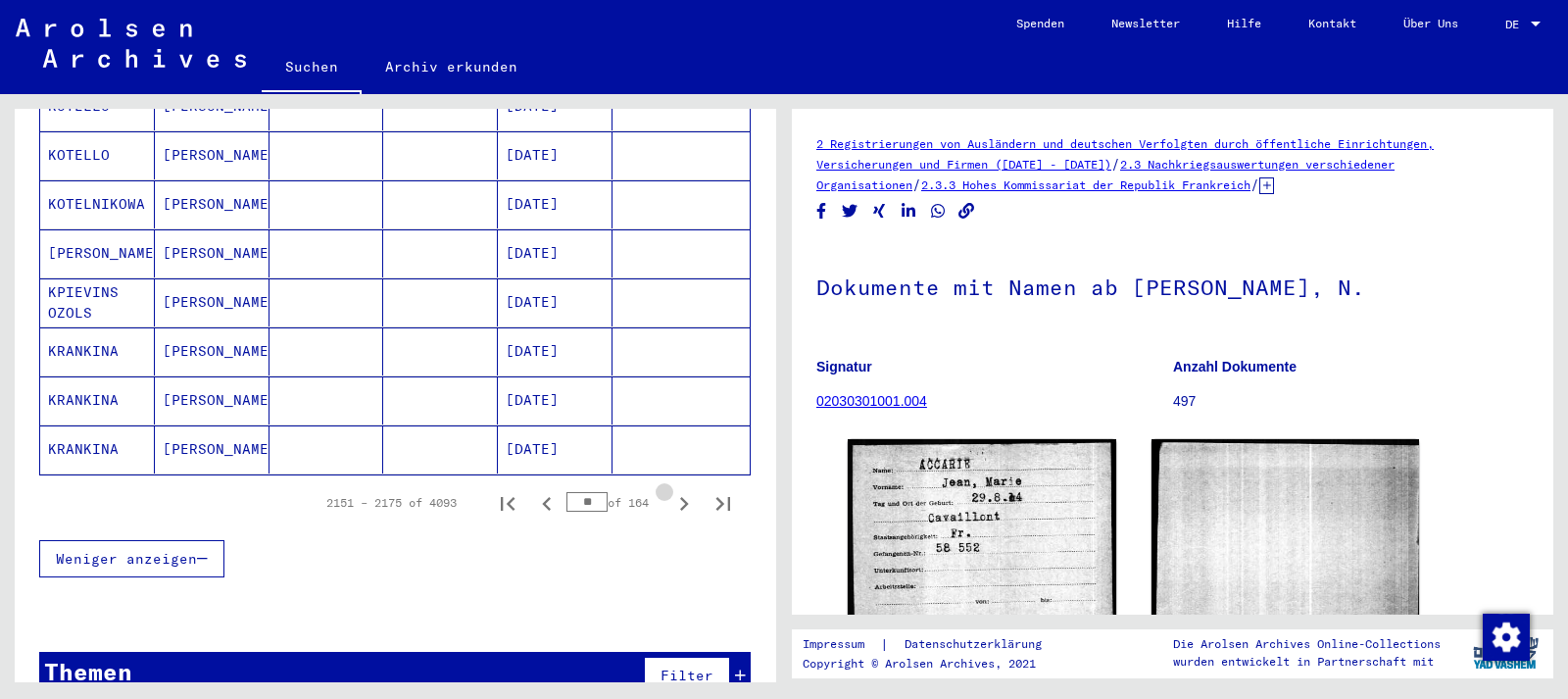
click at [686, 490] on icon "Next page" at bounding box center [683, 503] width 27 height 27
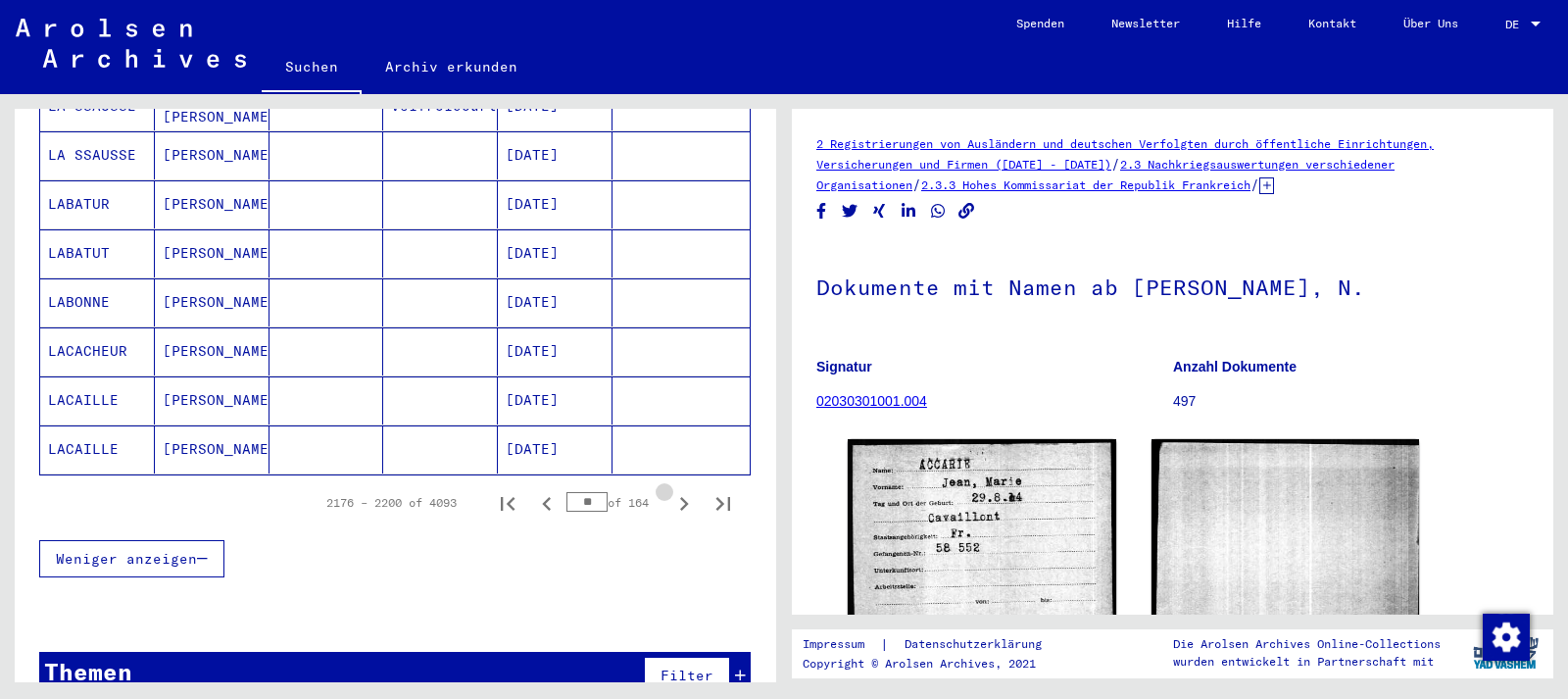
click at [686, 490] on icon "Next page" at bounding box center [683, 503] width 27 height 27
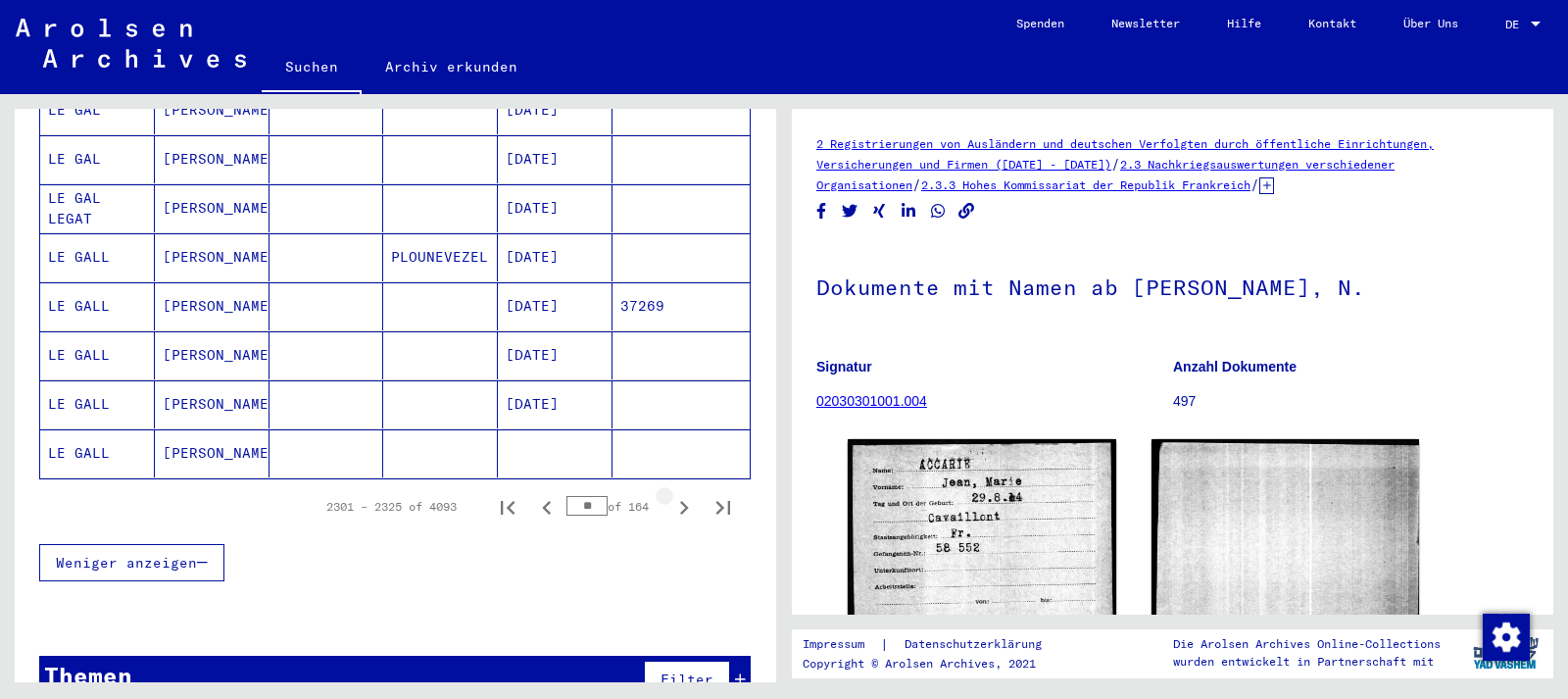
click at [686, 494] on icon "Next page" at bounding box center [683, 507] width 27 height 27
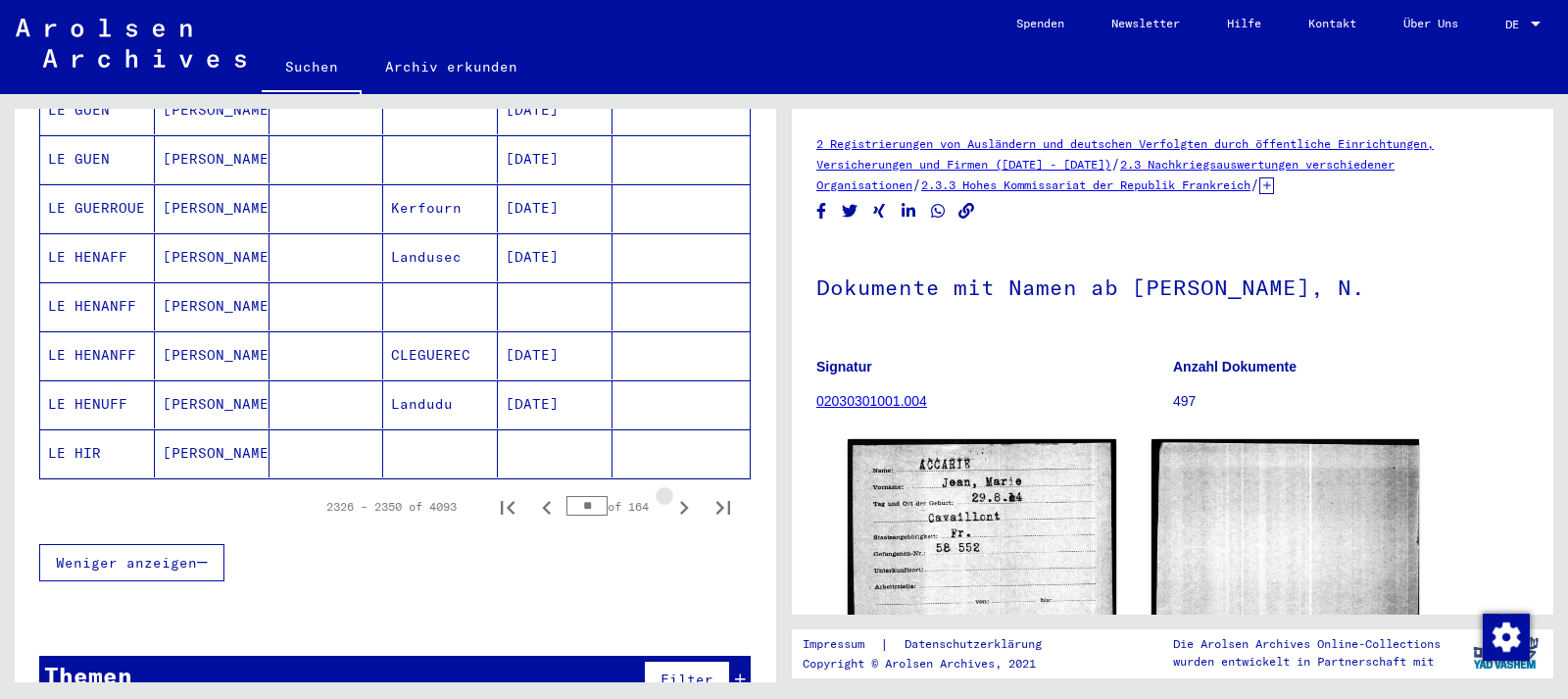
click at [686, 494] on icon "Next page" at bounding box center [683, 507] width 27 height 27
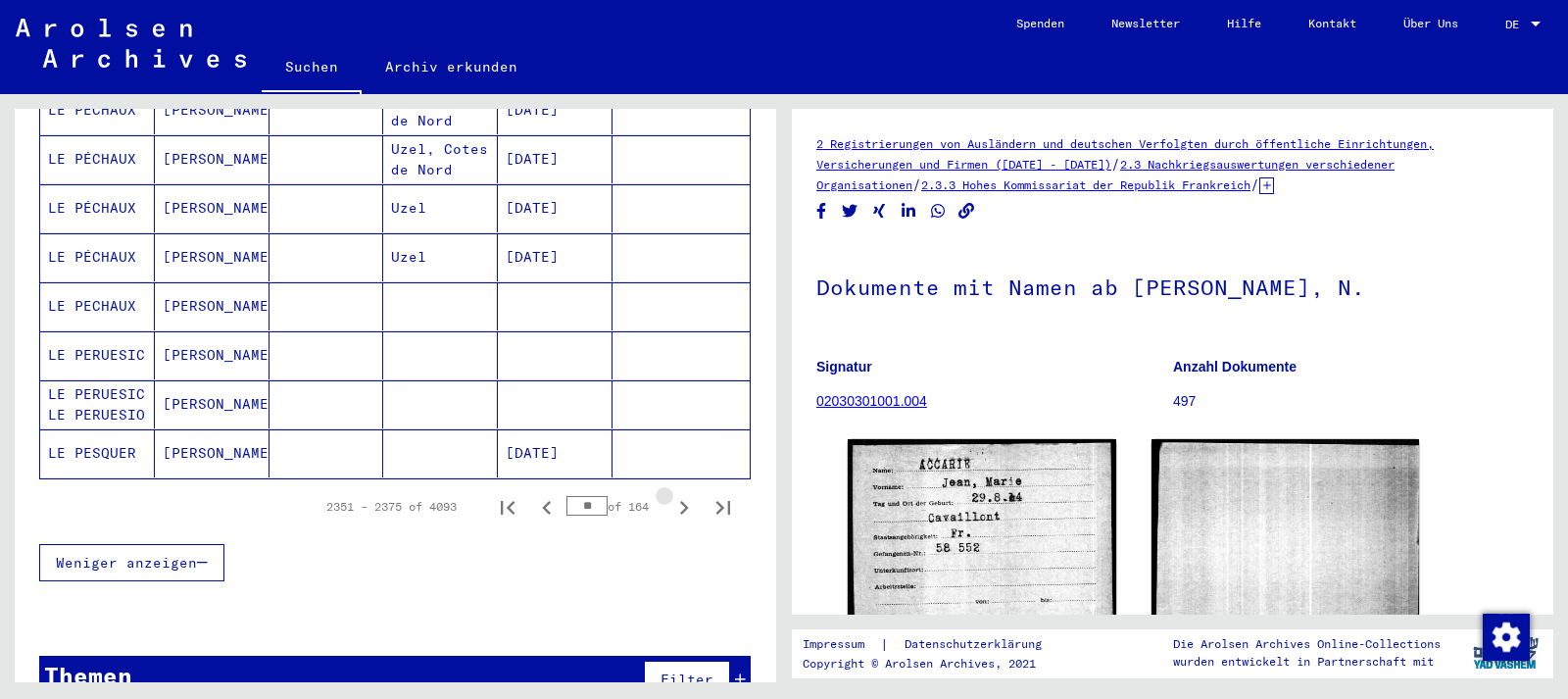
click at [686, 494] on icon "Next page" at bounding box center [683, 507] width 27 height 27
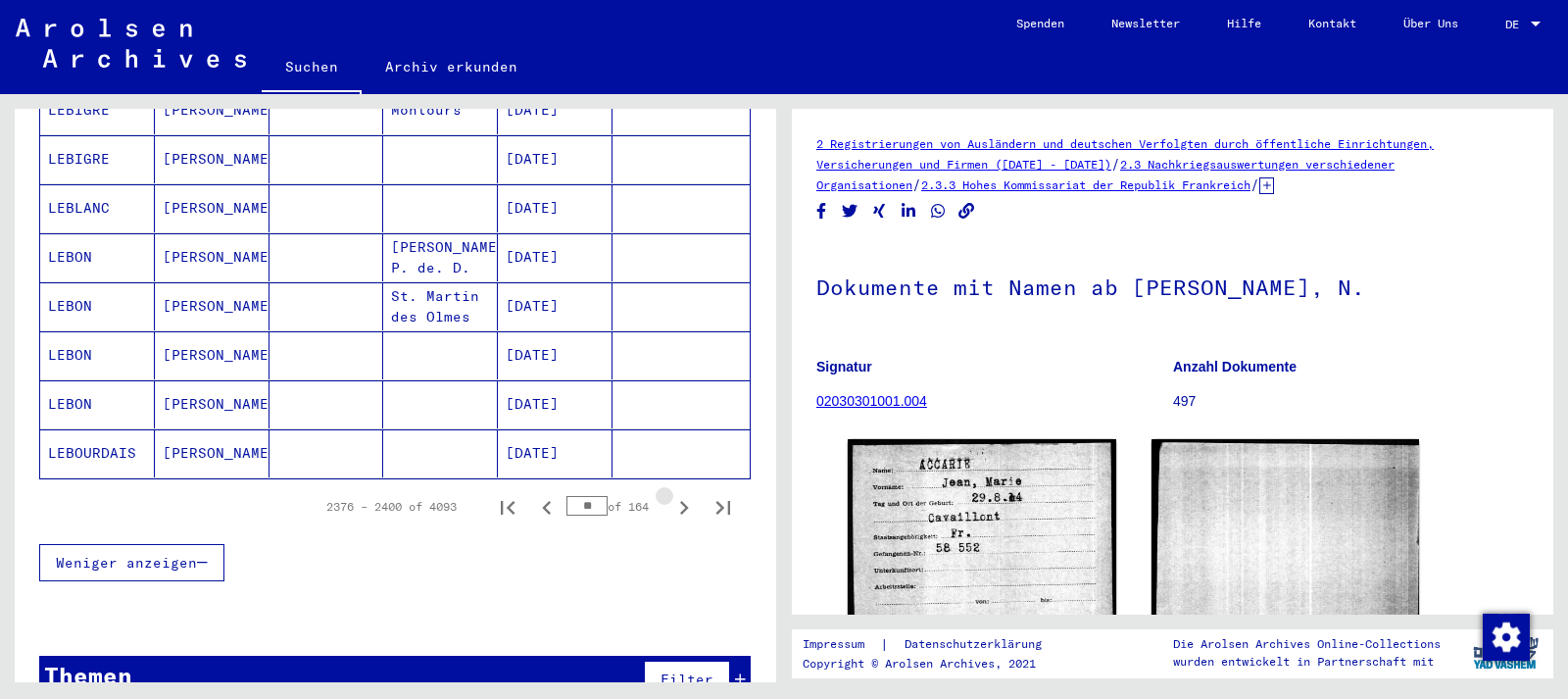
click at [686, 494] on icon "Next page" at bounding box center [683, 507] width 27 height 27
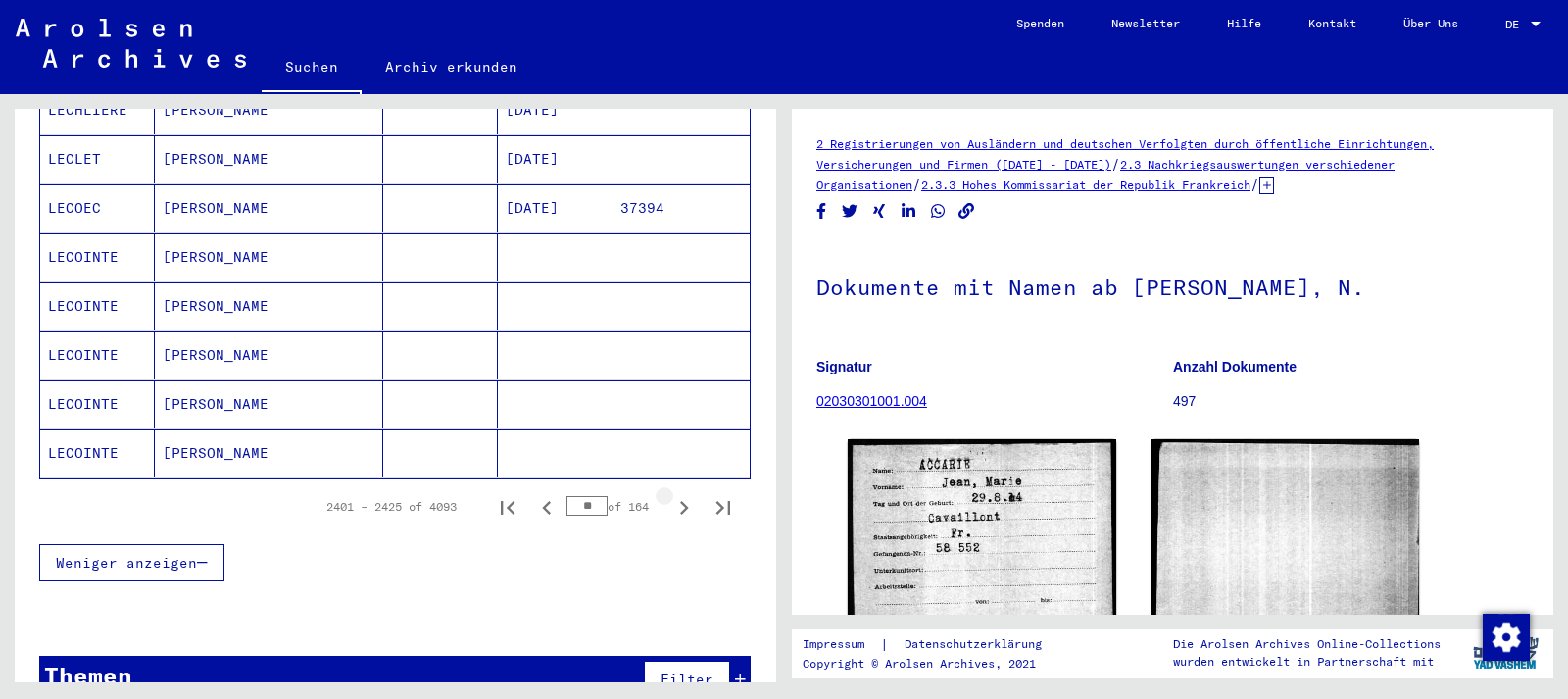
click at [686, 494] on icon "Next page" at bounding box center [683, 507] width 27 height 27
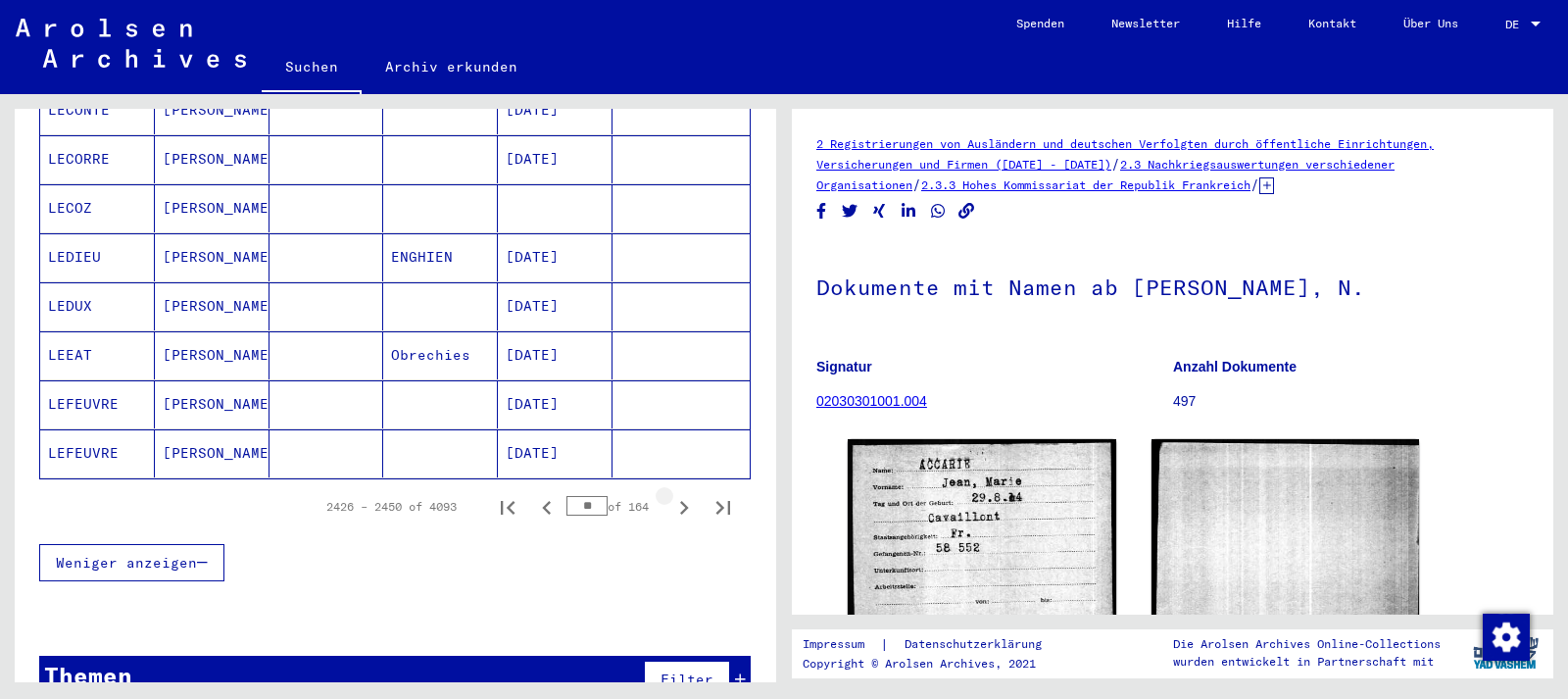
click at [686, 494] on icon "Next page" at bounding box center [683, 507] width 27 height 27
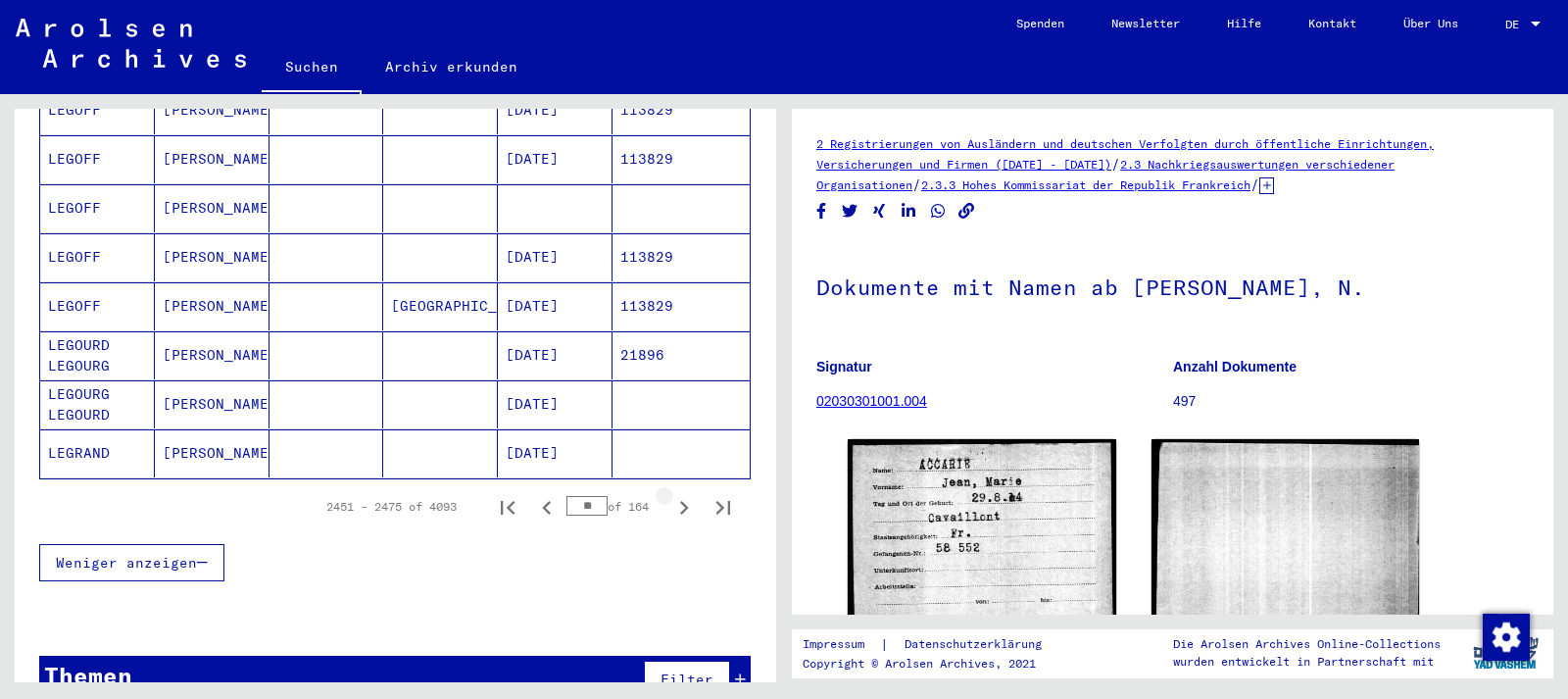
click at [686, 494] on icon "Next page" at bounding box center [683, 507] width 27 height 27
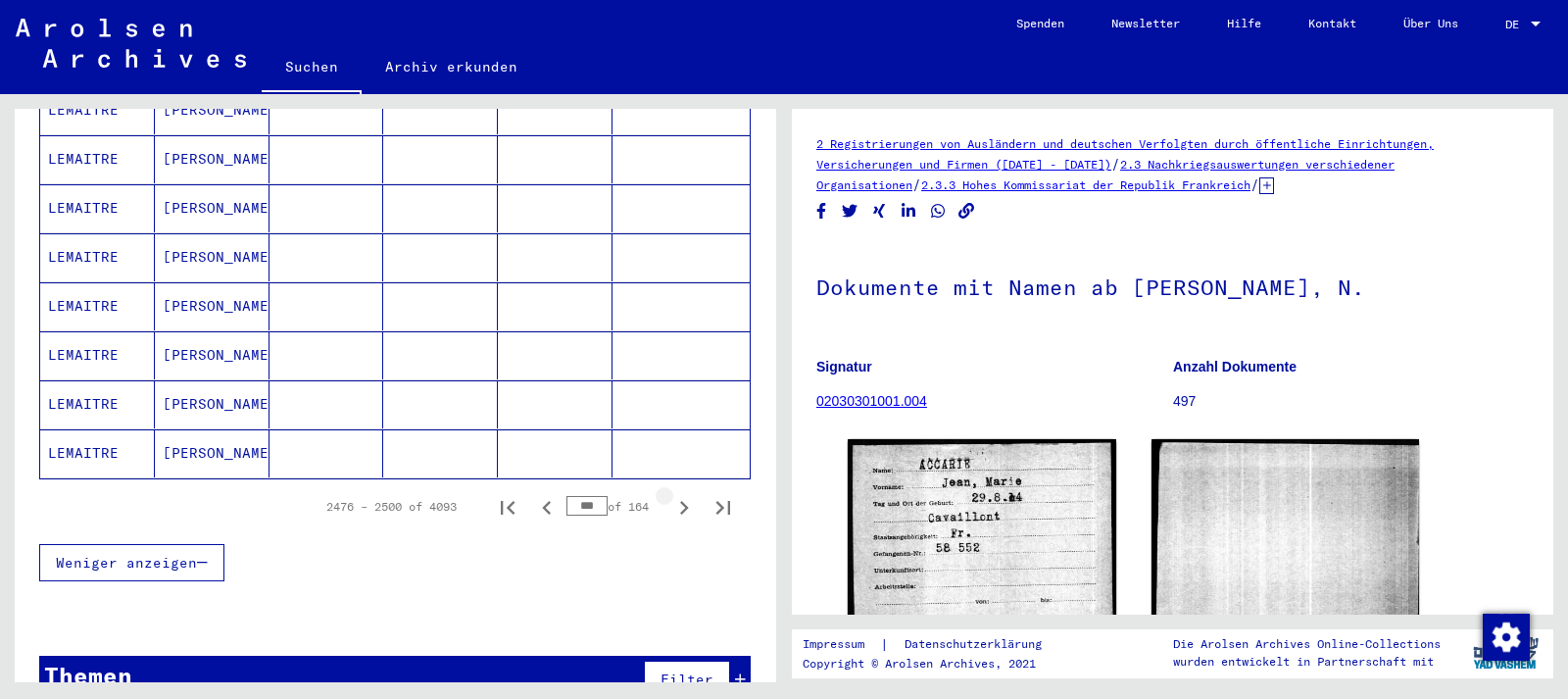
click at [686, 494] on icon "Next page" at bounding box center [683, 507] width 27 height 27
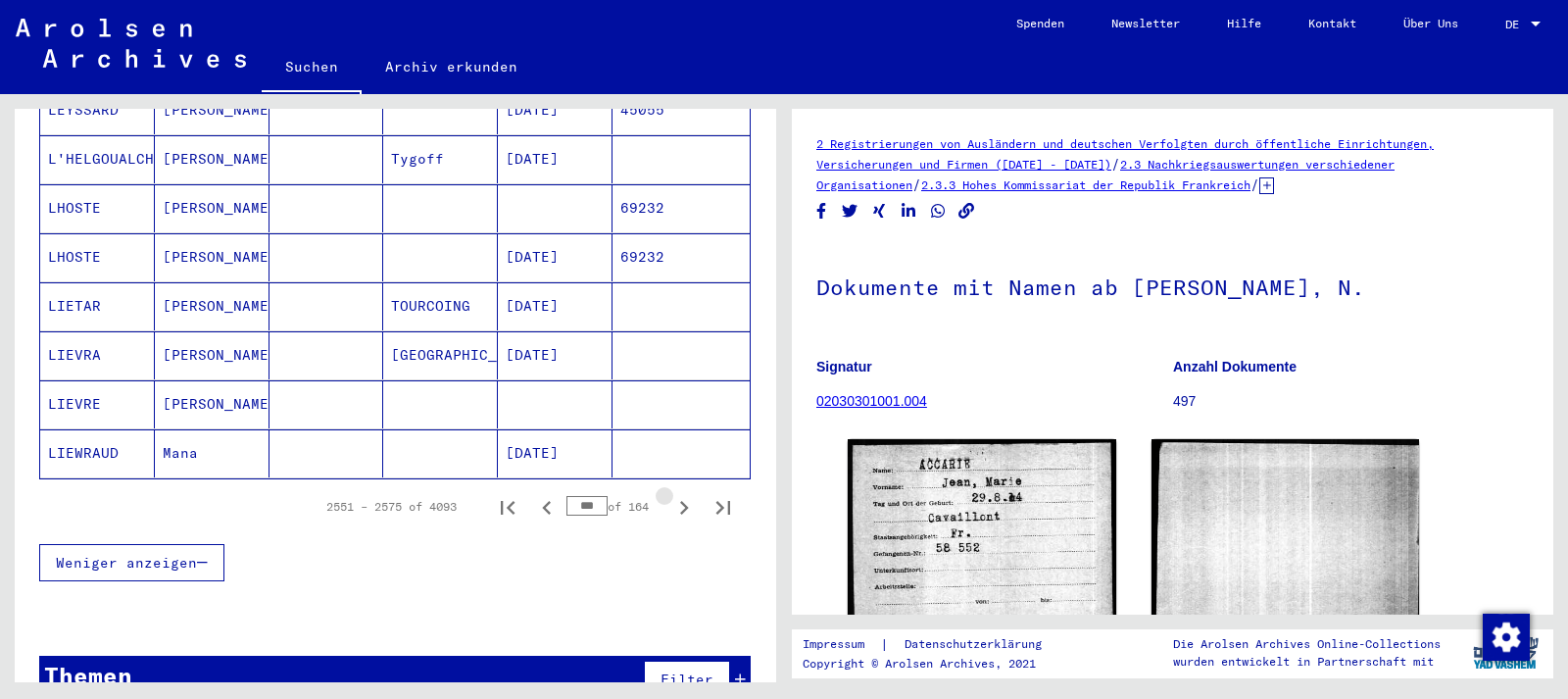
click at [686, 494] on icon "Next page" at bounding box center [683, 507] width 27 height 27
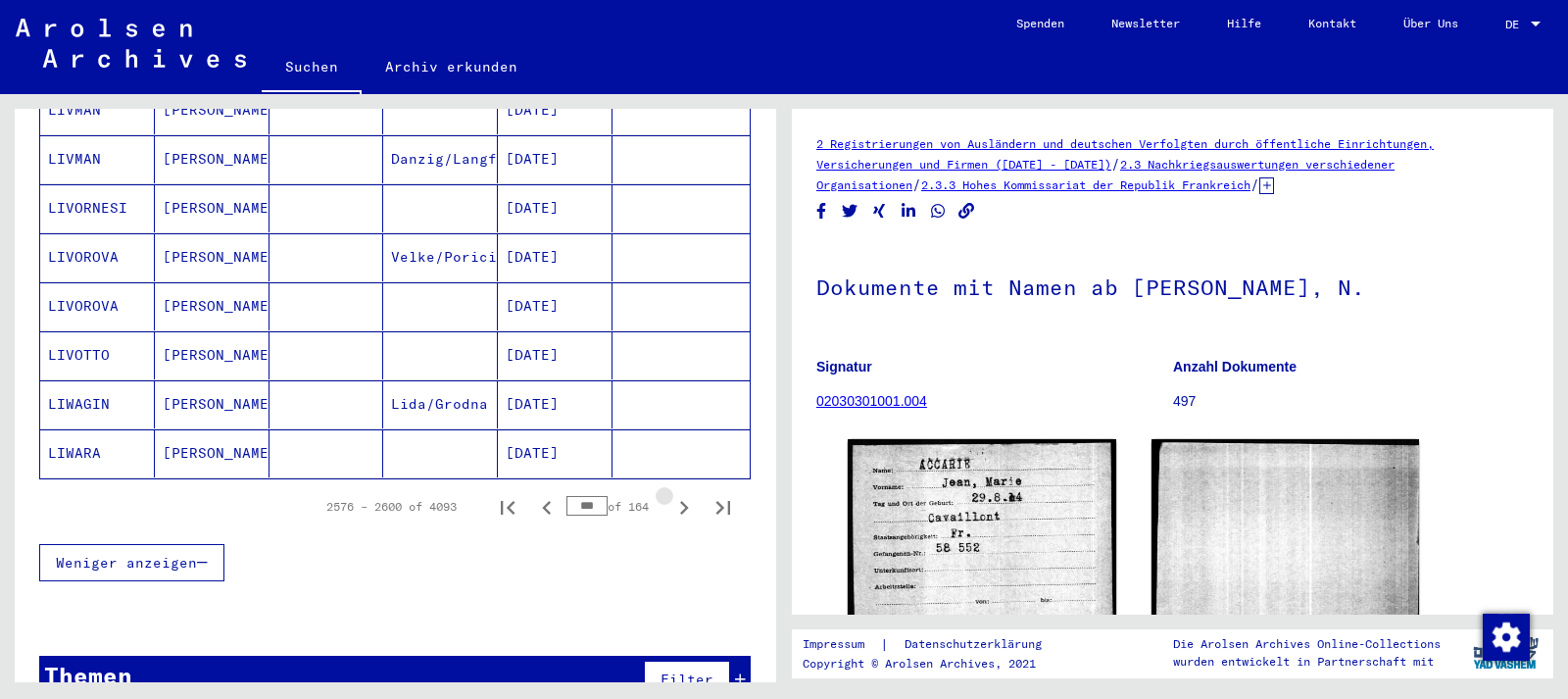
click at [686, 494] on icon "Next page" at bounding box center [683, 507] width 27 height 27
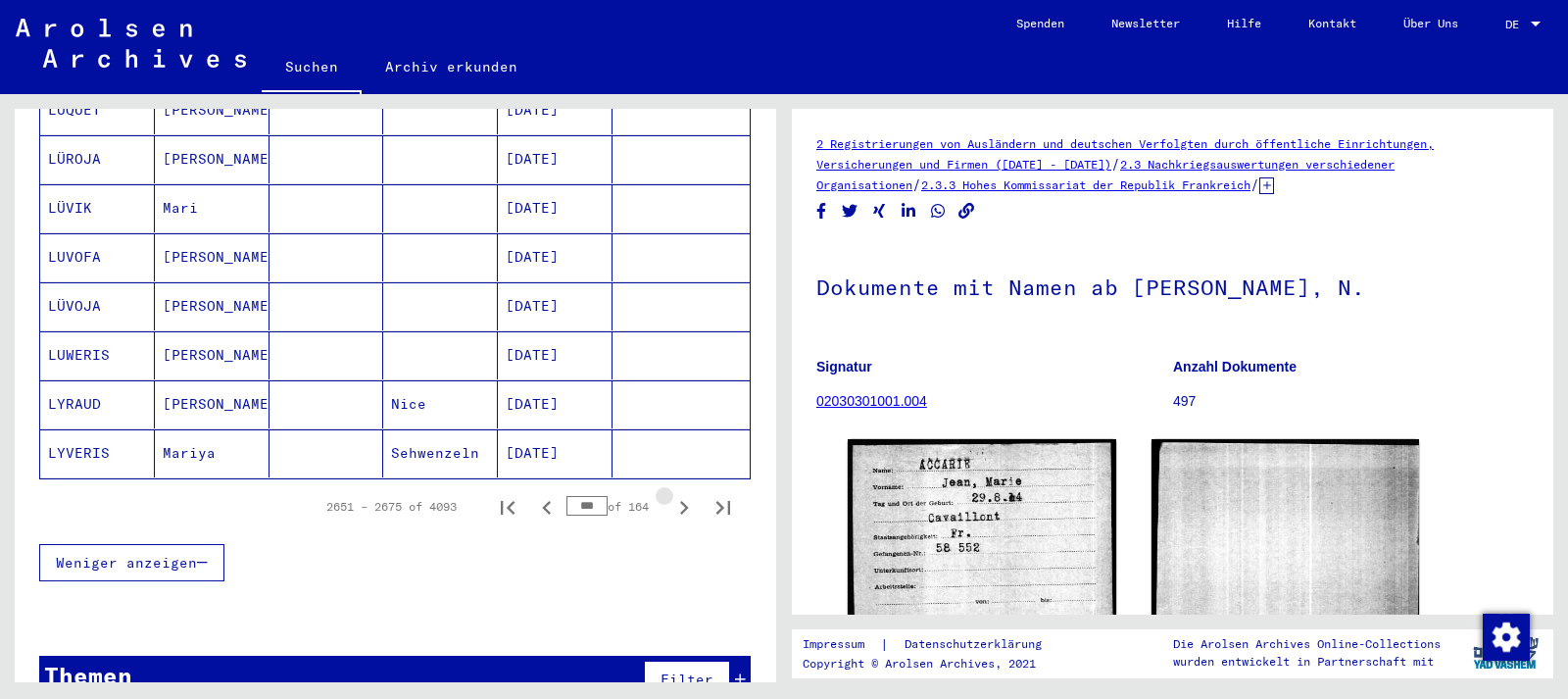
click at [686, 494] on icon "Next page" at bounding box center [683, 507] width 27 height 27
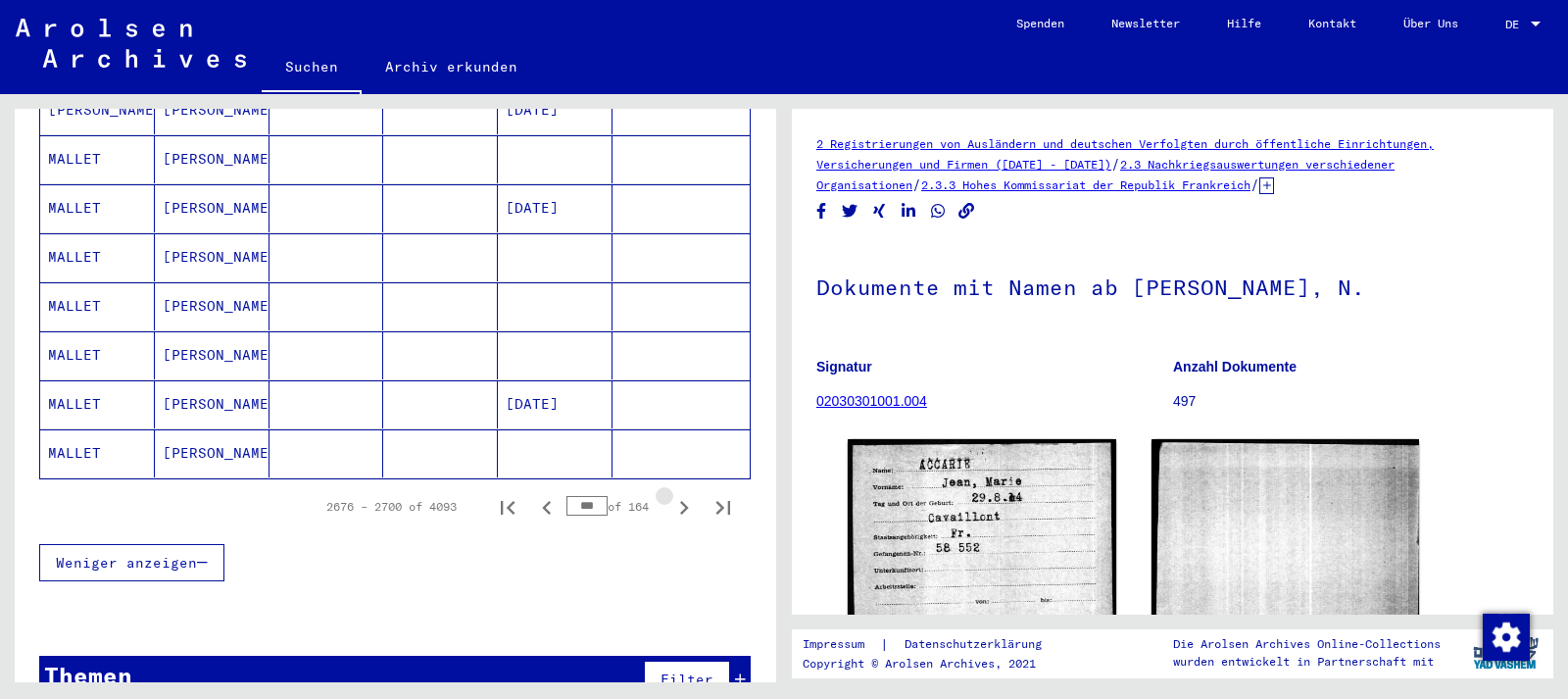
click at [686, 494] on icon "Next page" at bounding box center [683, 507] width 27 height 27
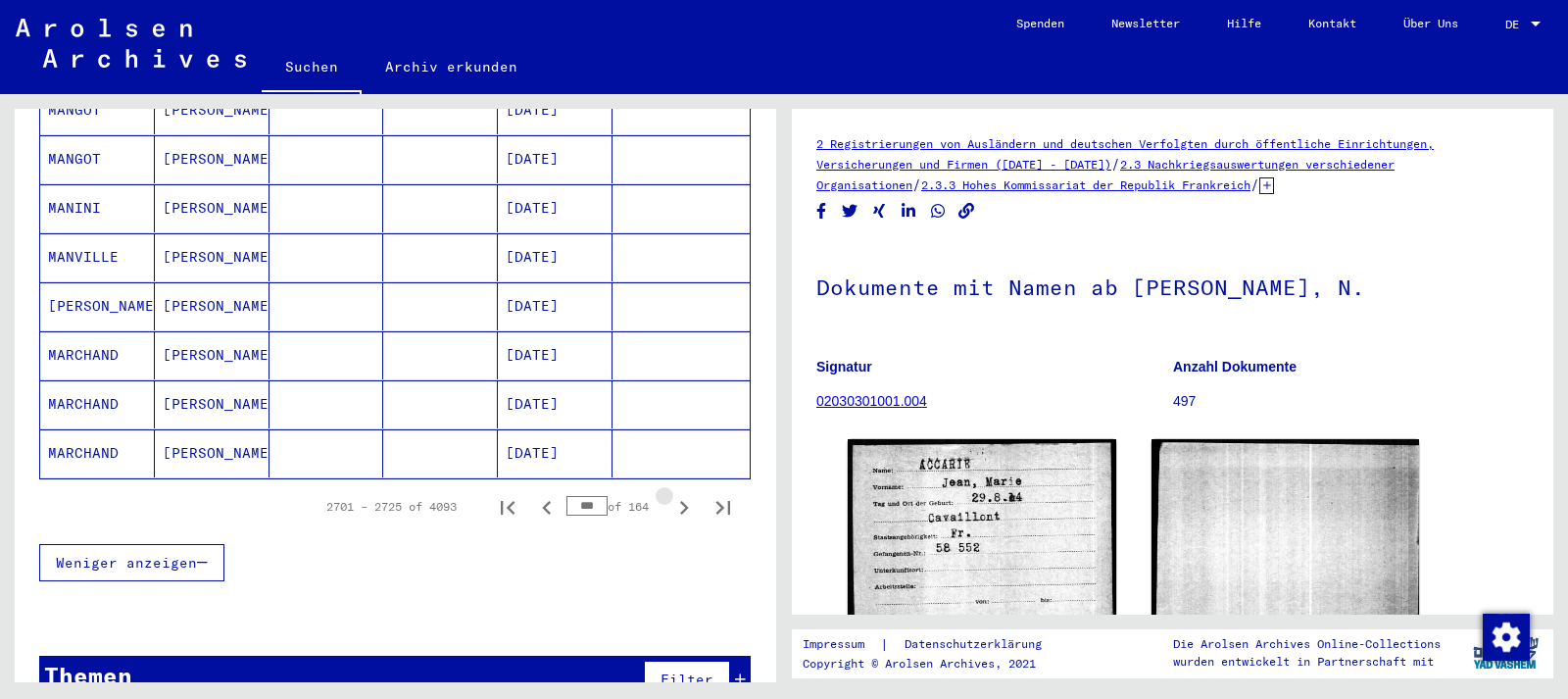
click at [686, 494] on icon "Next page" at bounding box center [683, 507] width 27 height 27
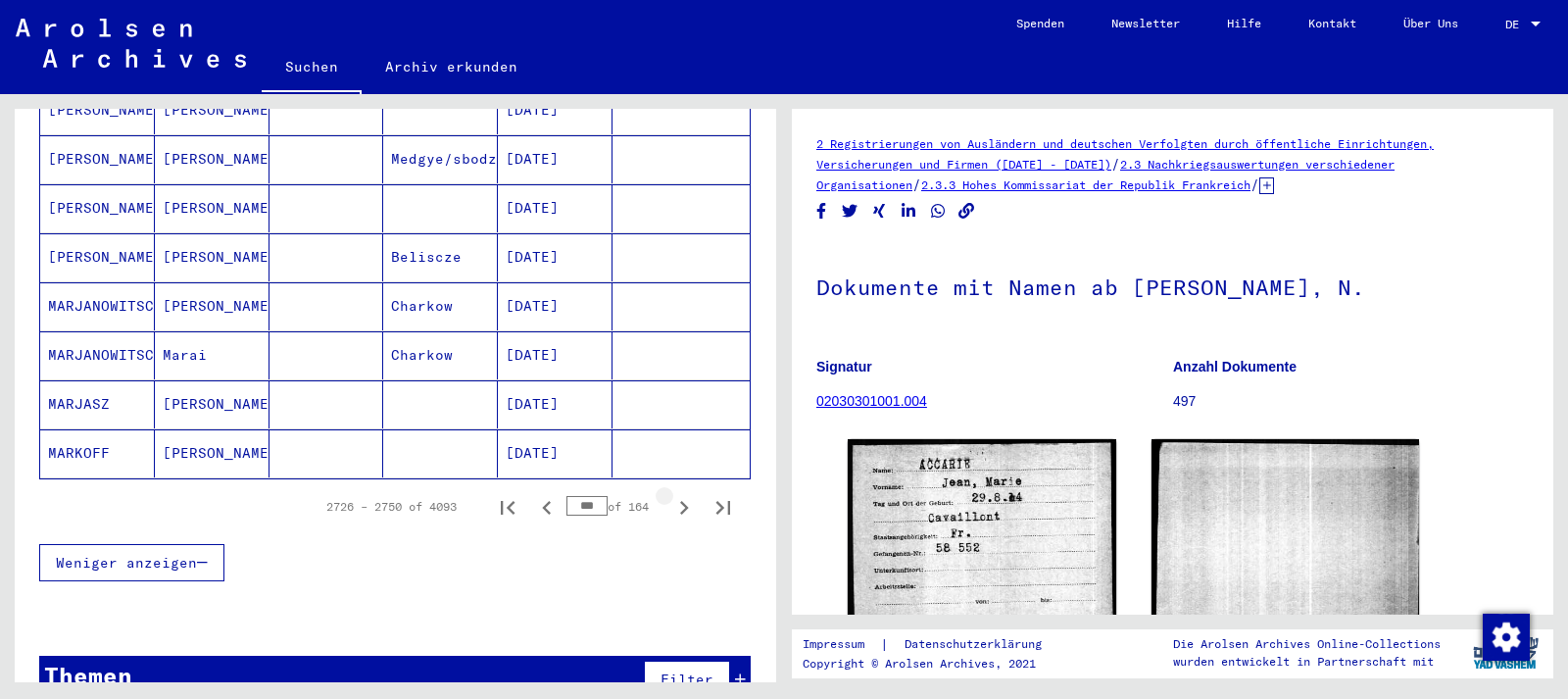
click at [686, 494] on icon "Next page" at bounding box center [683, 507] width 27 height 27
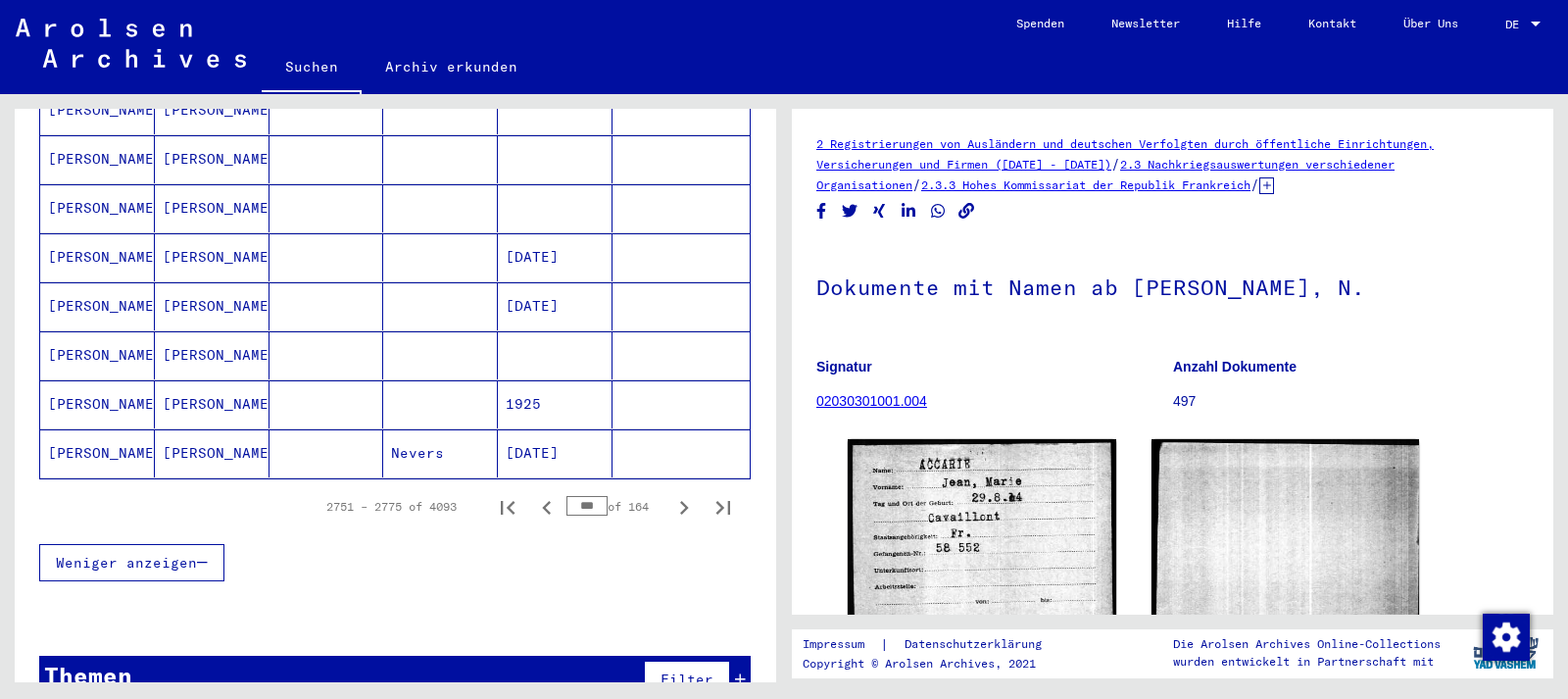
click at [686, 494] on icon "Next page" at bounding box center [683, 507] width 27 height 27
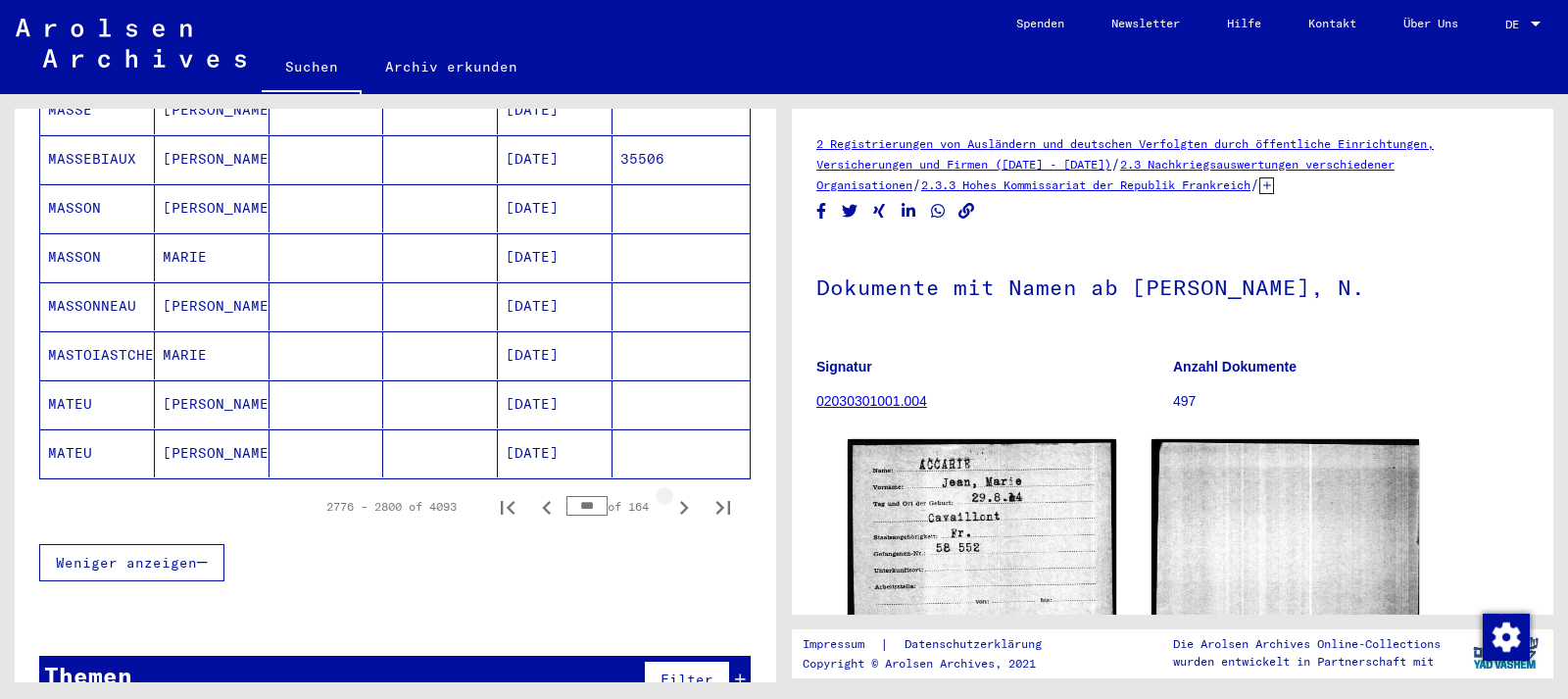
click at [686, 494] on icon "Next page" at bounding box center [683, 507] width 27 height 27
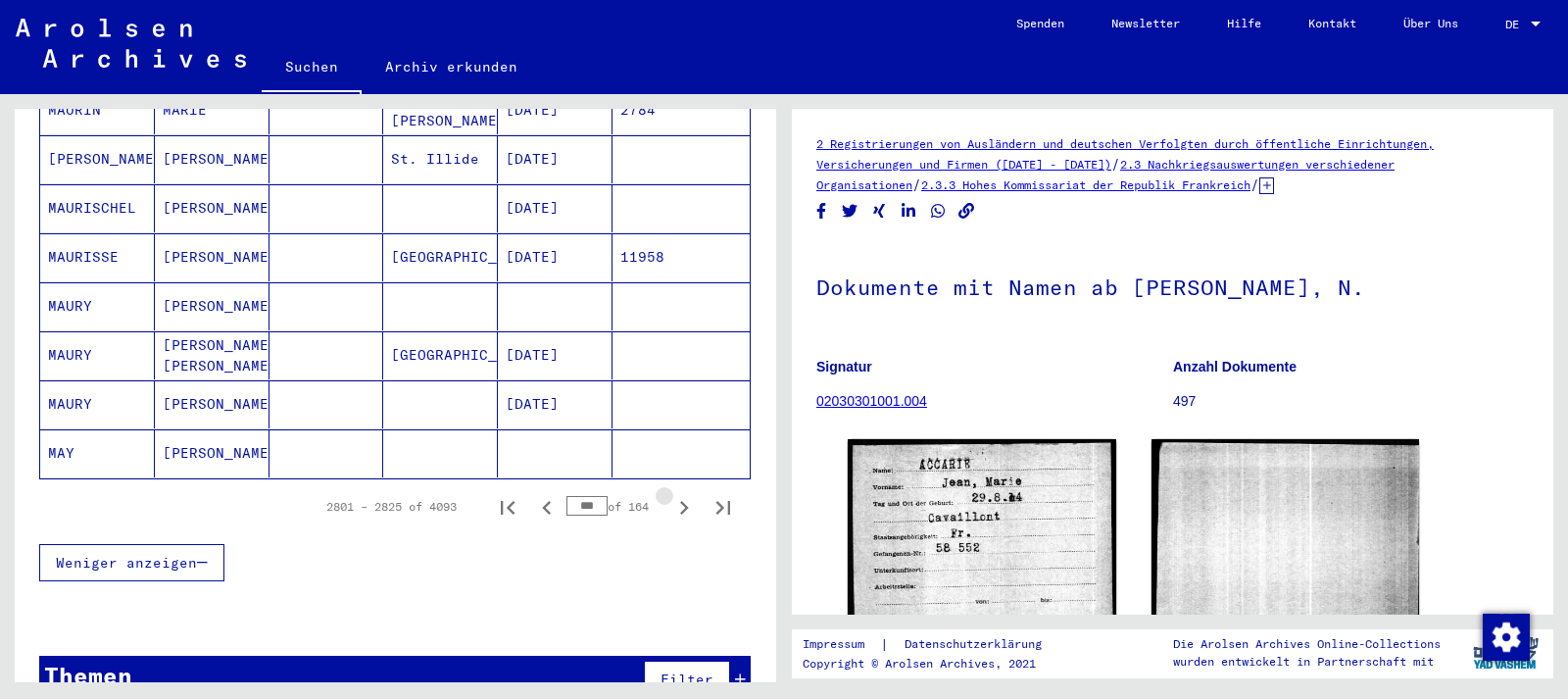
click at [686, 494] on icon "Next page" at bounding box center [683, 507] width 27 height 27
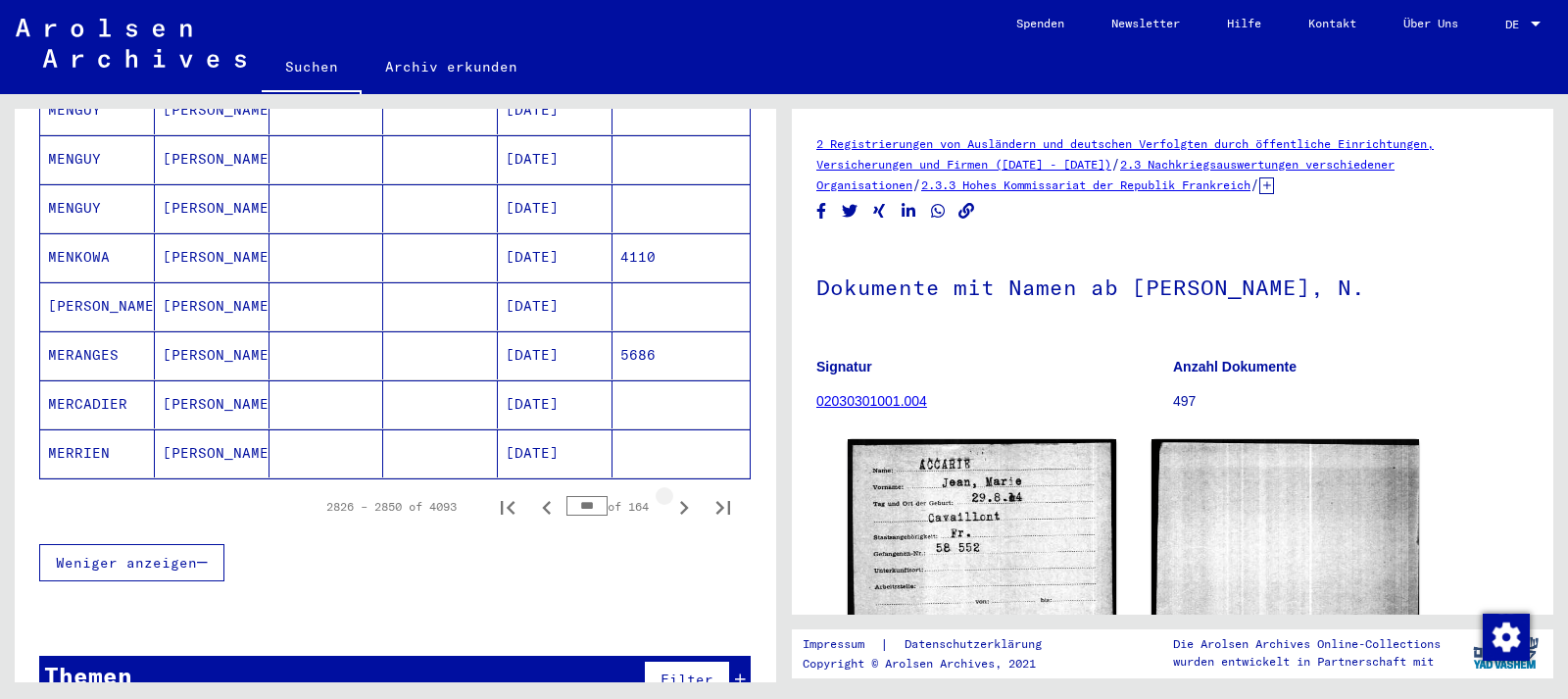
click at [686, 494] on icon "Next page" at bounding box center [683, 507] width 27 height 27
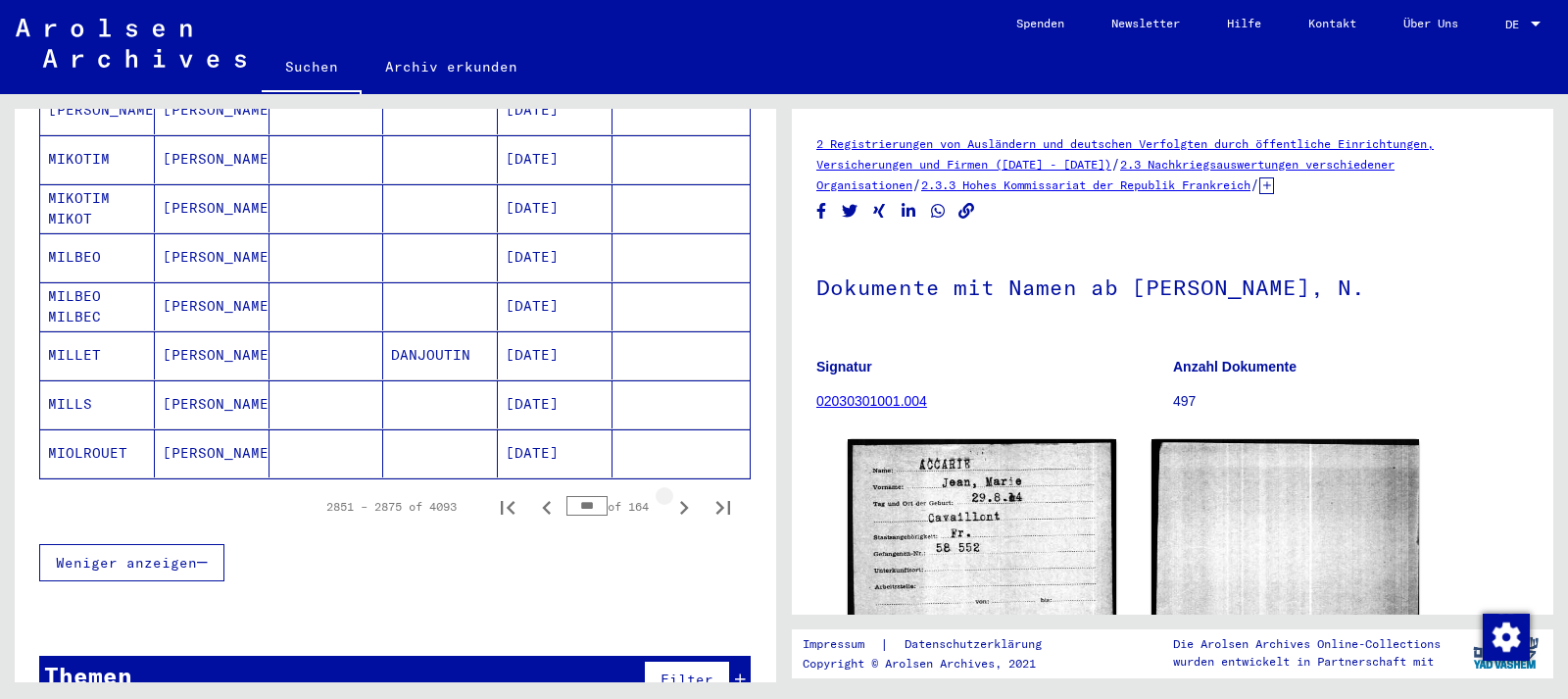
click at [686, 494] on icon "Next page" at bounding box center [683, 507] width 27 height 27
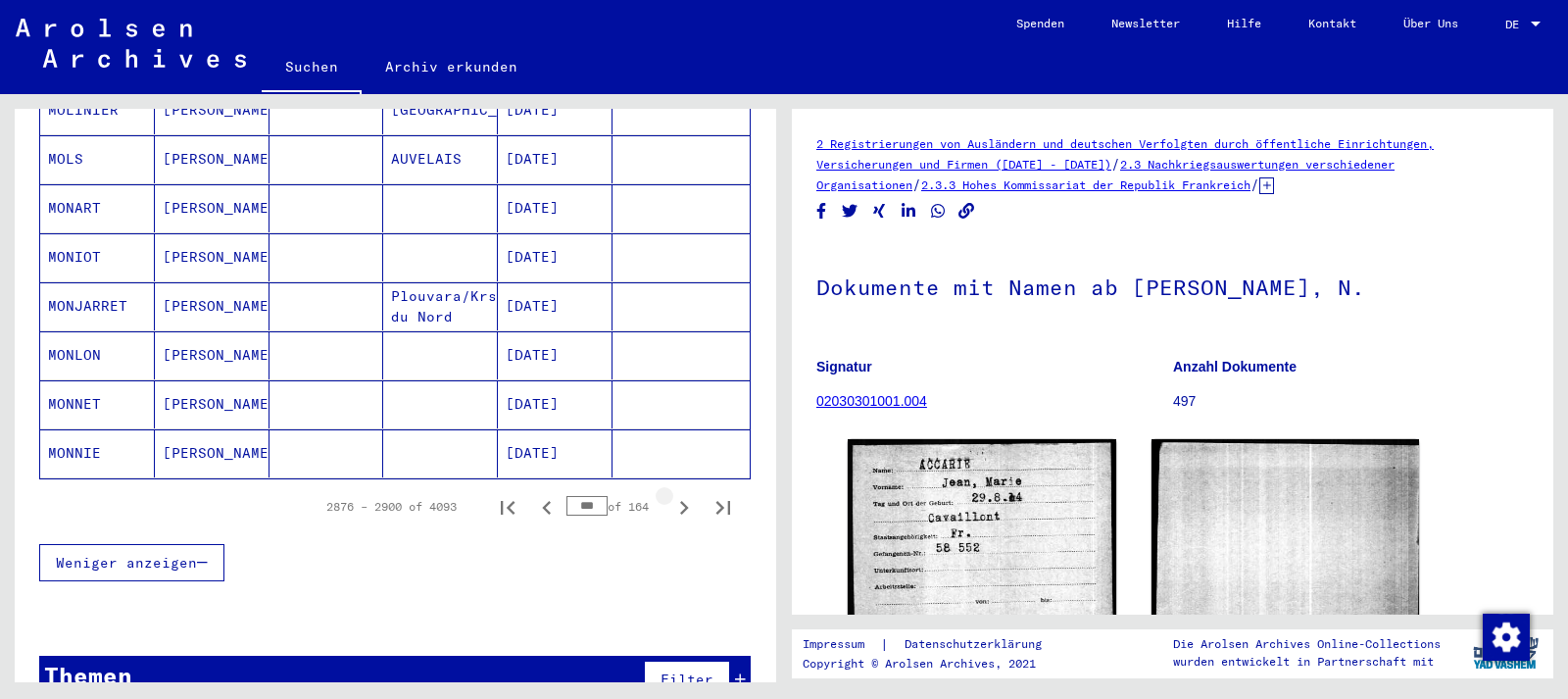
click at [686, 494] on icon "Next page" at bounding box center [683, 507] width 27 height 27
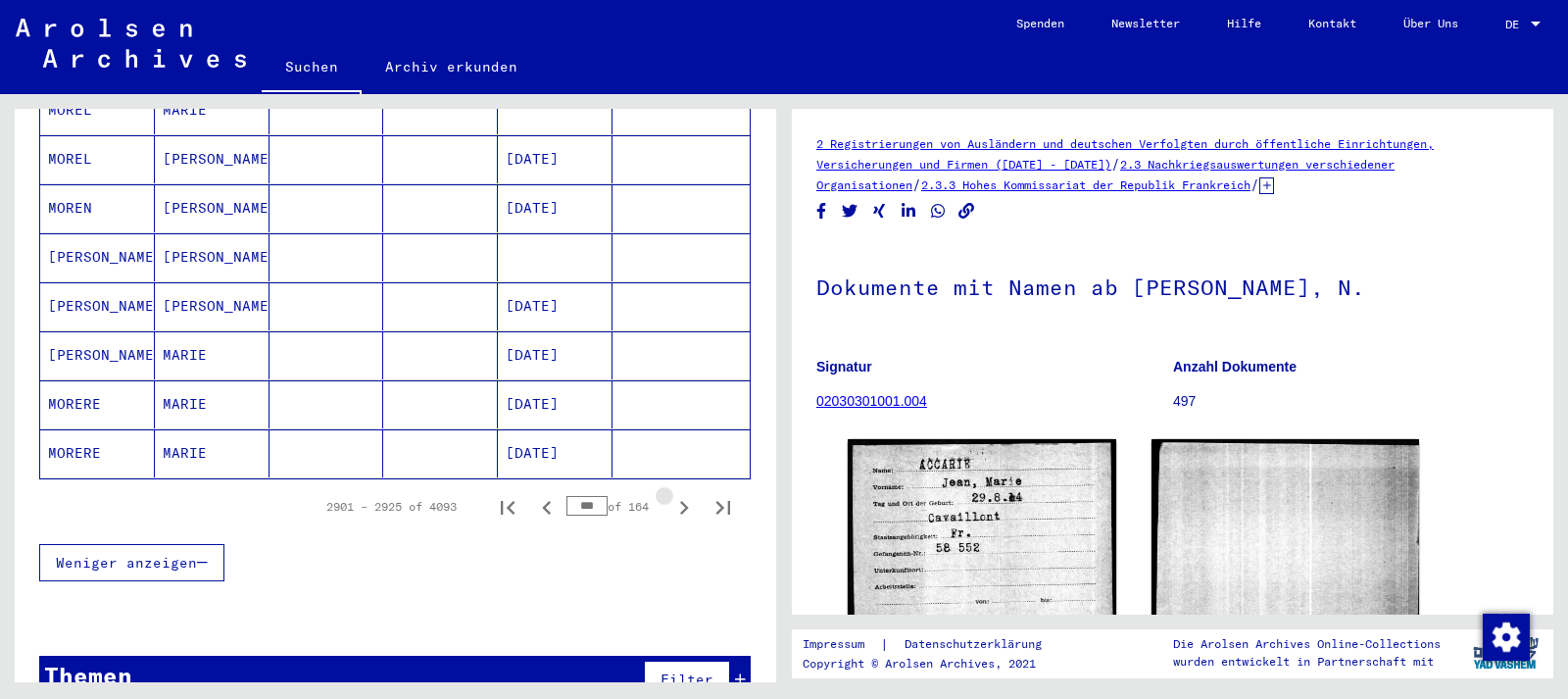
click at [686, 494] on icon "Next page" at bounding box center [683, 507] width 27 height 27
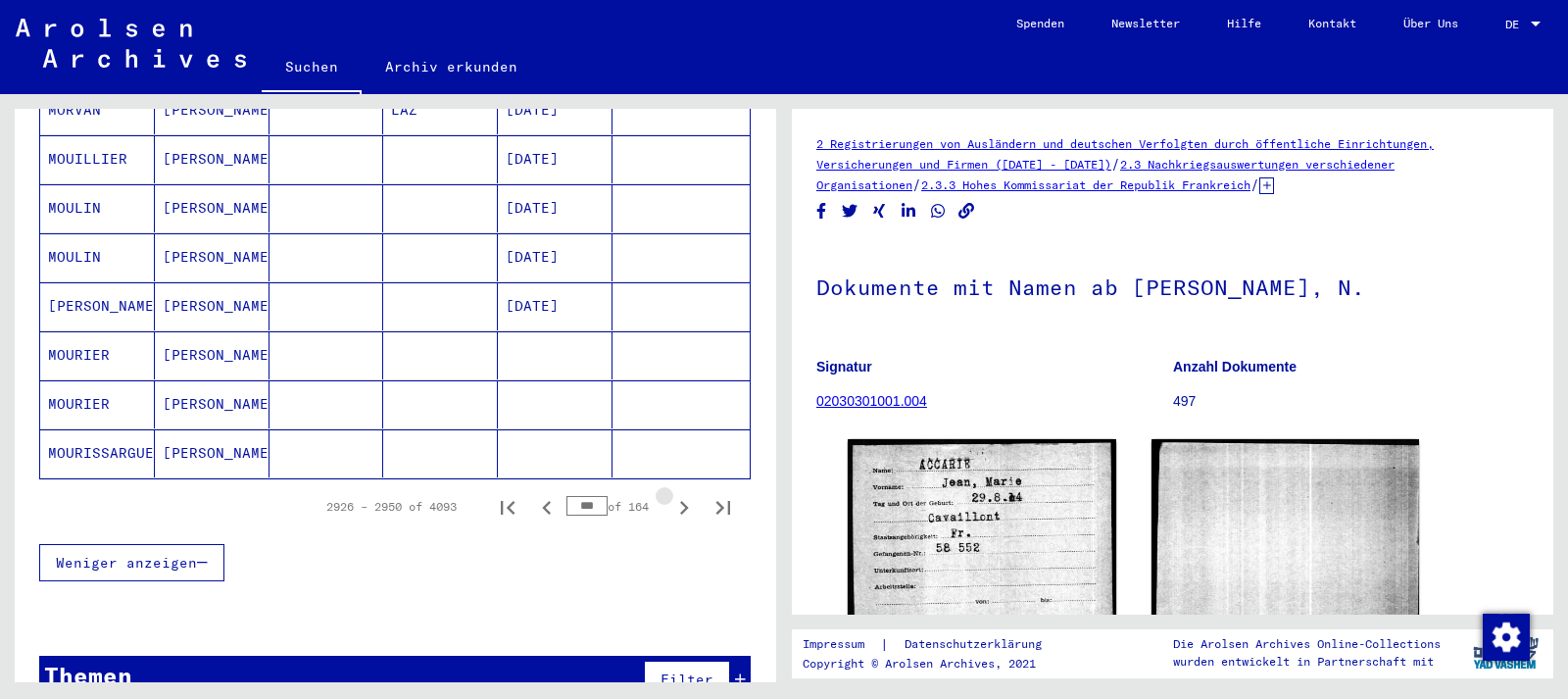
click at [686, 494] on icon "Next page" at bounding box center [683, 507] width 27 height 27
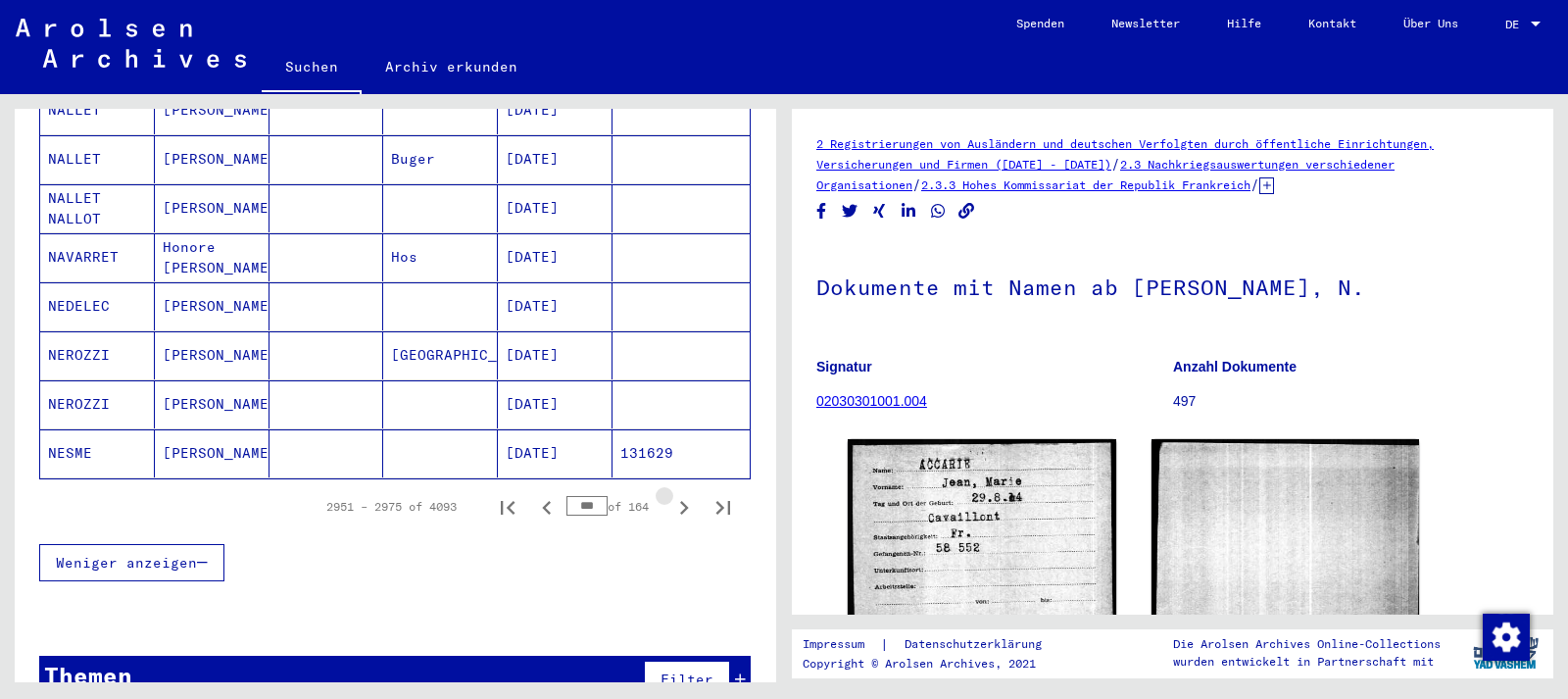
click at [686, 494] on icon "Next page" at bounding box center [683, 507] width 27 height 27
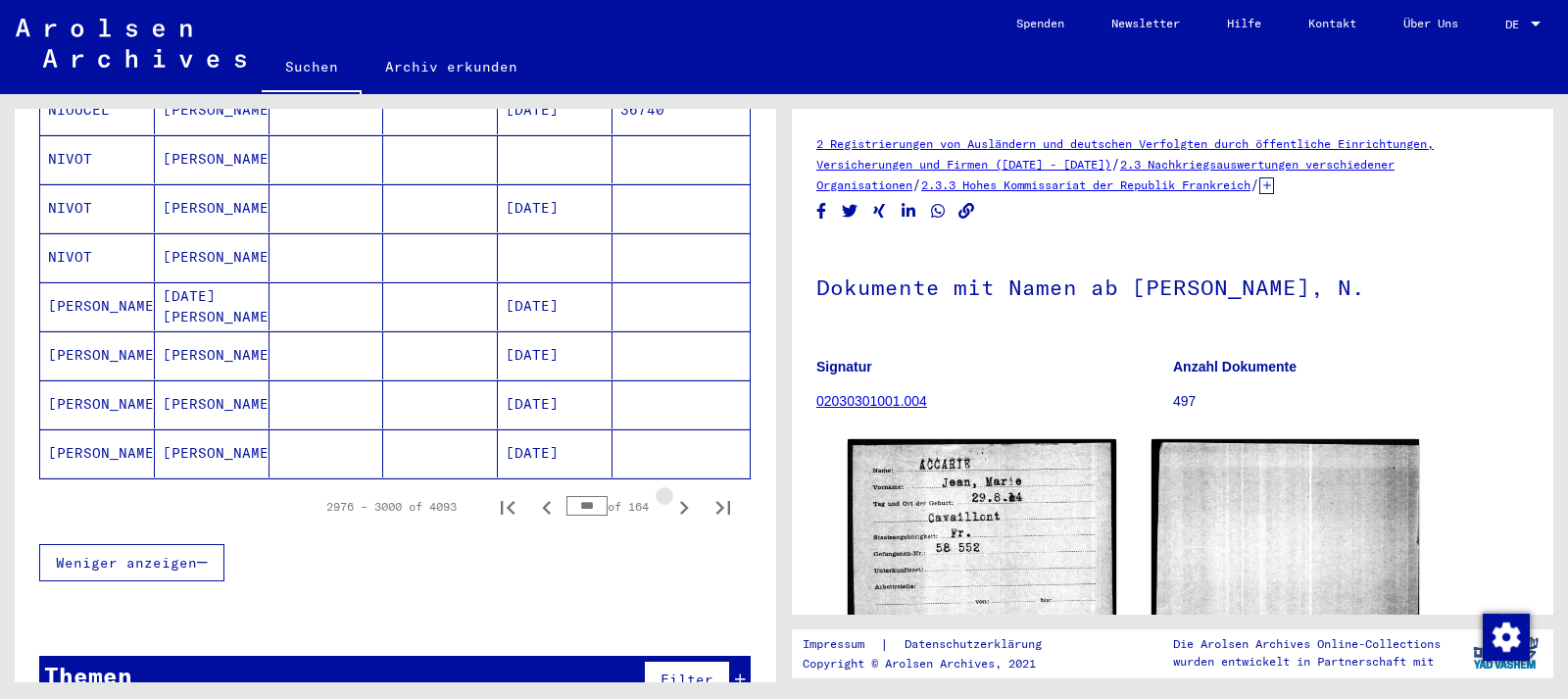
click at [686, 494] on icon "Next page" at bounding box center [683, 507] width 27 height 27
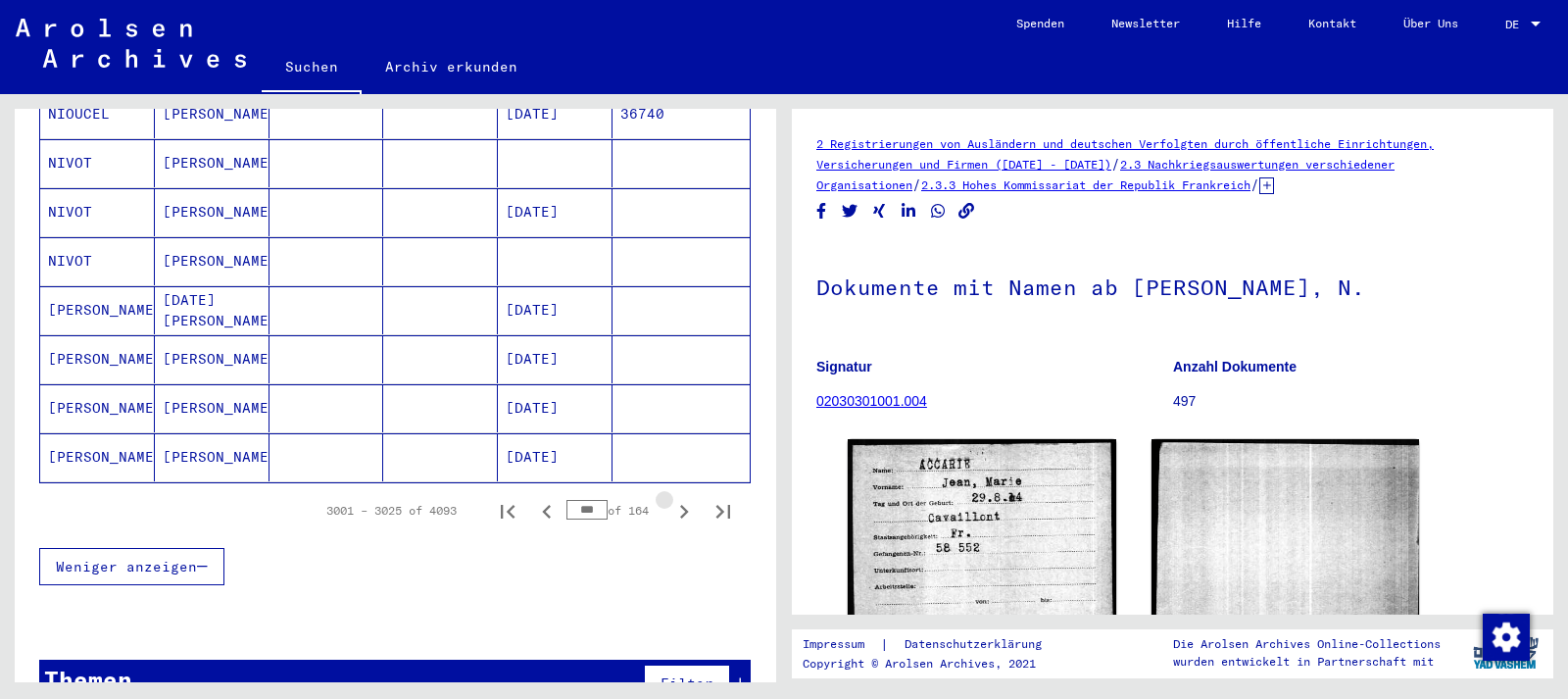
scroll to position [1168, 0]
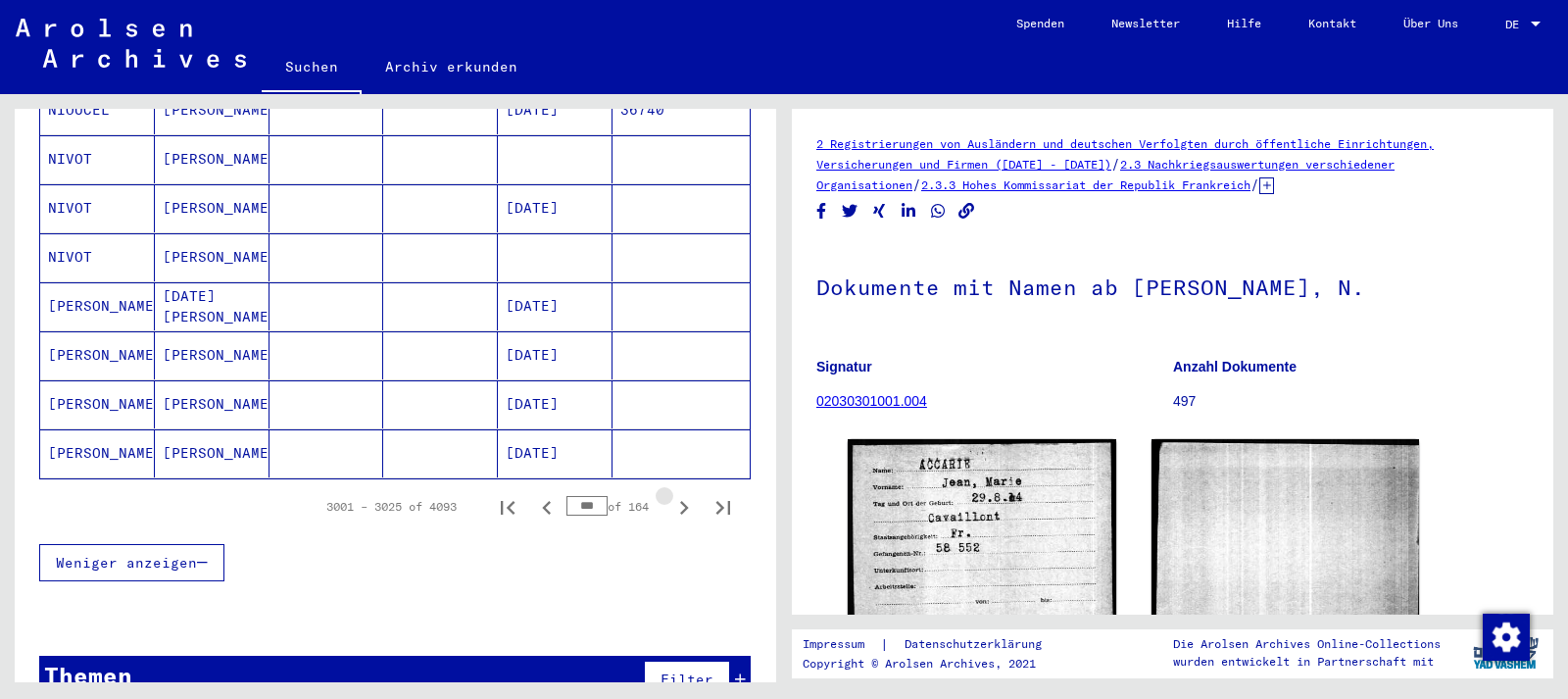
click at [686, 494] on icon "Next page" at bounding box center [683, 507] width 27 height 27
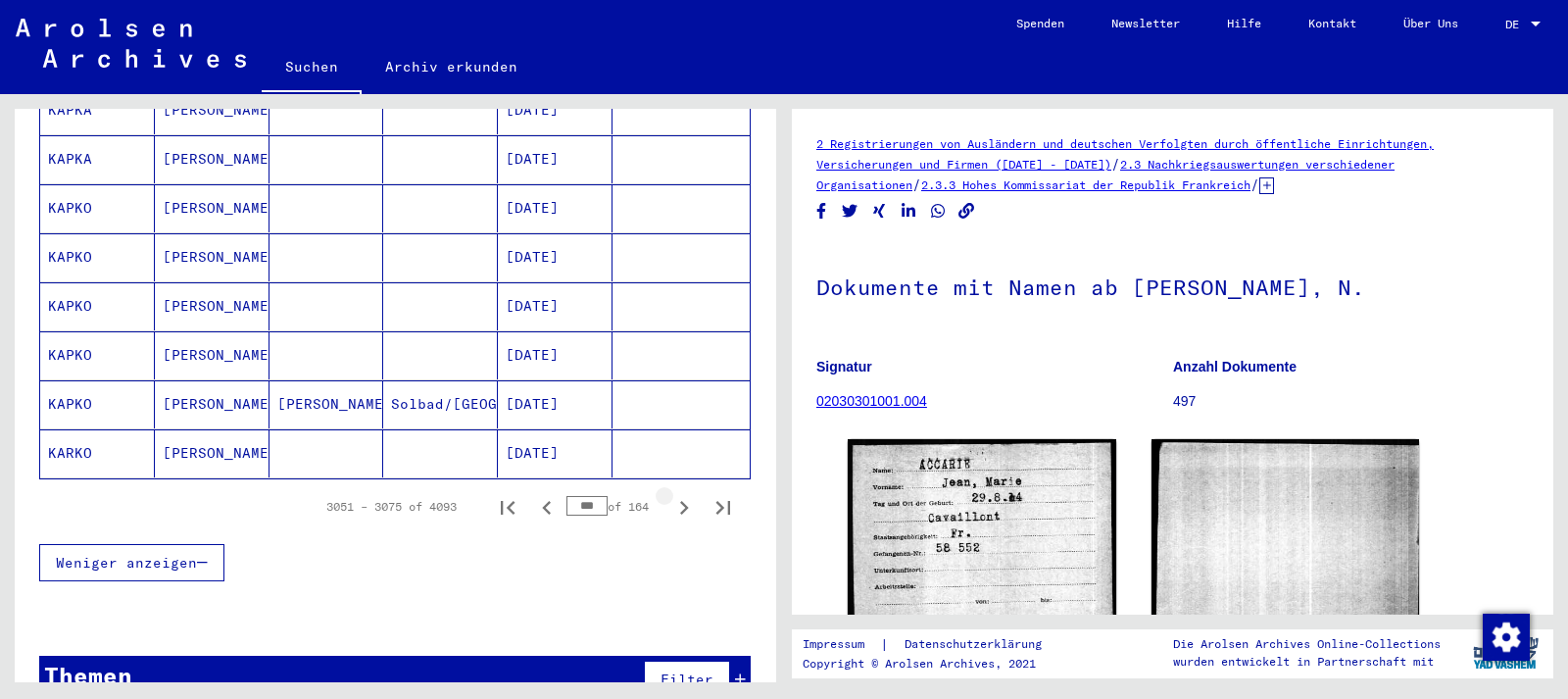
click at [686, 494] on icon "Next page" at bounding box center [683, 507] width 27 height 27
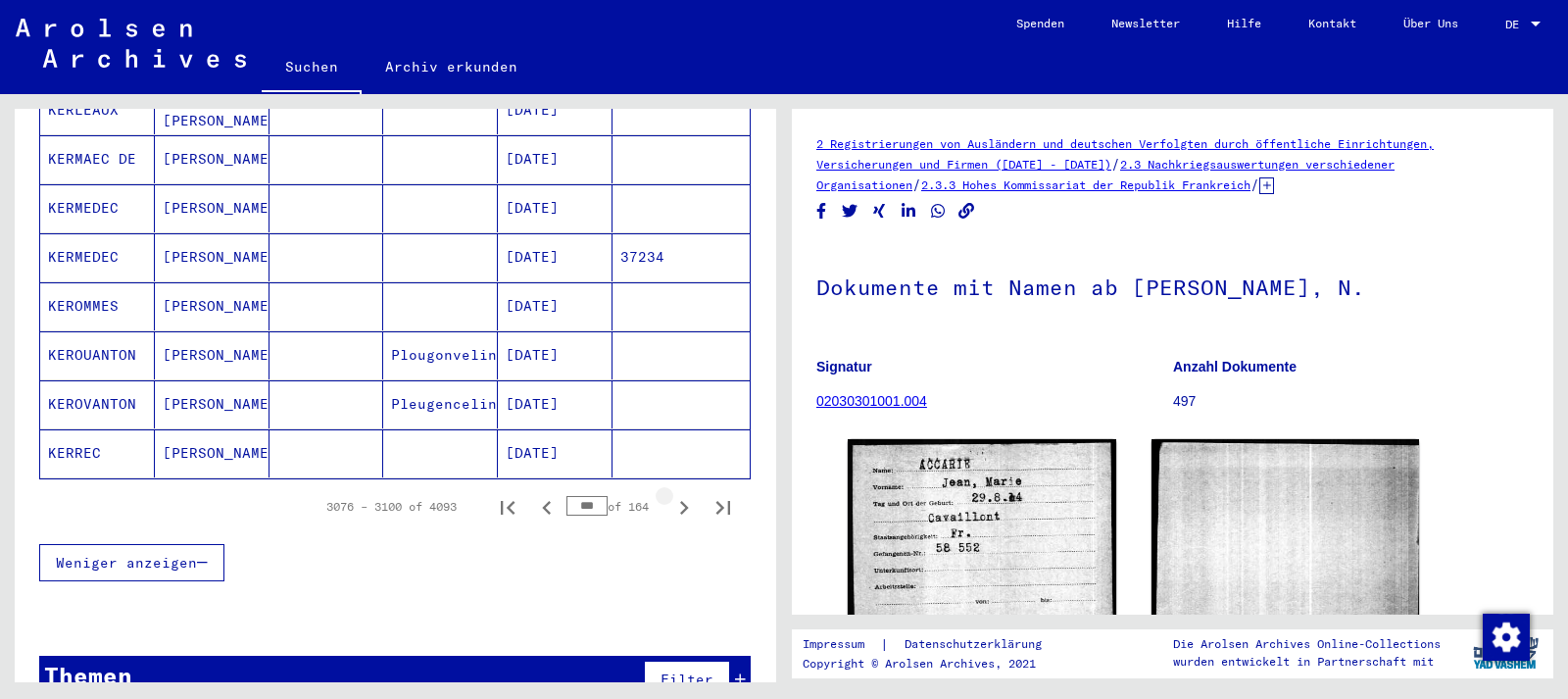
click at [686, 494] on icon "Next page" at bounding box center [683, 507] width 27 height 27
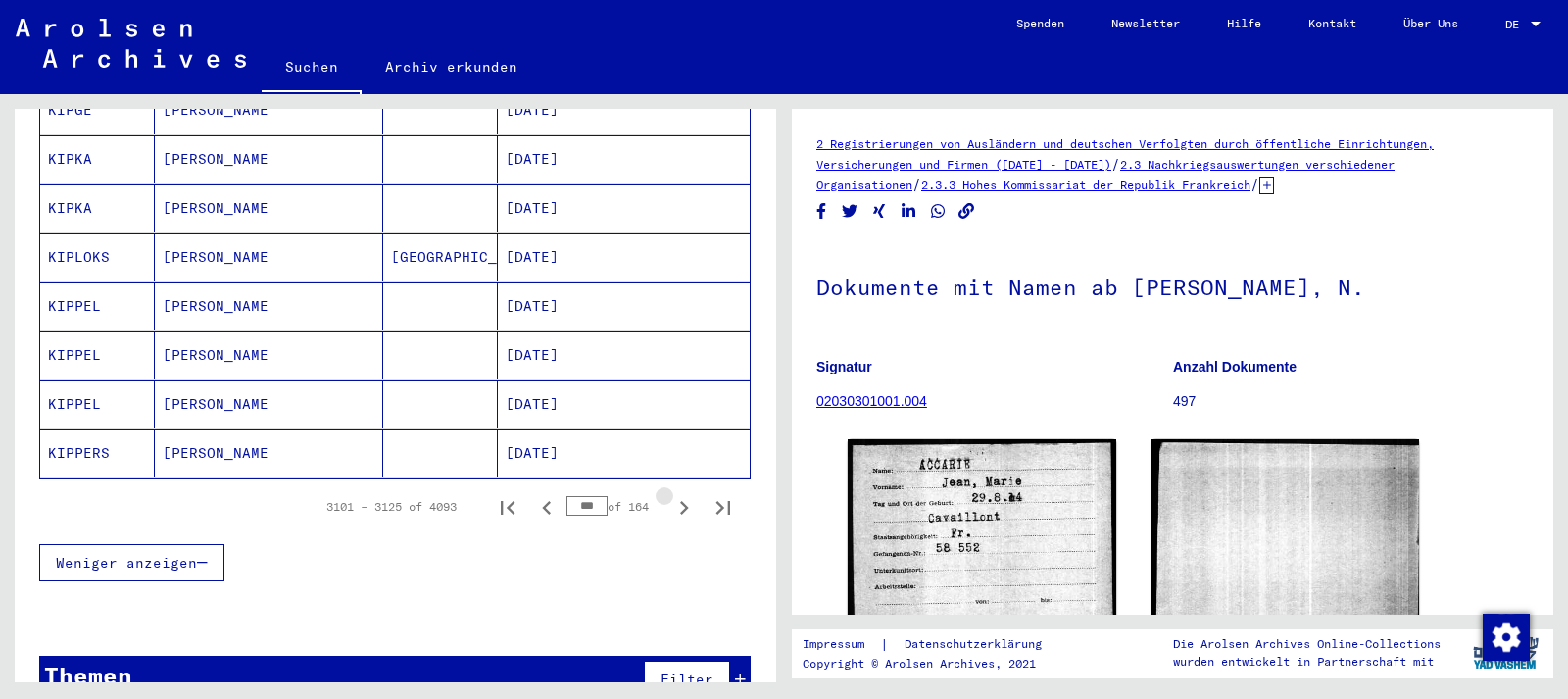
click at [686, 494] on icon "Next page" at bounding box center [683, 507] width 27 height 27
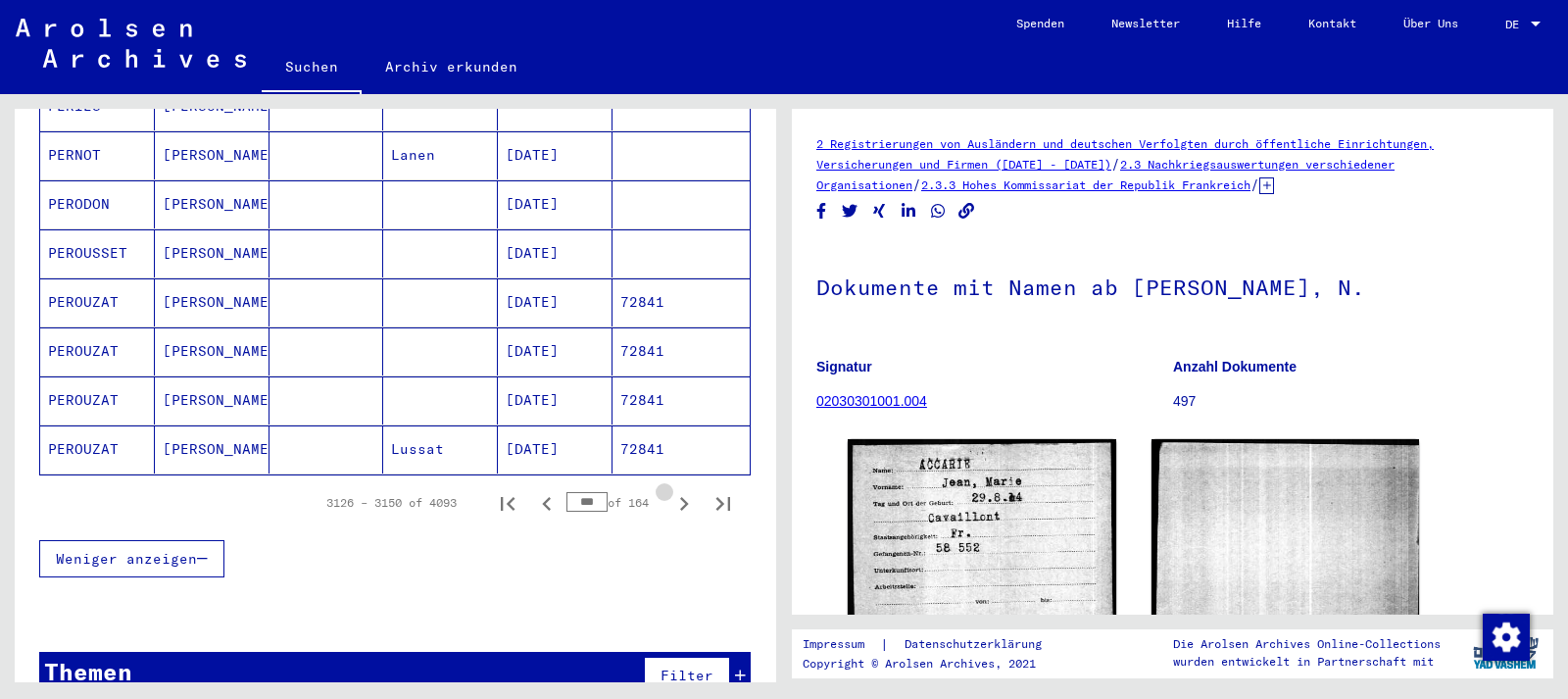
click at [686, 490] on icon "Next page" at bounding box center [683, 503] width 27 height 27
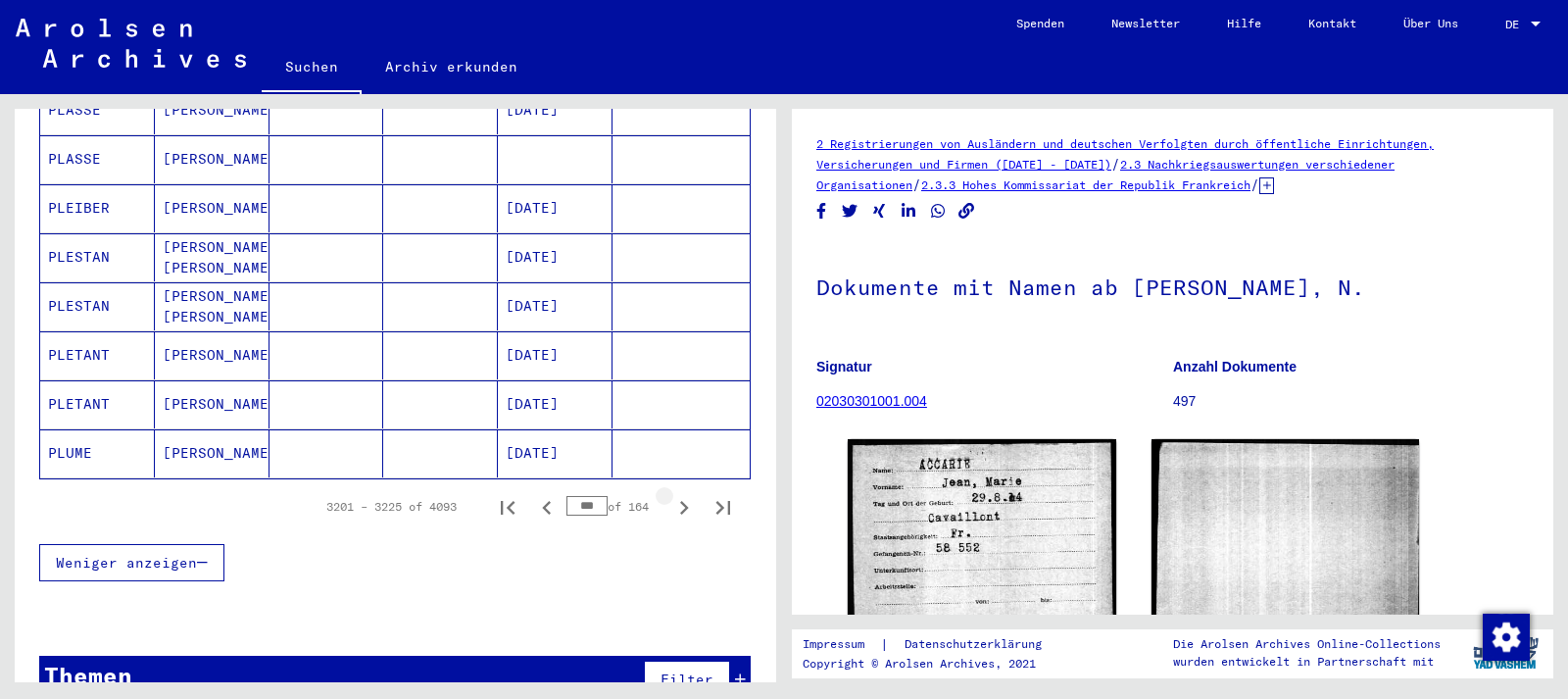
click at [686, 494] on icon "Next page" at bounding box center [683, 507] width 27 height 27
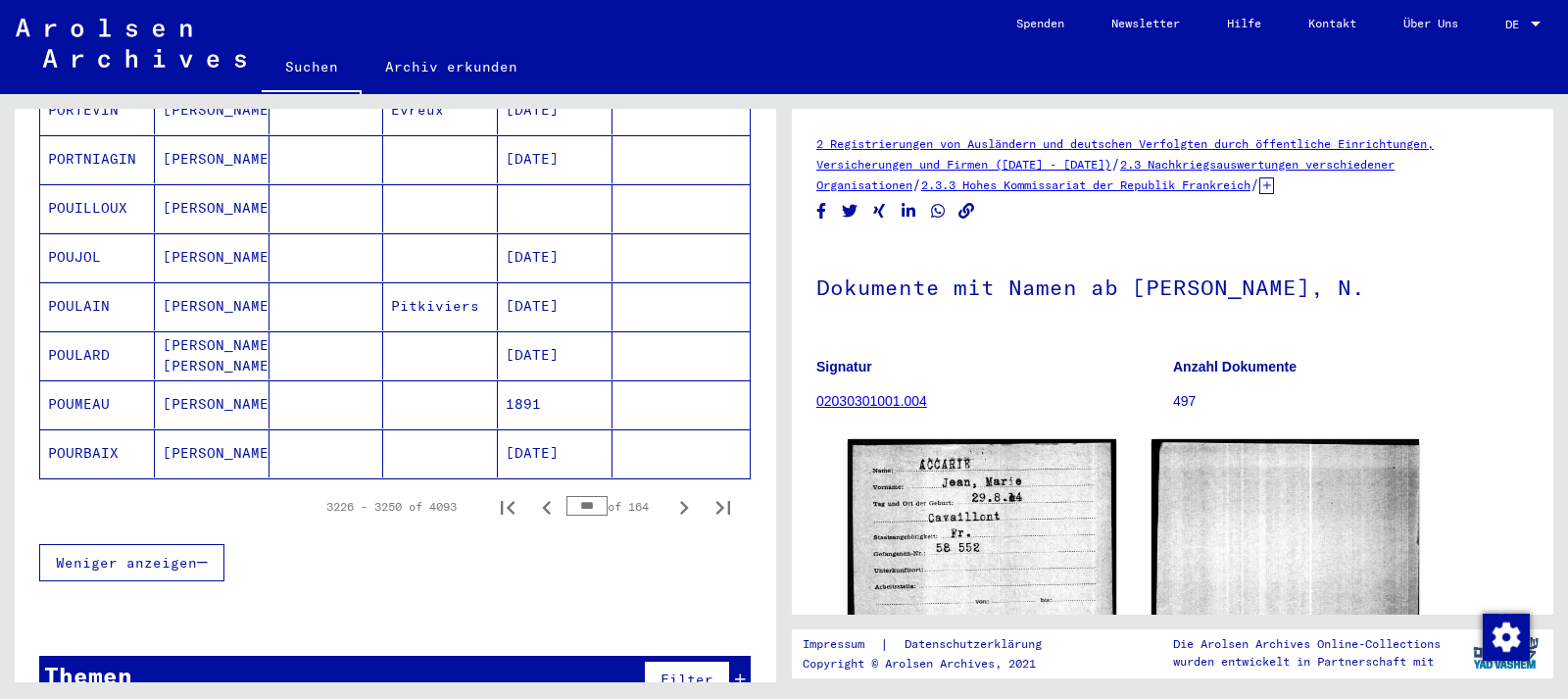
click at [686, 494] on icon "Next page" at bounding box center [683, 507] width 27 height 27
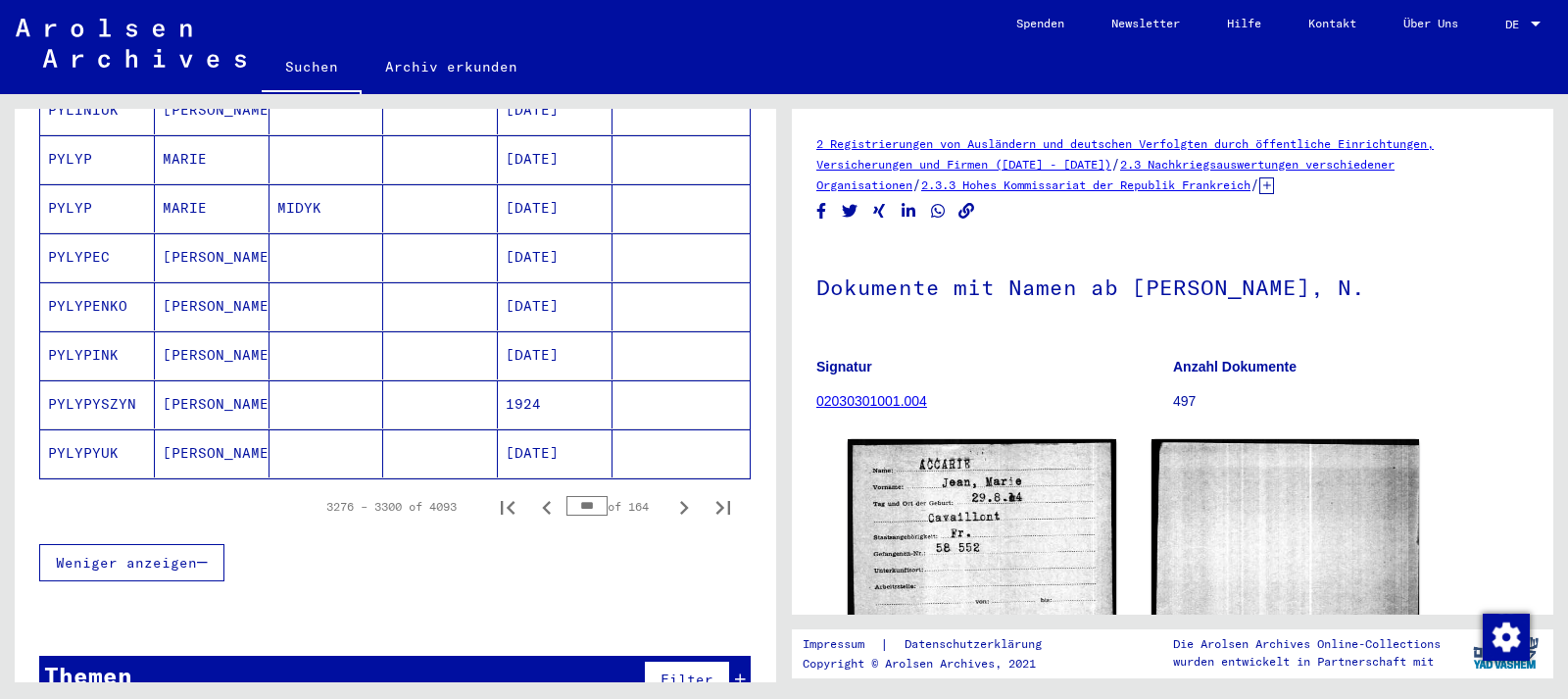
click at [686, 494] on icon "Next page" at bounding box center [683, 507] width 27 height 27
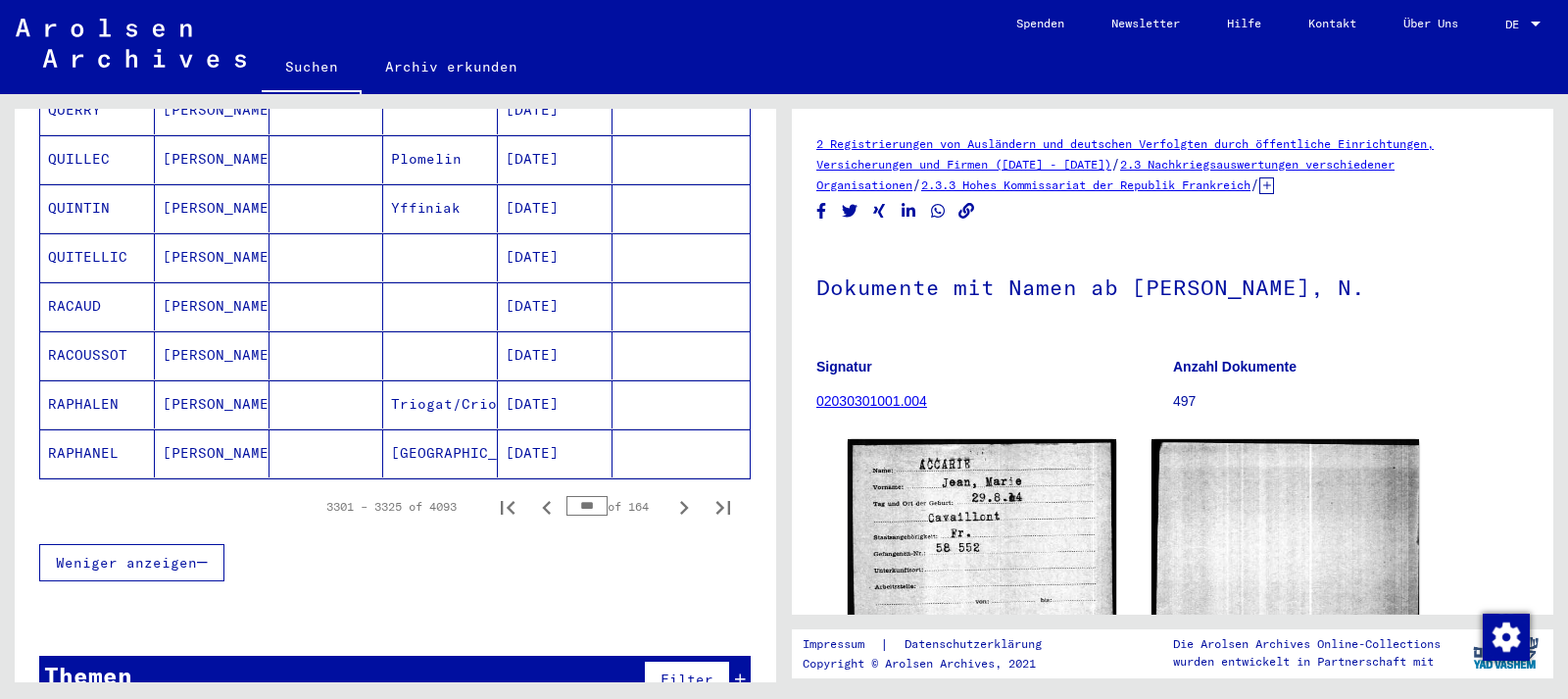
click at [686, 494] on icon "Next page" at bounding box center [683, 507] width 27 height 27
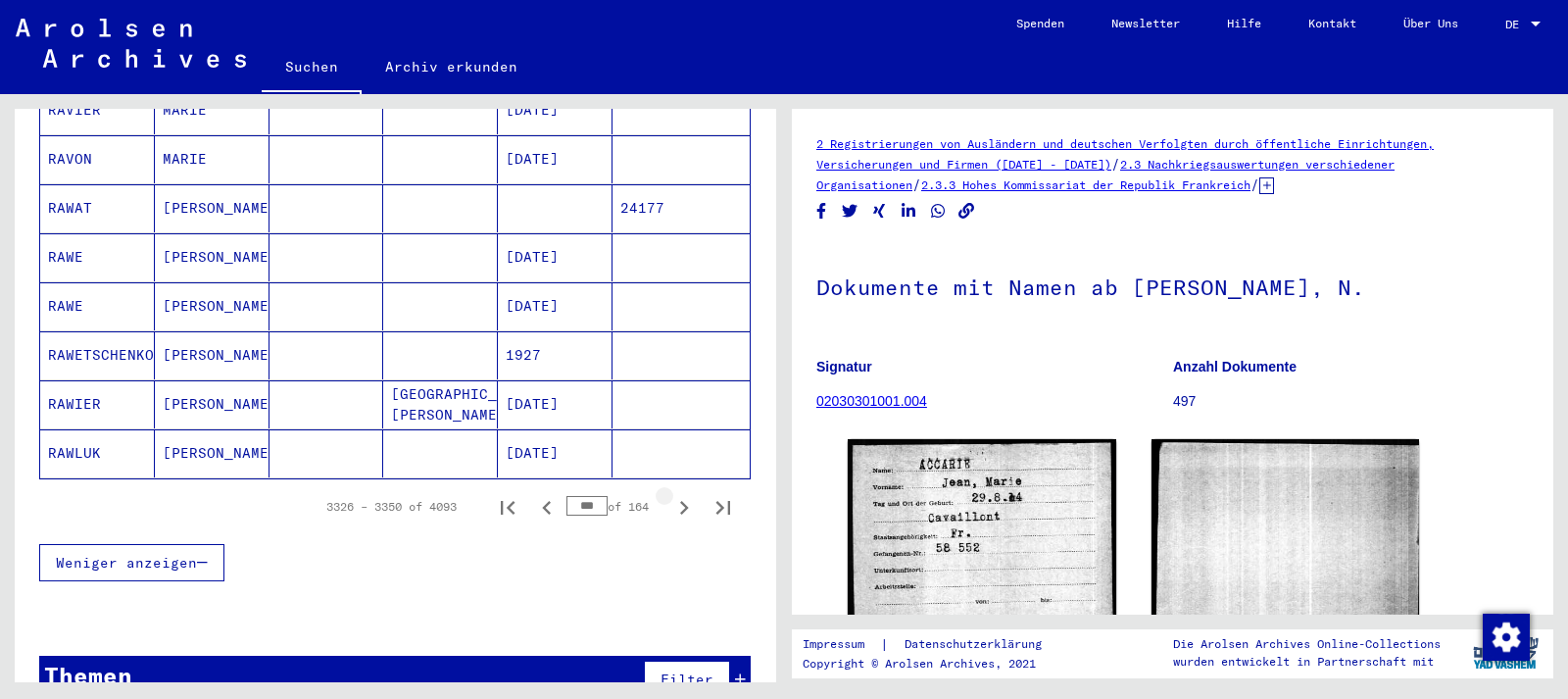
click at [686, 494] on icon "Next page" at bounding box center [683, 507] width 27 height 27
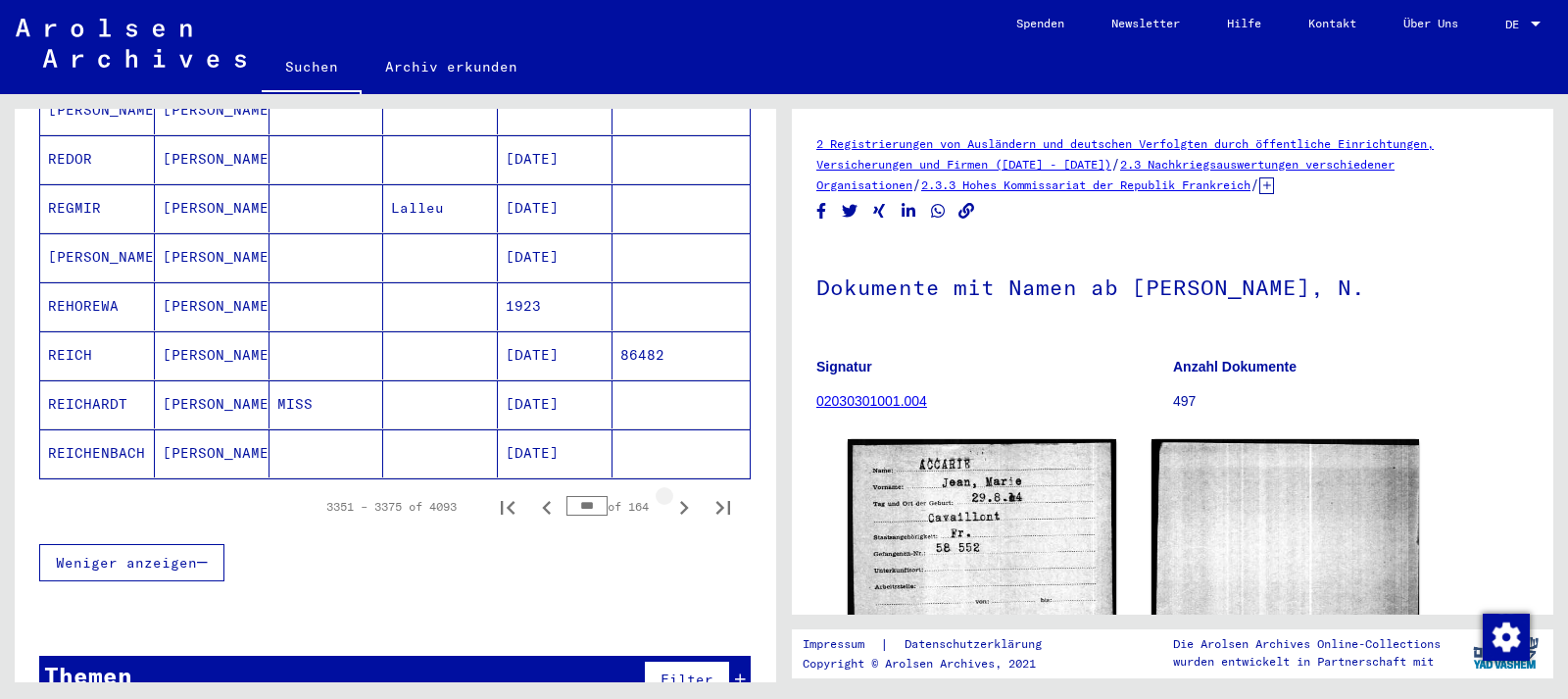
click at [686, 494] on icon "Next page" at bounding box center [683, 507] width 27 height 27
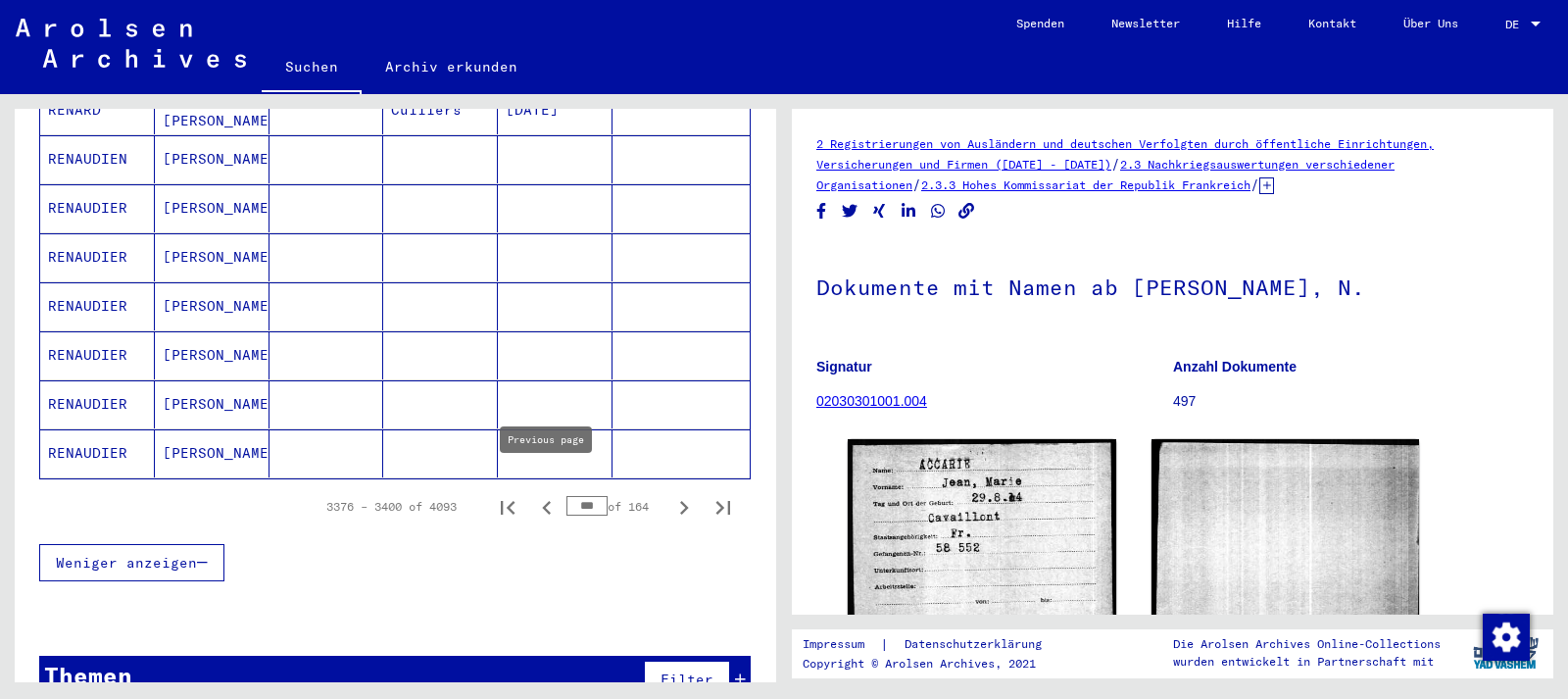
click at [547, 494] on icon "Previous page" at bounding box center [546, 507] width 27 height 27
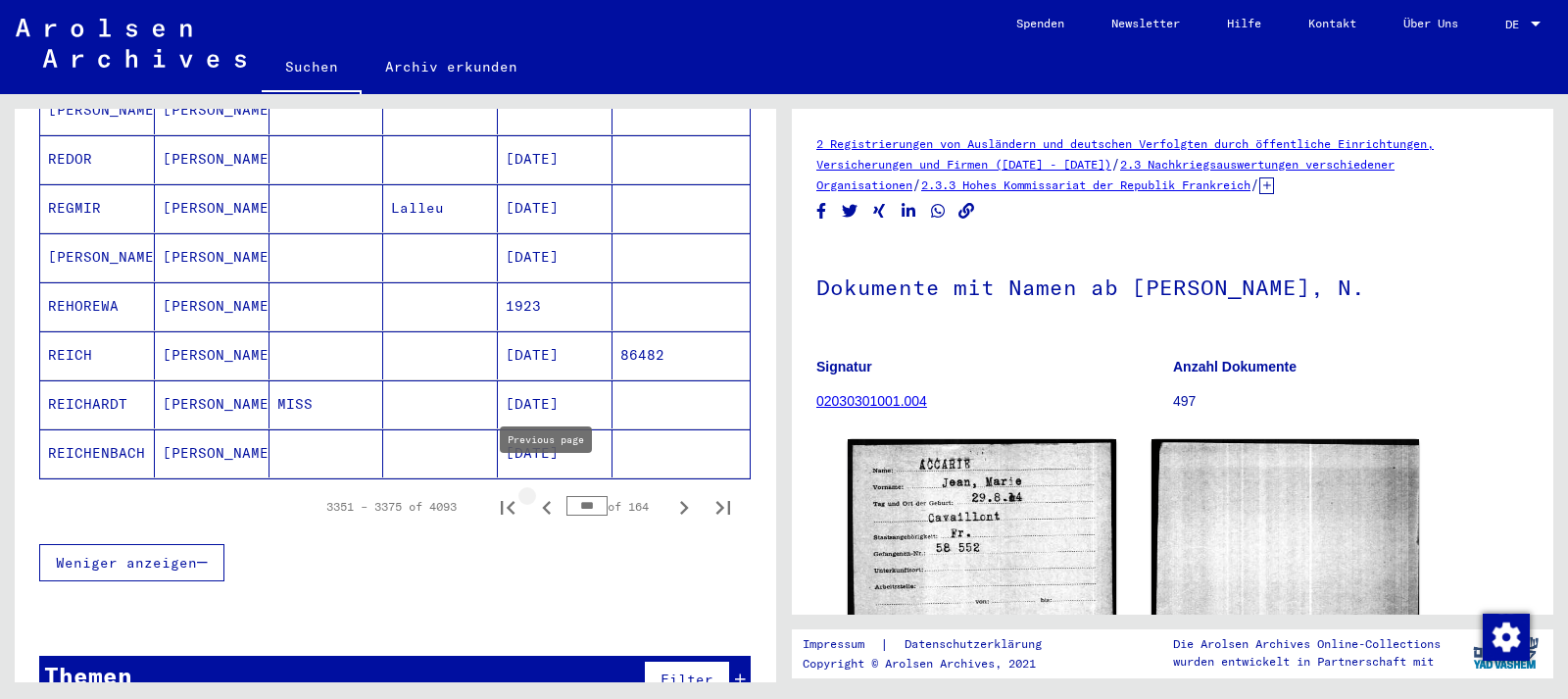
type input "***"
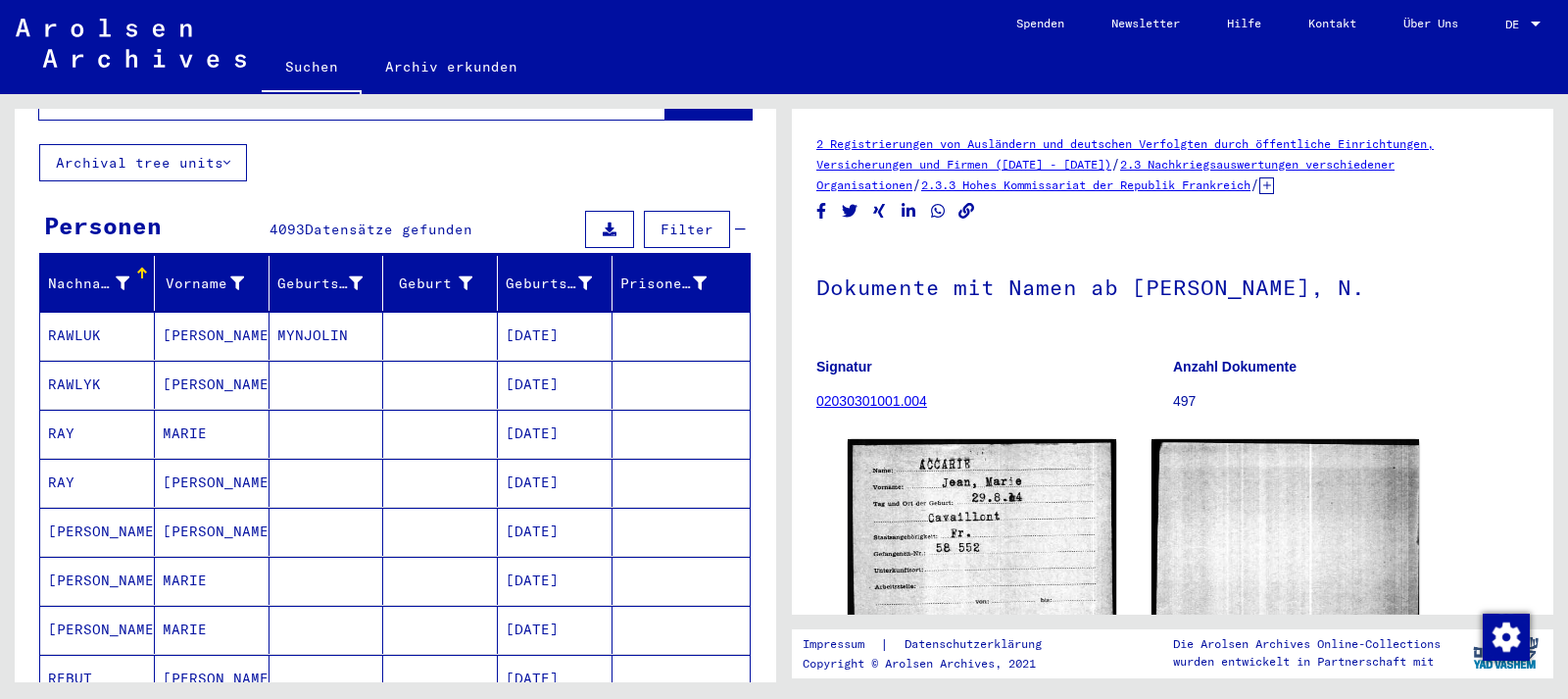
scroll to position [0, 0]
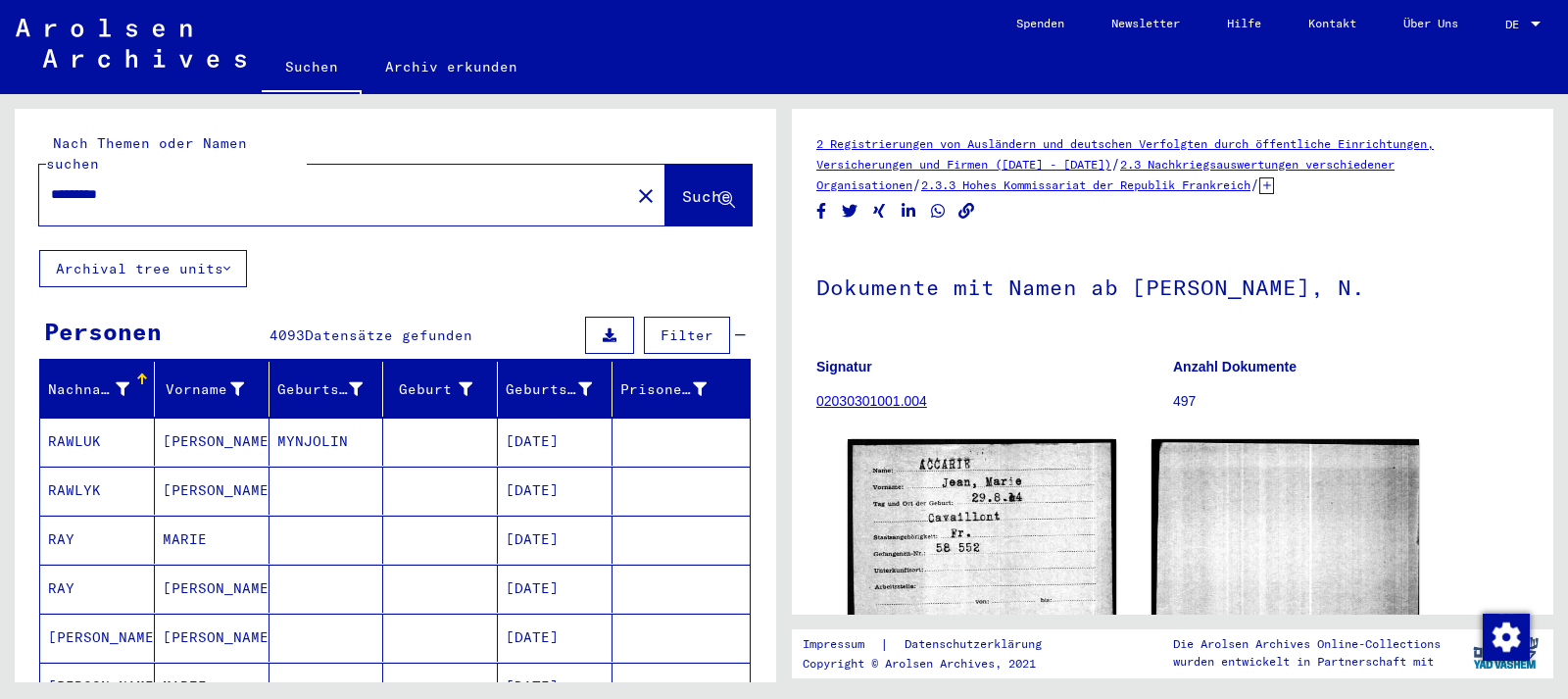
click at [127, 185] on input "********" at bounding box center [334, 195] width 567 height 21
click at [670, 165] on button "Suche" at bounding box center [709, 195] width 86 height 61
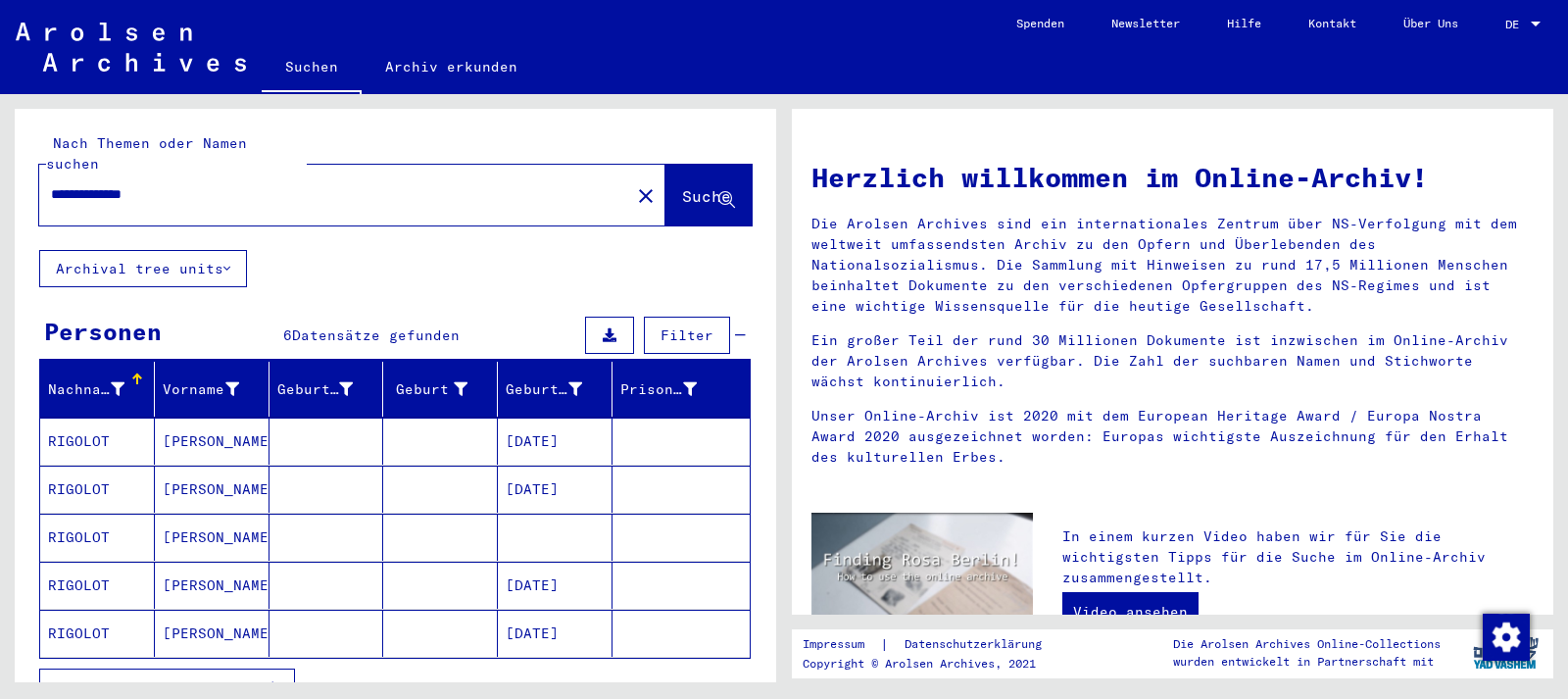
click at [571, 417] on mat-cell "[DATE]" at bounding box center [555, 440] width 115 height 47
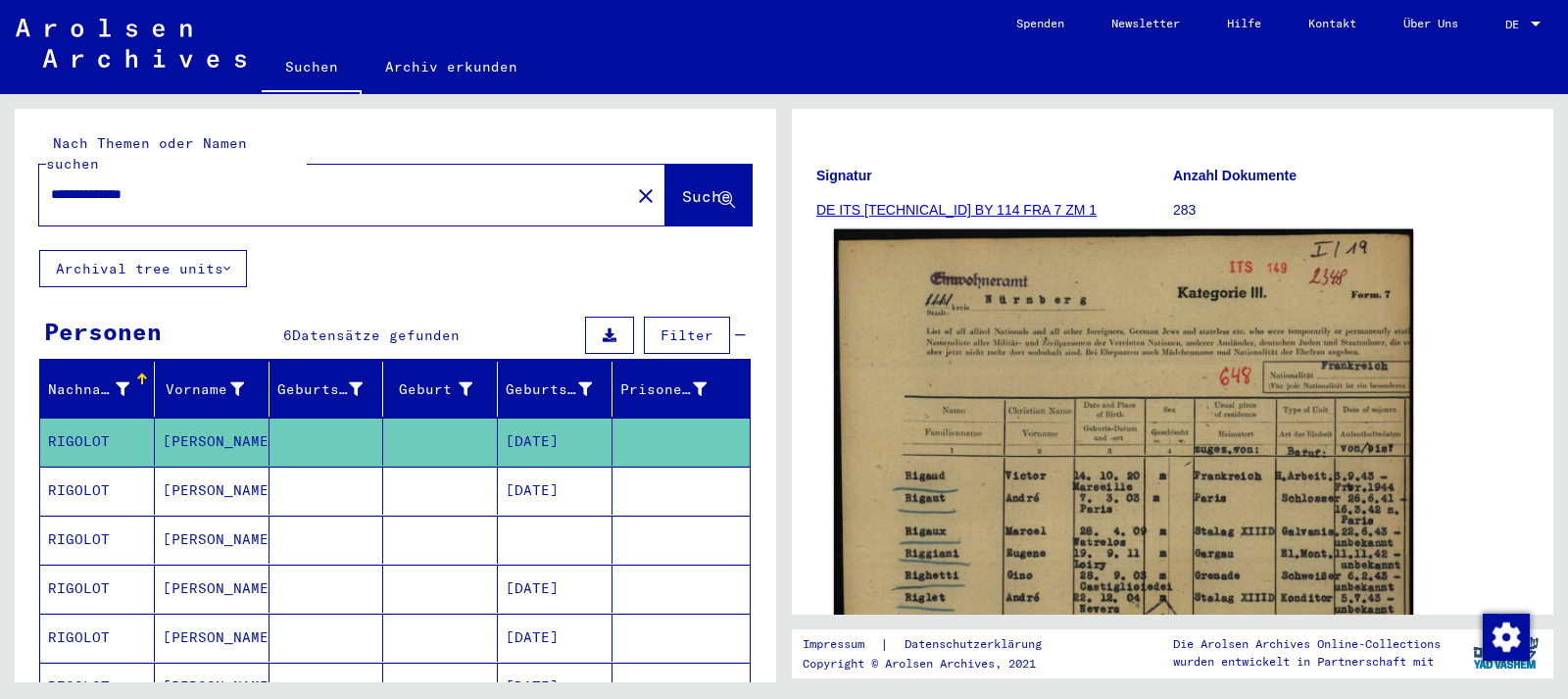
scroll to position [529, 0]
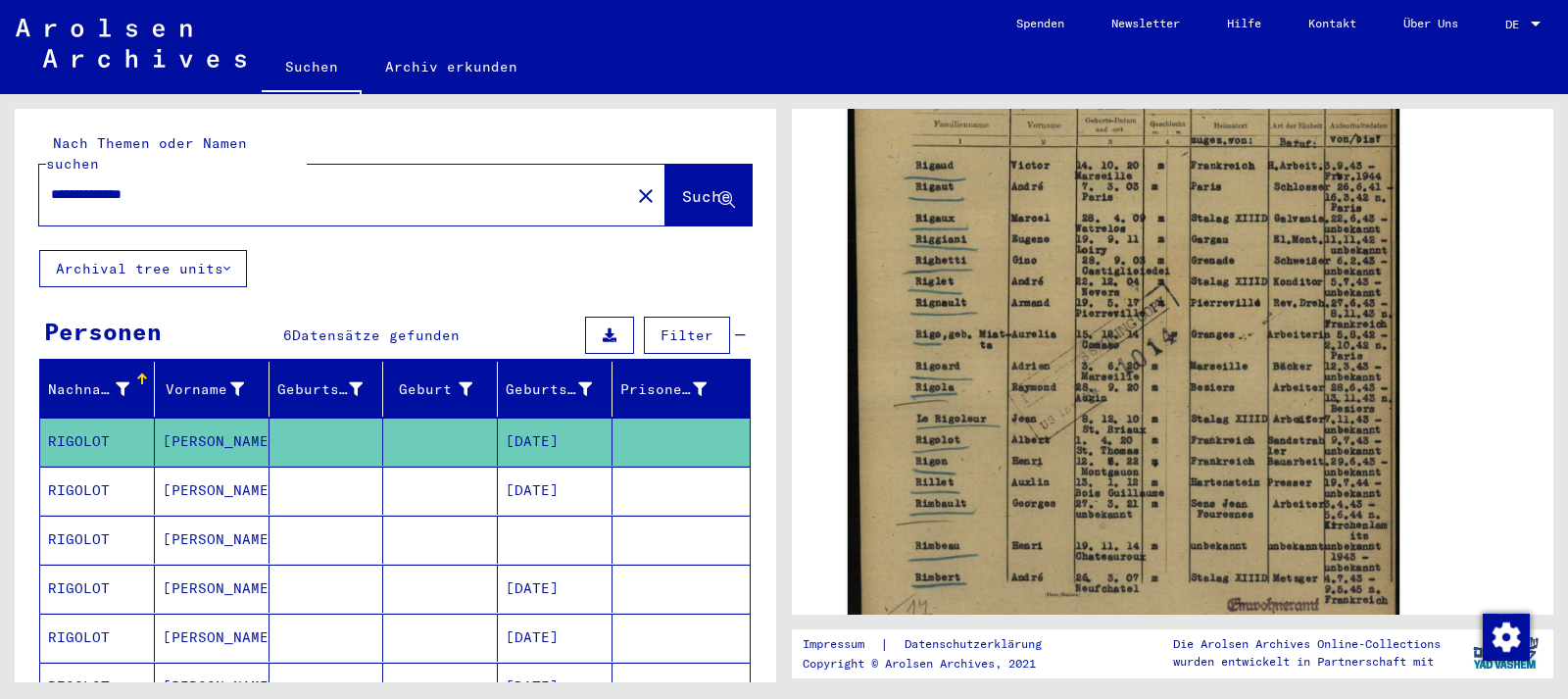
click at [595, 466] on mat-cell "[DATE]" at bounding box center [555, 490] width 115 height 48
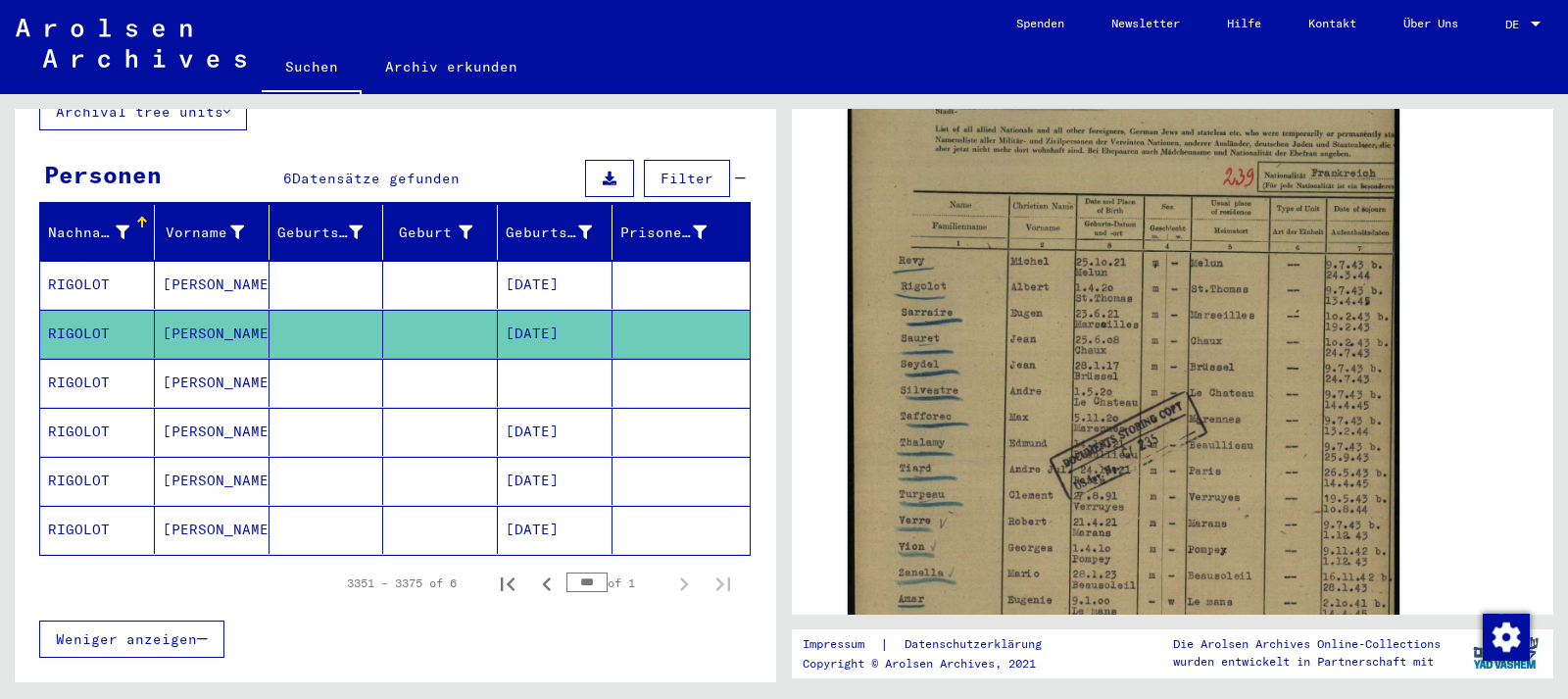
scroll to position [212, 0]
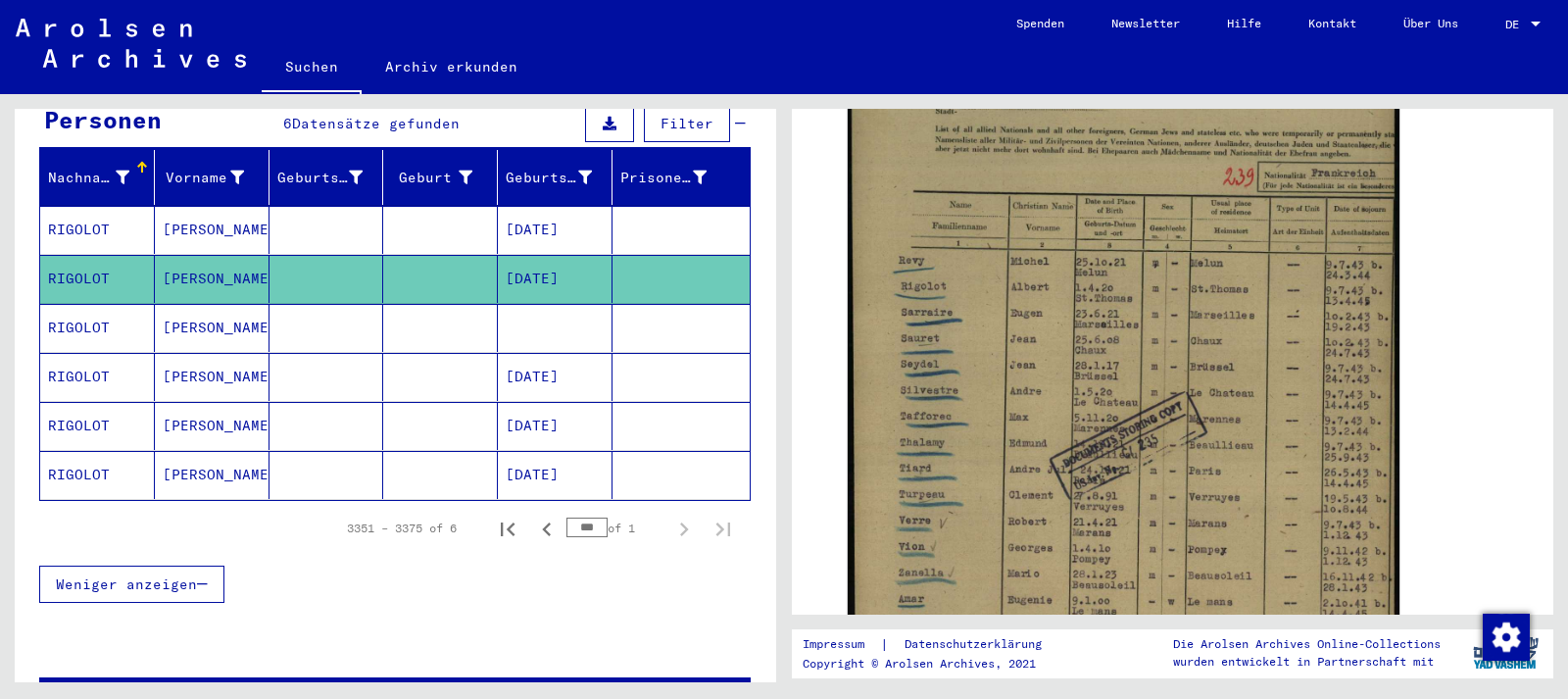
click at [556, 305] on mat-cell at bounding box center [555, 328] width 115 height 48
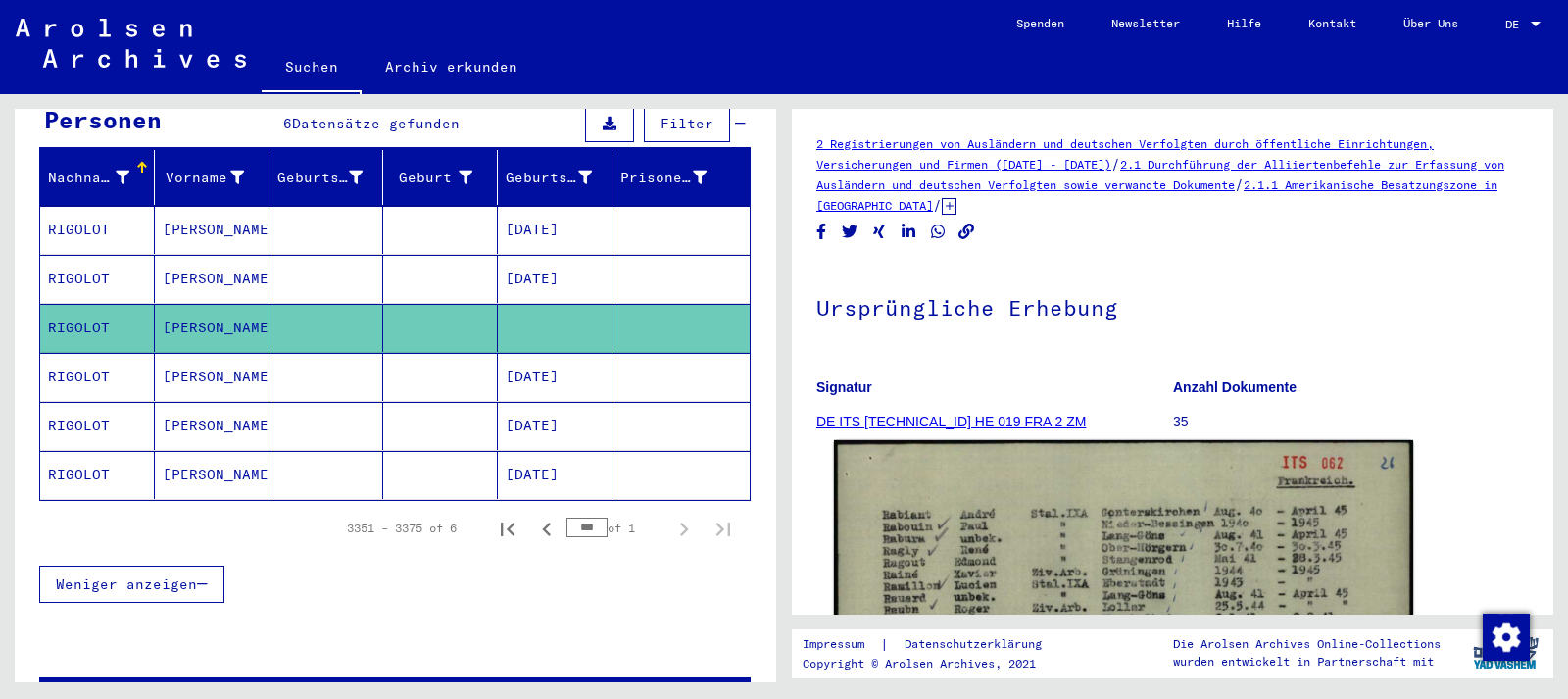
scroll to position [212, 0]
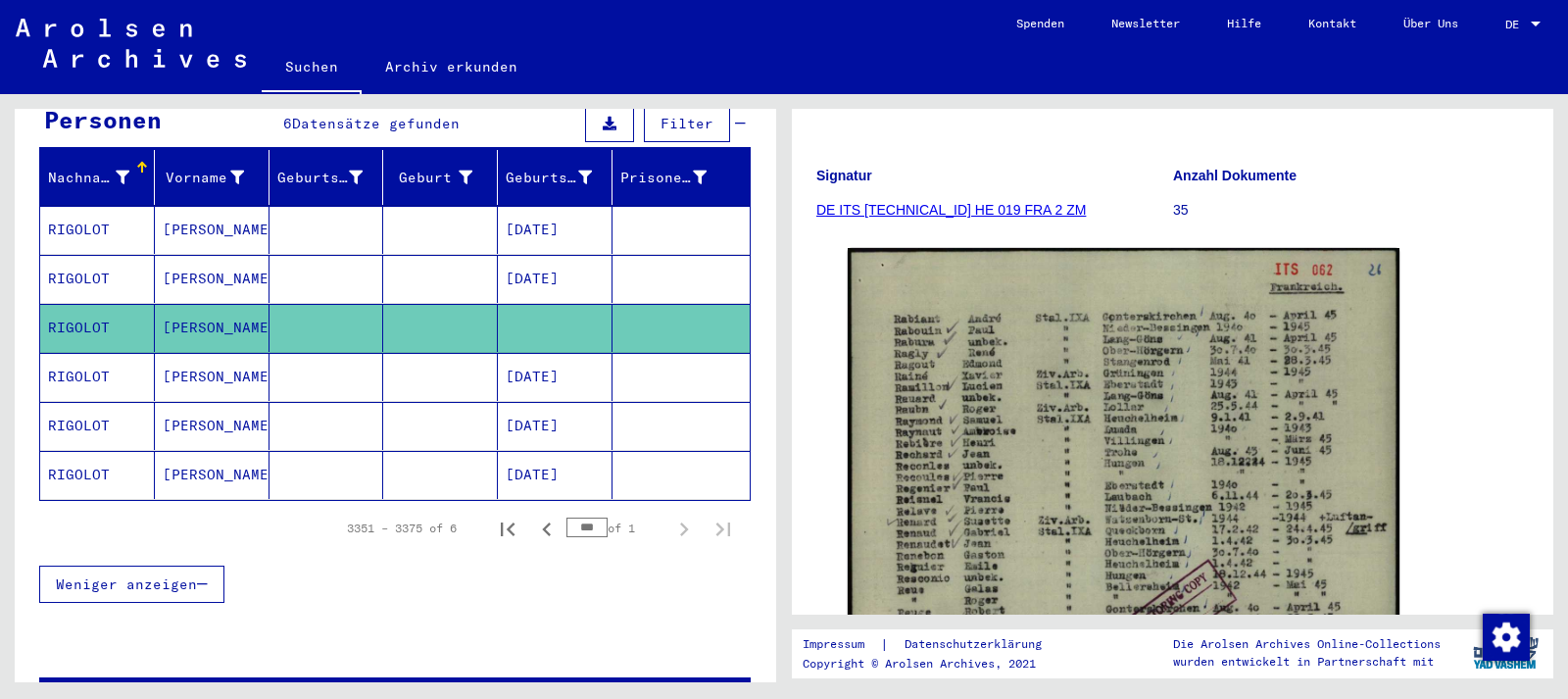
click at [538, 206] on mat-cell "[DATE]" at bounding box center [555, 230] width 115 height 48
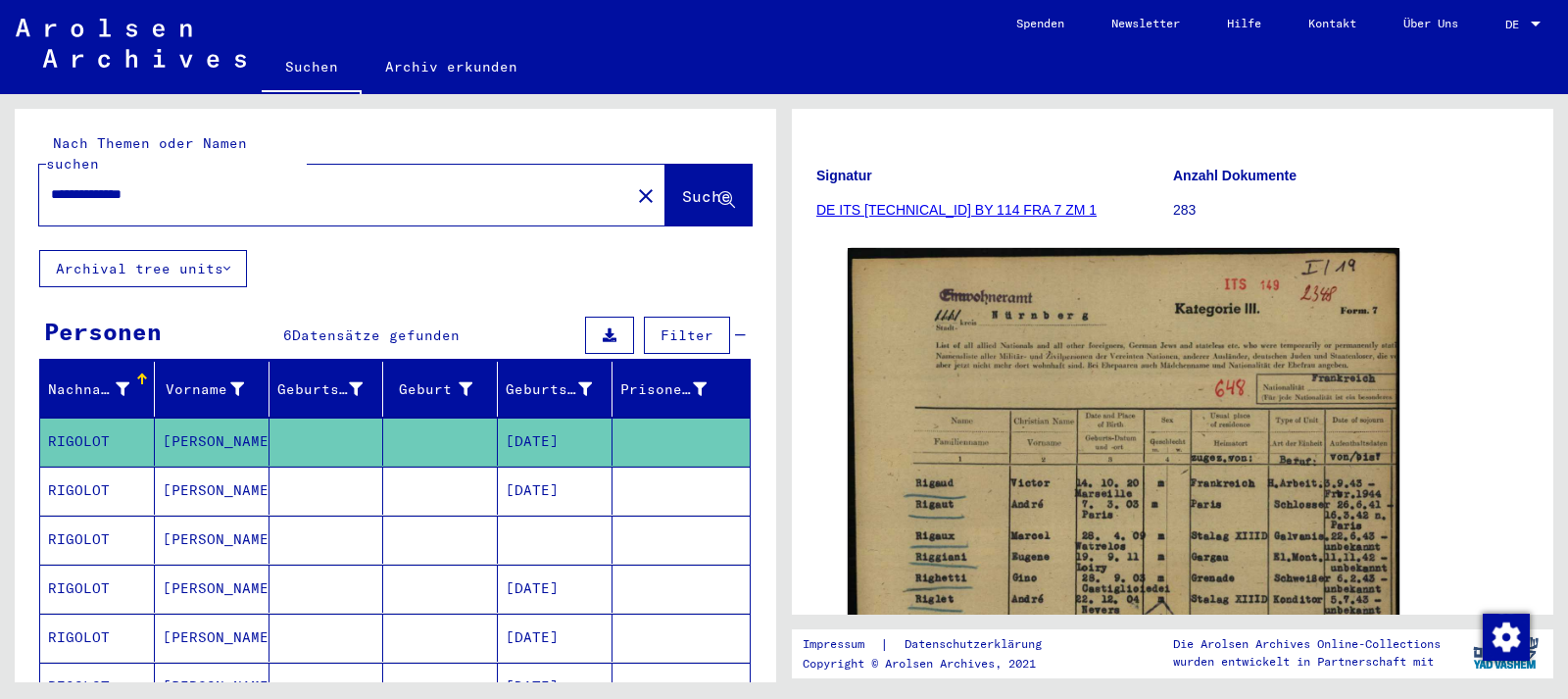
drag, startPoint x: 179, startPoint y: 179, endPoint x: 71, endPoint y: 173, distance: 108.2
click at [71, 185] on input "**********" at bounding box center [334, 195] width 567 height 21
type input "**********"
click at [666, 165] on button "Suche" at bounding box center [709, 195] width 86 height 61
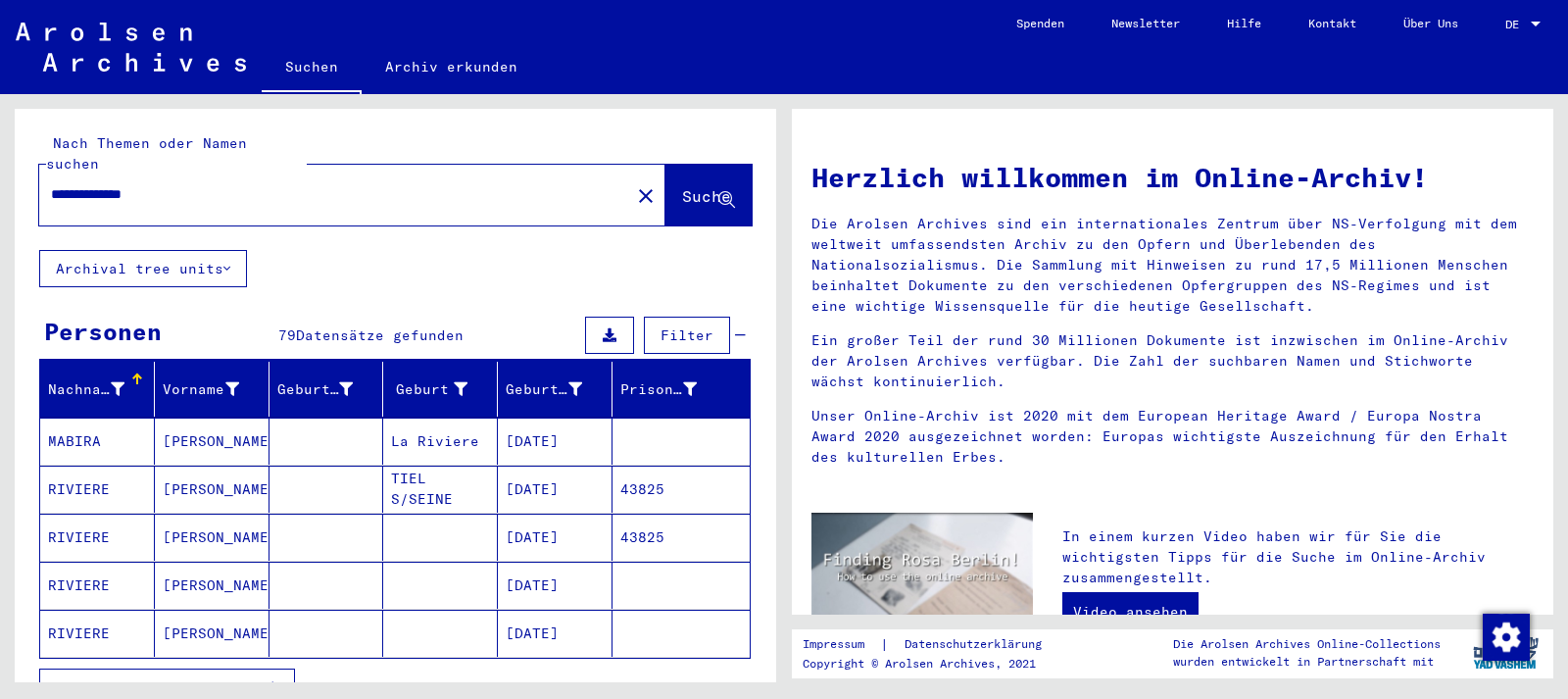
click at [664, 561] on mat-cell at bounding box center [681, 584] width 137 height 47
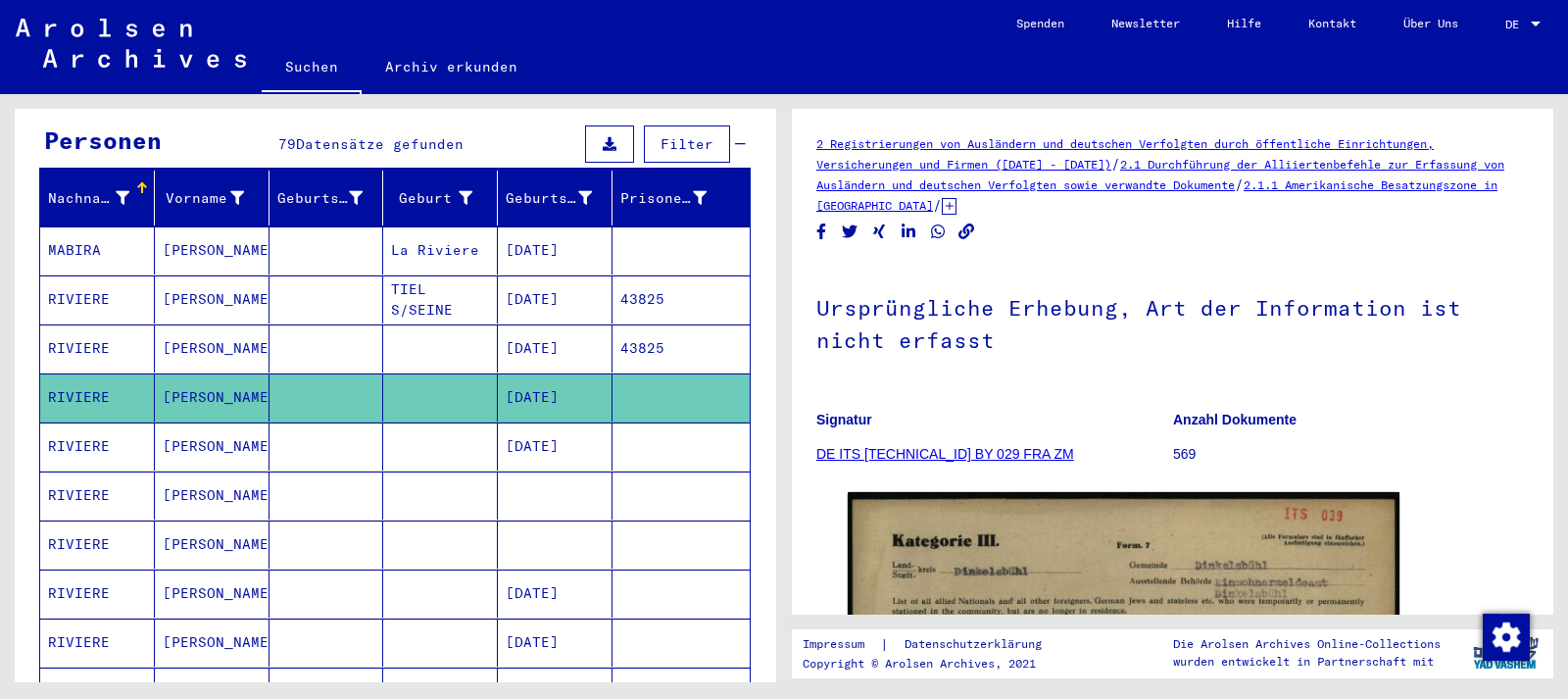
scroll to position [212, 0]
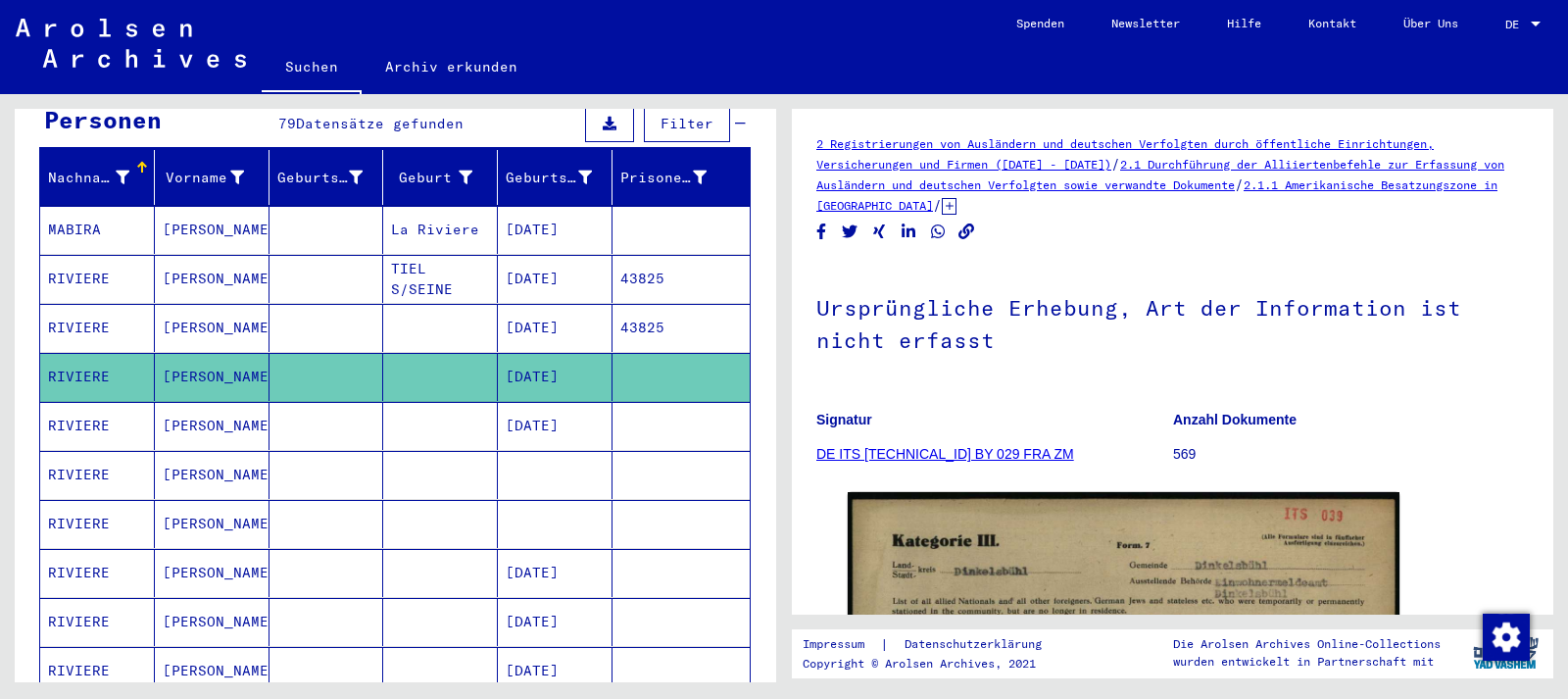
click at [566, 549] on mat-cell "[DATE]" at bounding box center [555, 573] width 115 height 48
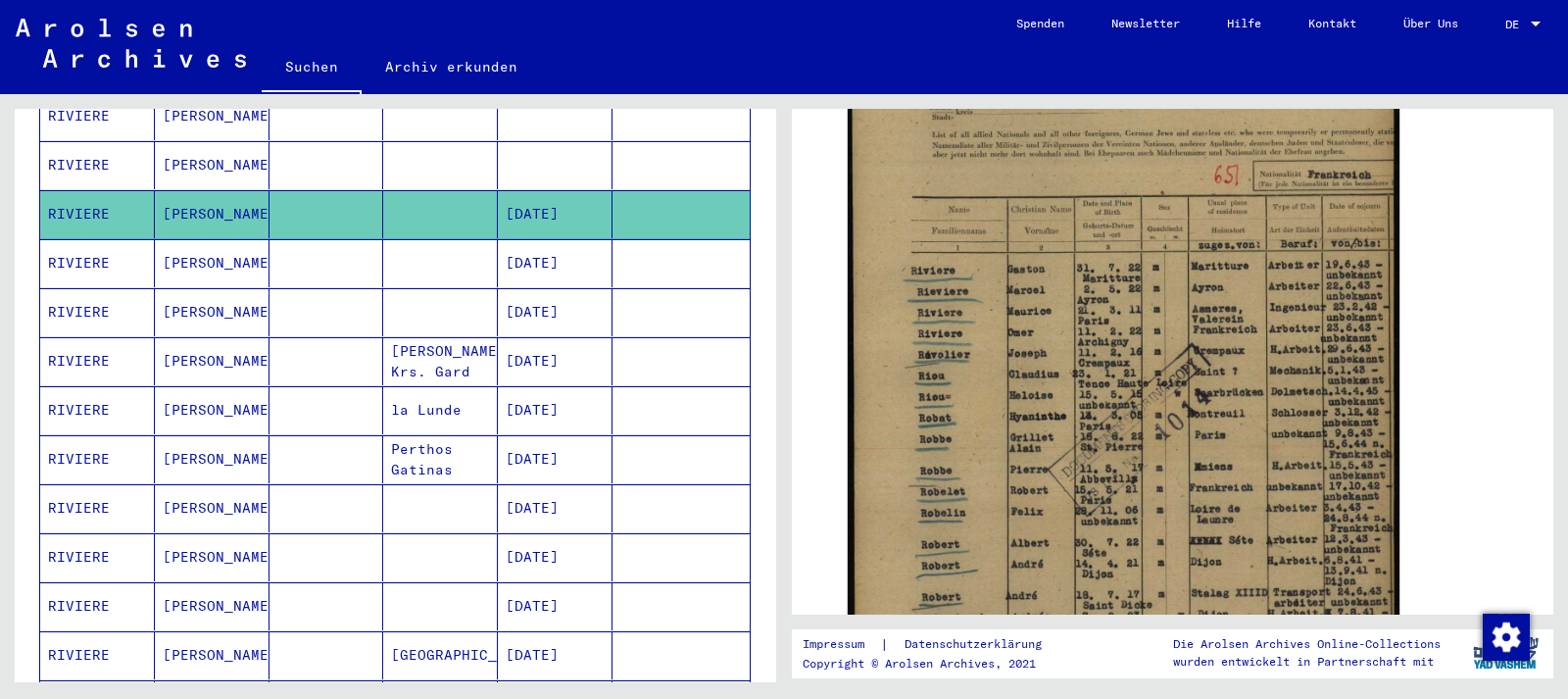
scroll to position [529, 0]
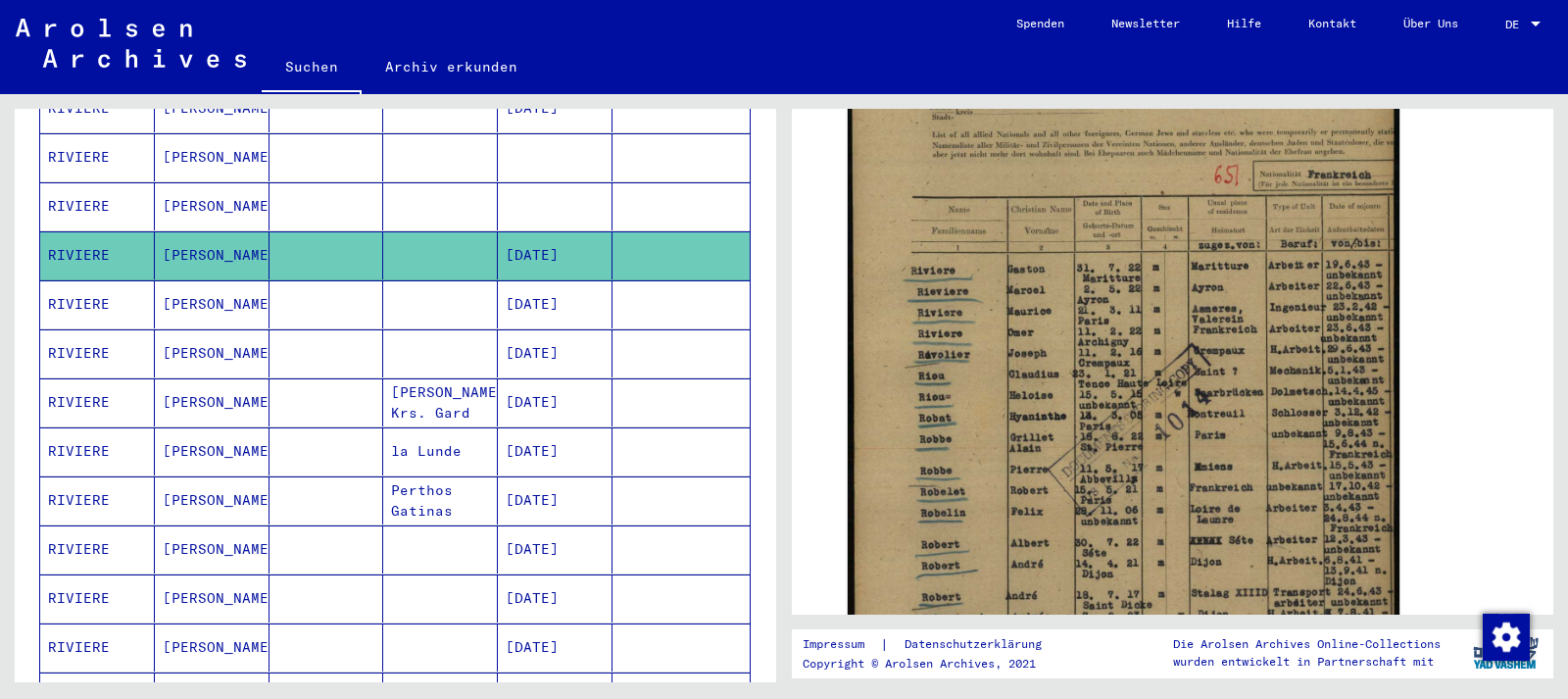
click at [569, 281] on mat-cell "[DATE]" at bounding box center [555, 305] width 115 height 48
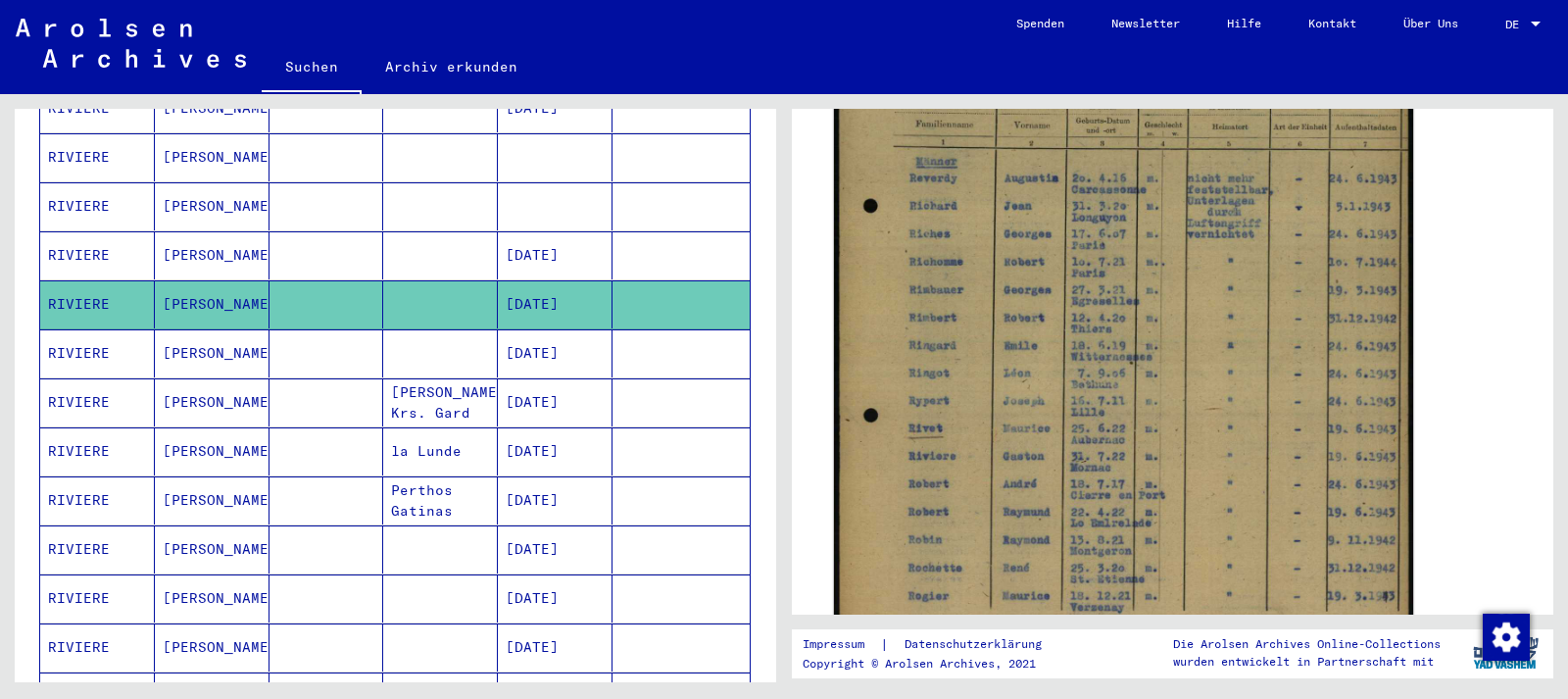
scroll to position [635, 0]
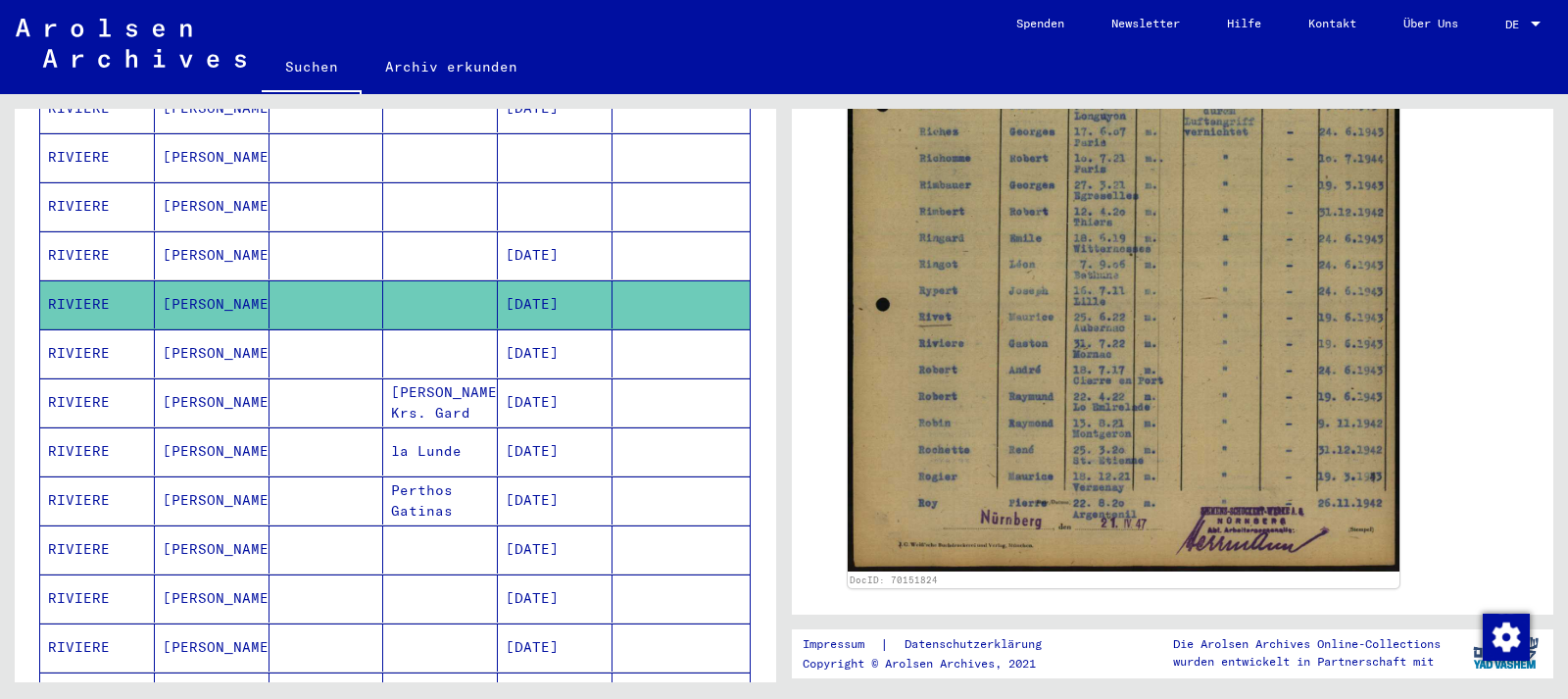
click at [567, 183] on mat-cell at bounding box center [555, 207] width 115 height 48
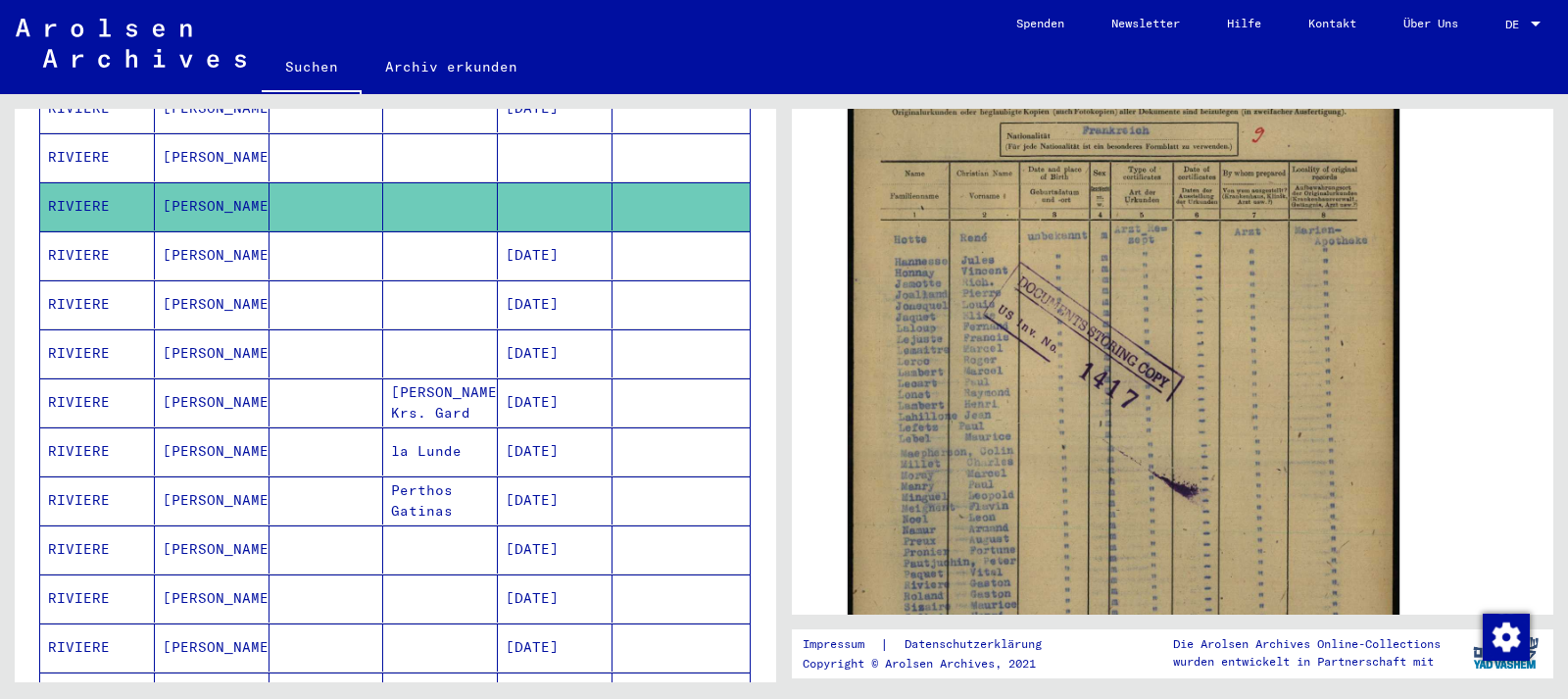
scroll to position [212, 0]
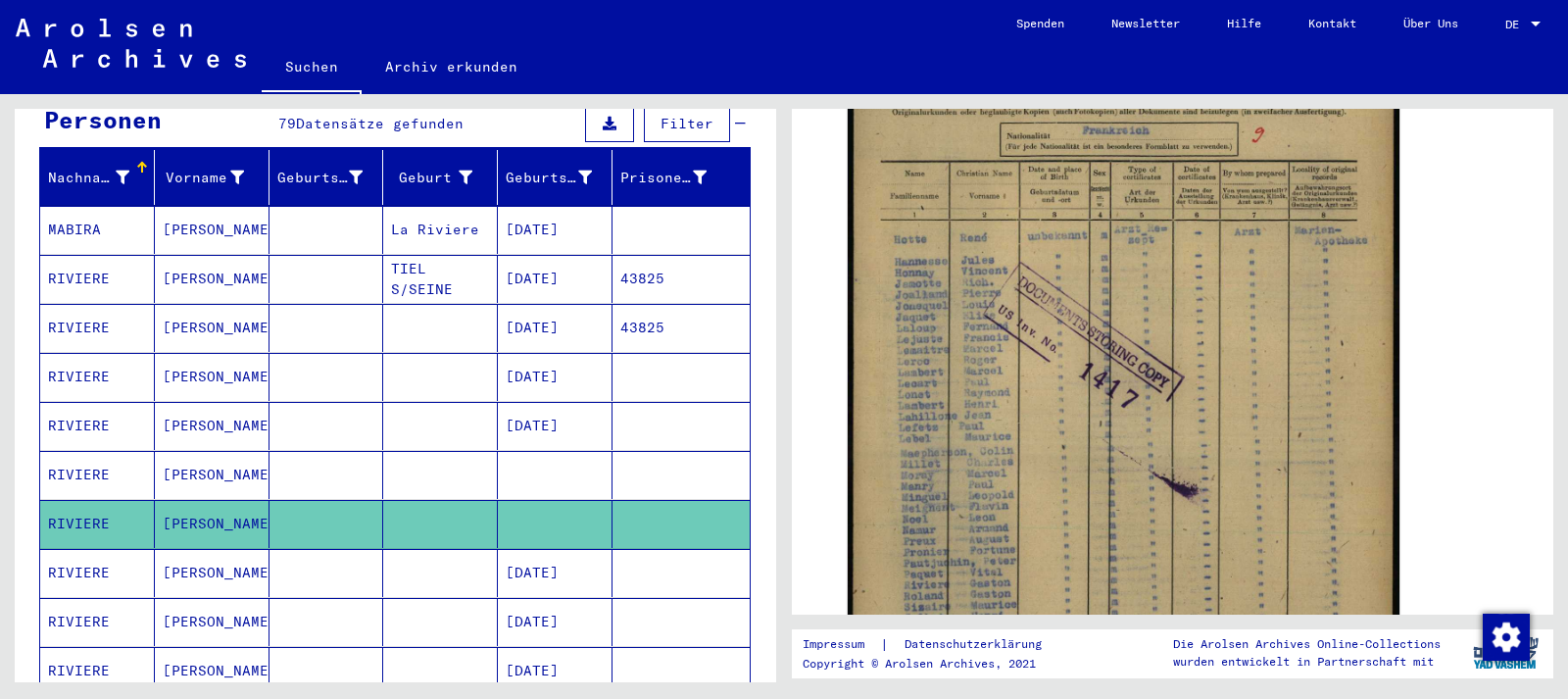
click at [538, 451] on mat-cell at bounding box center [555, 475] width 115 height 48
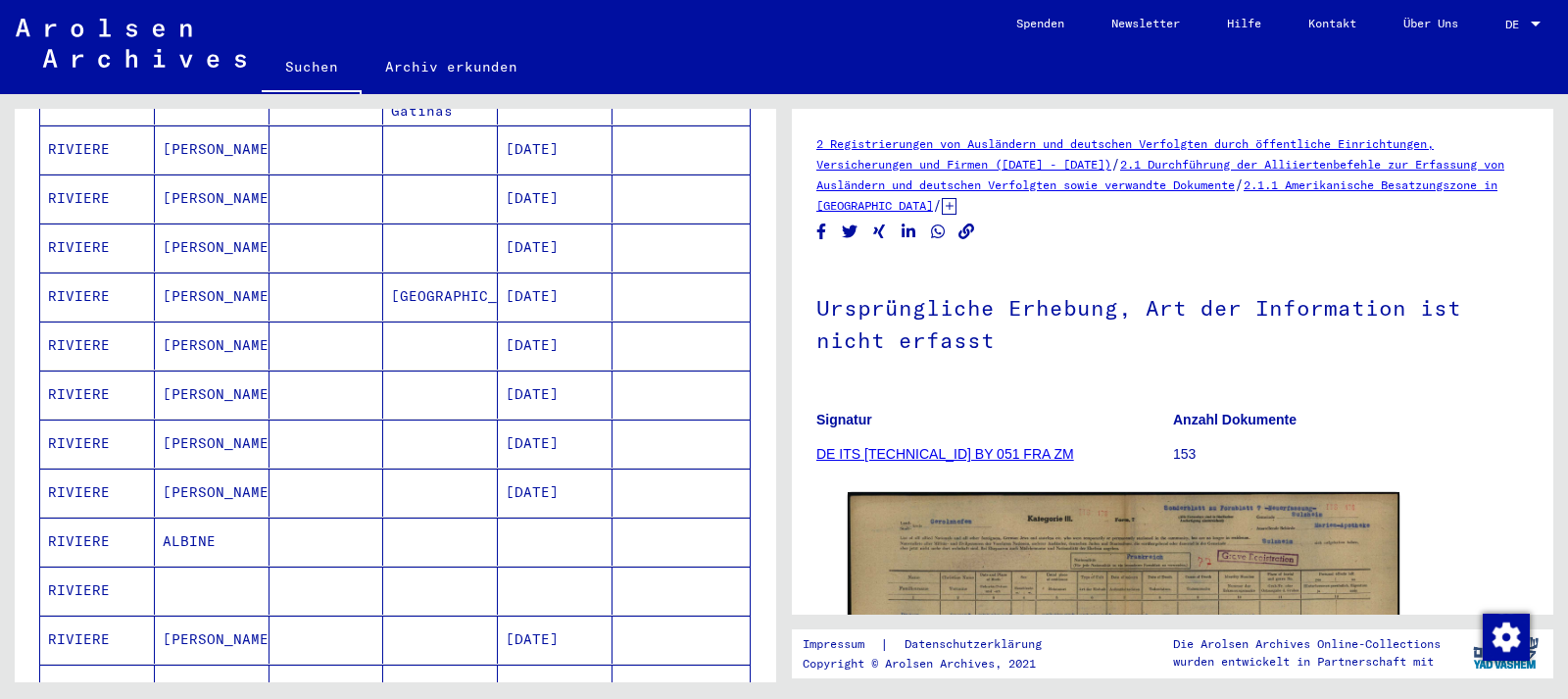
scroll to position [953, 0]
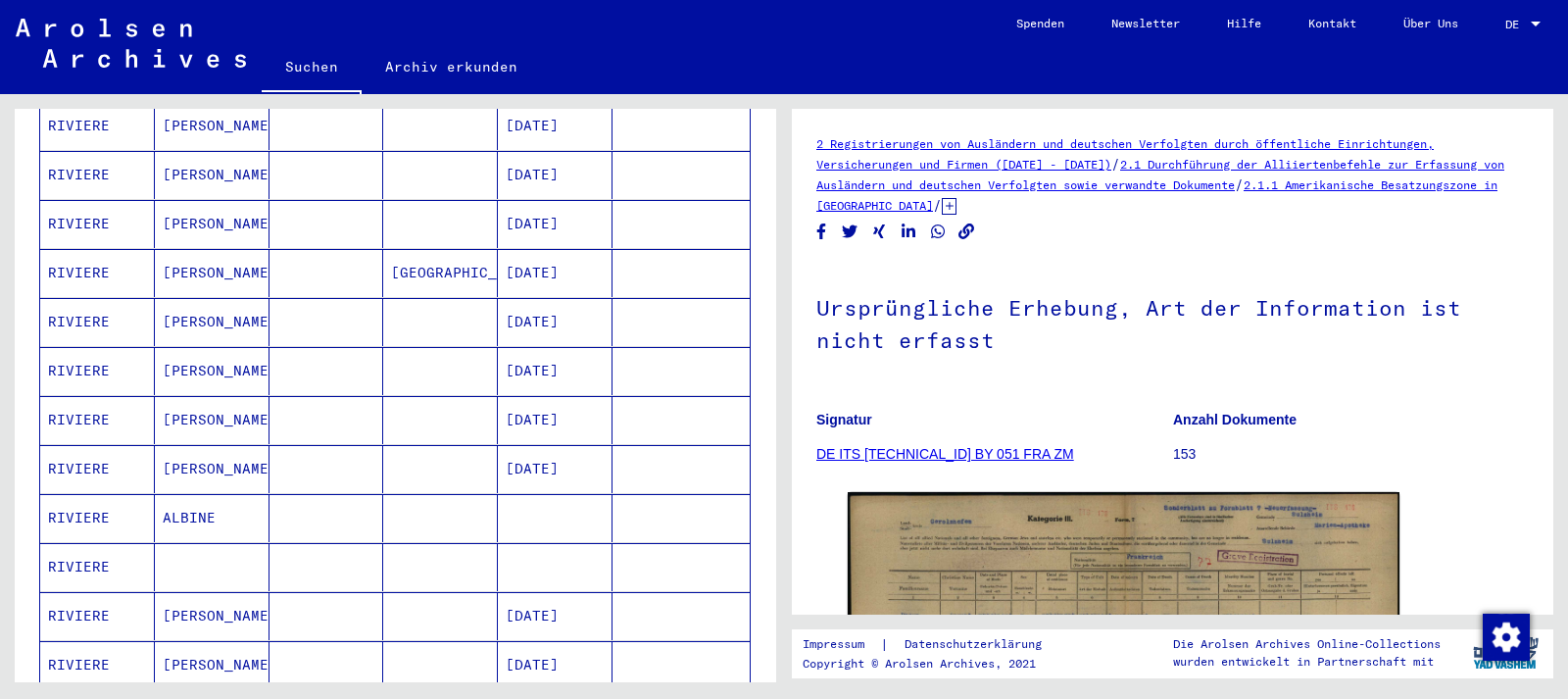
click at [547, 543] on mat-cell at bounding box center [555, 567] width 115 height 48
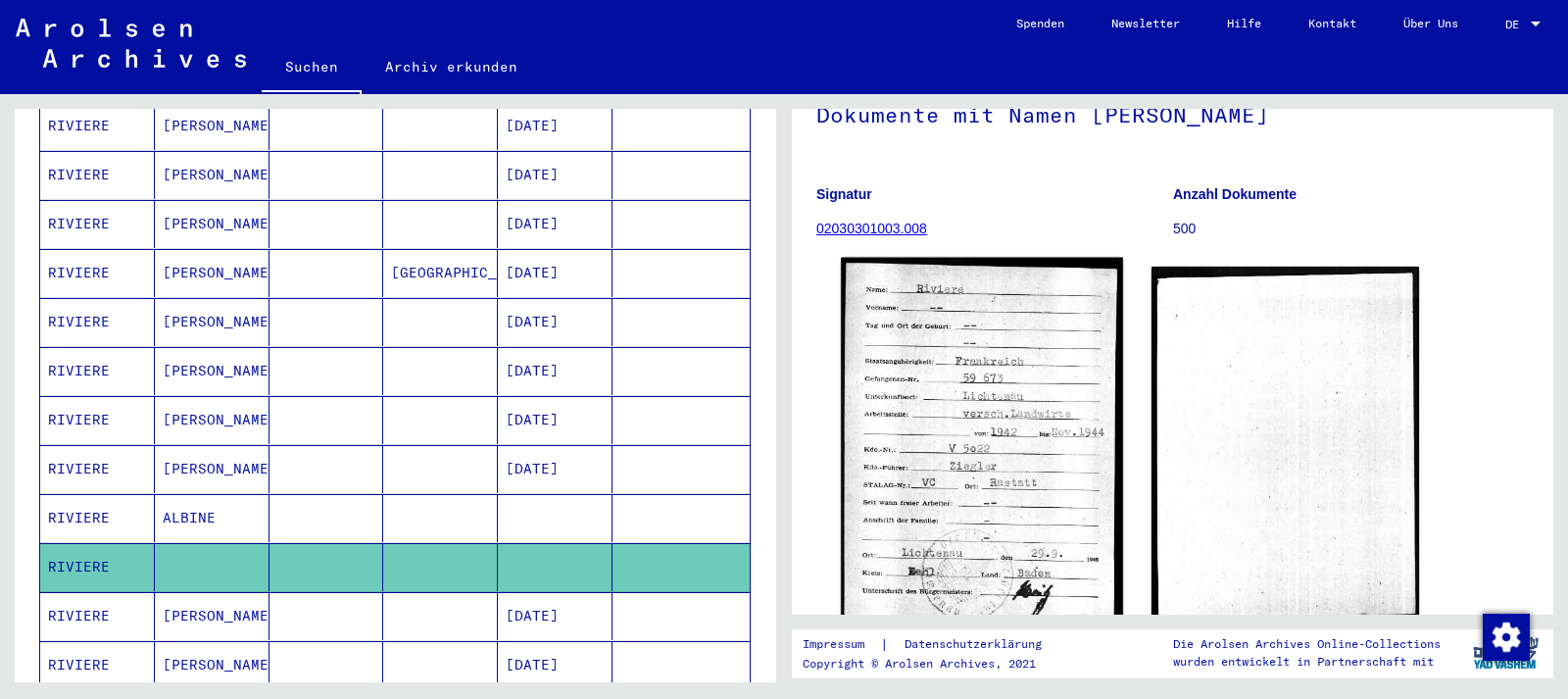
scroll to position [212, 0]
